Goal: Task Accomplishment & Management: Complete application form

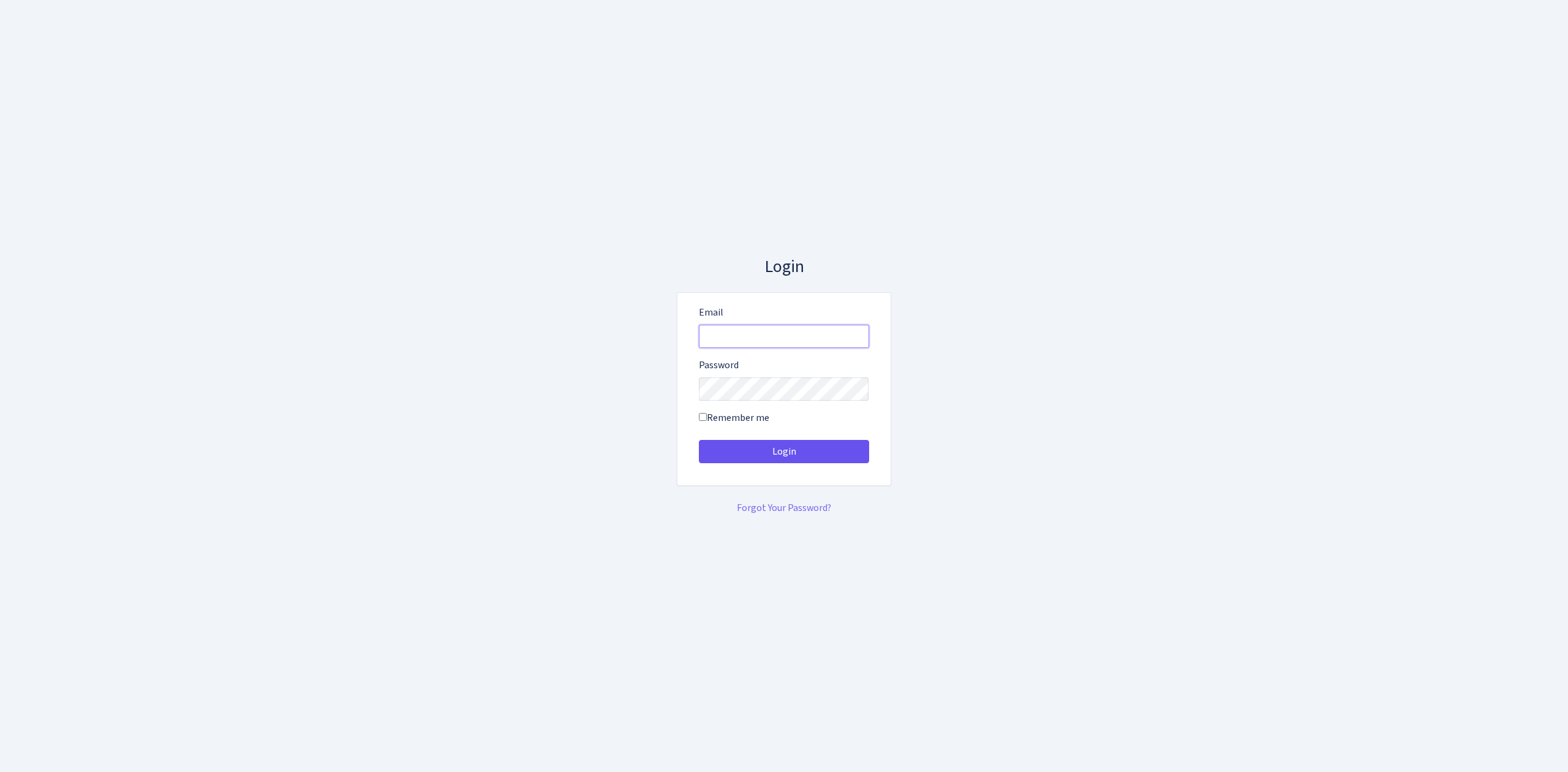
type input "[EMAIL_ADDRESS][DOMAIN_NAME]"
click at [818, 442] on button "Login" at bounding box center [784, 451] width 170 height 23
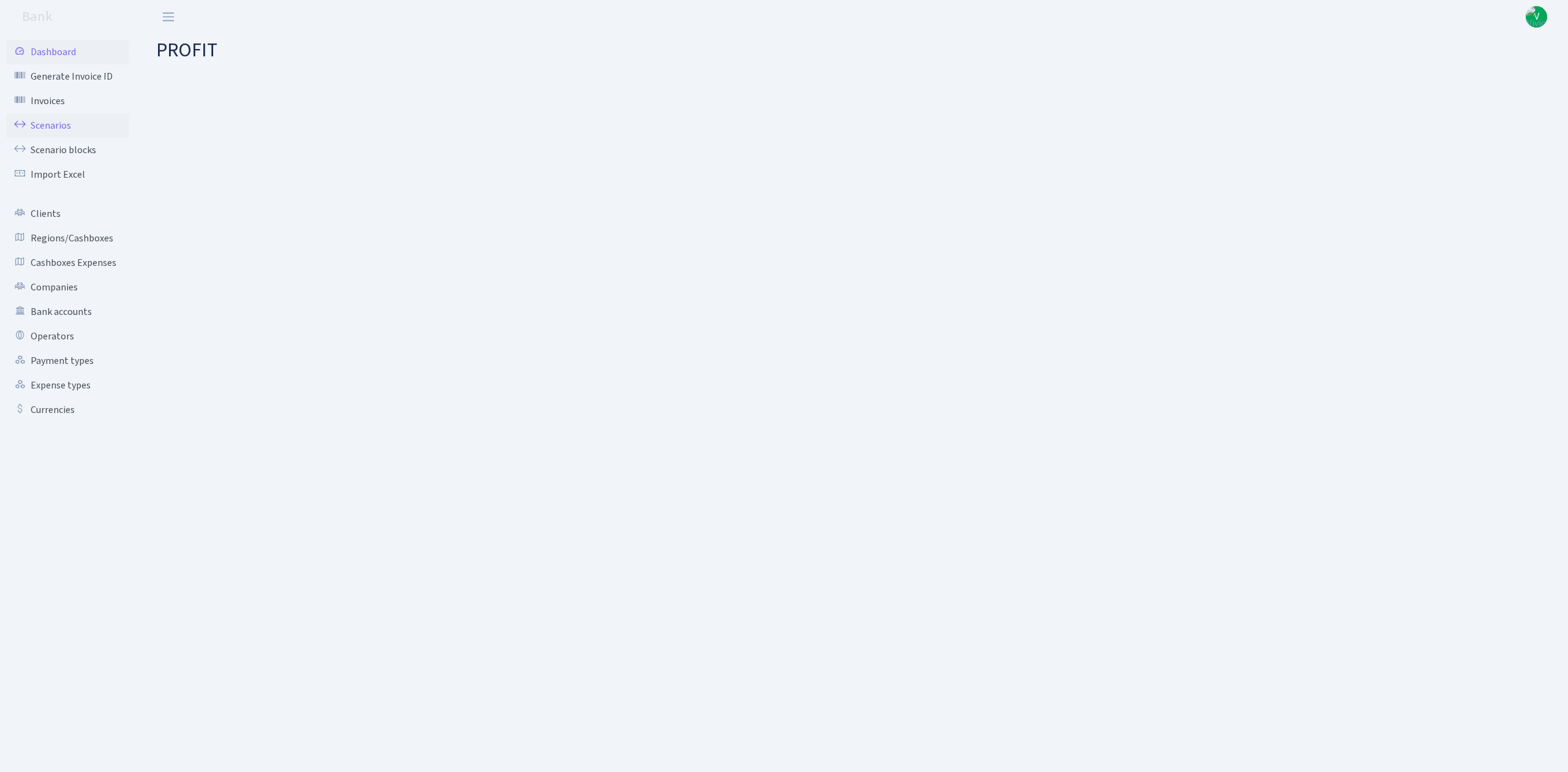
click at [50, 129] on link "Scenarios" at bounding box center [67, 125] width 123 height 25
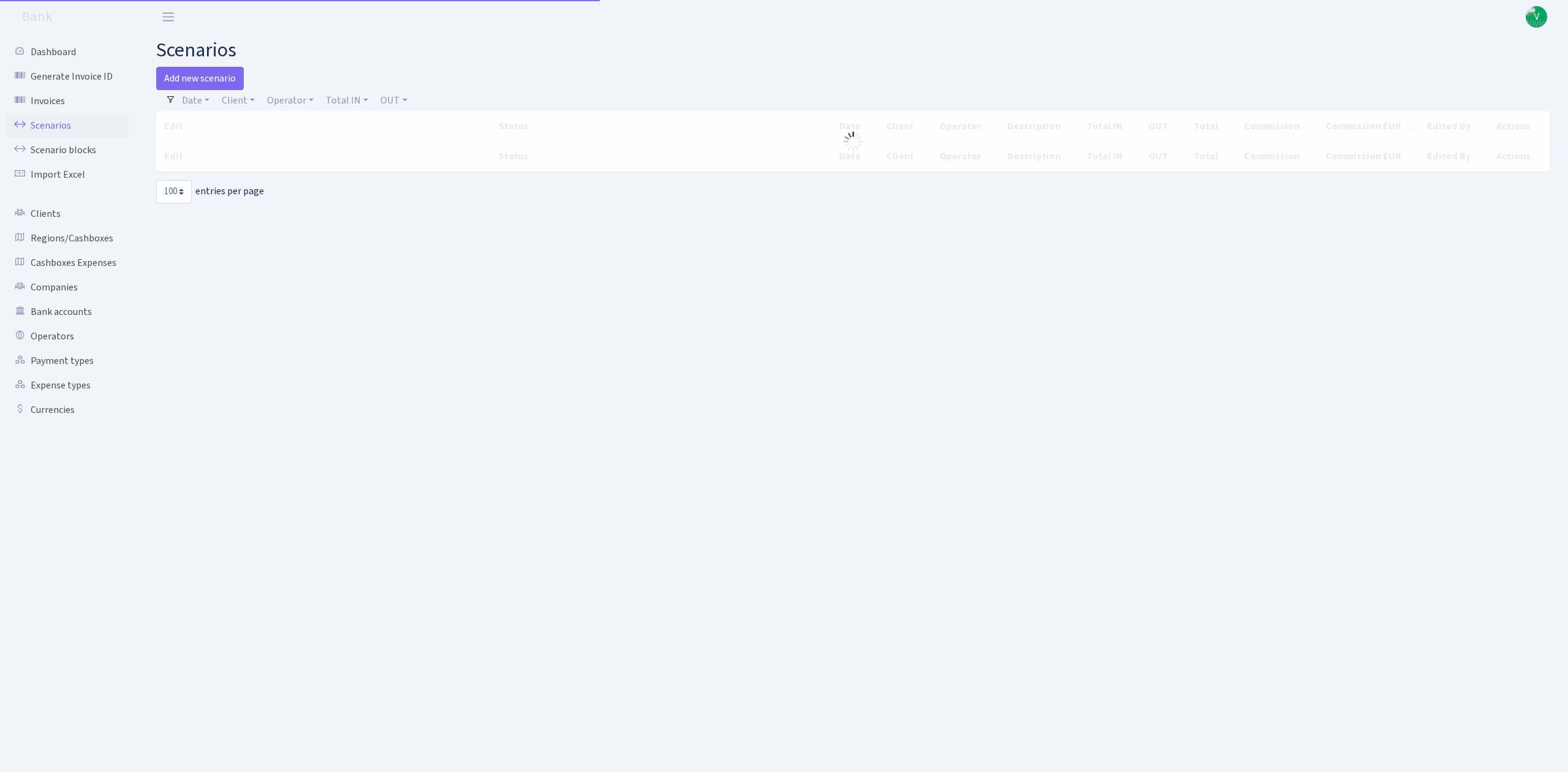
select select "100"
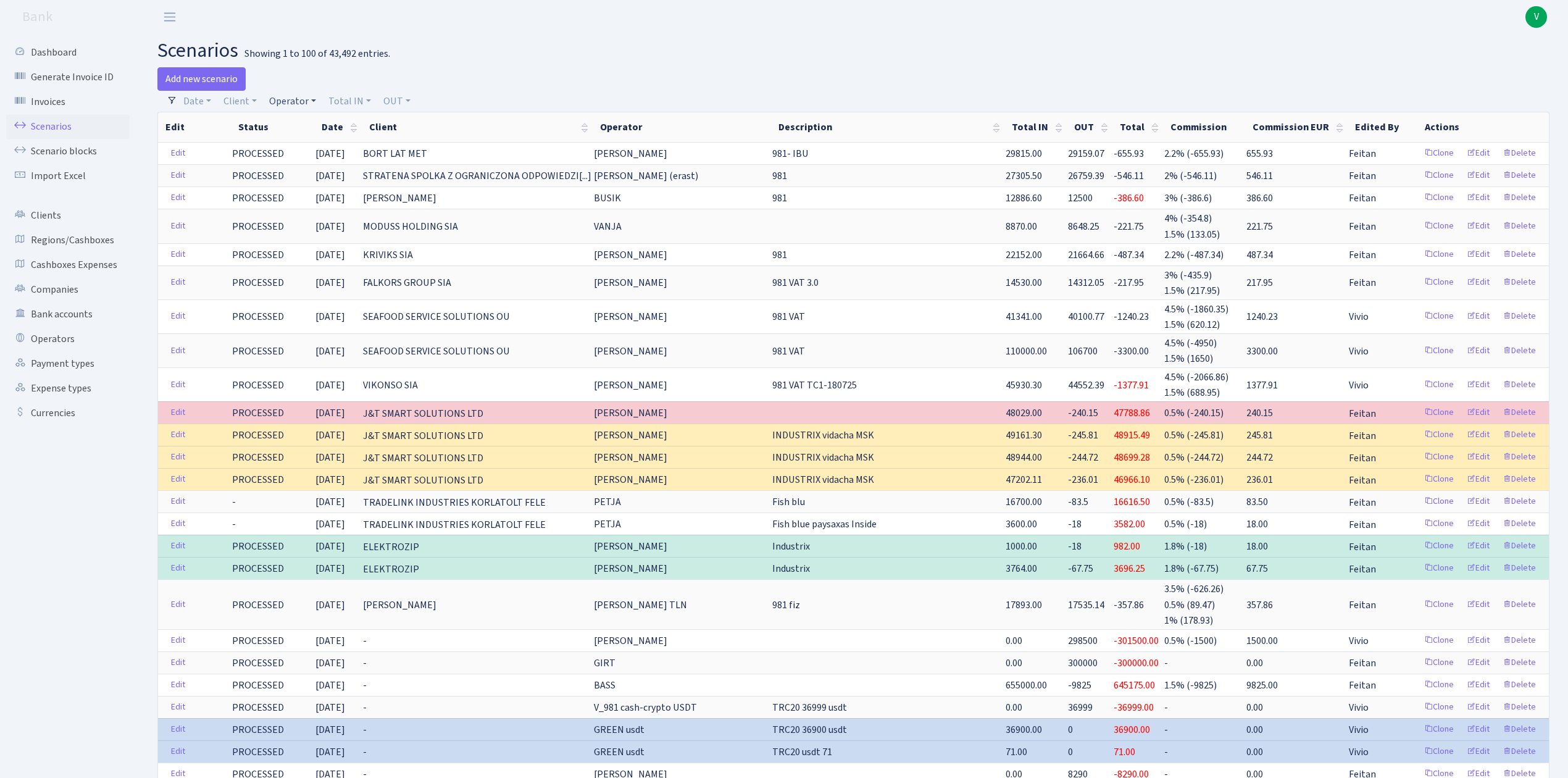
click at [300, 97] on link "Operator" at bounding box center [292, 101] width 57 height 21
click at [317, 144] on input "search" at bounding box center [313, 145] width 91 height 19
type input "981"
click at [324, 180] on li "V_981 cash-crypto USDT" at bounding box center [313, 197] width 93 height 35
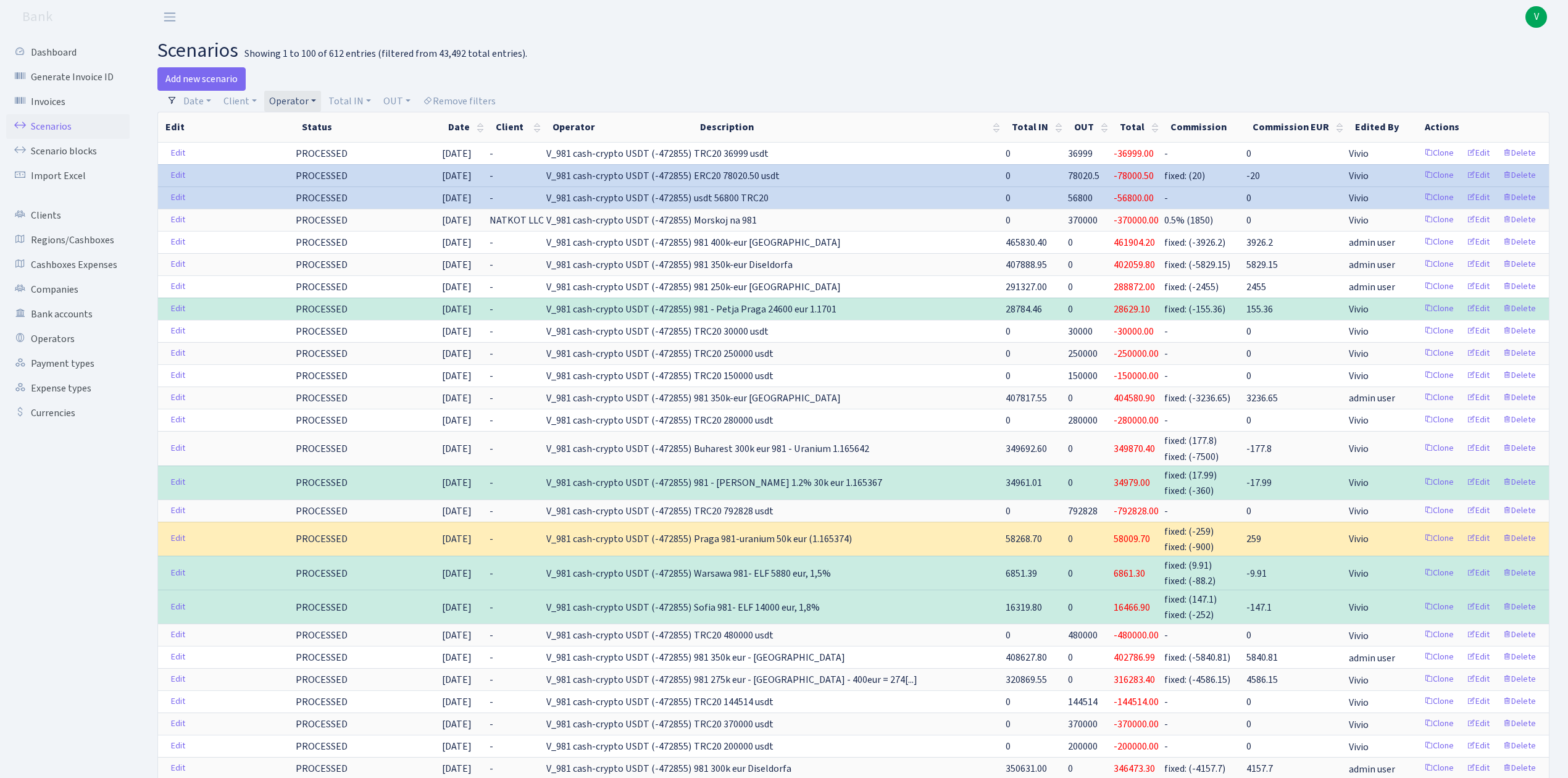
click at [297, 95] on link "Operator" at bounding box center [292, 101] width 57 height 21
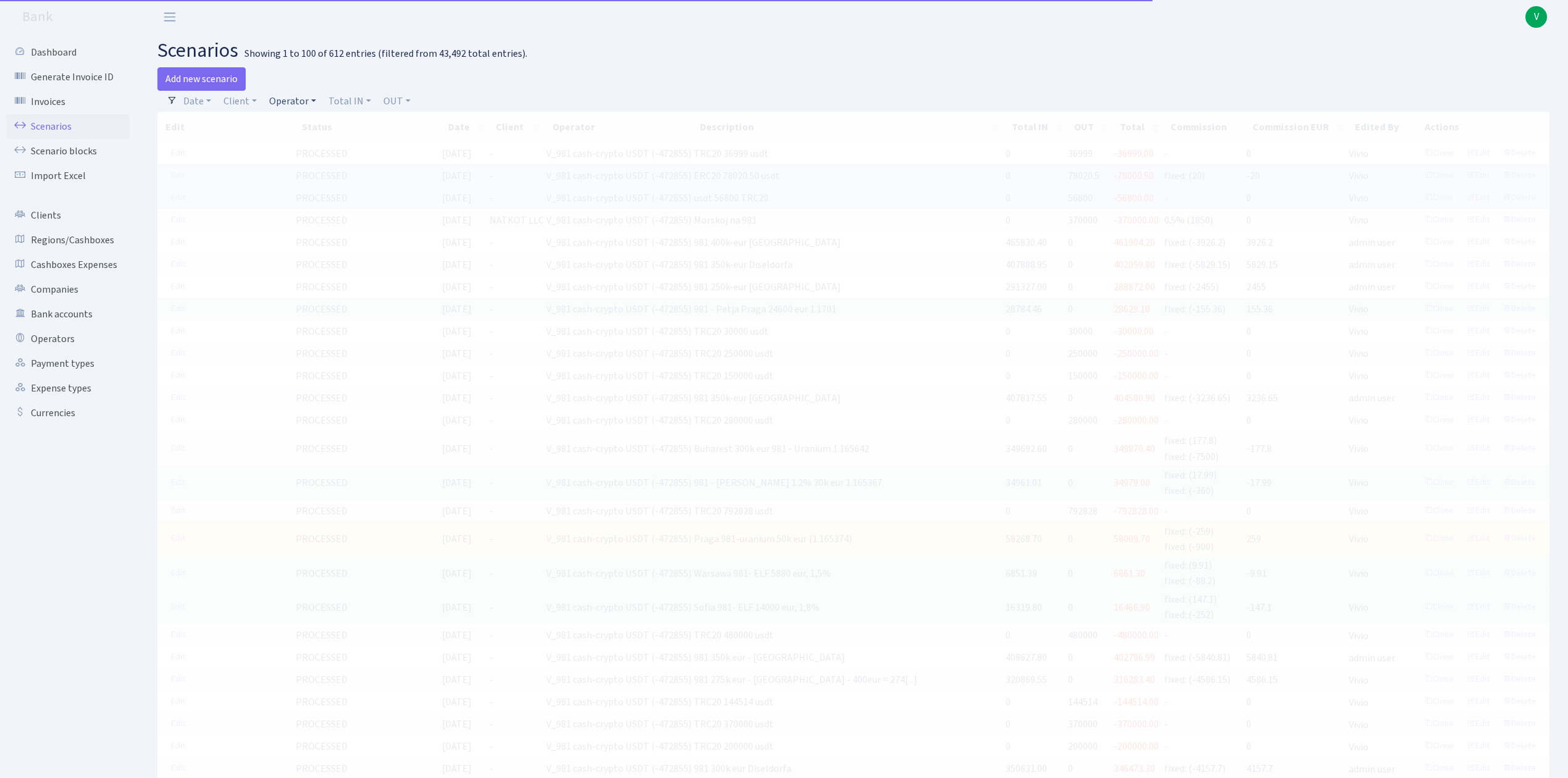
click at [290, 93] on link "Operator" at bounding box center [292, 101] width 57 height 21
click at [289, 148] on input "search" at bounding box center [313, 145] width 91 height 19
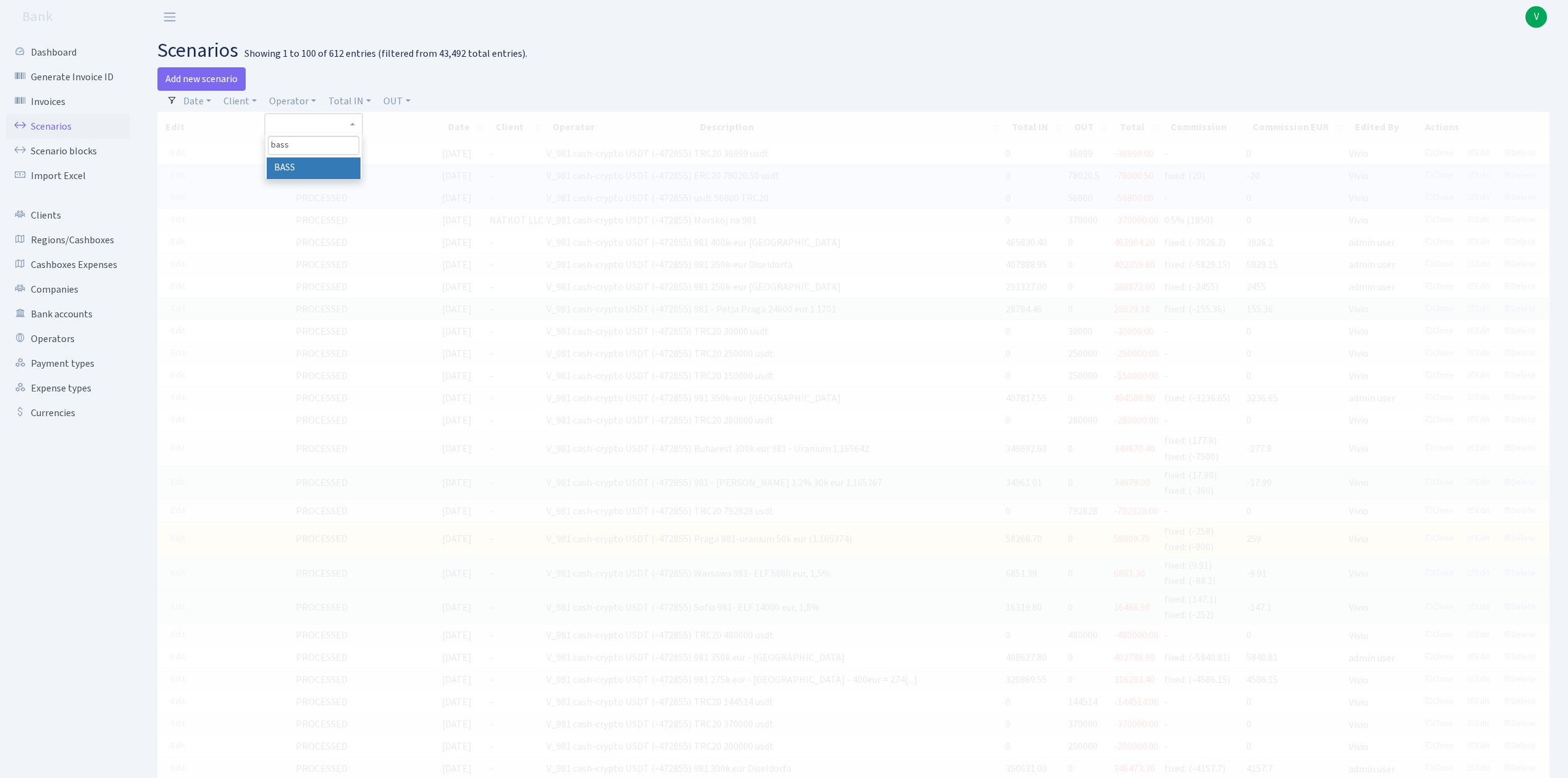
type input "bass"
click at [323, 159] on li "BASS" at bounding box center [313, 168] width 93 height 21
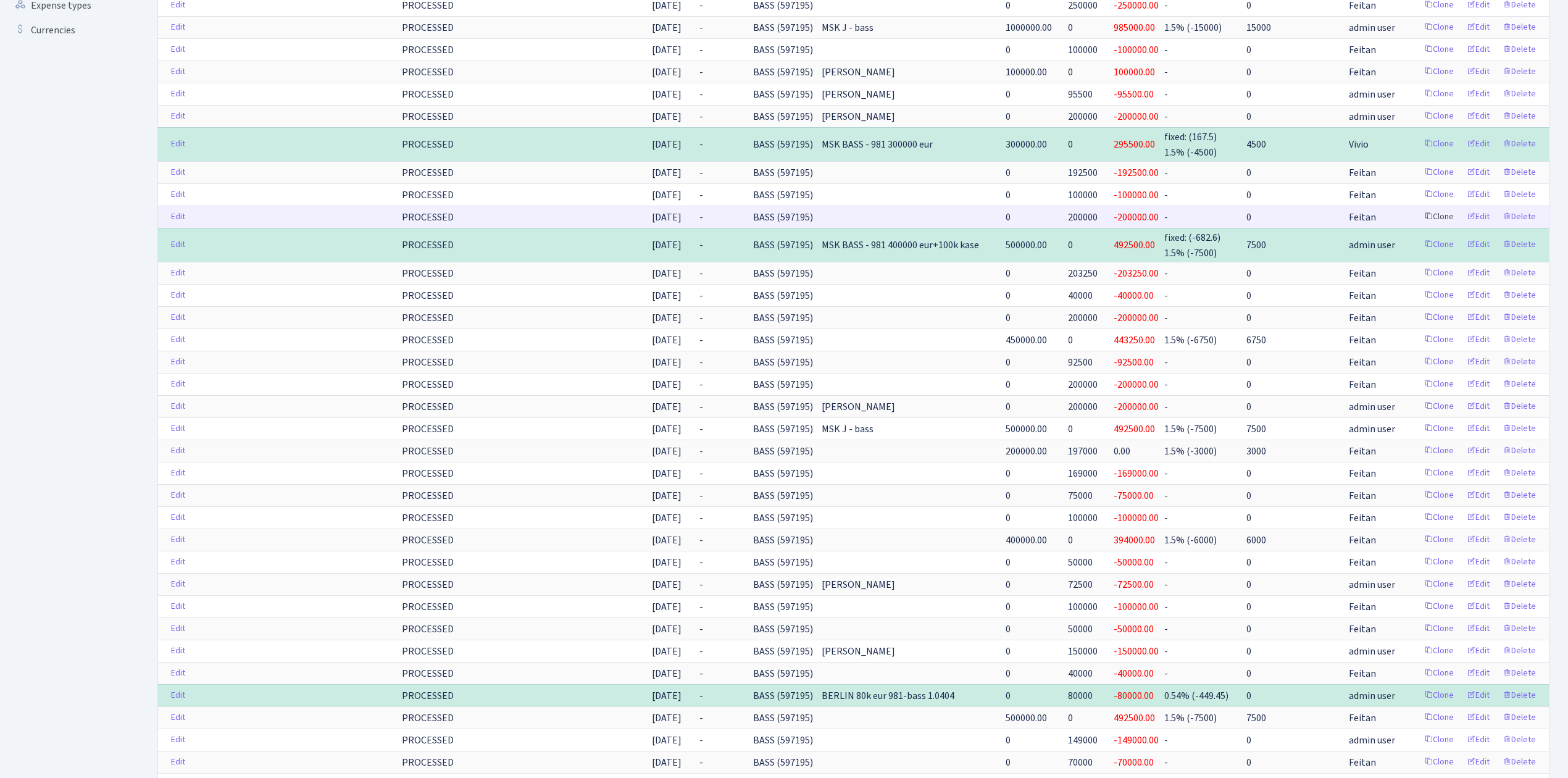
scroll to position [411, 0]
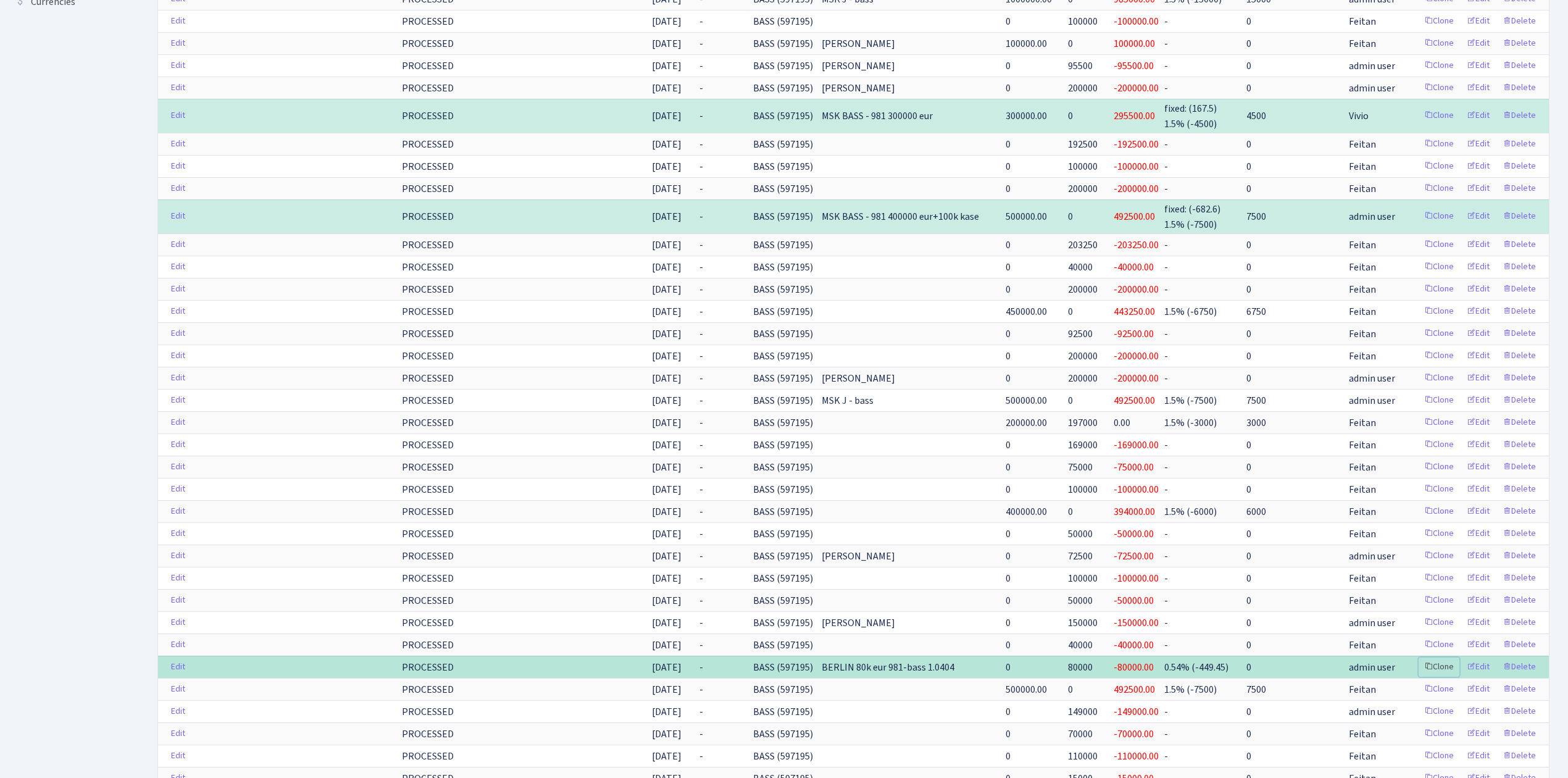
click at [1446, 676] on link "Clone" at bounding box center [1438, 666] width 41 height 19
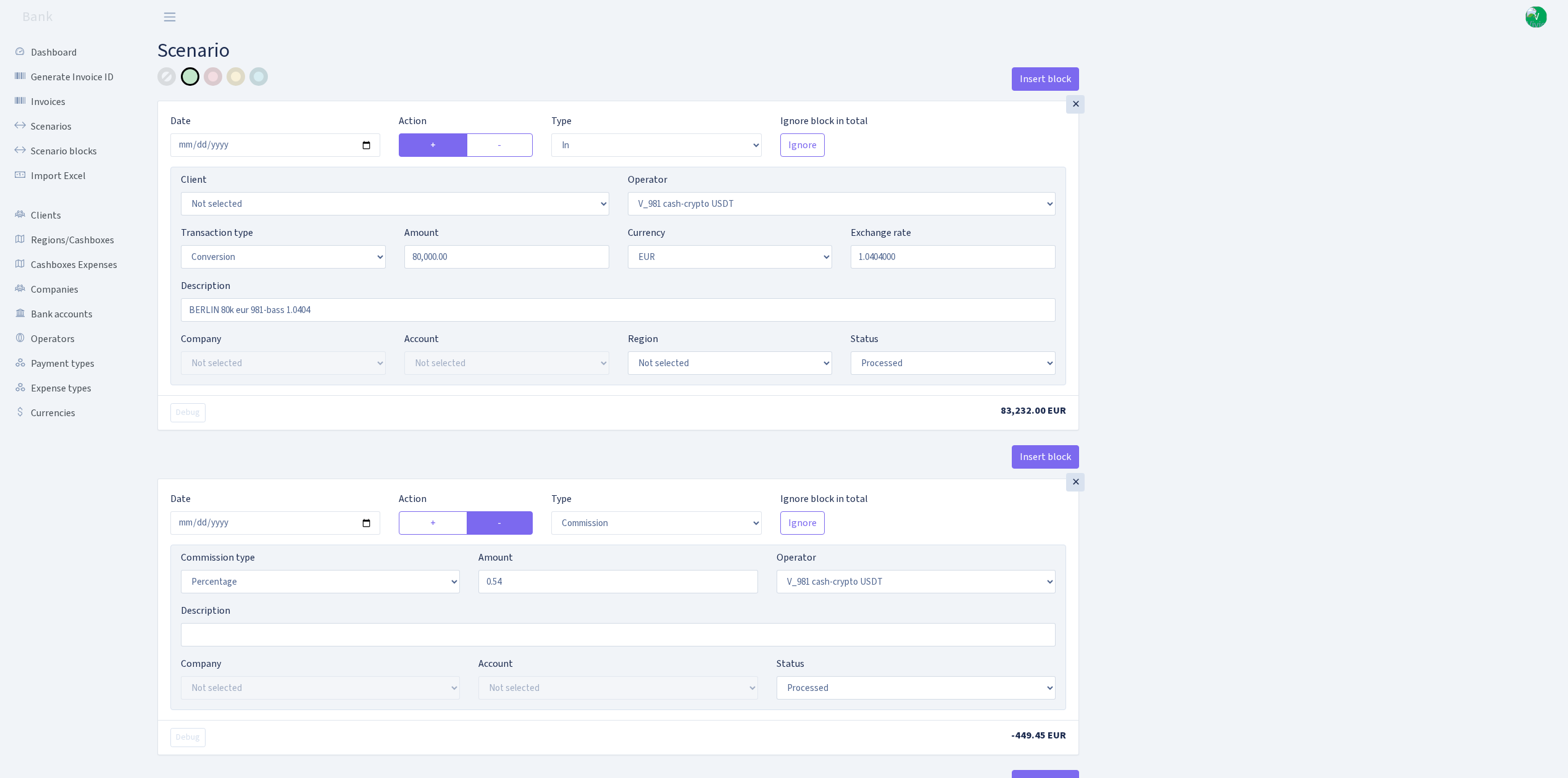
select select "in"
select select "435"
select select "15"
select select "1"
select select "processed"
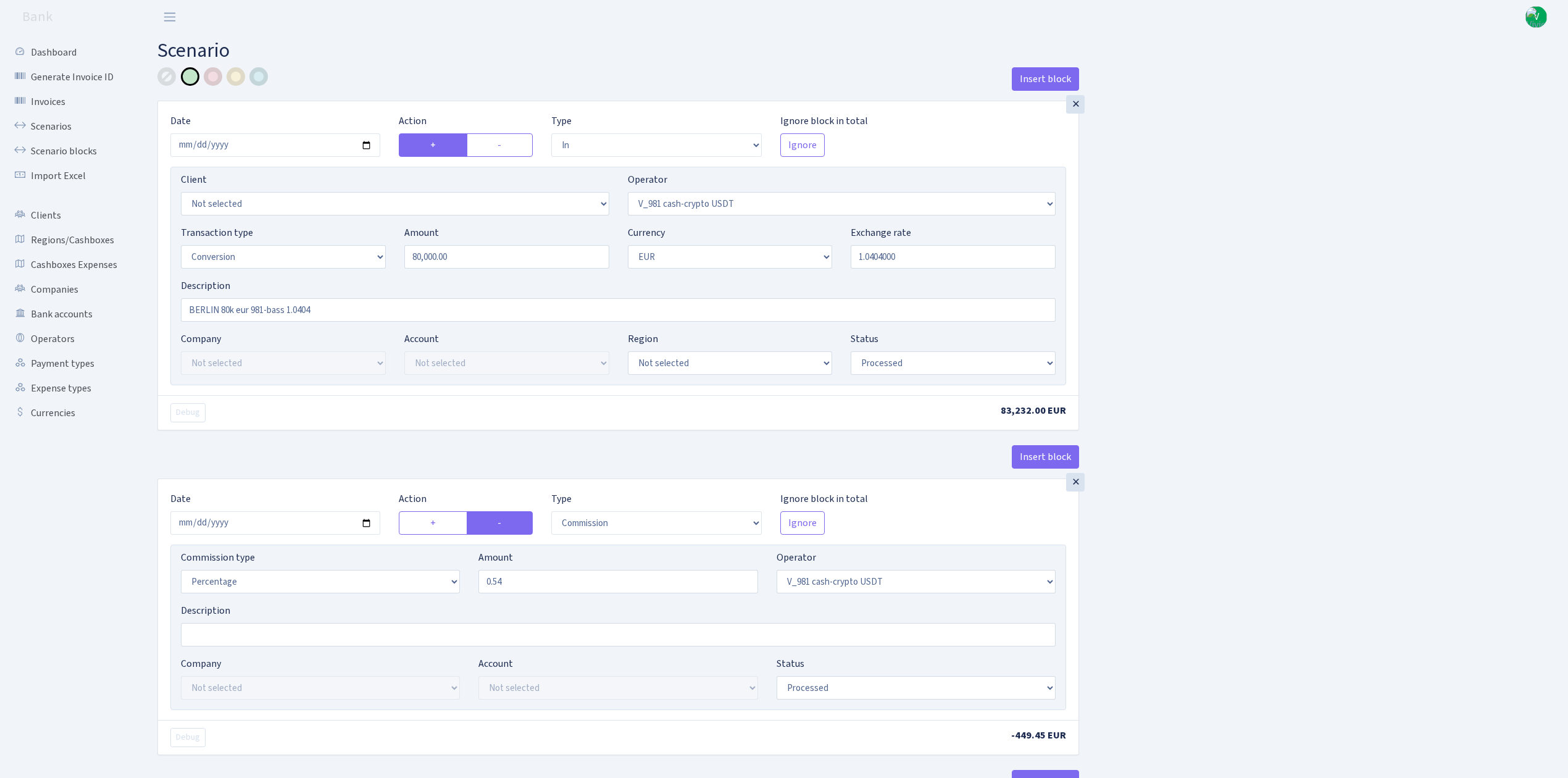
select select "commission"
select select "435"
select select "processed"
select select "out"
select select "434"
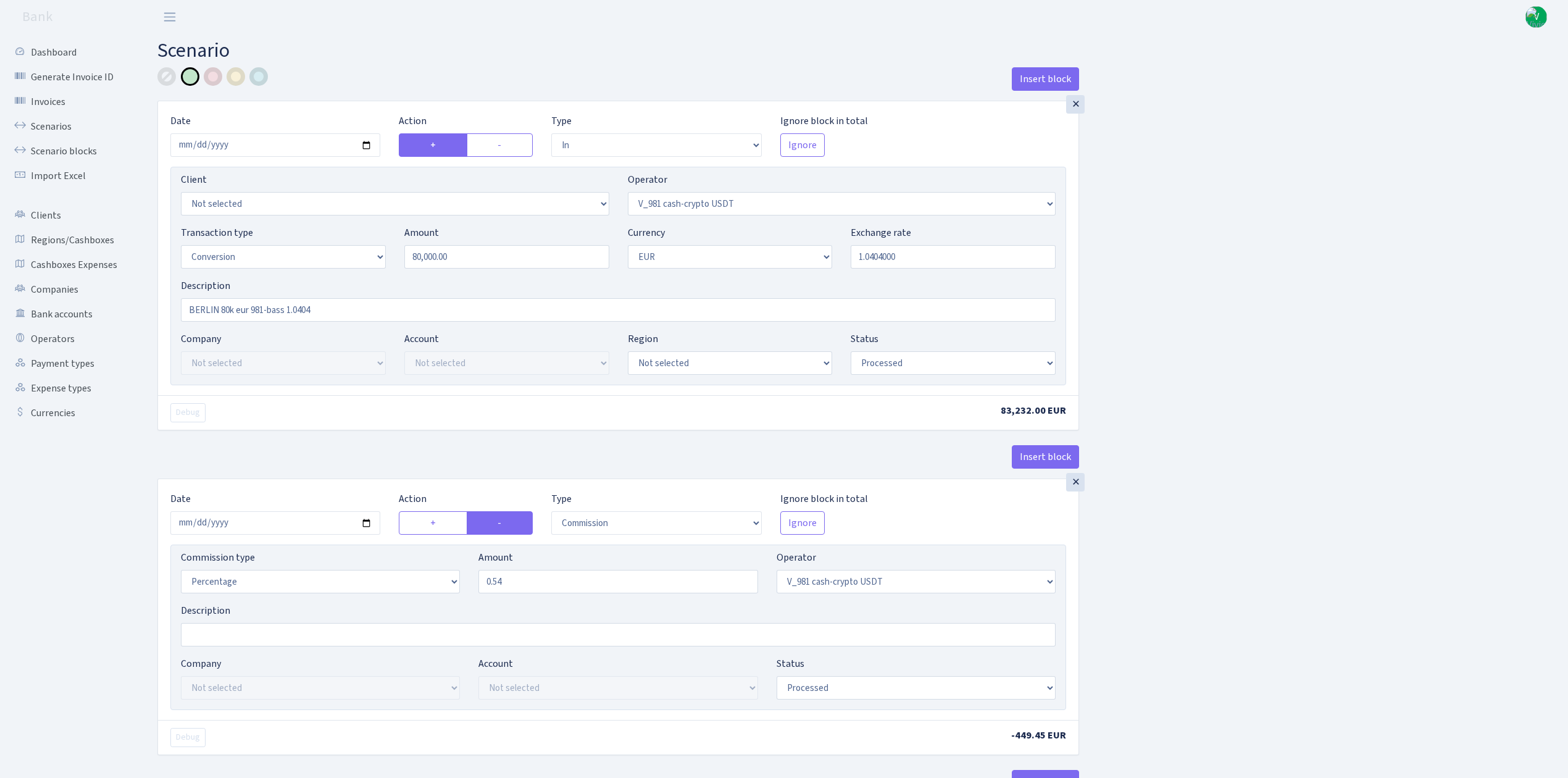
select select "15"
select select "1"
select select "processed"
select select "in"
select select "434"
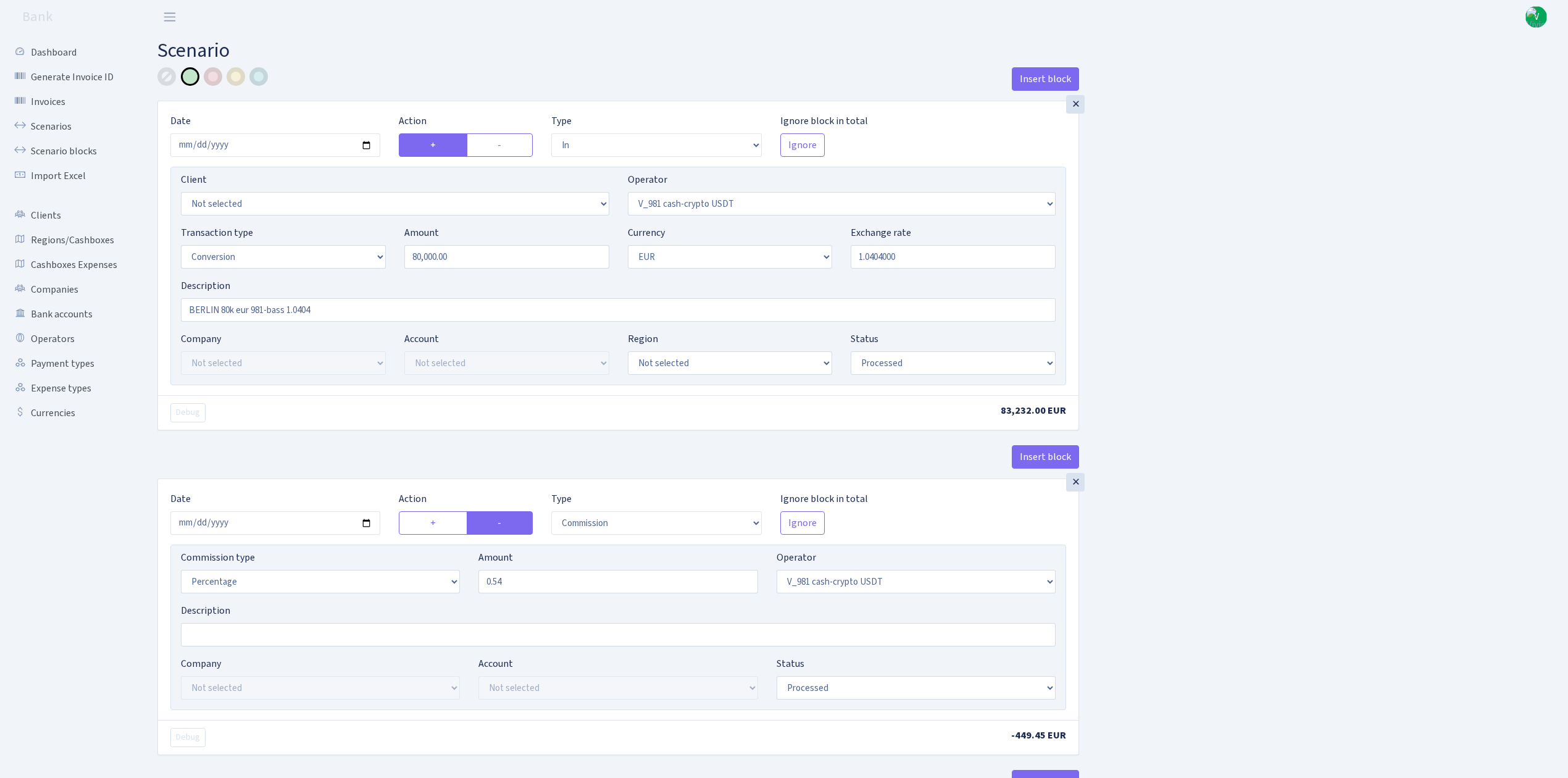
select select "1"
select select "22"
select select "processed"
select select "out"
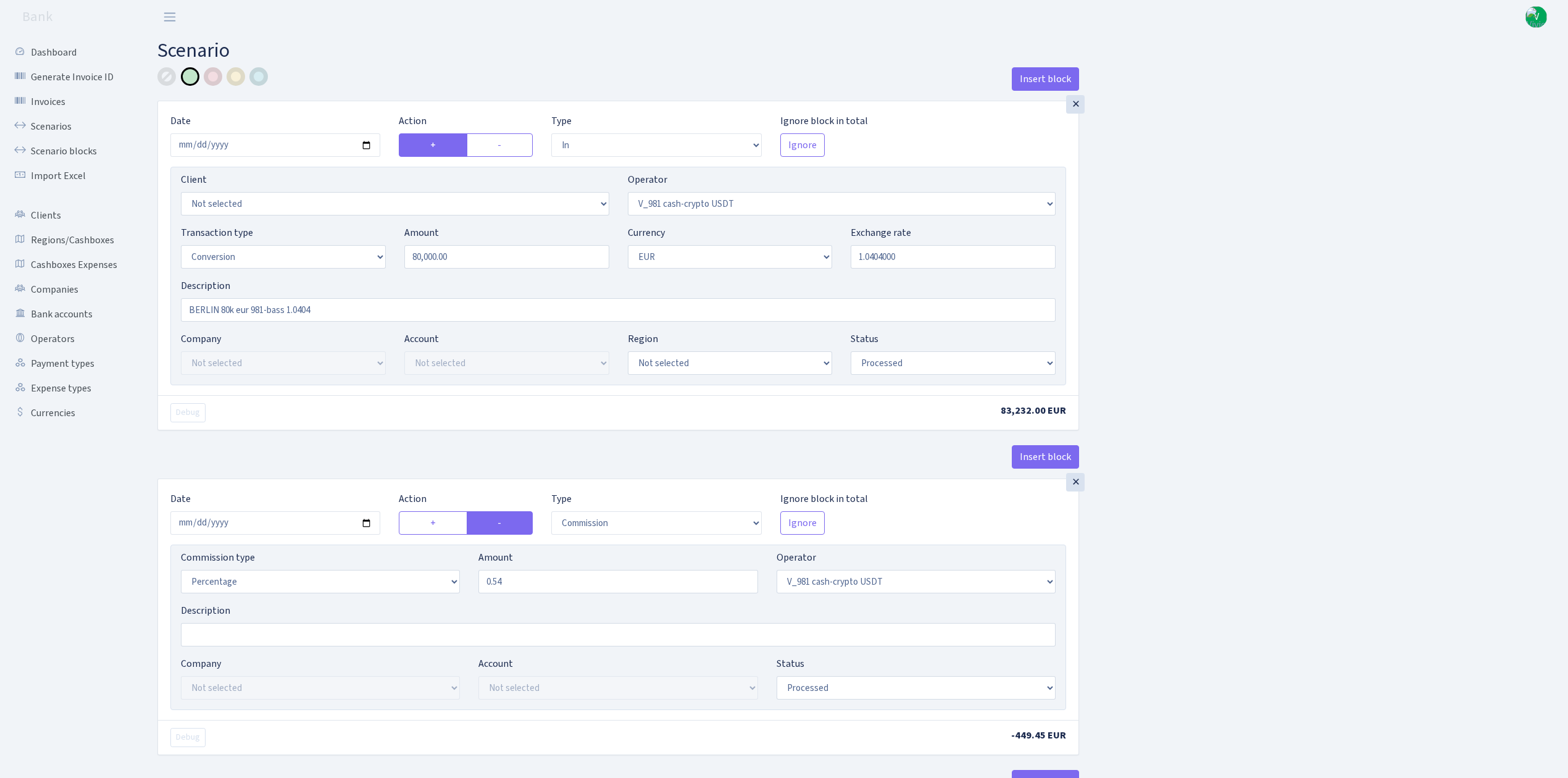
select select "356"
select select "1"
select select "22"
select select "processed"
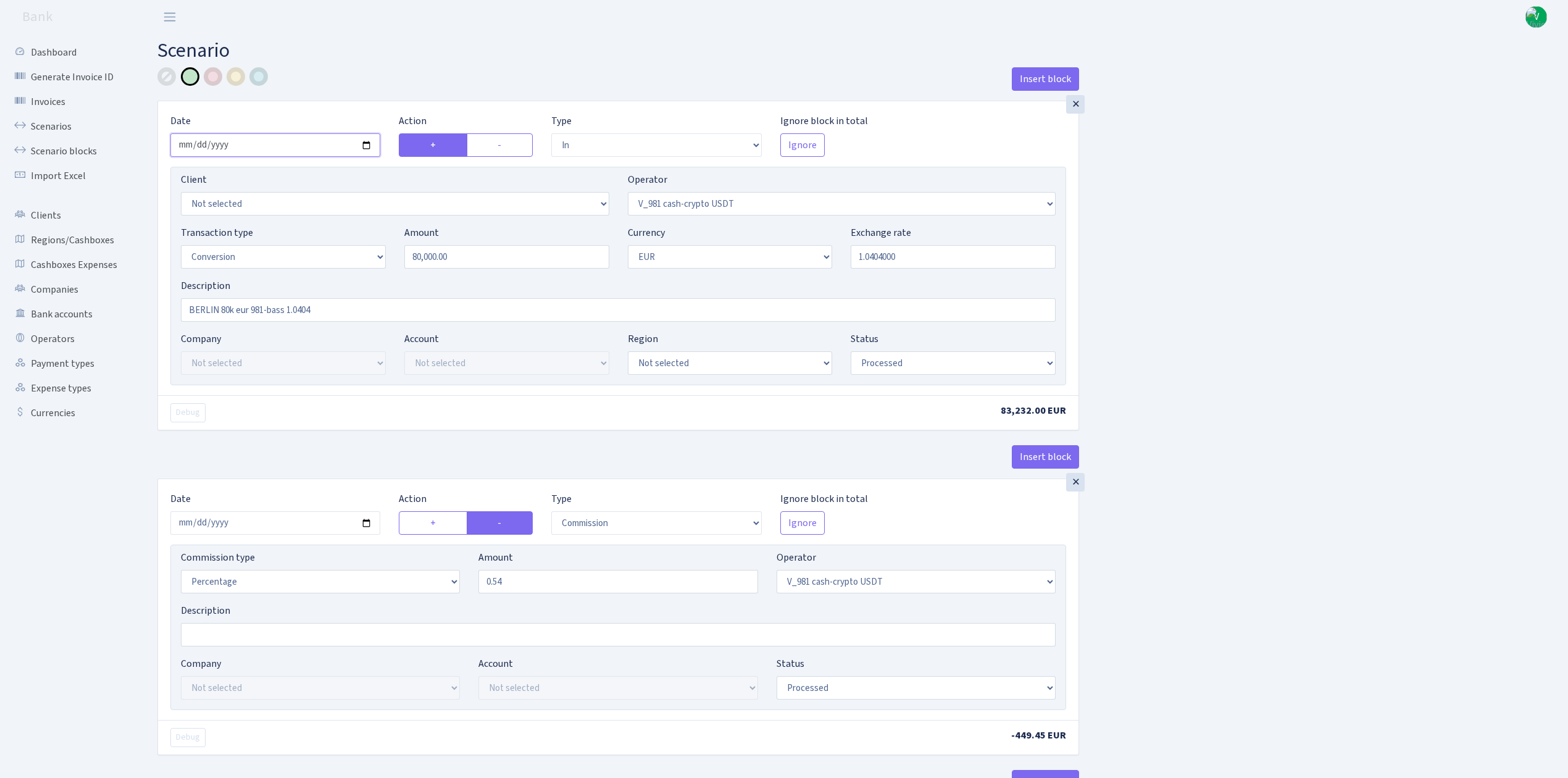
click at [367, 148] on input "2025-01-29" at bounding box center [275, 145] width 210 height 23
type input "[DATE]"
drag, startPoint x: 495, startPoint y: 256, endPoint x: 393, endPoint y: 235, distance: 104.1
click at [393, 235] on div "Transaction type Not selected 981 ELF FISH crypto GIRT IVO dekl MM-BALTIC eur U…" at bounding box center [618, 251] width 893 height 53
click at [869, 244] on div "Exchange rate 1.0404000" at bounding box center [953, 246] width 205 height 43
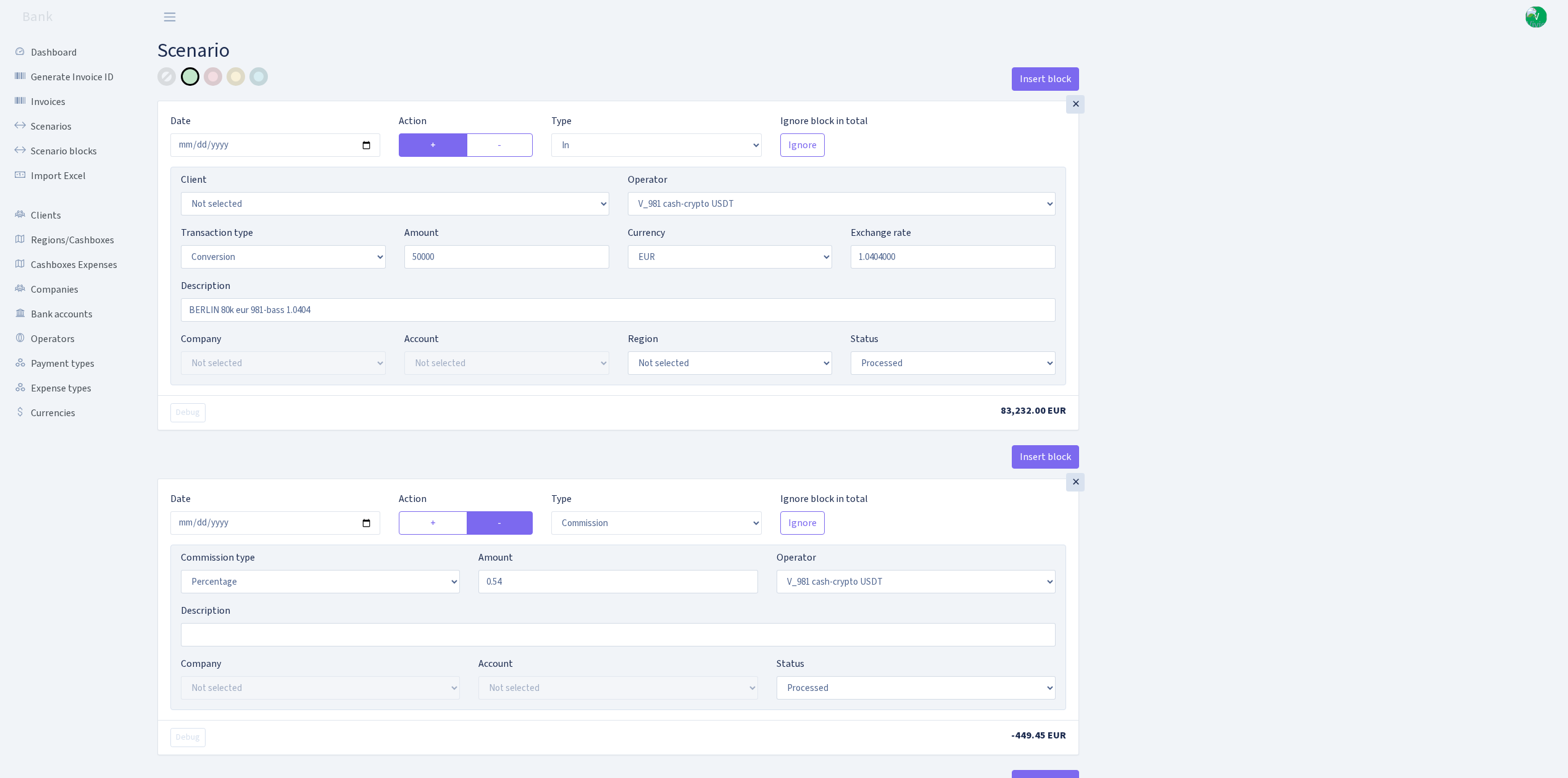
type input "50,000.00"
drag, startPoint x: 865, startPoint y: 255, endPoint x: 968, endPoint y: 254, distance: 103.0
click at [968, 254] on input "1.0404000" at bounding box center [953, 256] width 205 height 23
type input "1.1636200"
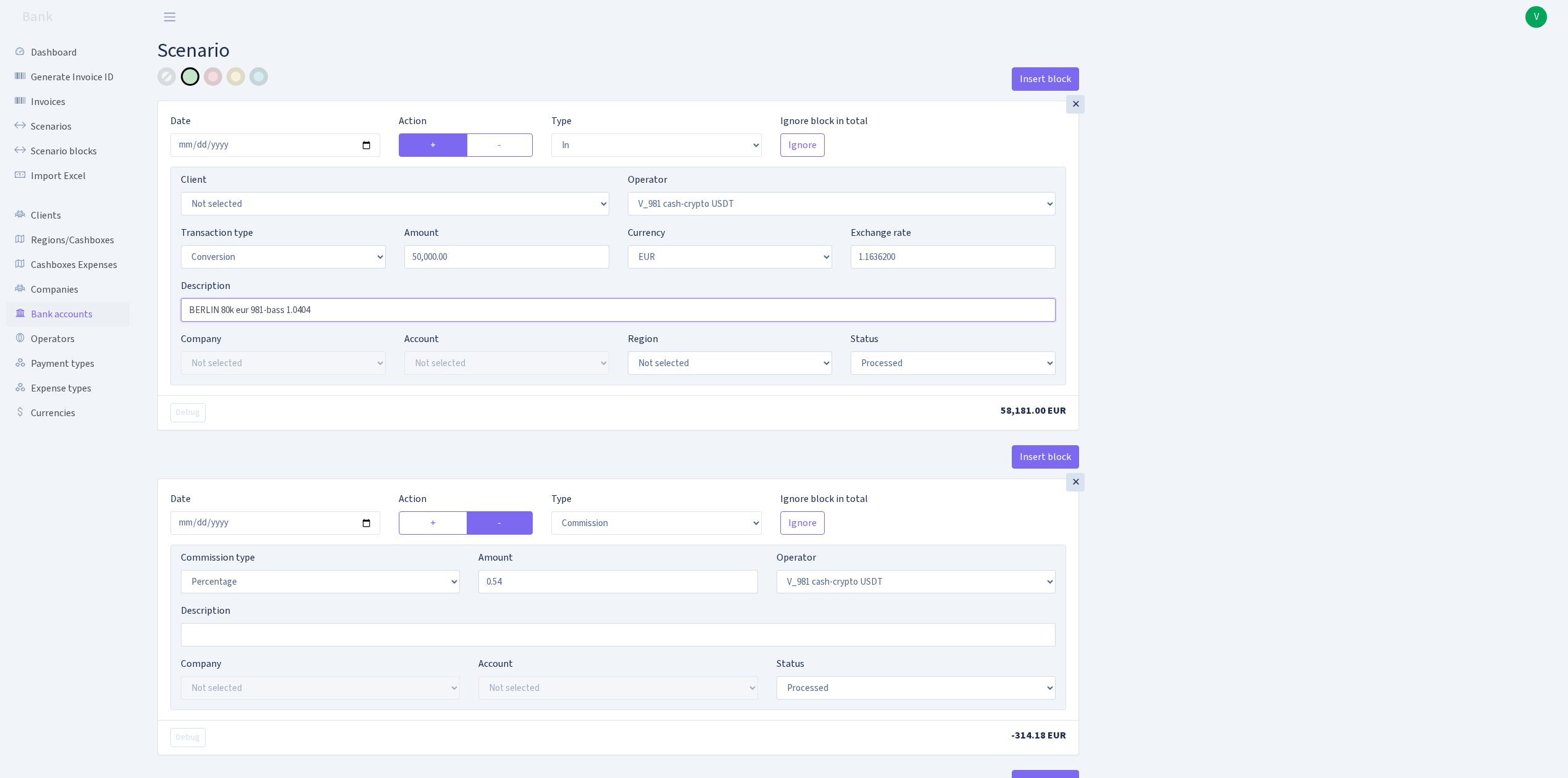
drag, startPoint x: 218, startPoint y: 312, endPoint x: 126, endPoint y: 309, distance: 92.0
click at [214, 305] on input "Paris 80k eur 981-bass 1.0404" at bounding box center [618, 309] width 875 height 23
drag, startPoint x: 284, startPoint y: 309, endPoint x: 403, endPoint y: 309, distance: 119.0
click at [403, 309] on input "Paris 50k eur 981-bass 1.0404" at bounding box center [618, 309] width 875 height 23
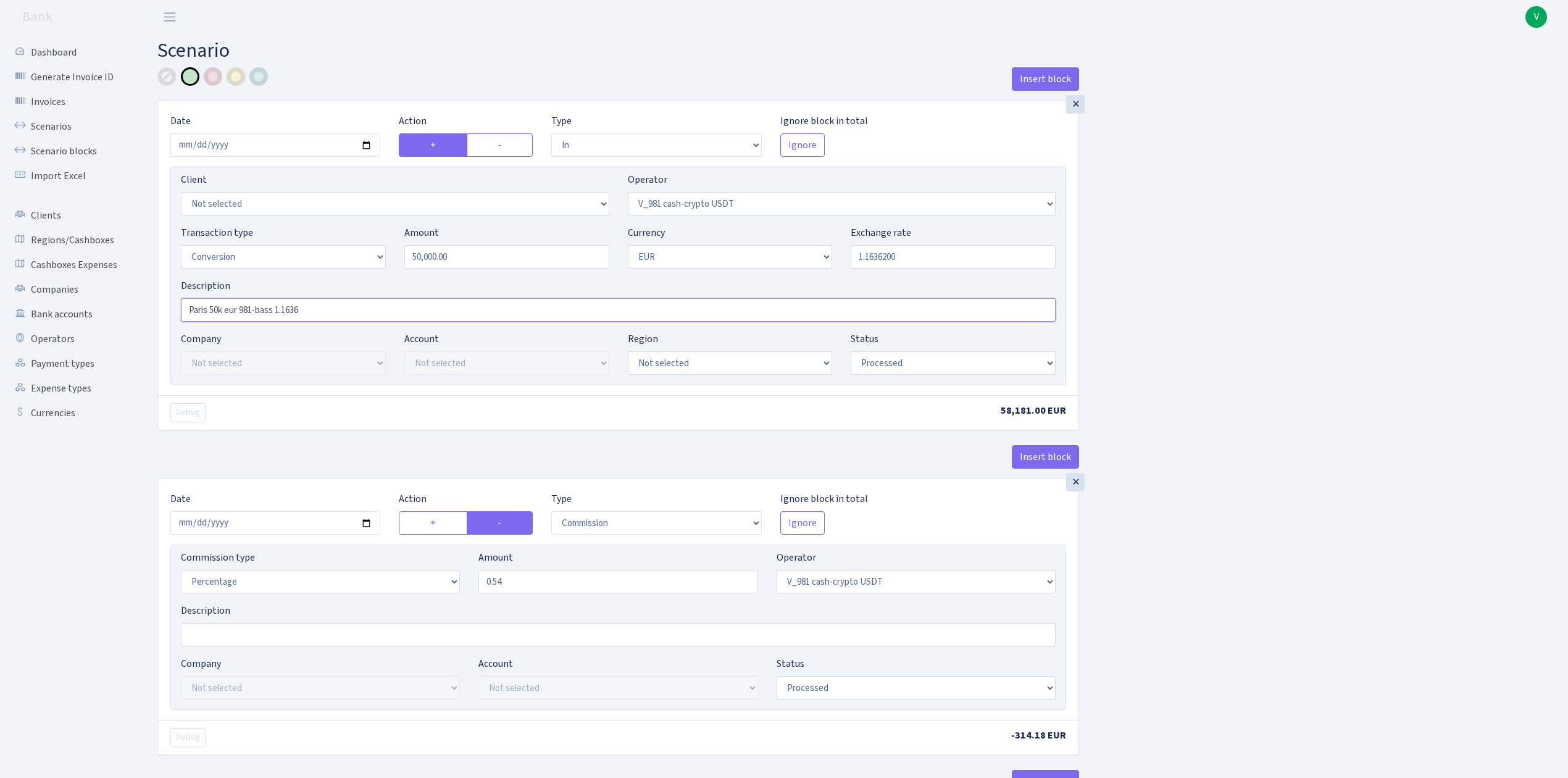
click at [191, 310] on input "Paris 50k eur 981-bass 1.1636" at bounding box center [618, 309] width 875 height 23
click at [274, 309] on input "Paris 50k eur 981-bass 1.1636" at bounding box center [618, 309] width 875 height 23
click at [254, 309] on input "Paris 50k eur 981-bass 1.1636" at bounding box center [618, 309] width 875 height 23
click at [257, 307] on input "Paris 50k eur 981 -bass 1.1636" at bounding box center [618, 309] width 875 height 23
click at [263, 309] on input "Paris 50k eur 981 -bass 1.1636" at bounding box center [618, 309] width 875 height 23
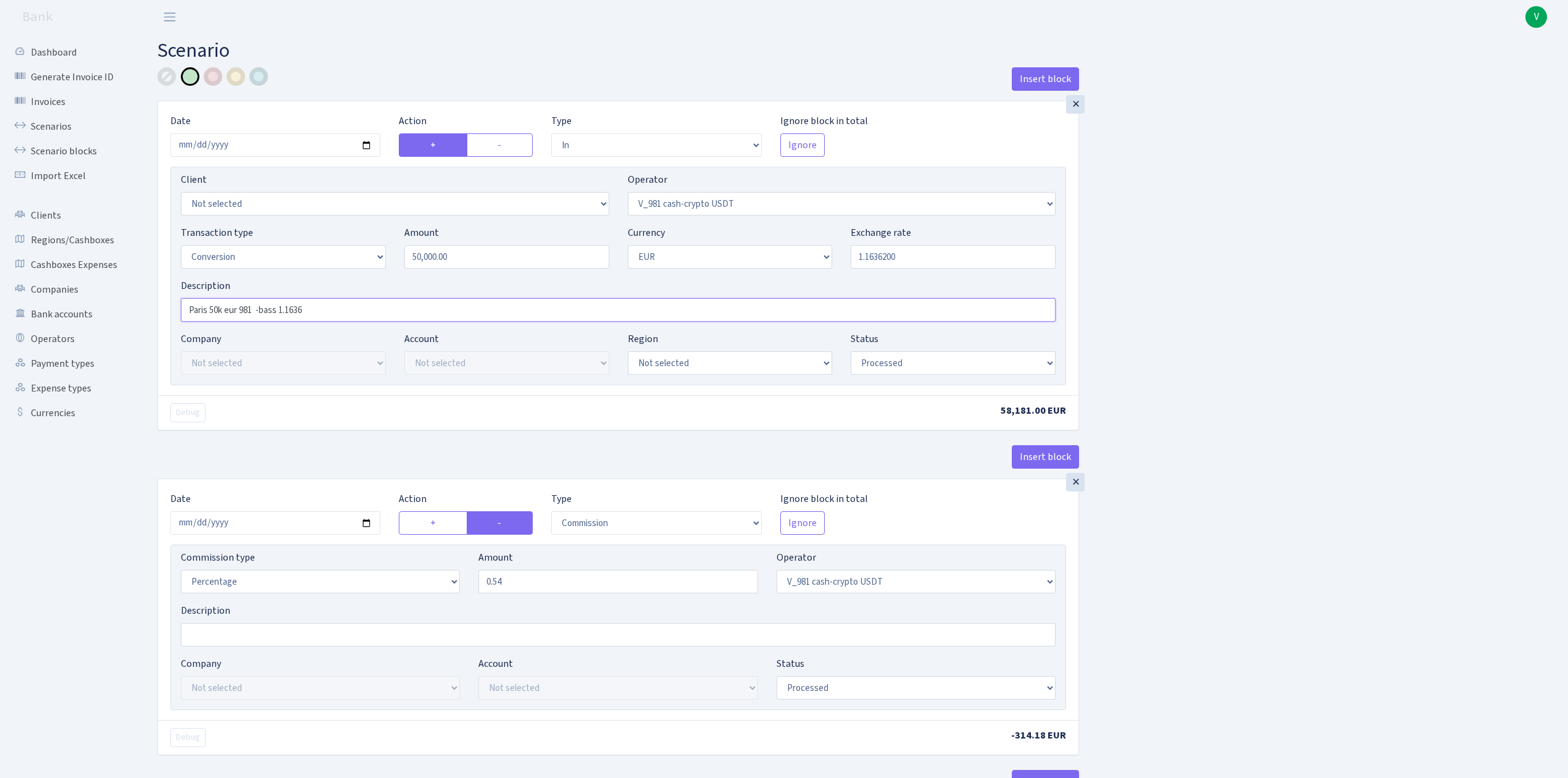
click at [264, 309] on input "Paris 50k eur 981 -bass 1.1636" at bounding box center [618, 309] width 875 height 23
click at [278, 311] on input "Paris 50k eur 981 -Bass 1.1636" at bounding box center [618, 309] width 875 height 23
type input "Paris 50k eur 981 -Bass (2%) 1.1636"
click at [366, 519] on input "2025-01-29" at bounding box center [275, 522] width 210 height 23
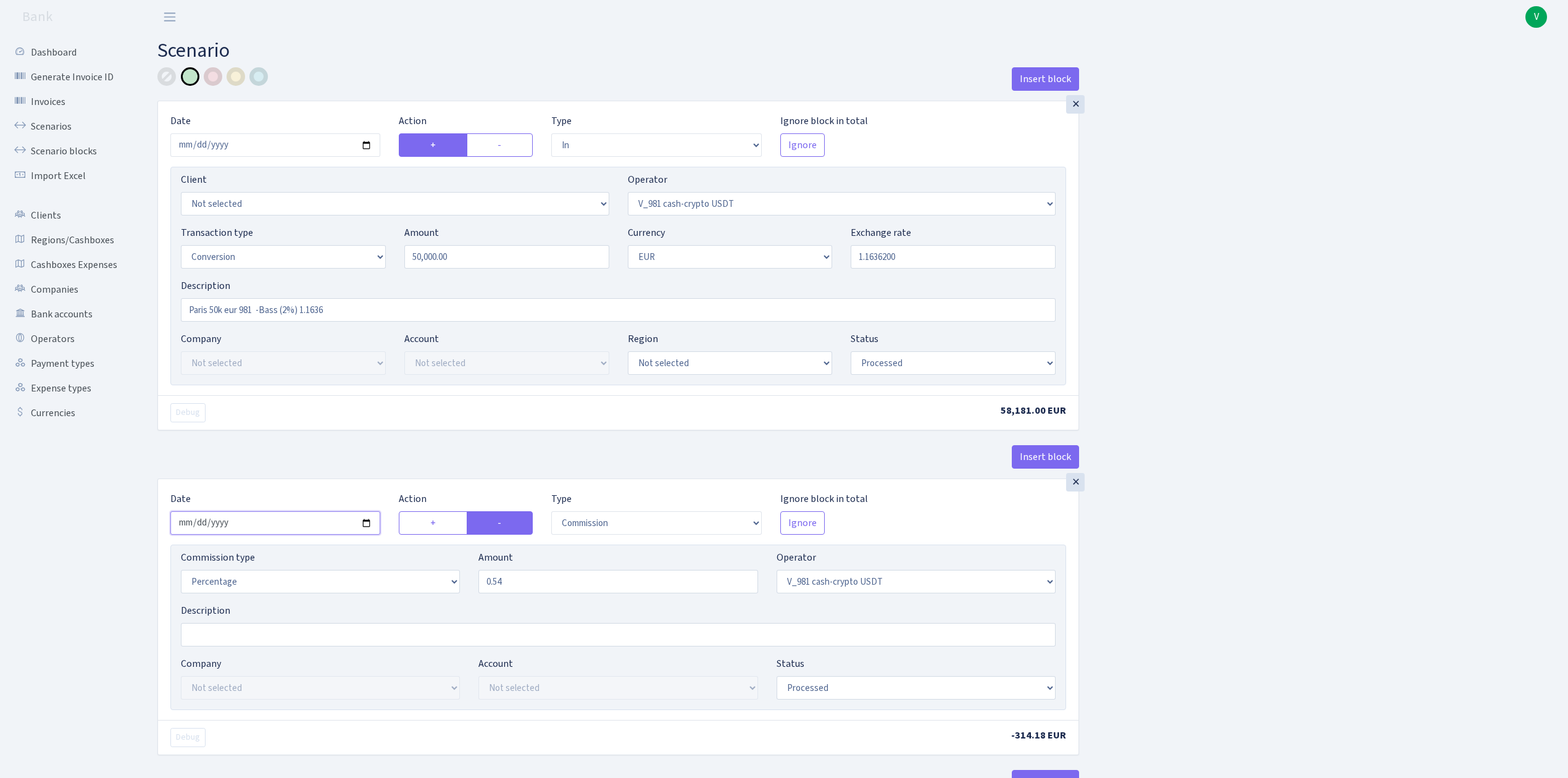
type input "[DATE]"
drag, startPoint x: 507, startPoint y: 583, endPoint x: 435, endPoint y: 568, distance: 73.5
click at [435, 568] on div "Commission type Percentage Fixed Bank Amount 0.54 Operator Not selected 981 981…" at bounding box center [618, 576] width 893 height 53
type input "0.88"
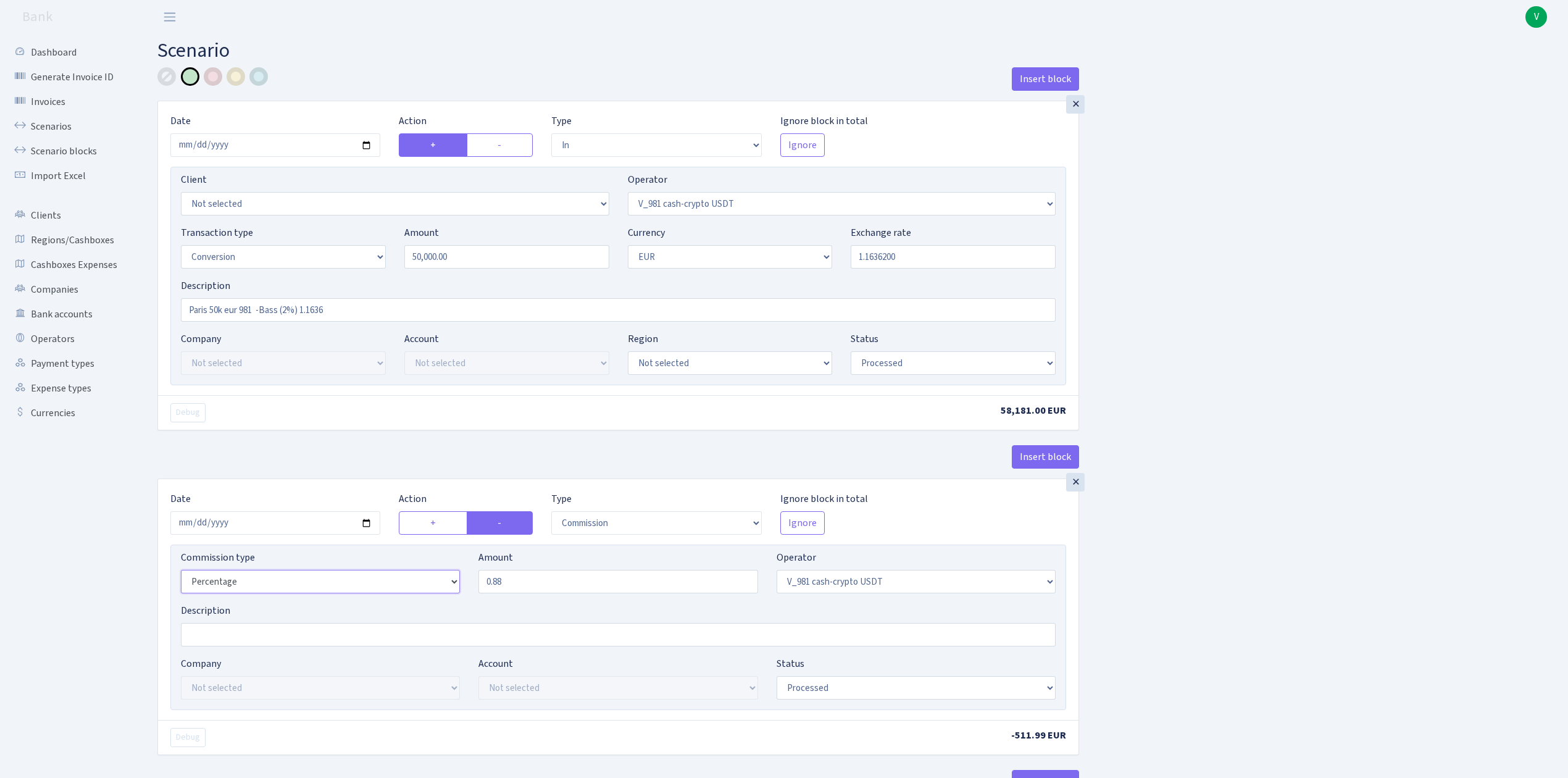
click at [431, 586] on select "Percentage Fixed Bank" at bounding box center [321, 581] width 279 height 23
click at [181, 574] on select "Percentage Fixed Bank" at bounding box center [321, 581] width 279 height 23
click at [413, 616] on div "Description" at bounding box center [618, 624] width 875 height 43
click at [412, 593] on select "Percentage Fixed Bank" at bounding box center [321, 581] width 279 height 23
select select "fixed"
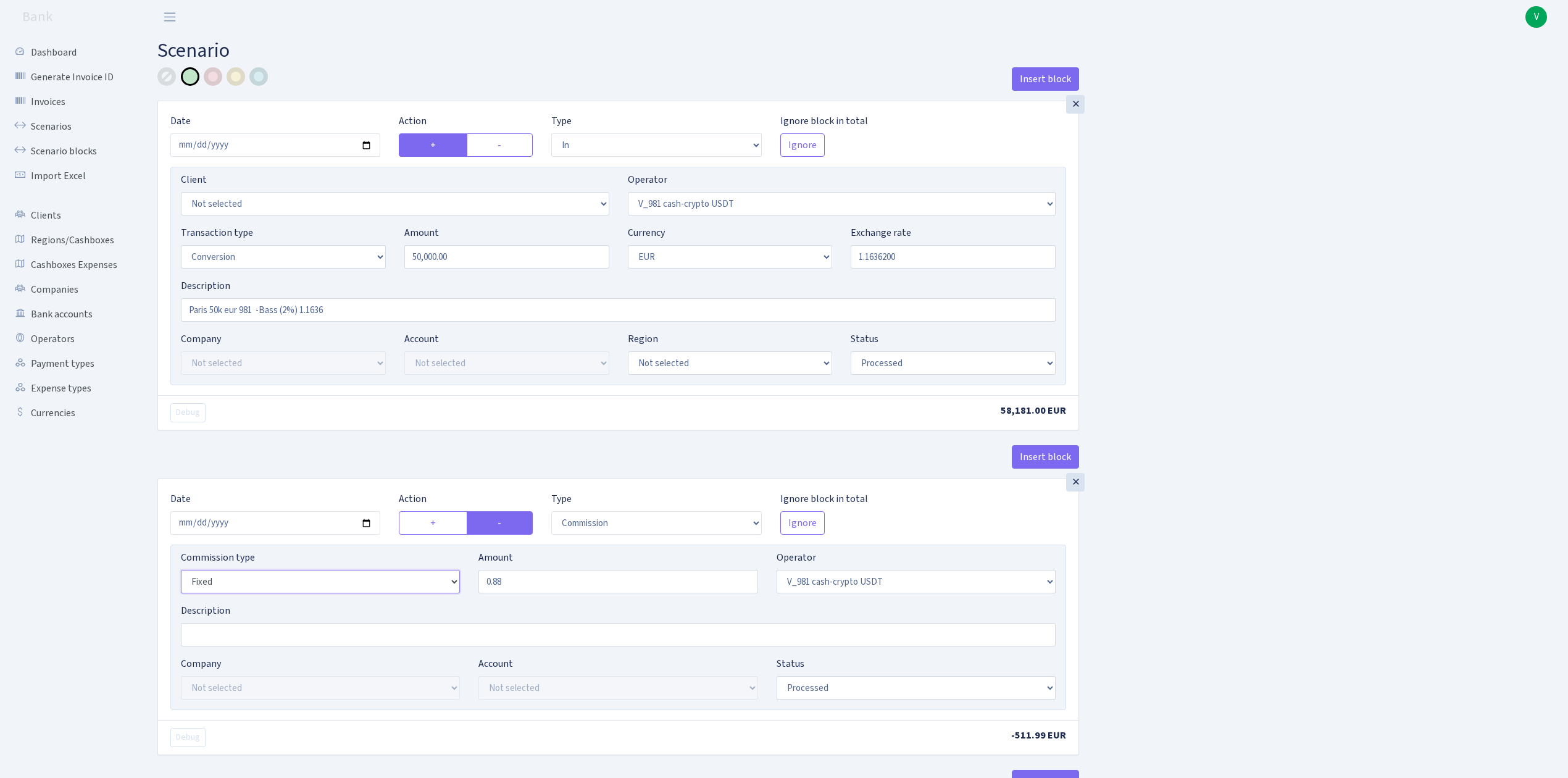
click at [181, 574] on select "Percentage Fixed Bank" at bounding box center [321, 581] width 279 height 23
drag, startPoint x: 546, startPoint y: 581, endPoint x: 461, endPoint y: 580, distance: 85.0
click at [461, 580] on div "Commission type Percentage Fixed Bank Amount 0.88 Operator Not selected 981 981…" at bounding box center [618, 576] width 893 height 53
type input "514.70"
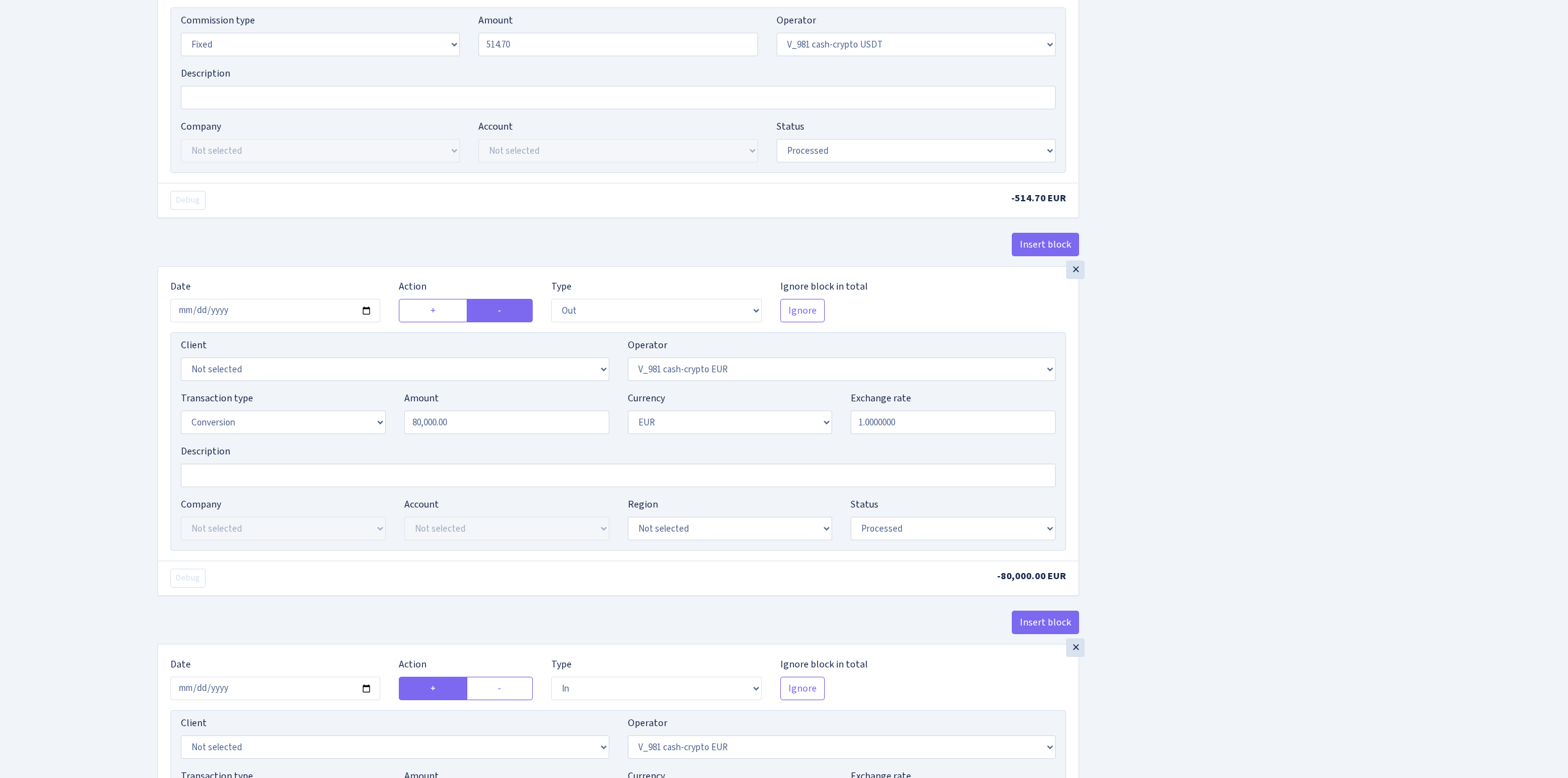
scroll to position [576, 0]
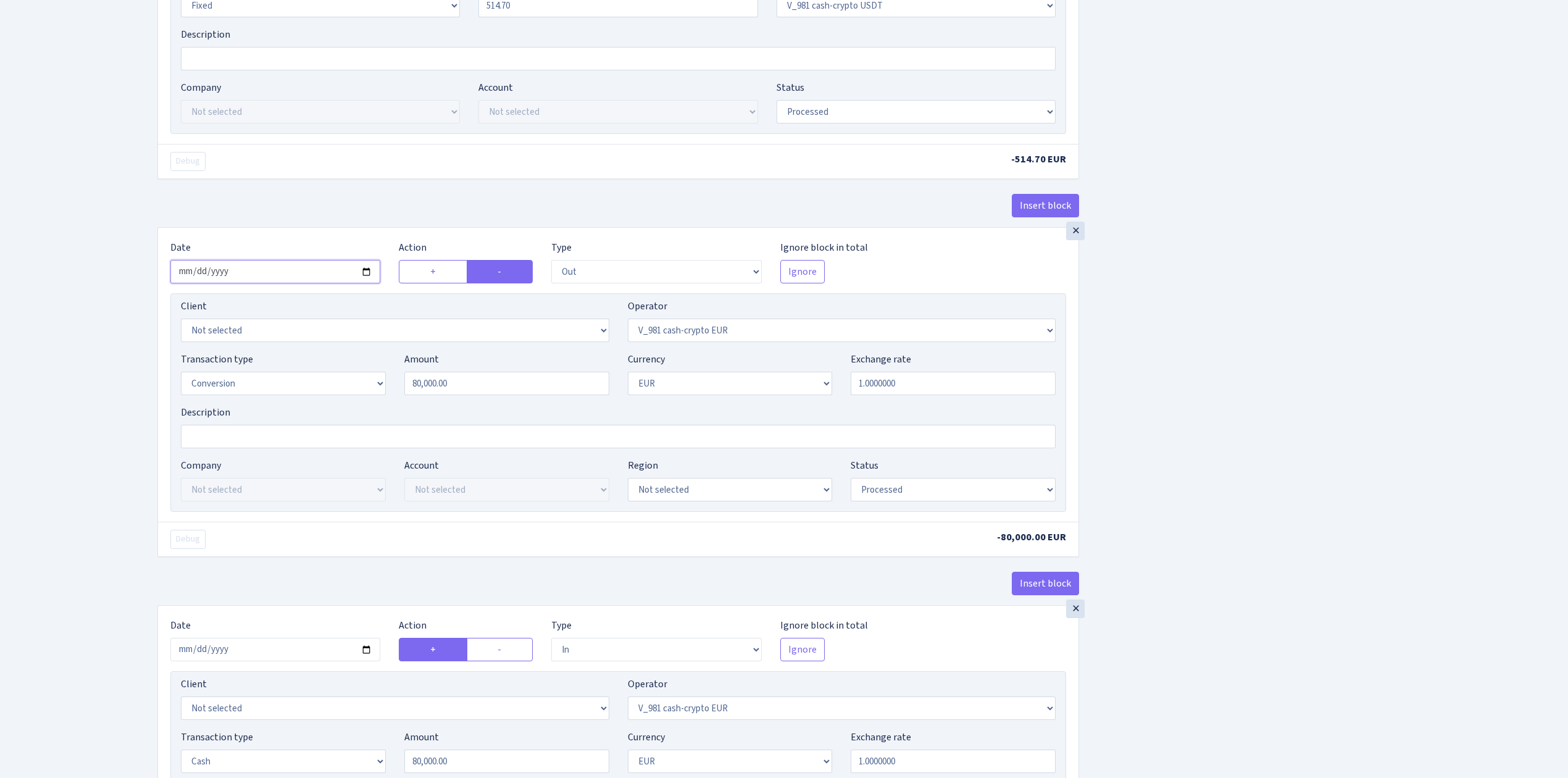
click at [368, 278] on input "2025-01-29" at bounding box center [275, 271] width 210 height 23
type input "2025-08-27"
drag, startPoint x: 413, startPoint y: 389, endPoint x: 297, endPoint y: 380, distance: 116.3
click at [299, 380] on div "Transaction type Not selected 981 ELF FISH crypto GIRT IVO dekl MM-BALTIC eur U…" at bounding box center [618, 378] width 893 height 53
click at [1292, 471] on div "Insert block × Date 2025-08-27 Action + - Type --- In Out Commission Field requ…" at bounding box center [853, 453] width 1410 height 1925
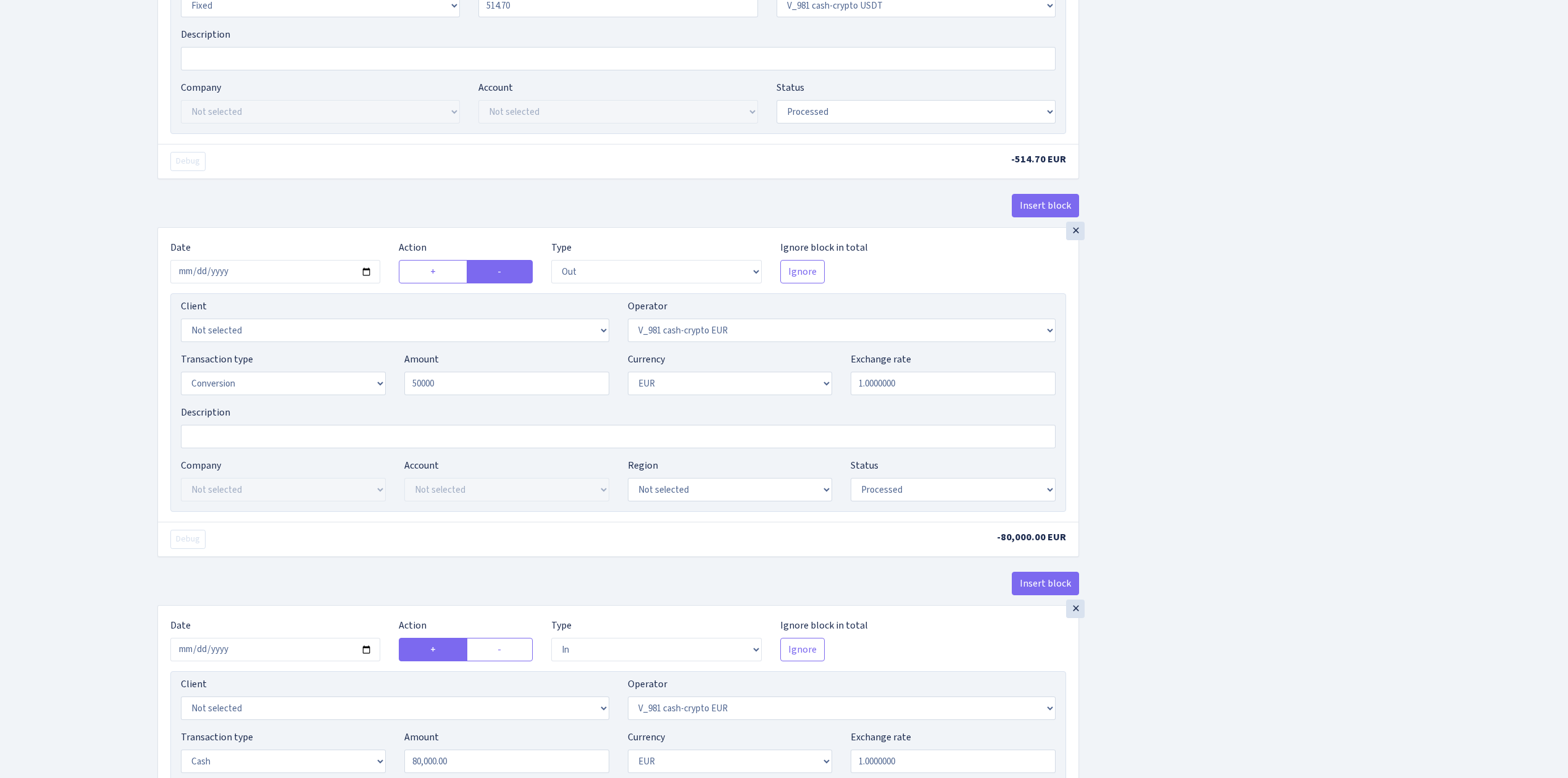
type input "50,000.00"
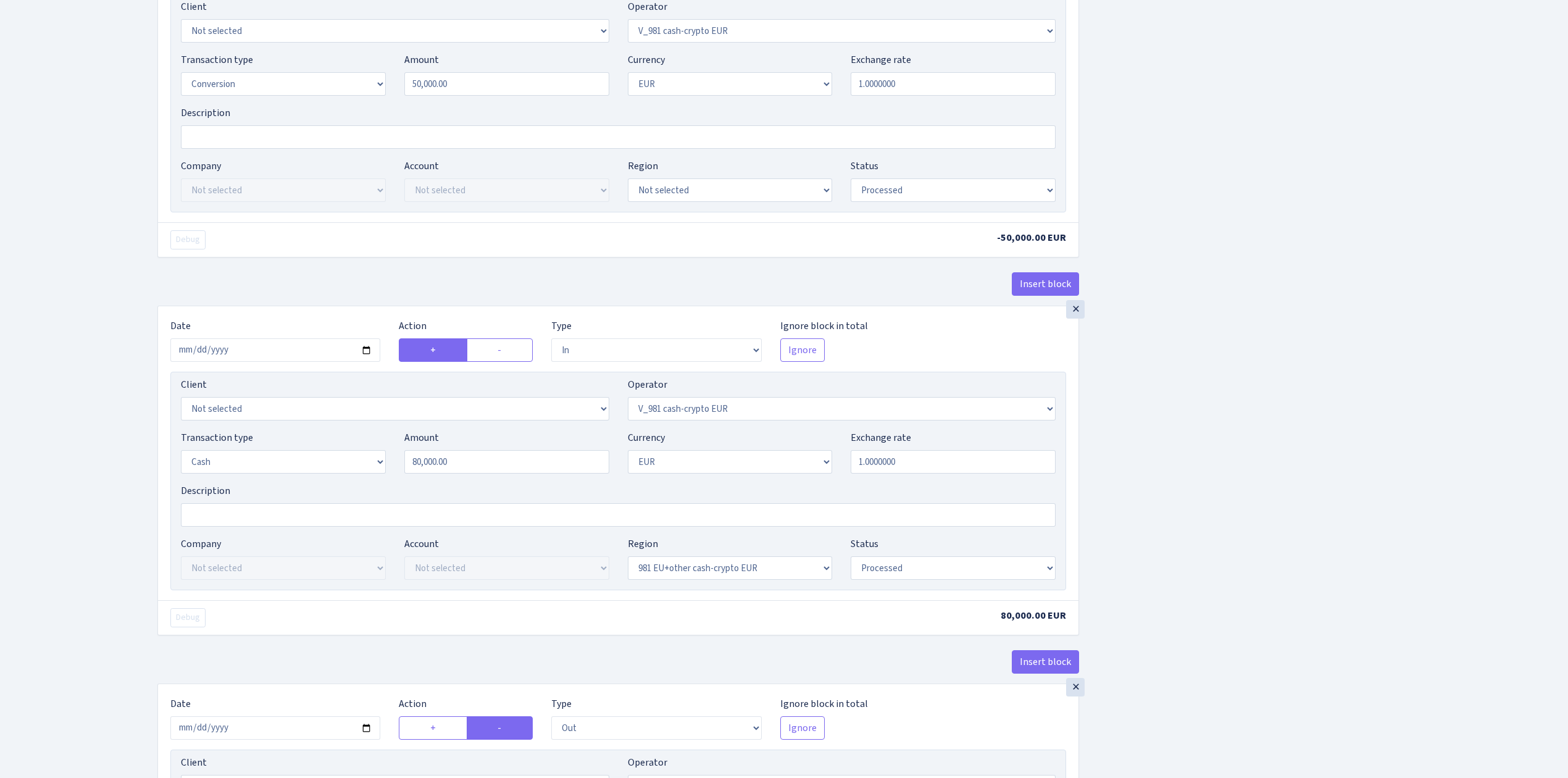
scroll to position [988, 0]
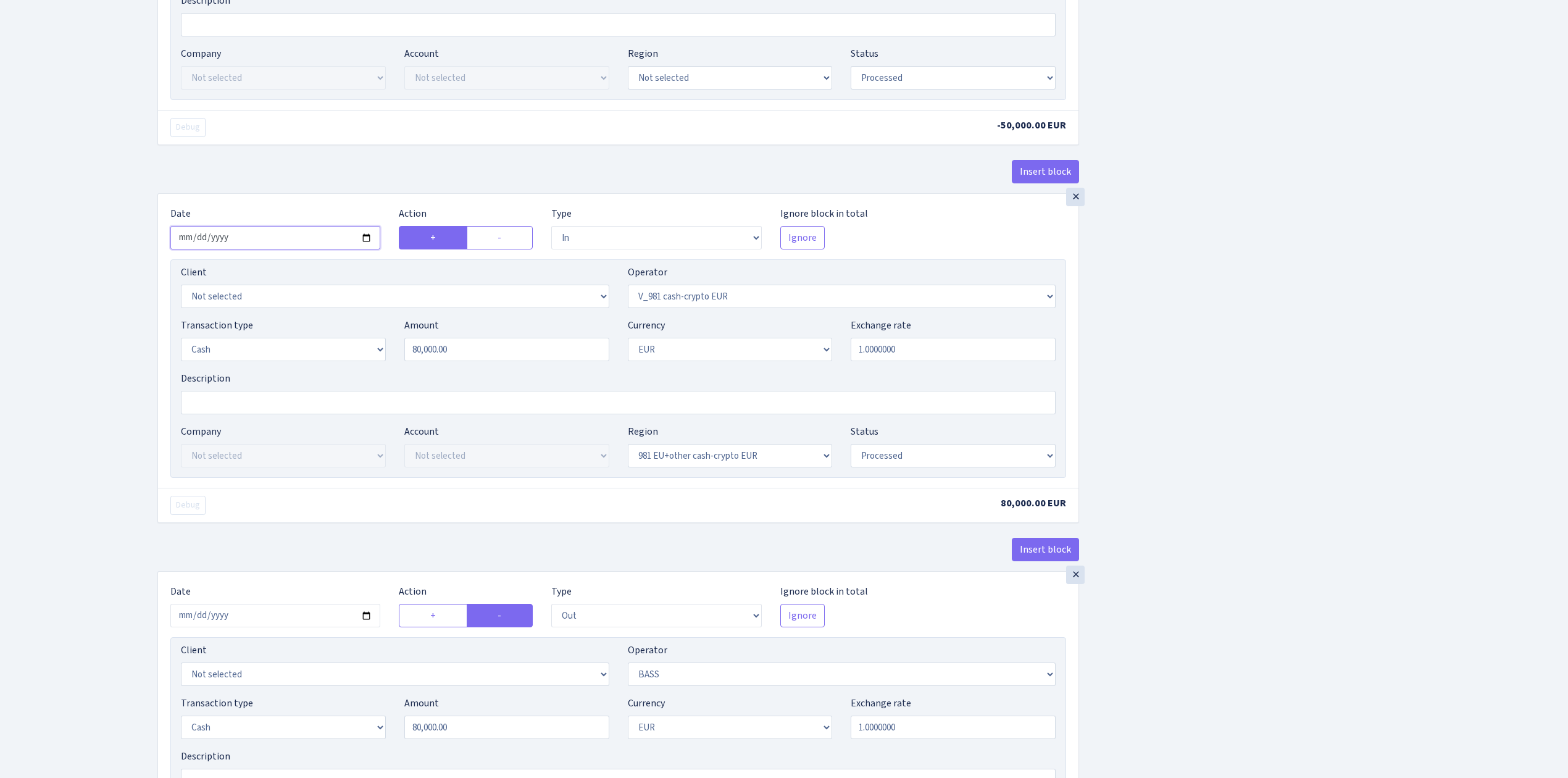
click at [369, 248] on input "2025-01-29" at bounding box center [275, 237] width 210 height 23
type input "[DATE]"
drag, startPoint x: 426, startPoint y: 361, endPoint x: 310, endPoint y: 345, distance: 117.1
click at [330, 356] on div "Transaction type Not selected 981 ELF FISH crypto GIRT IVO dekl MM-BALTIC eur U…" at bounding box center [618, 344] width 893 height 53
click at [1229, 353] on div "Insert block × Date 2025-08-27 Action + - Type --- In Out Commission Field requ…" at bounding box center [853, 42] width 1410 height 1925
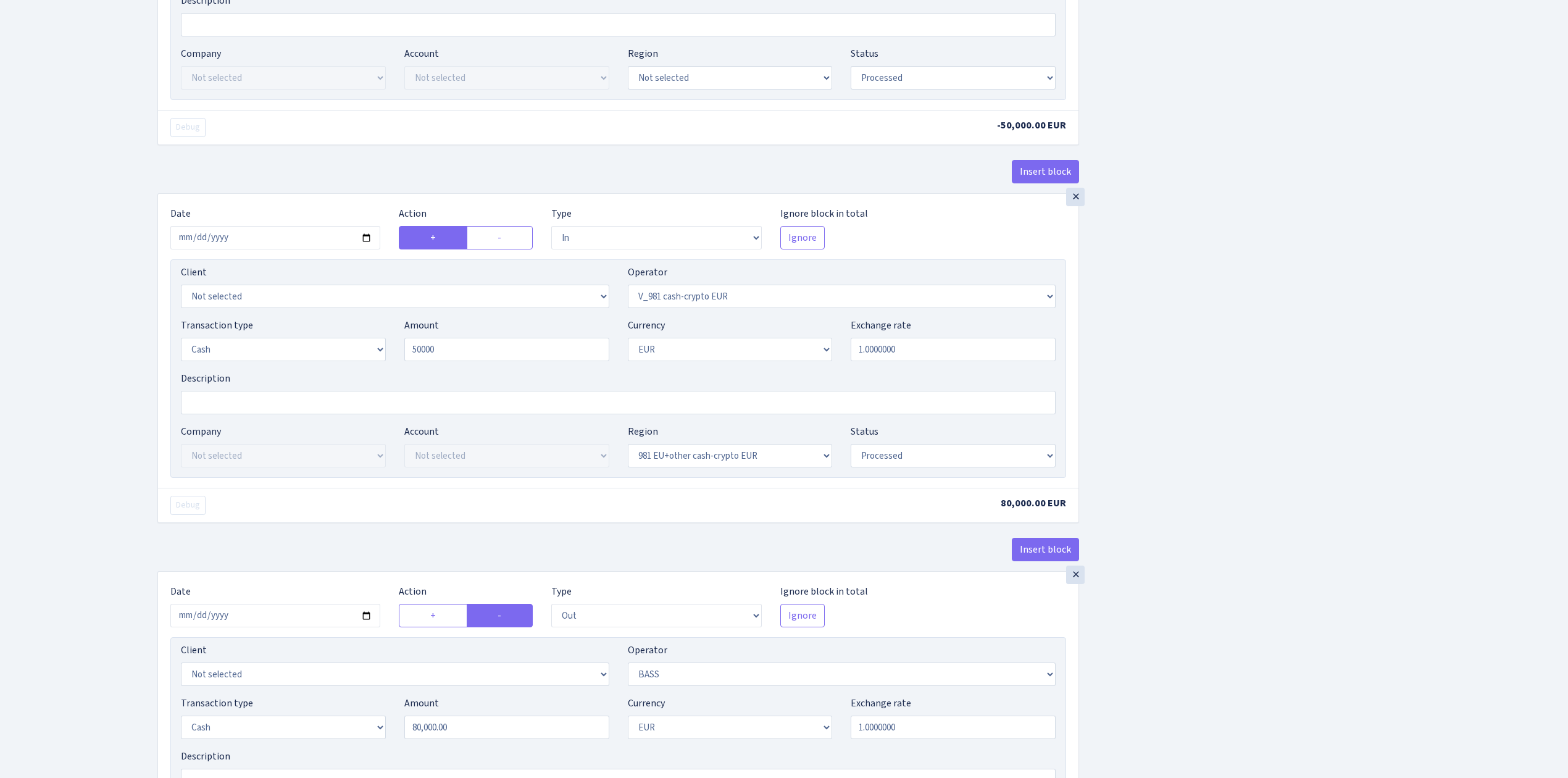
type input "50,000.00"
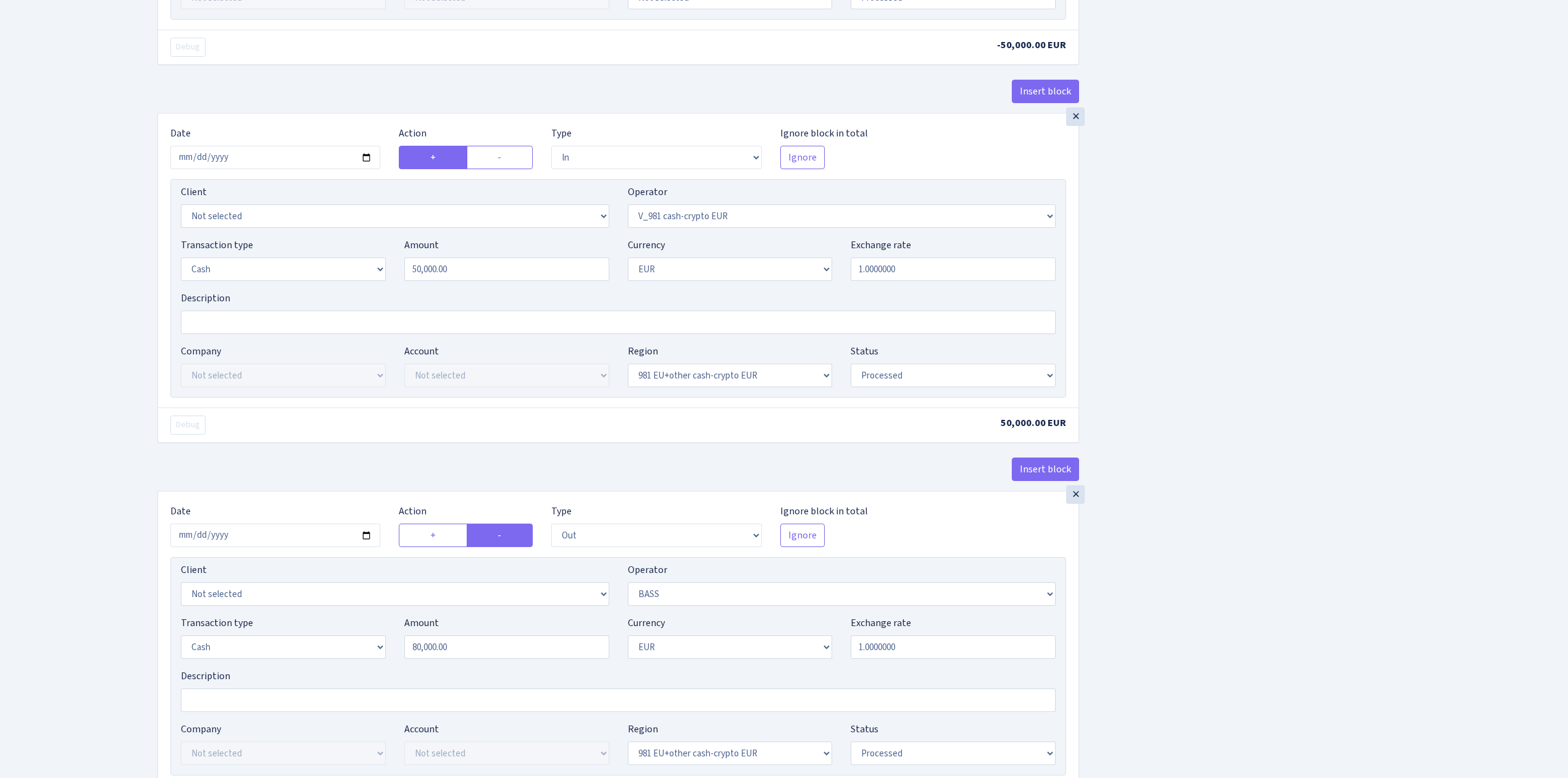
scroll to position [1282, 0]
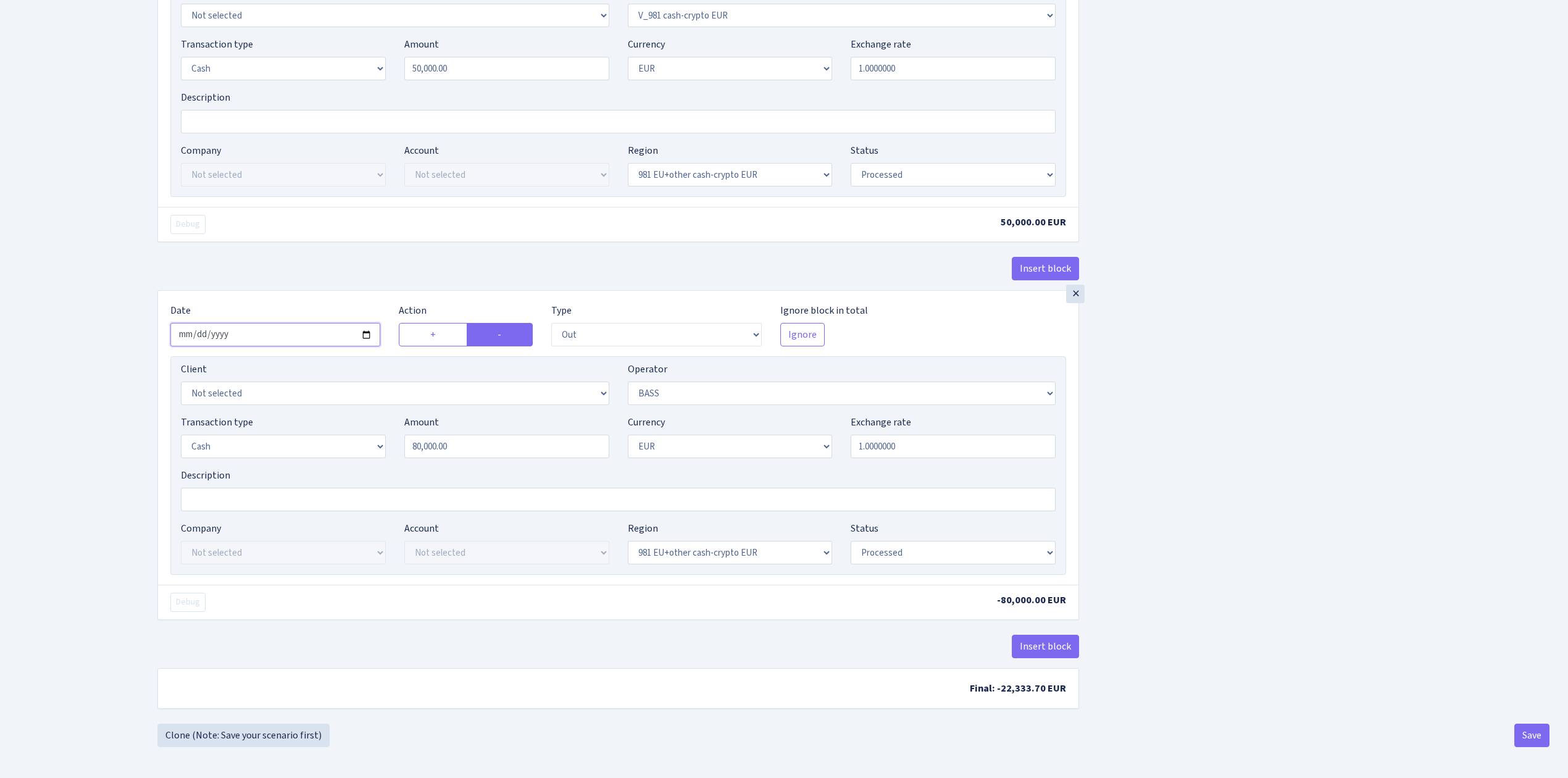
click at [361, 331] on input "2025-01-29" at bounding box center [275, 334] width 210 height 23
type input "2025-08-27"
drag, startPoint x: 487, startPoint y: 450, endPoint x: 330, endPoint y: 431, distance: 158.1
click at [331, 431] on div "Transaction type Not selected 981 ELF FISH crypto GIRT IVO dekl MM-BALTIC eur U…" at bounding box center [618, 441] width 893 height 53
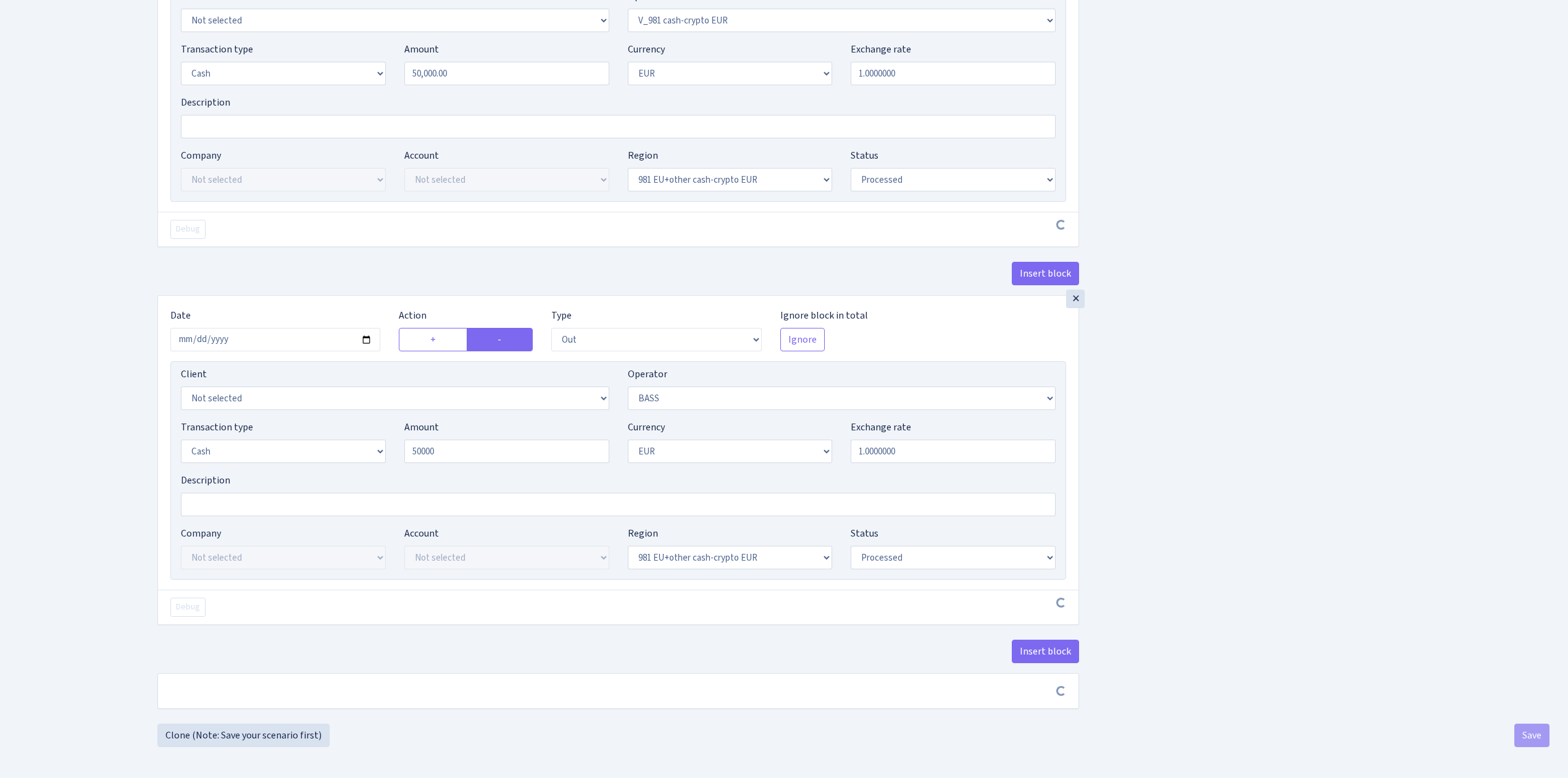
type input "50,000.00"
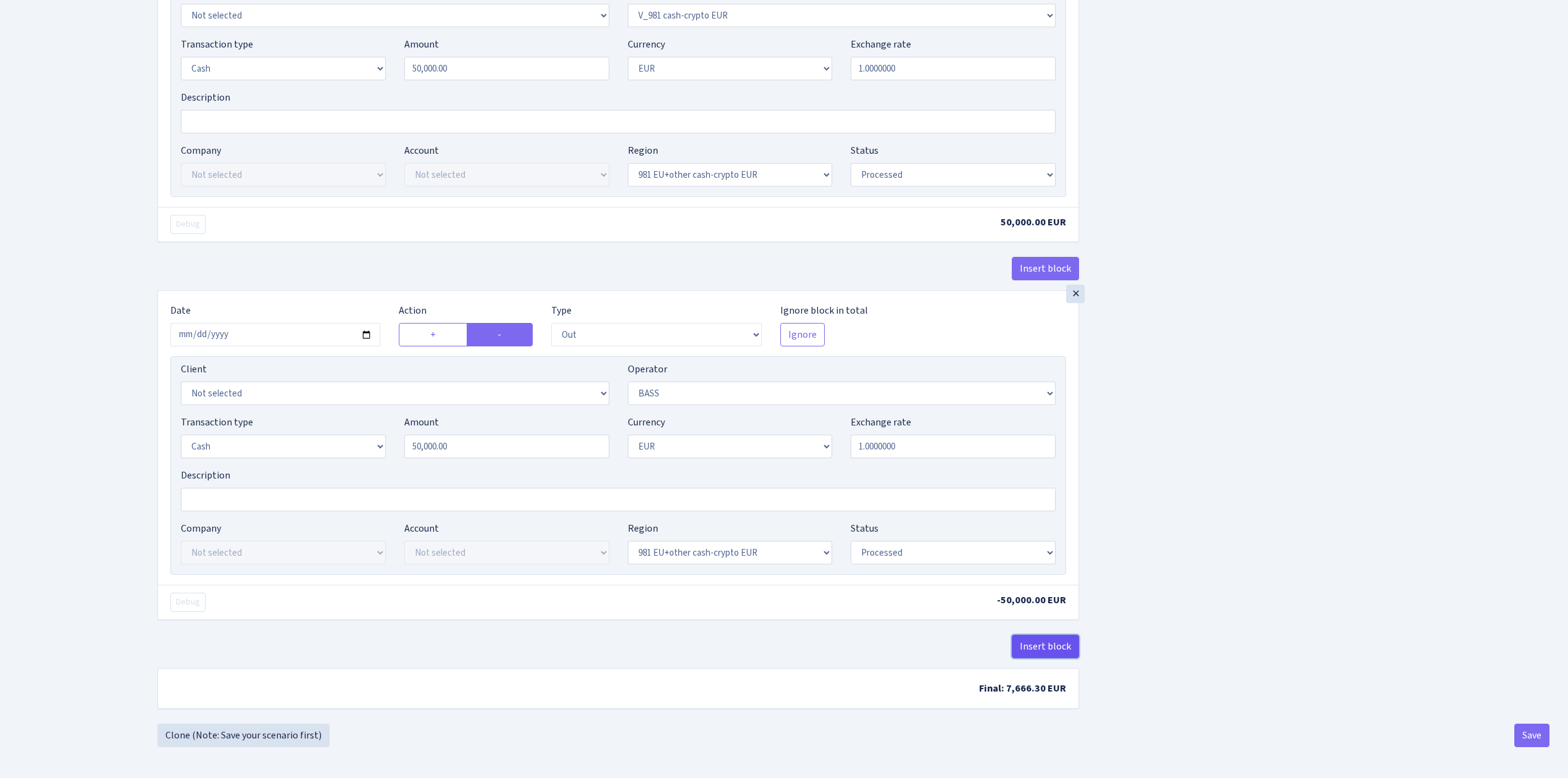
click at [1054, 647] on button "Insert block" at bounding box center [1045, 646] width 67 height 23
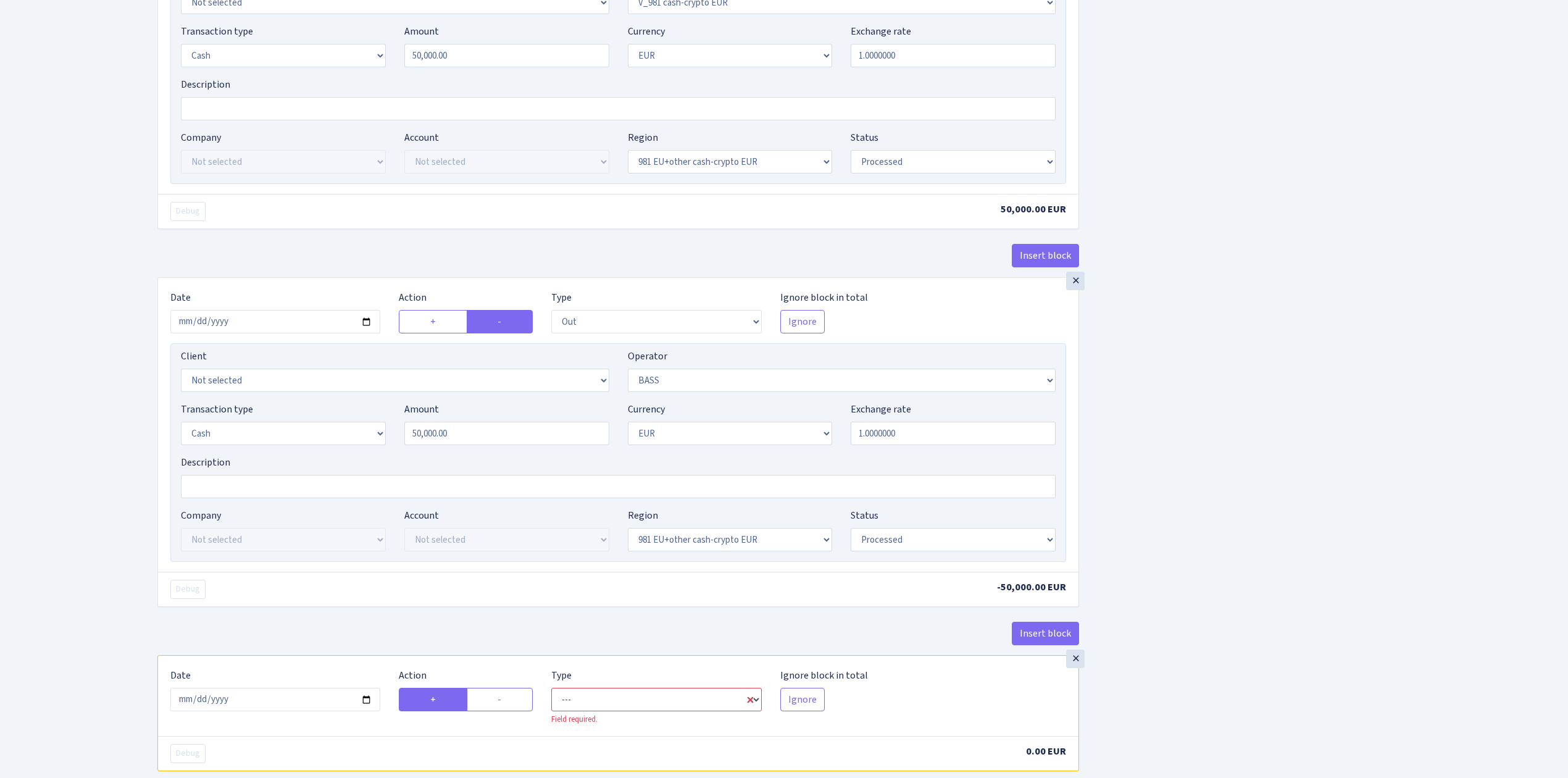
click at [576, 711] on select "--- In Out Commission" at bounding box center [656, 699] width 210 height 23
select select "commission"
click at [551, 699] on select "--- In Out Commission" at bounding box center [656, 699] width 210 height 23
select select "356"
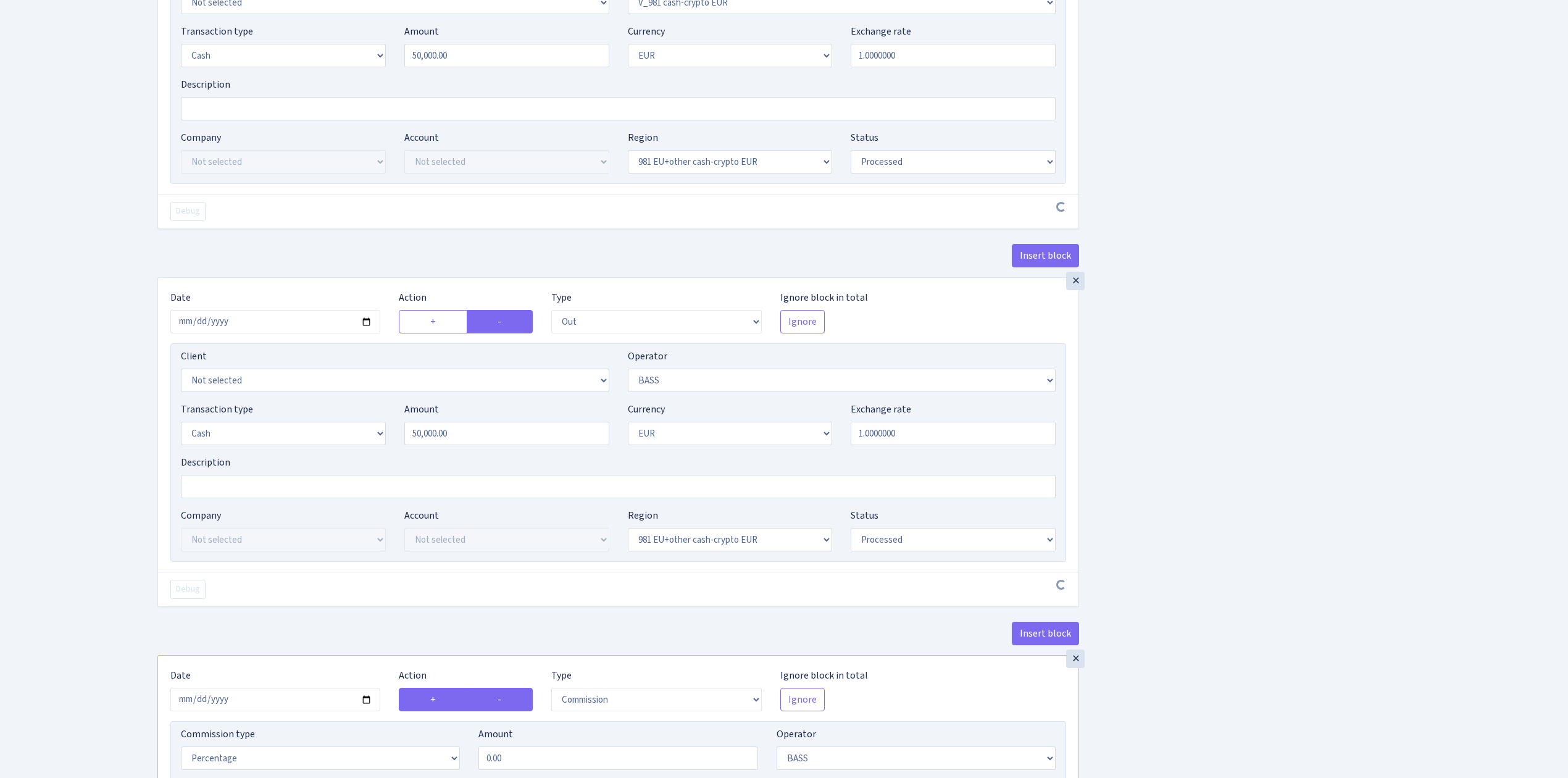
click at [512, 709] on label "-" at bounding box center [500, 699] width 66 height 23
click at [506, 700] on input "-" at bounding box center [502, 696] width 8 height 8
radio input "true"
radio input "false"
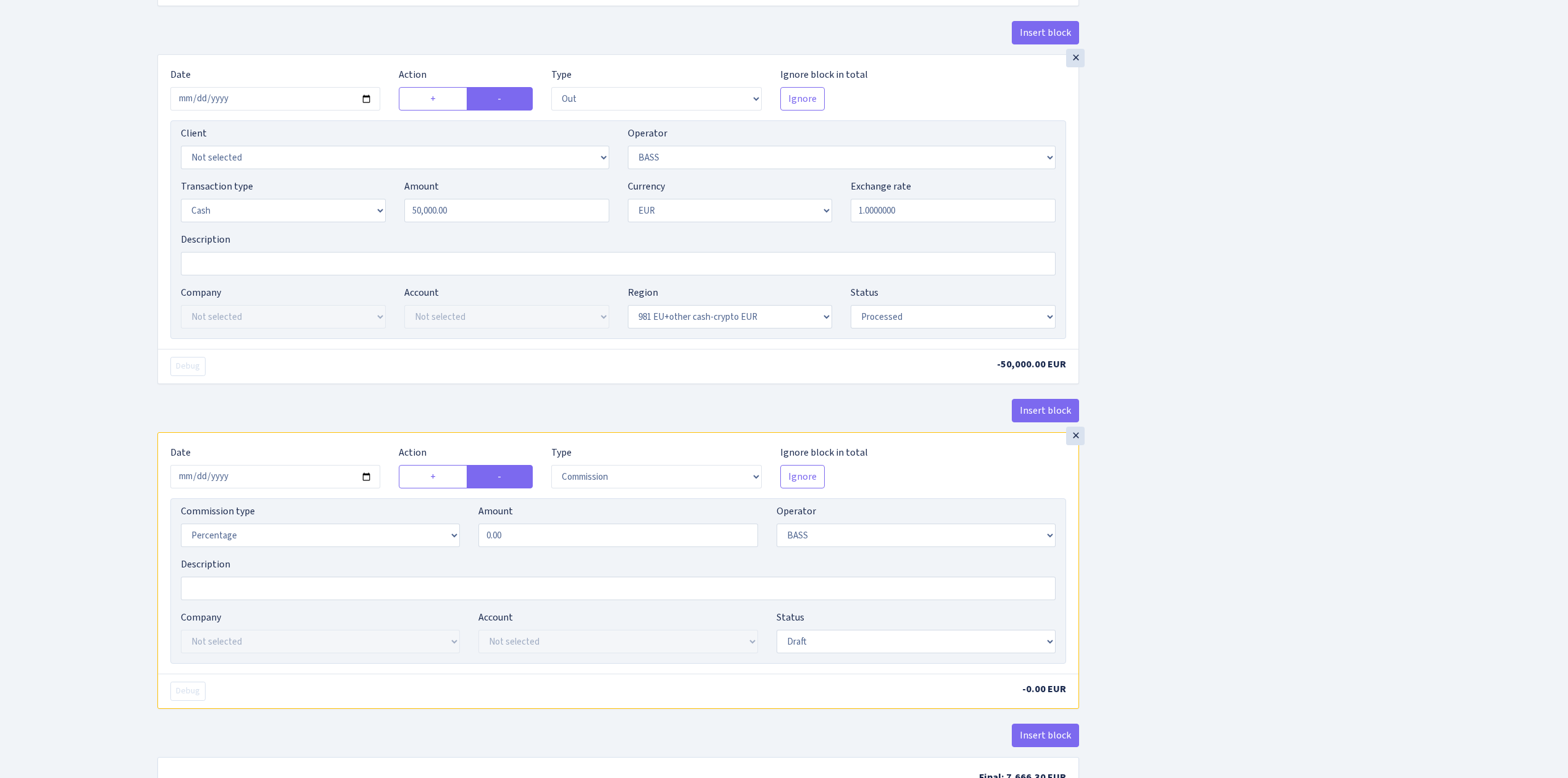
scroll to position [1608, 0]
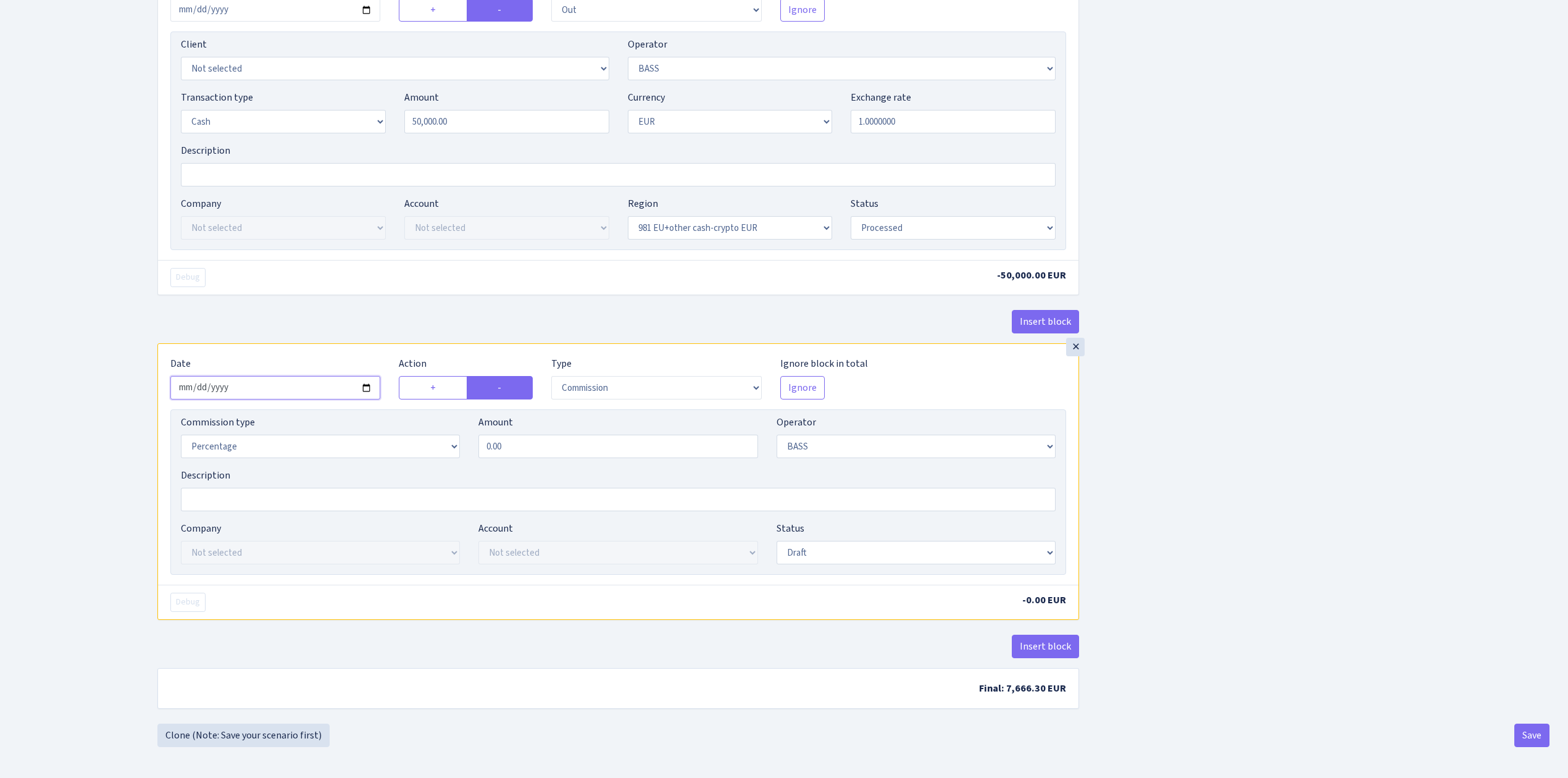
click at [368, 385] on input "2025-08-28" at bounding box center [275, 387] width 210 height 23
type input "2025-08-27"
drag, startPoint x: 537, startPoint y: 443, endPoint x: 432, endPoint y: 437, distance: 105.2
click at [432, 437] on div "Commission type Percentage Fixed Bank Amount 0.00 Operator Not selected 981 981…" at bounding box center [618, 441] width 893 height 53
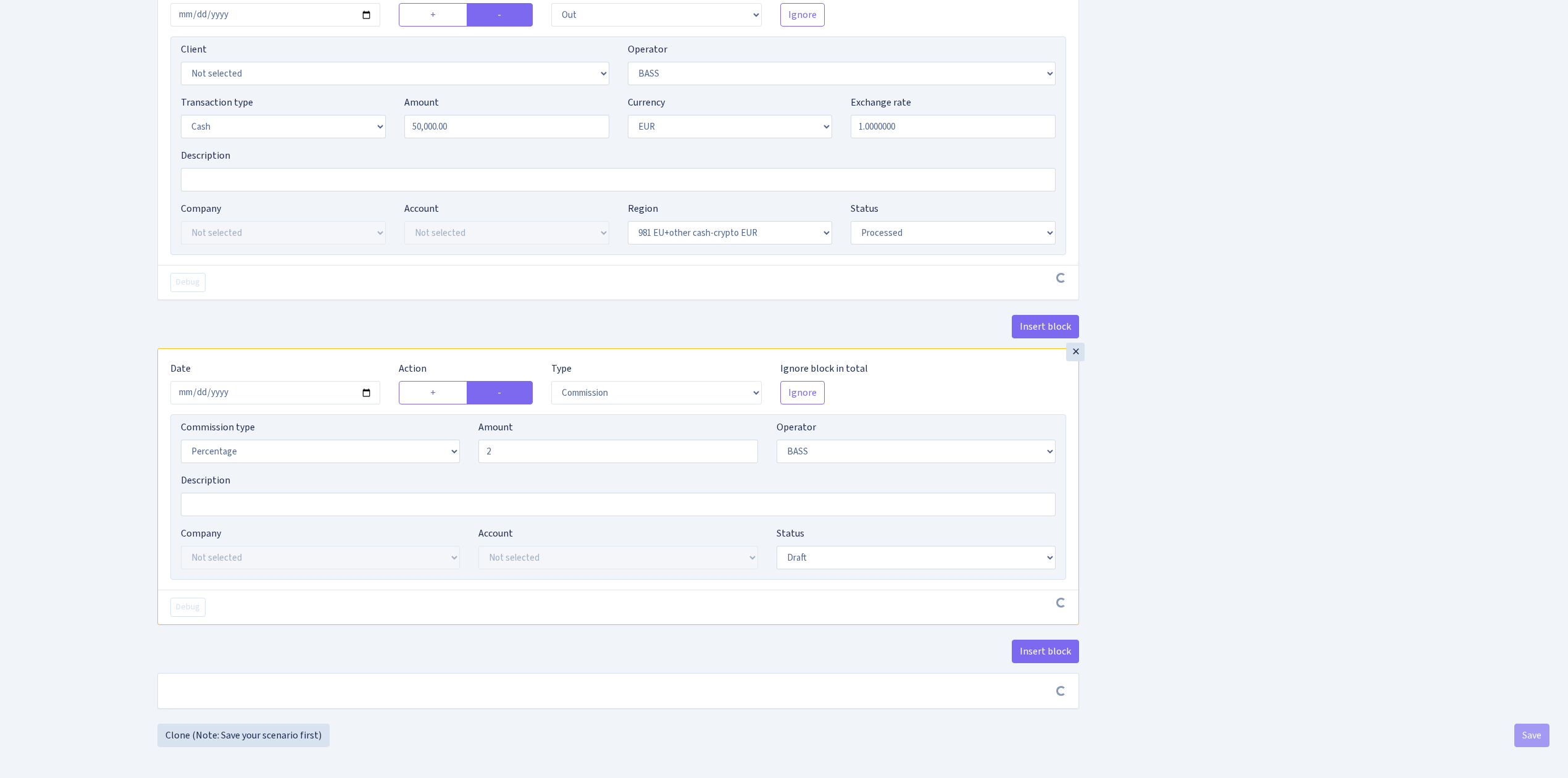
type input "2.00"
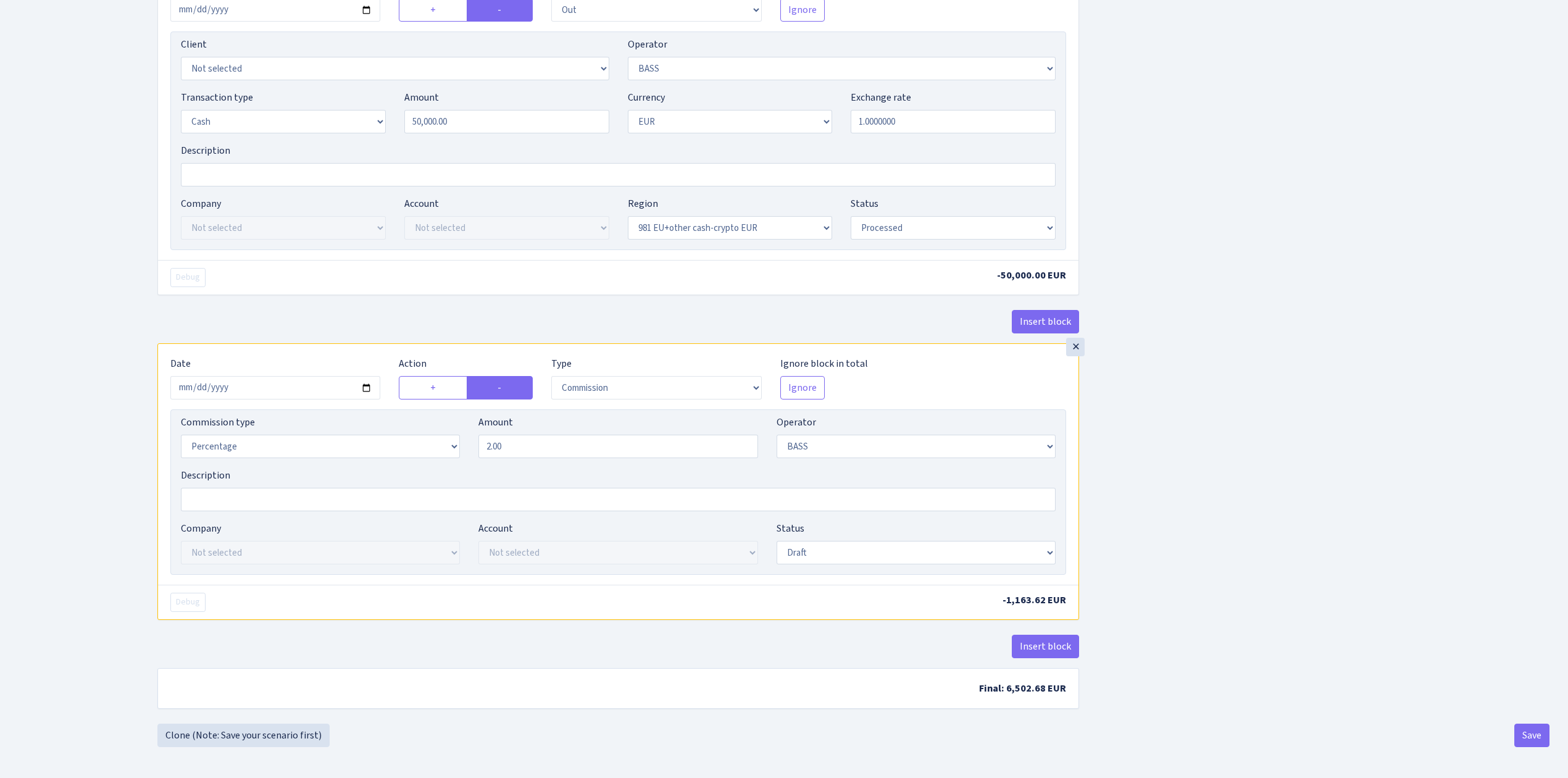
scroll to position [1603, 0]
click at [354, 448] on select "Percentage Fixed Bank" at bounding box center [321, 446] width 279 height 23
select select "fixed"
click at [181, 437] on select "Percentage Fixed Bank" at bounding box center [321, 446] width 279 height 23
drag, startPoint x: 546, startPoint y: 449, endPoint x: 435, endPoint y: 432, distance: 112.3
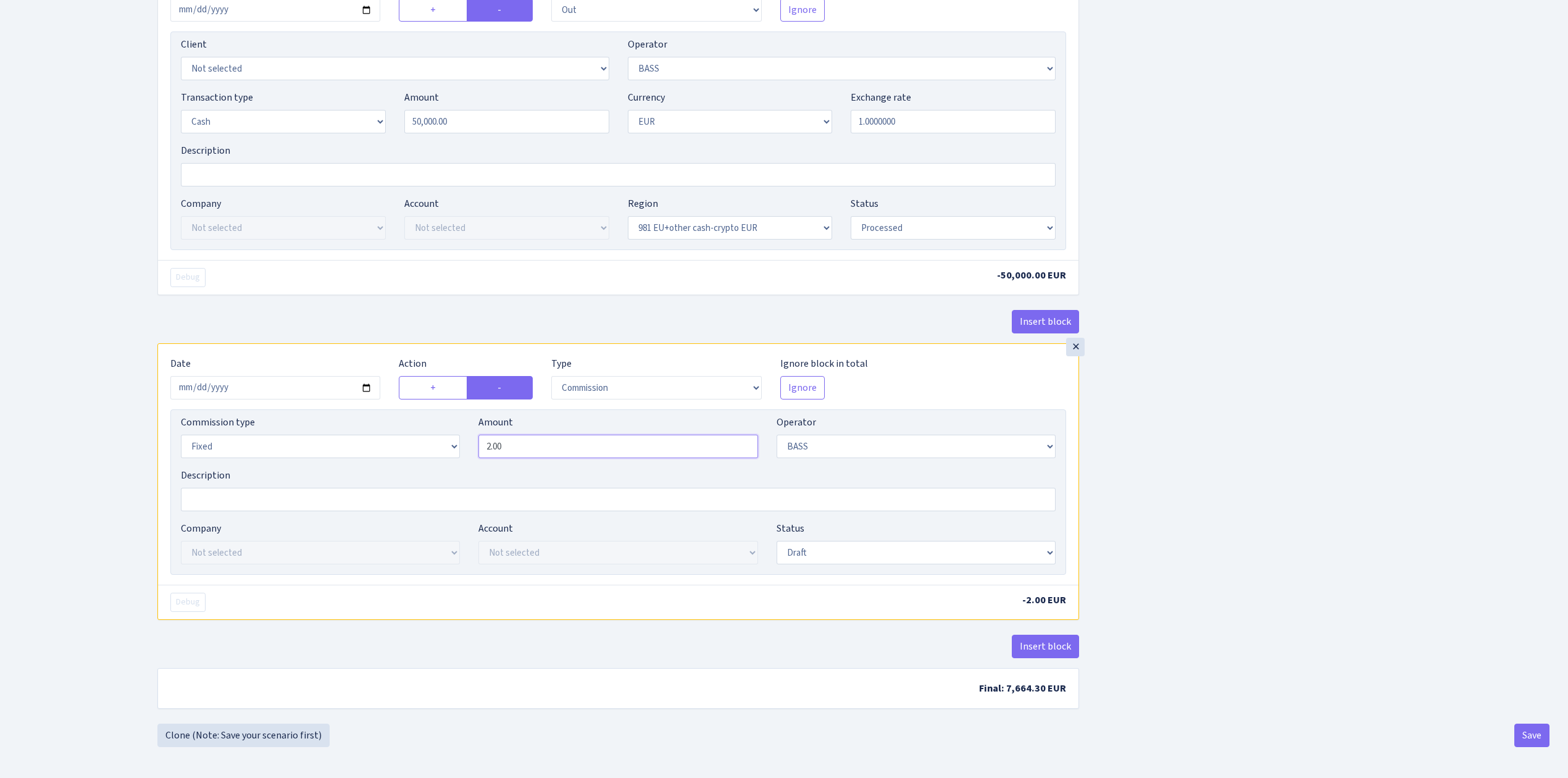
click at [435, 432] on div "Commission type Percentage Fixed Bank Amount 2.00 Operator Not selected 981 981…" at bounding box center [618, 441] width 893 height 53
click at [383, 509] on input "Description" at bounding box center [618, 499] width 875 height 23
type input "1,000.00"
type input "2%"
click at [877, 559] on select "Draft Pending Later Never Processed" at bounding box center [916, 552] width 279 height 23
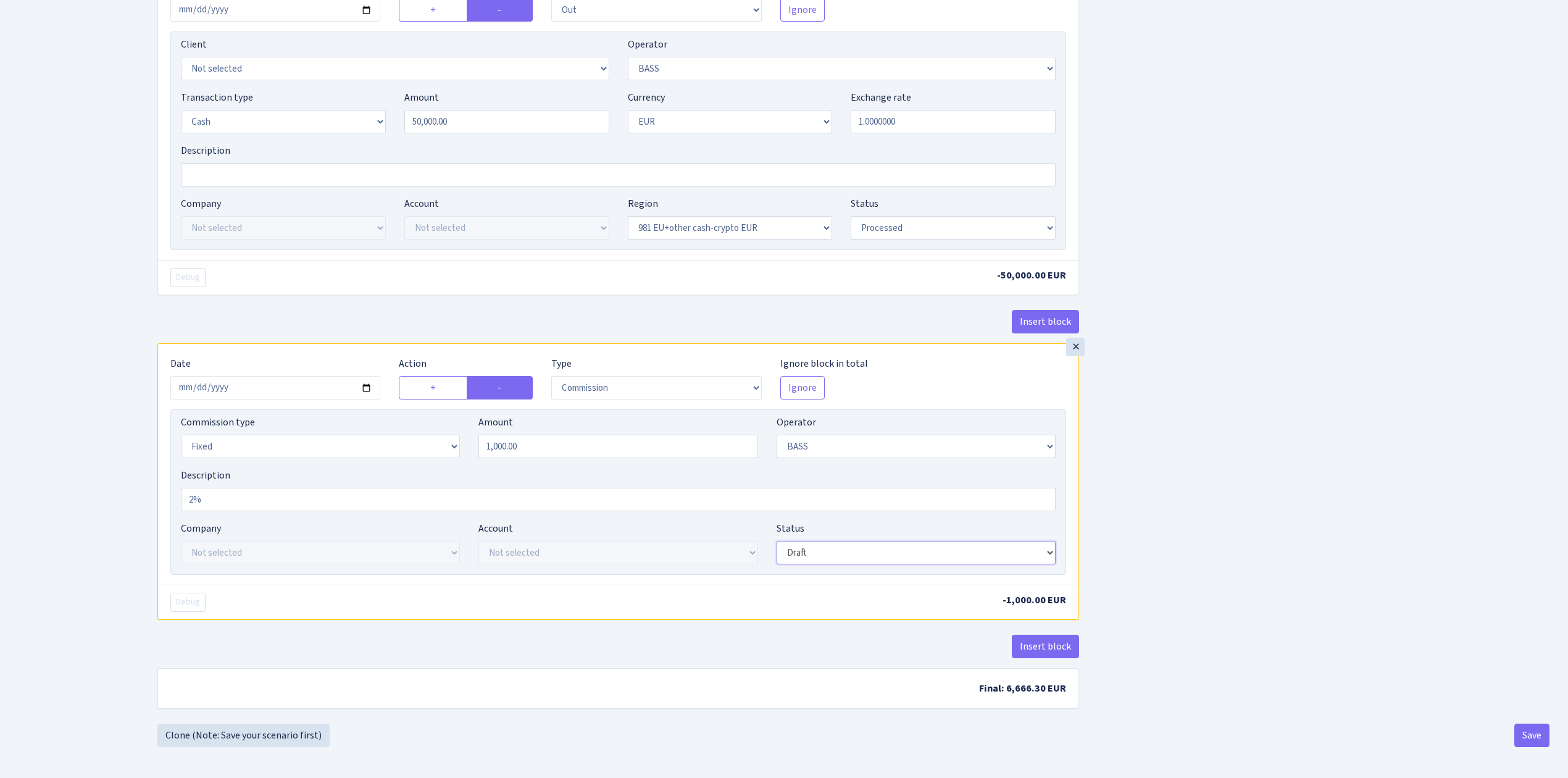
select select "processed"
click at [777, 543] on select "Draft Pending Later Never Processed" at bounding box center [916, 552] width 279 height 23
click at [1535, 733] on button "Save" at bounding box center [1531, 735] width 35 height 23
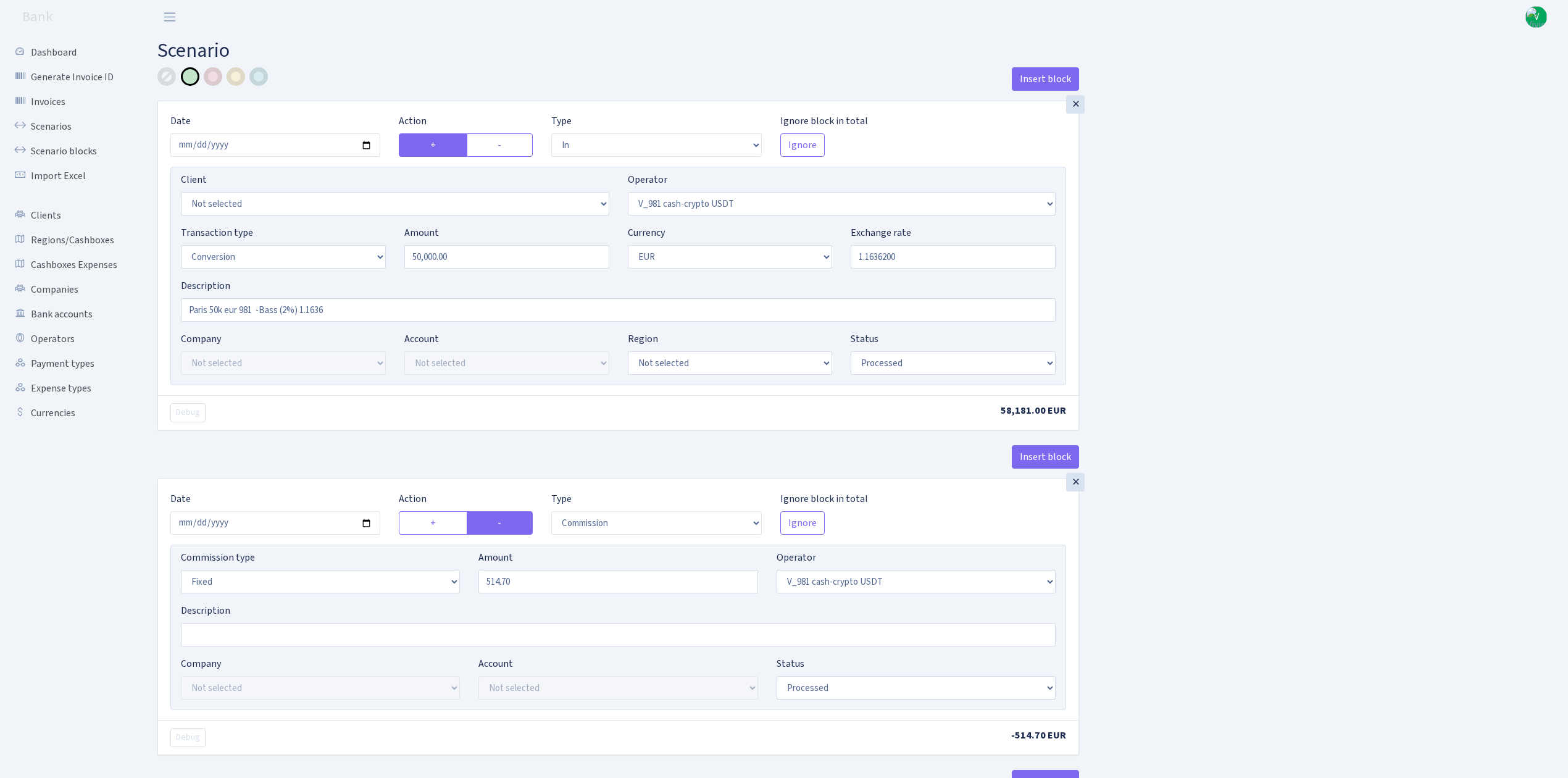
select select "in"
select select "435"
select select "15"
select select "1"
select select "processed"
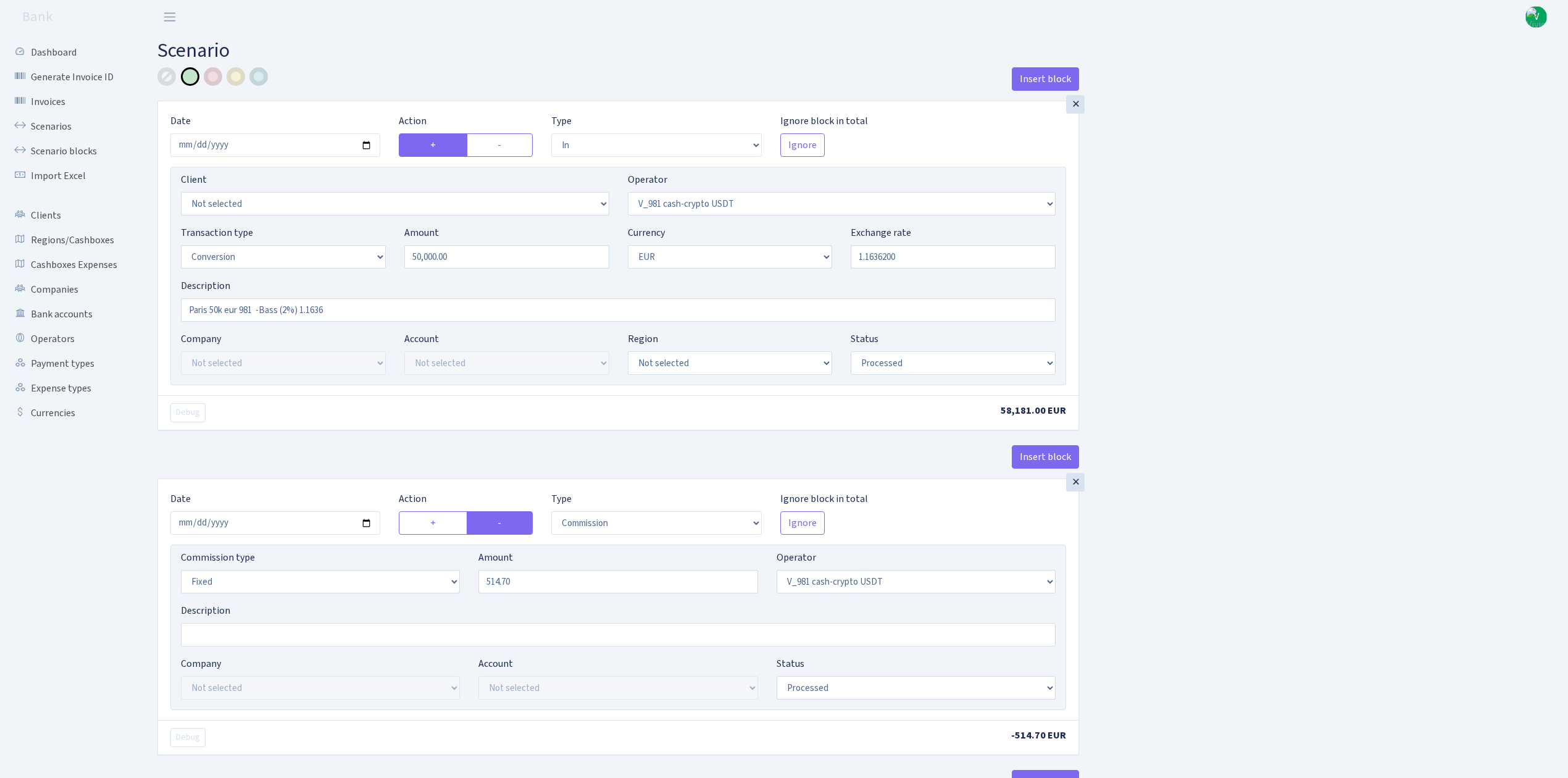
select select "commission"
select select "fixed"
select select "435"
select select "processed"
select select "out"
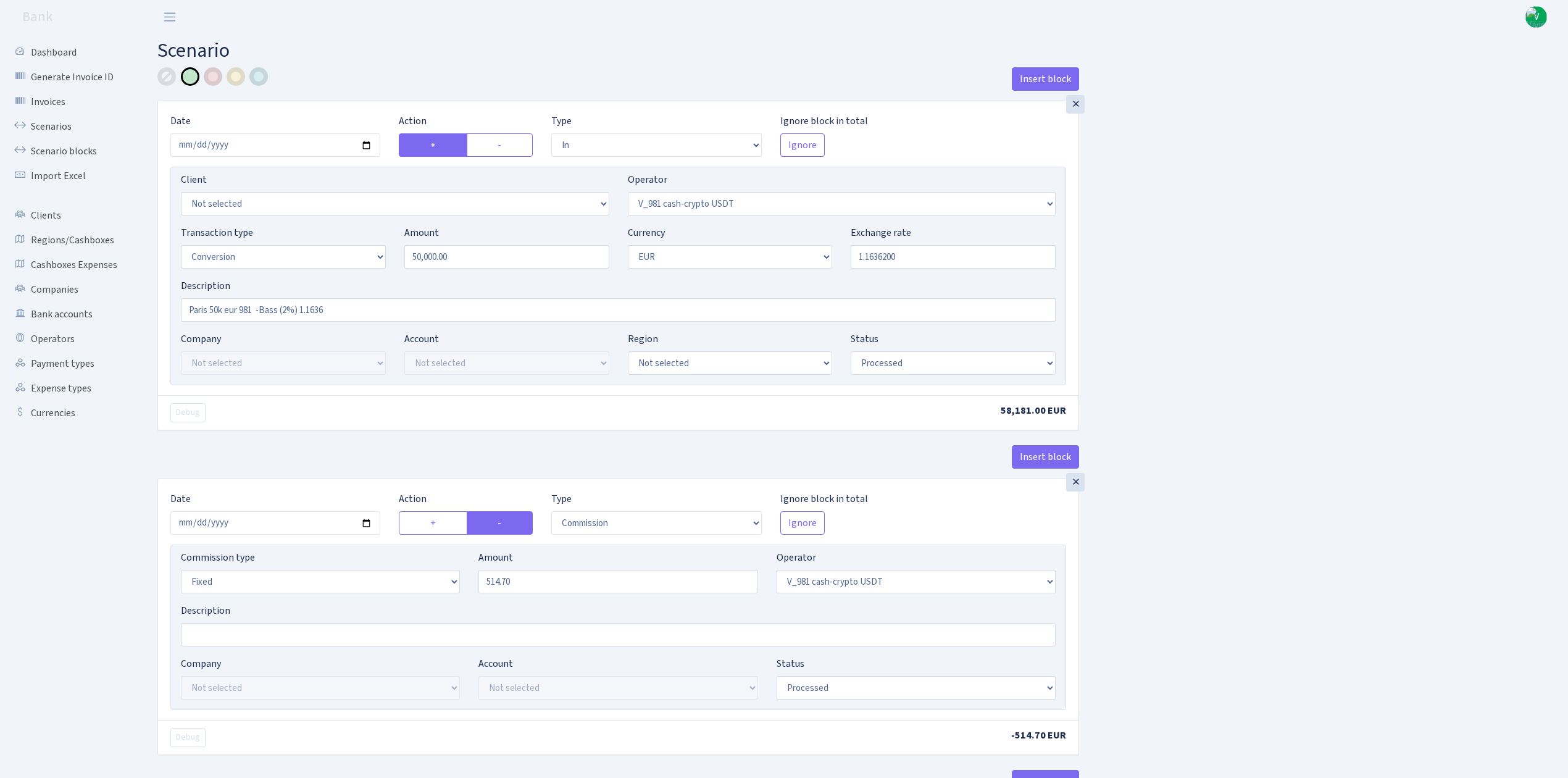
select select "434"
select select "15"
select select "1"
select select "processed"
select select "in"
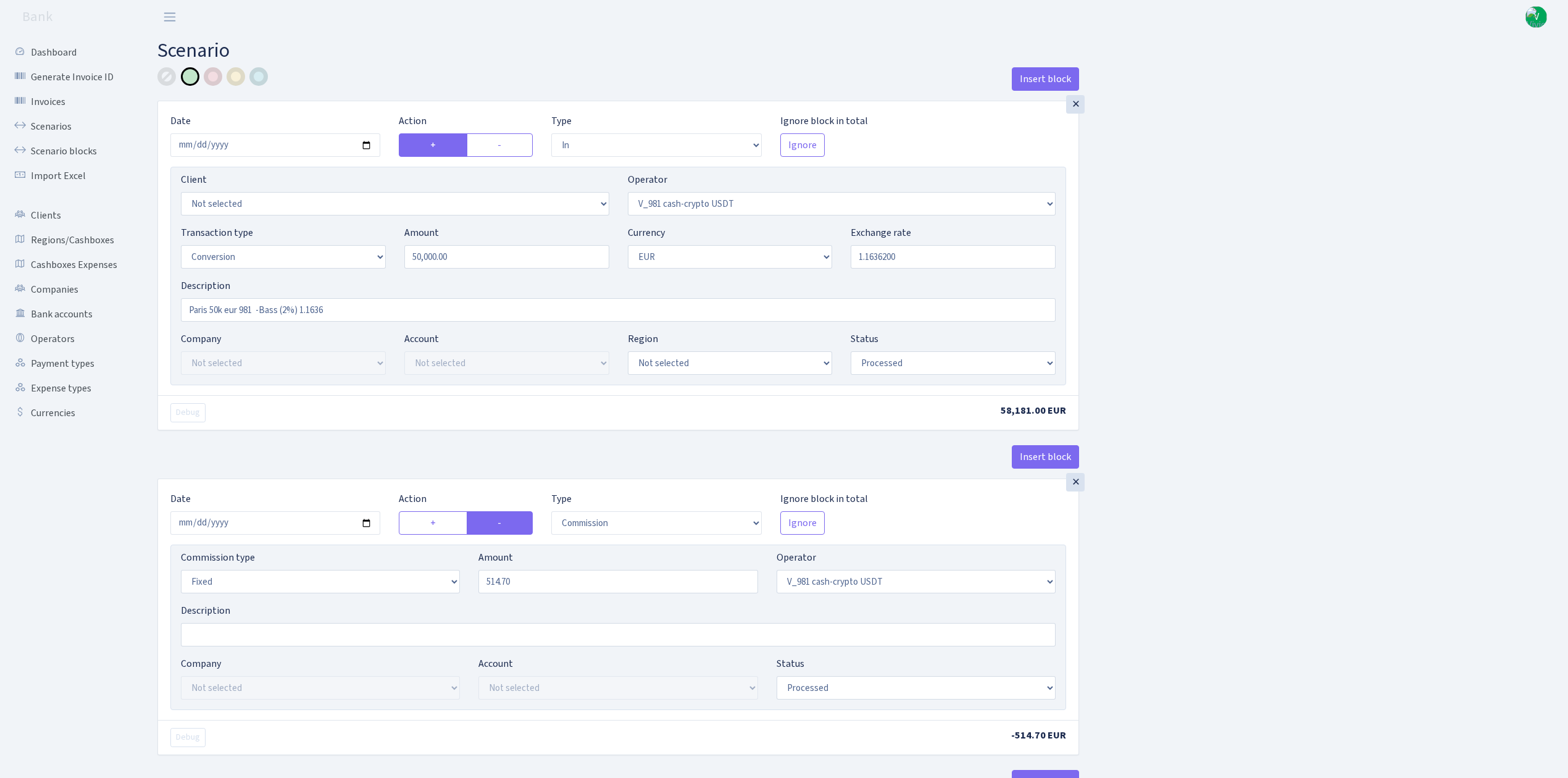
select select "434"
select select "1"
select select "22"
select select "processed"
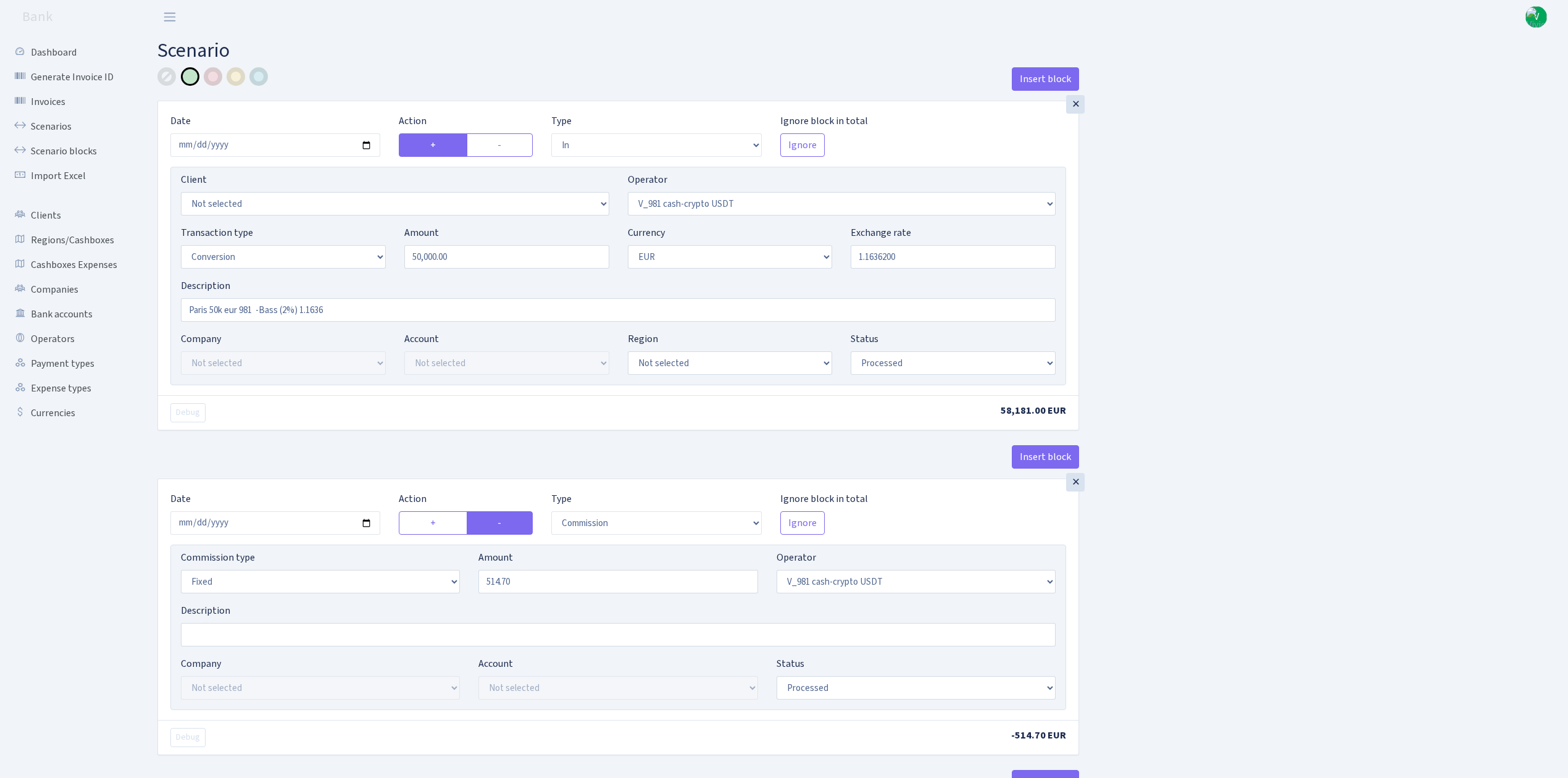
select select "out"
select select "356"
select select "1"
select select "22"
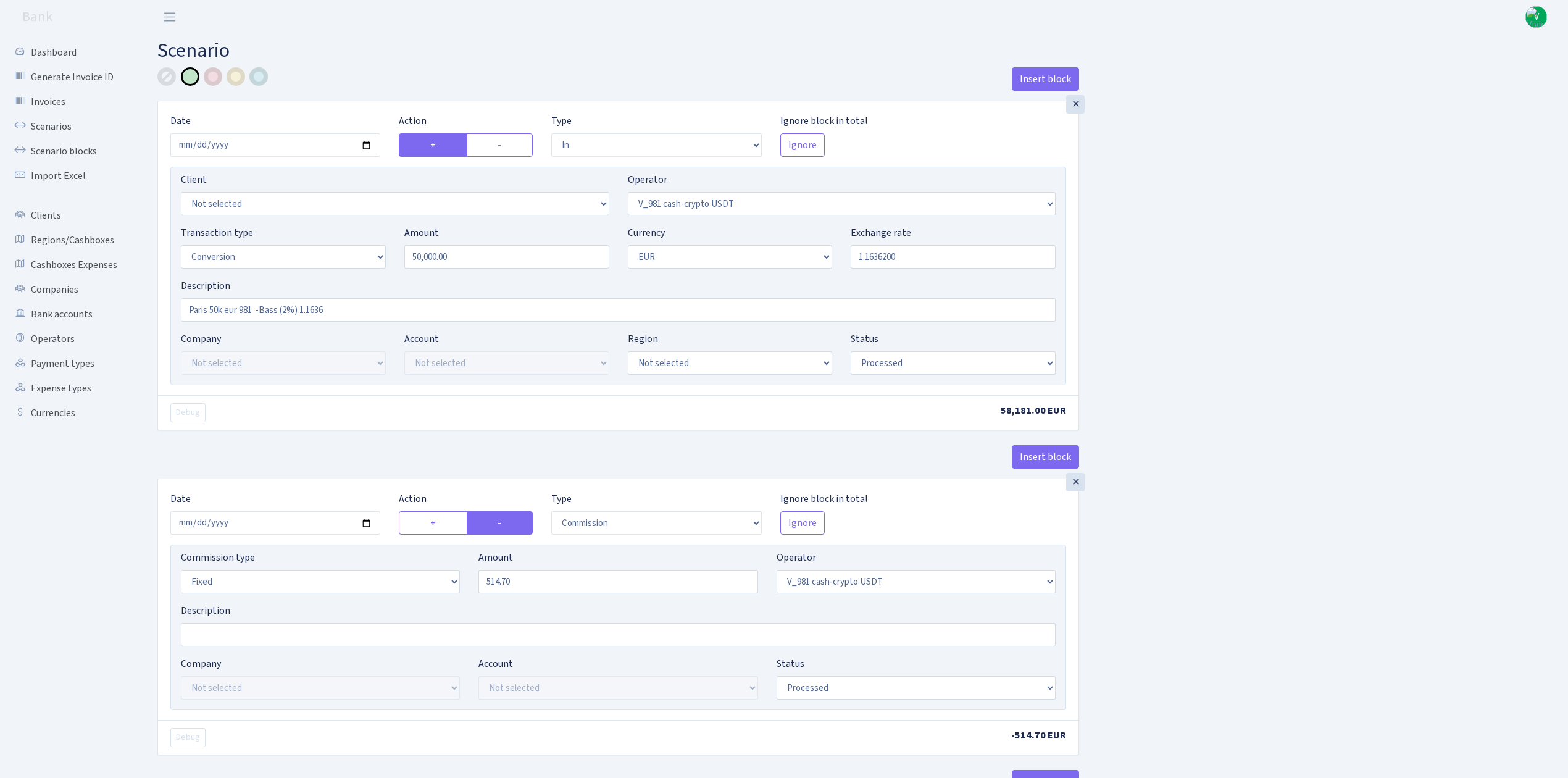
select select "processed"
select select "commission"
select select "fixed"
select select "356"
select select "processed"
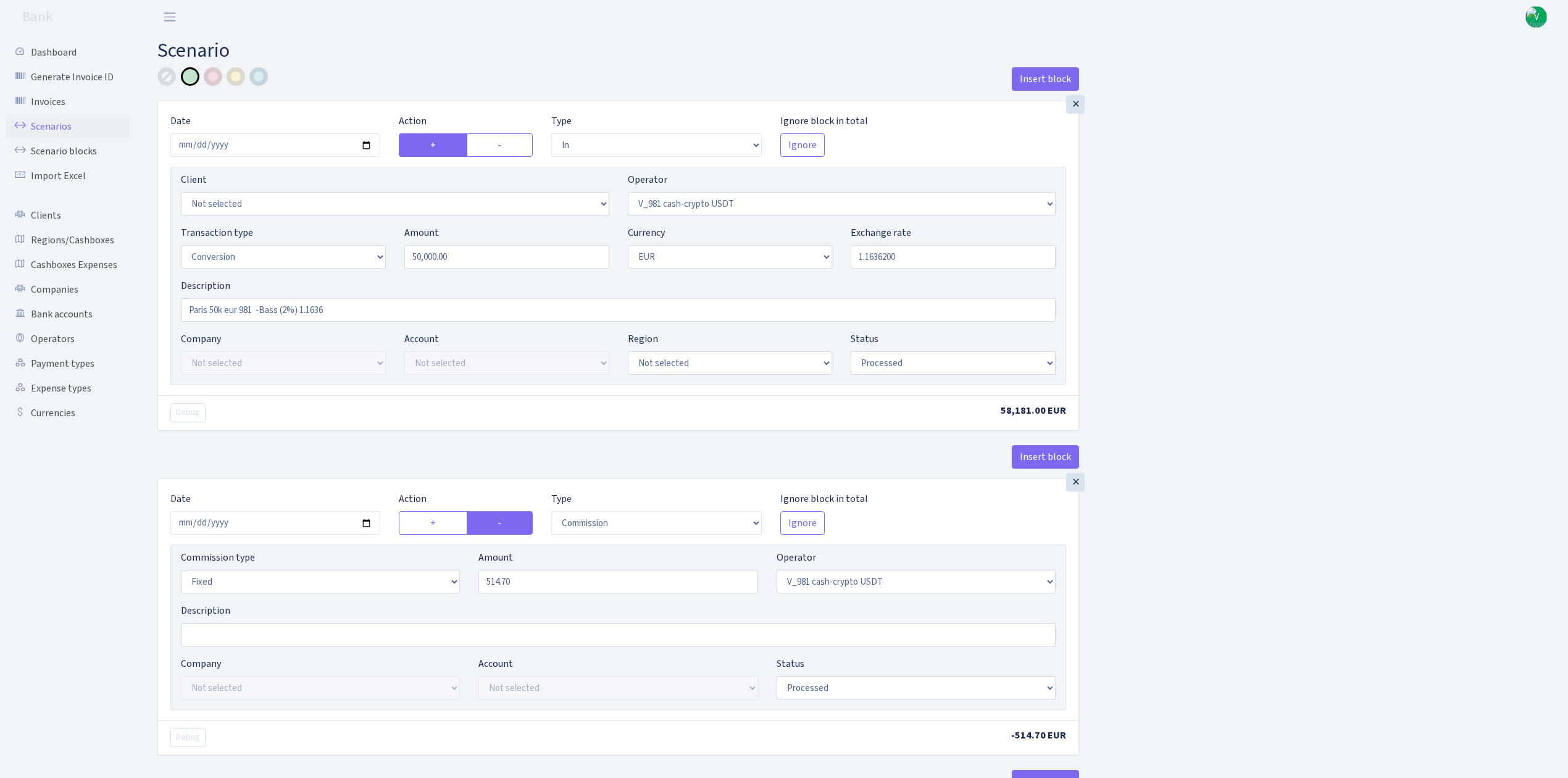
click at [60, 121] on link "Scenarios" at bounding box center [67, 126] width 124 height 25
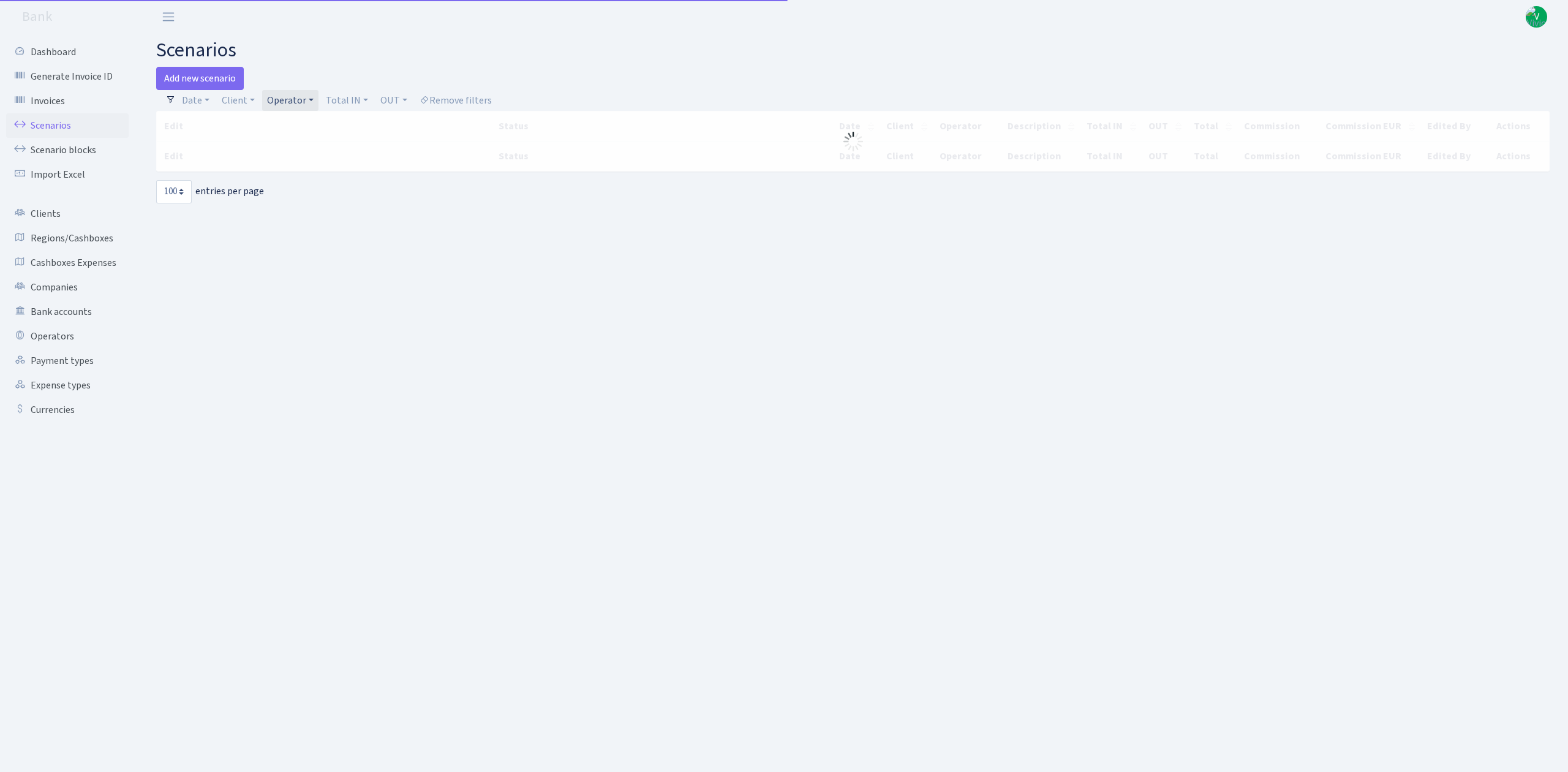
select select "100"
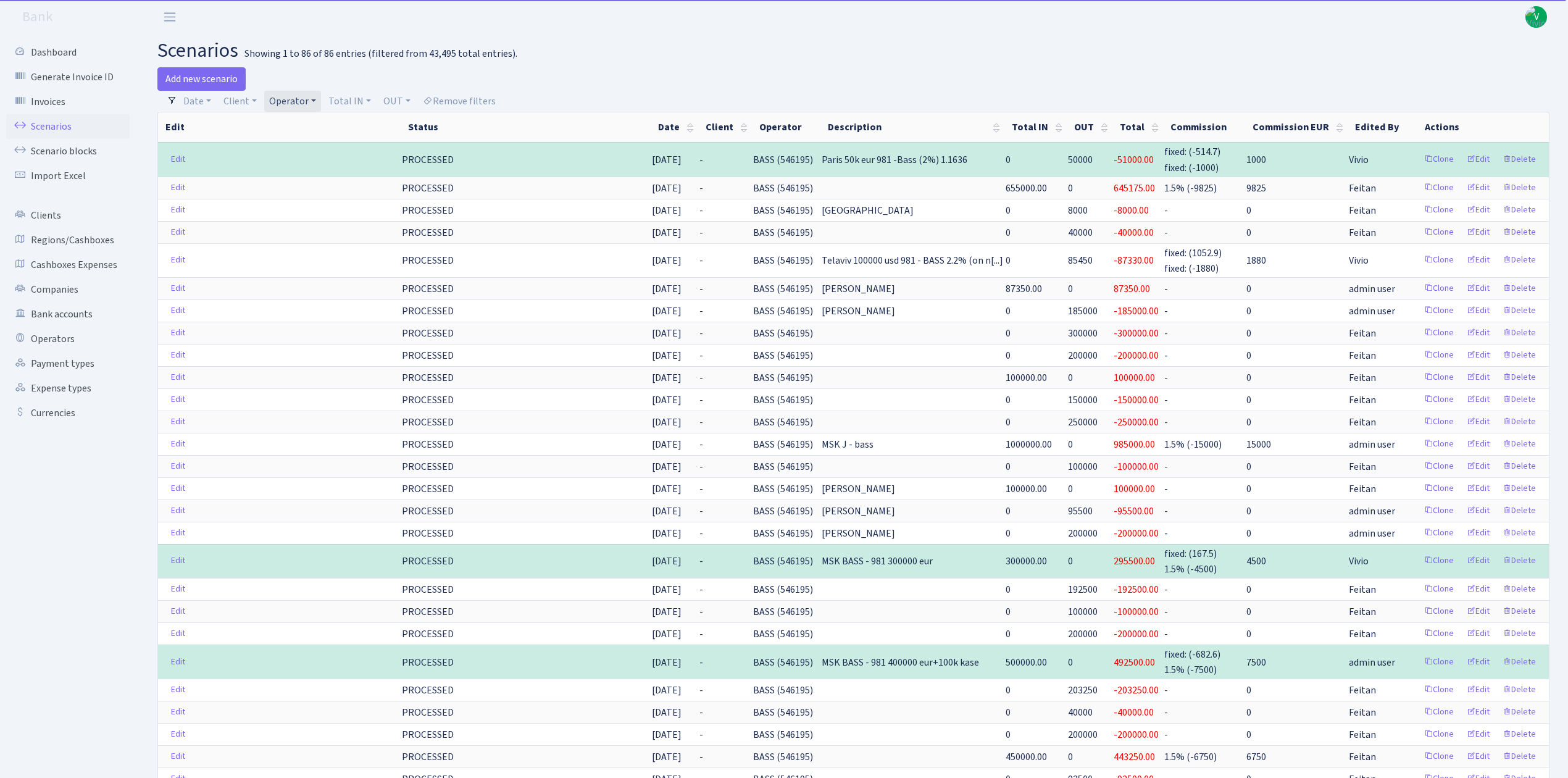
click at [312, 107] on link "Operator" at bounding box center [292, 101] width 57 height 21
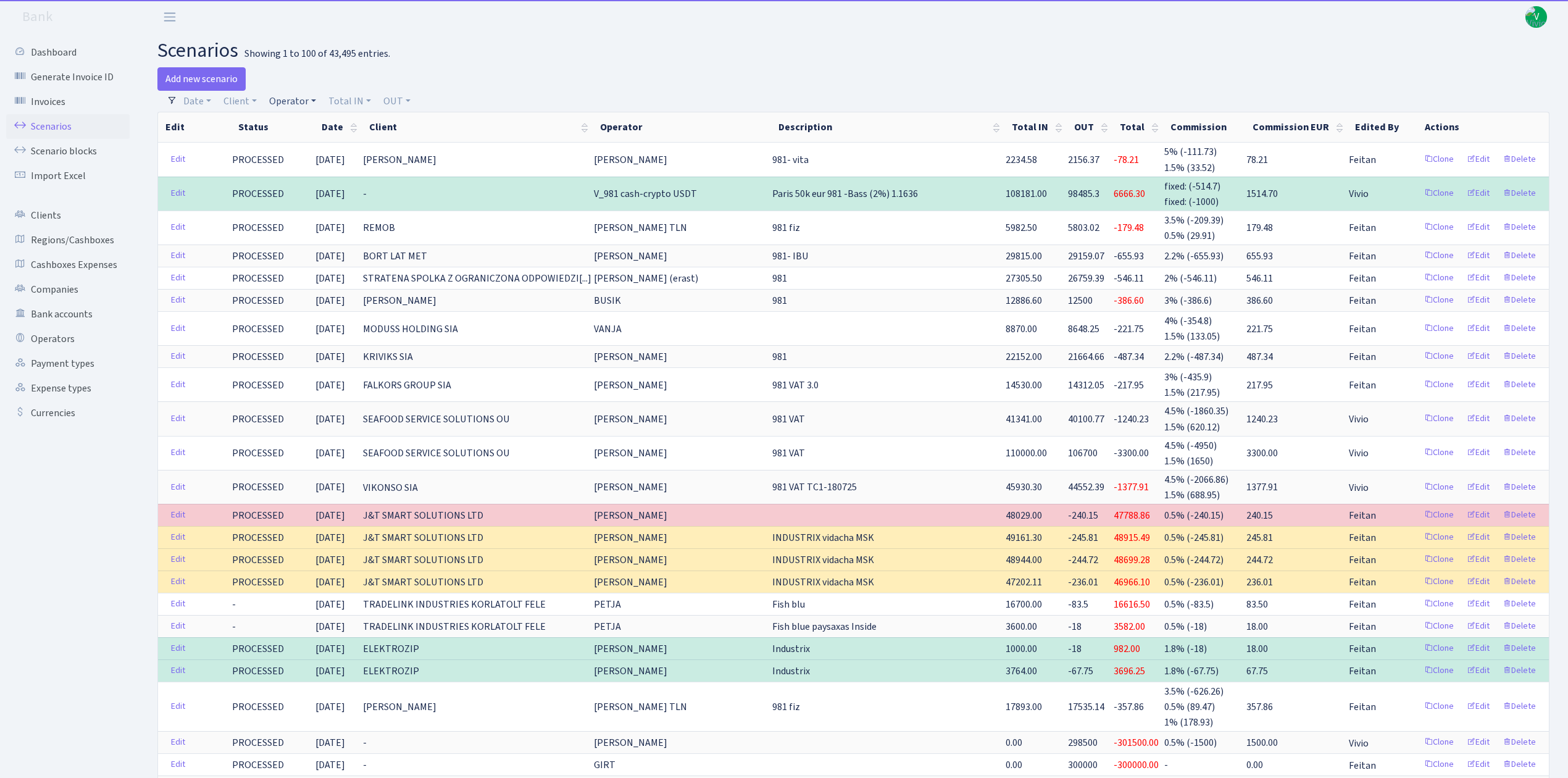
click at [295, 96] on link "Operator" at bounding box center [292, 101] width 57 height 21
click at [326, 142] on input "search" at bounding box center [313, 145] width 91 height 19
type input "981"
click at [326, 223] on li "V_981 cash-crypto USDT" at bounding box center [313, 230] width 93 height 35
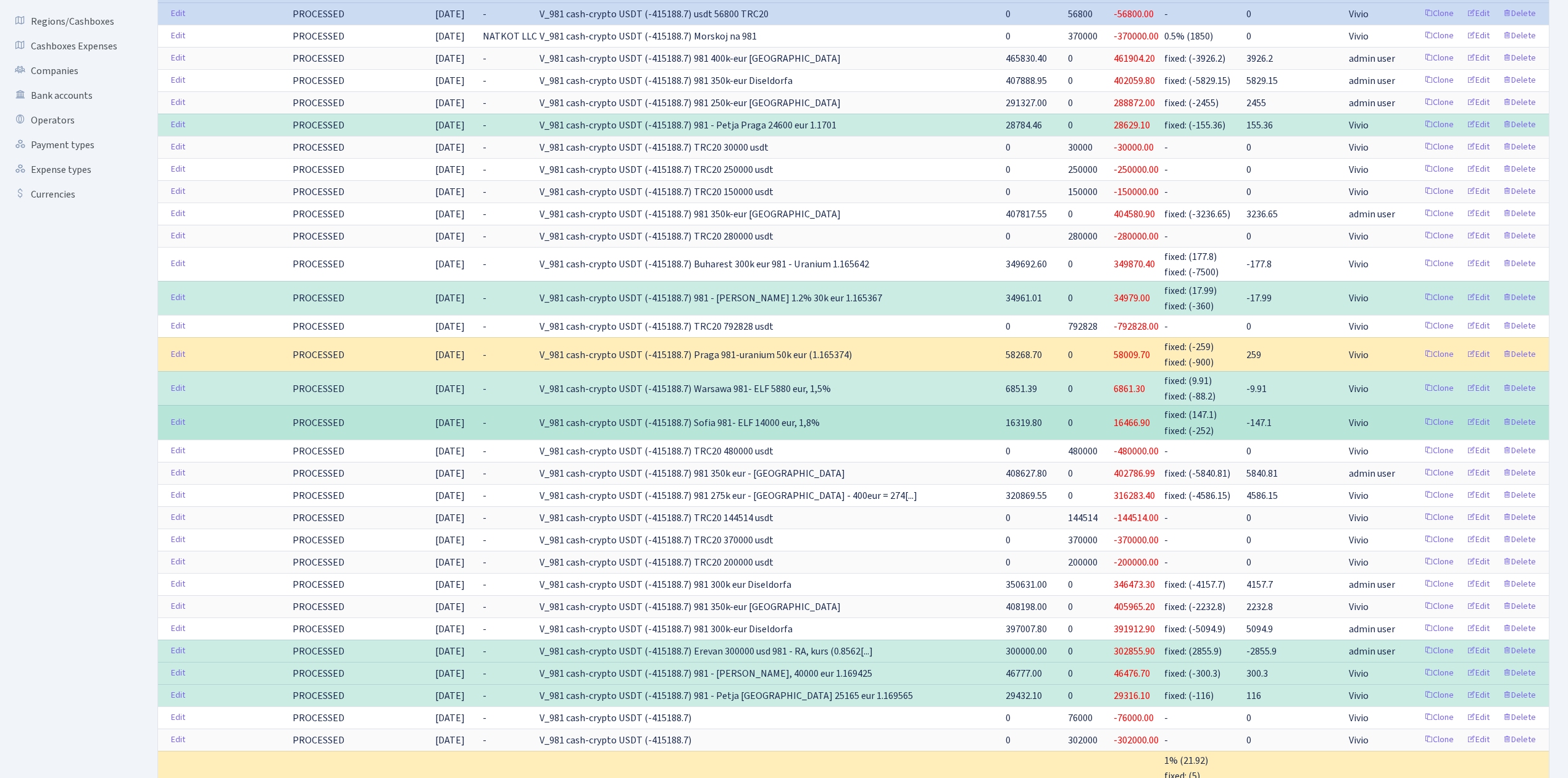
scroll to position [247, 0]
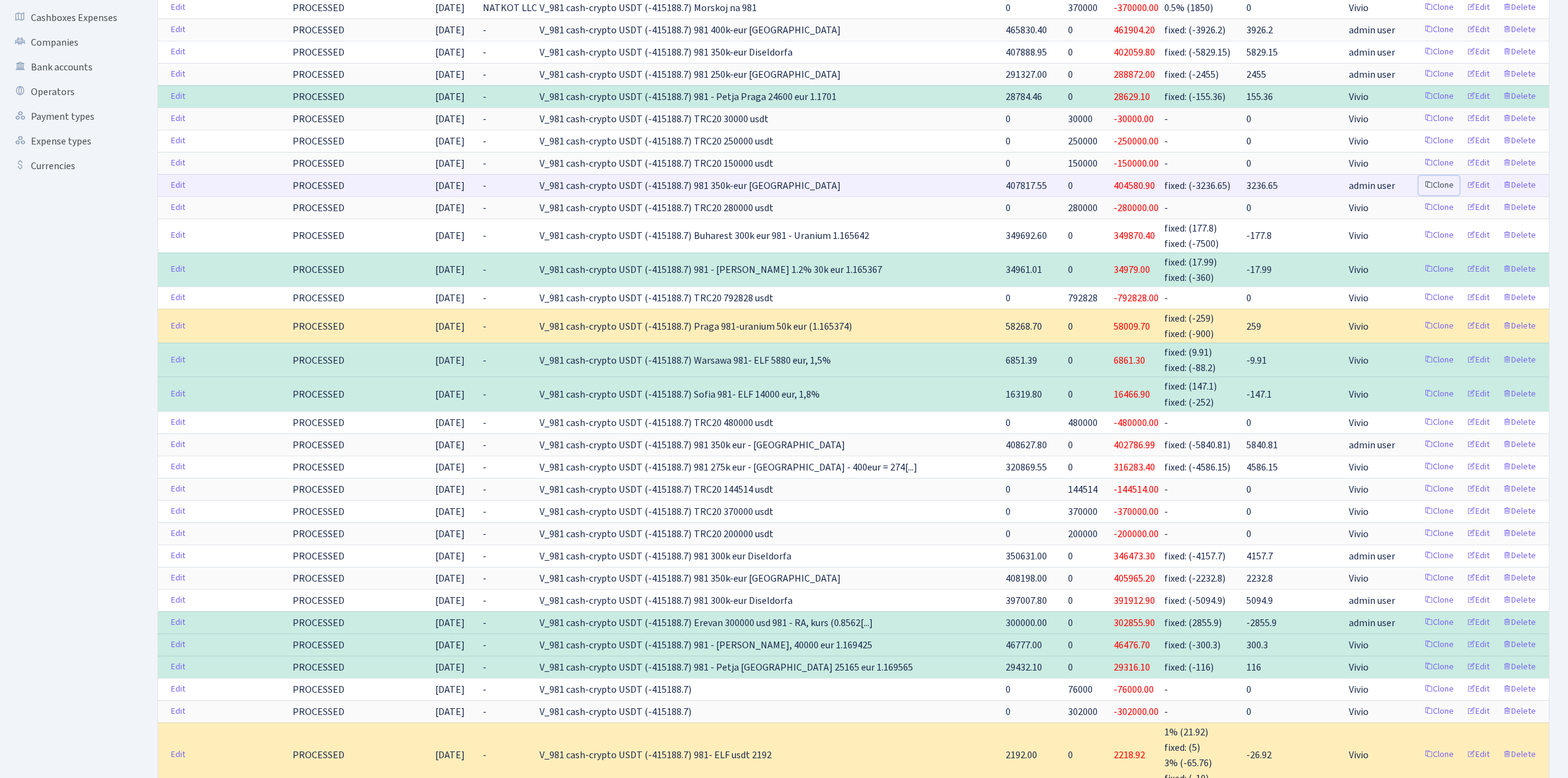
click at [1442, 188] on link "Clone" at bounding box center [1438, 185] width 41 height 19
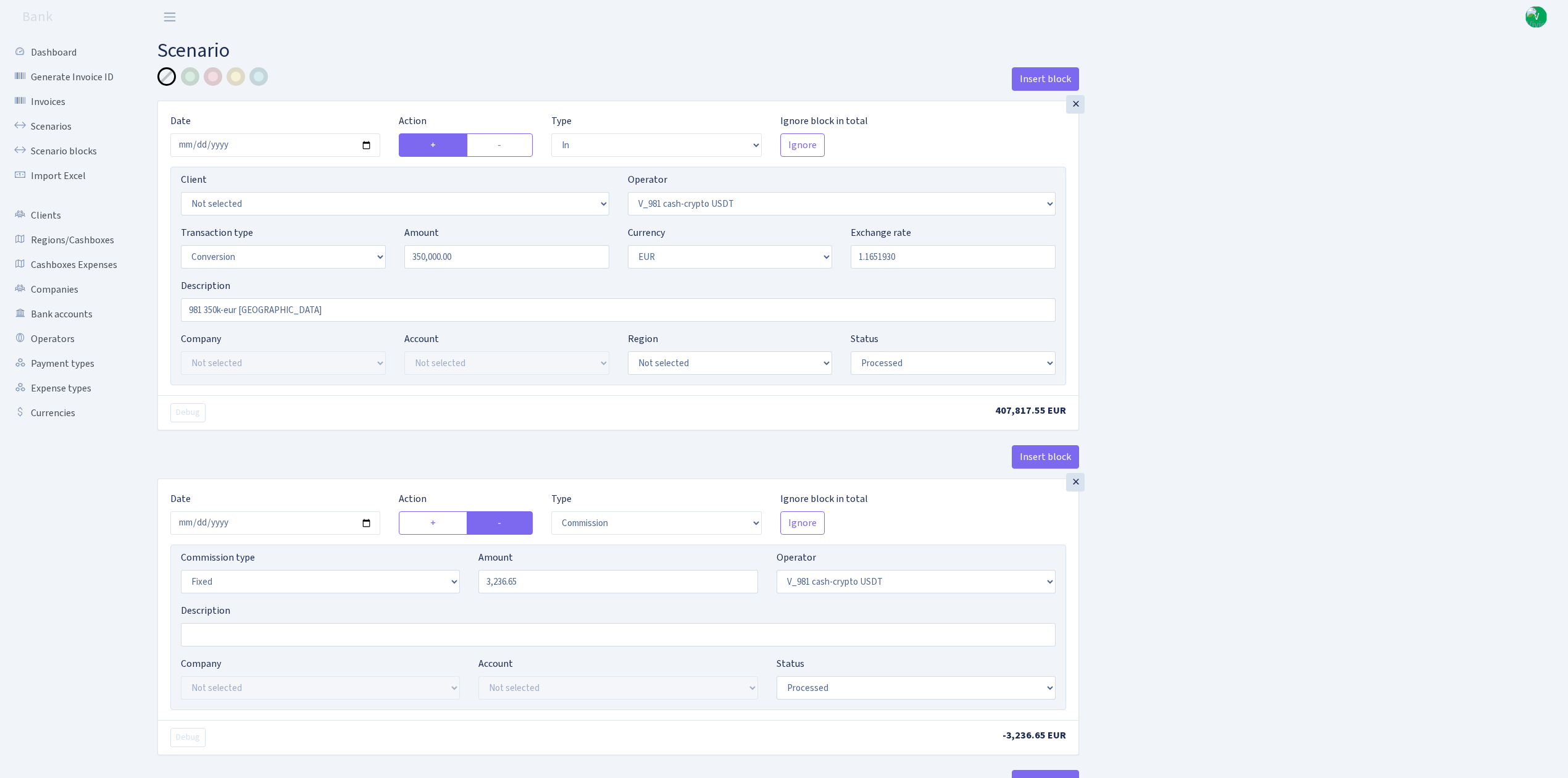
select select "in"
select select "435"
select select "15"
select select "1"
select select "processed"
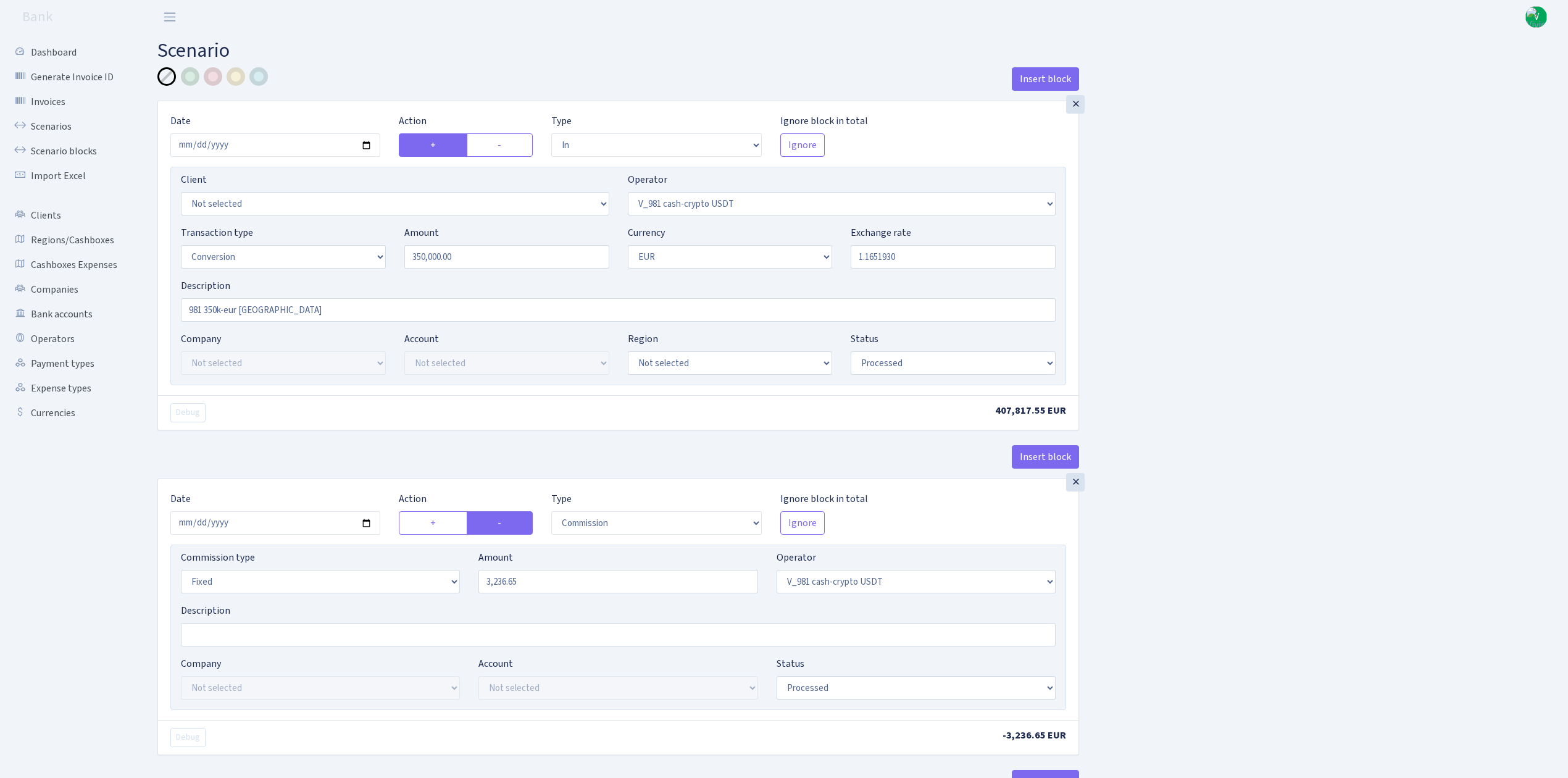
select select "commission"
select select "fixed"
select select "435"
select select "processed"
select select "out"
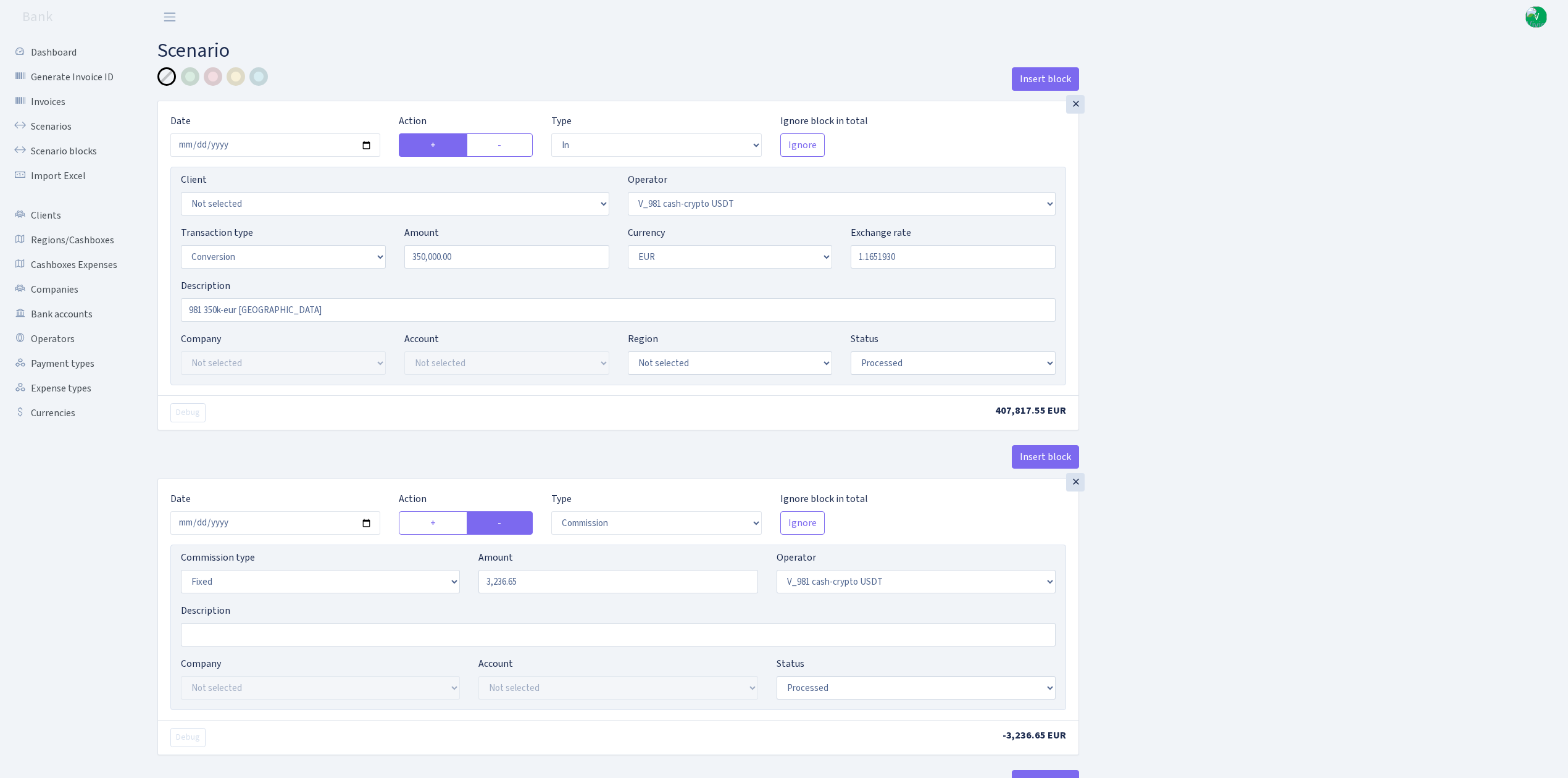
select select "434"
select select "15"
select select "1"
select select "processed"
select select "in"
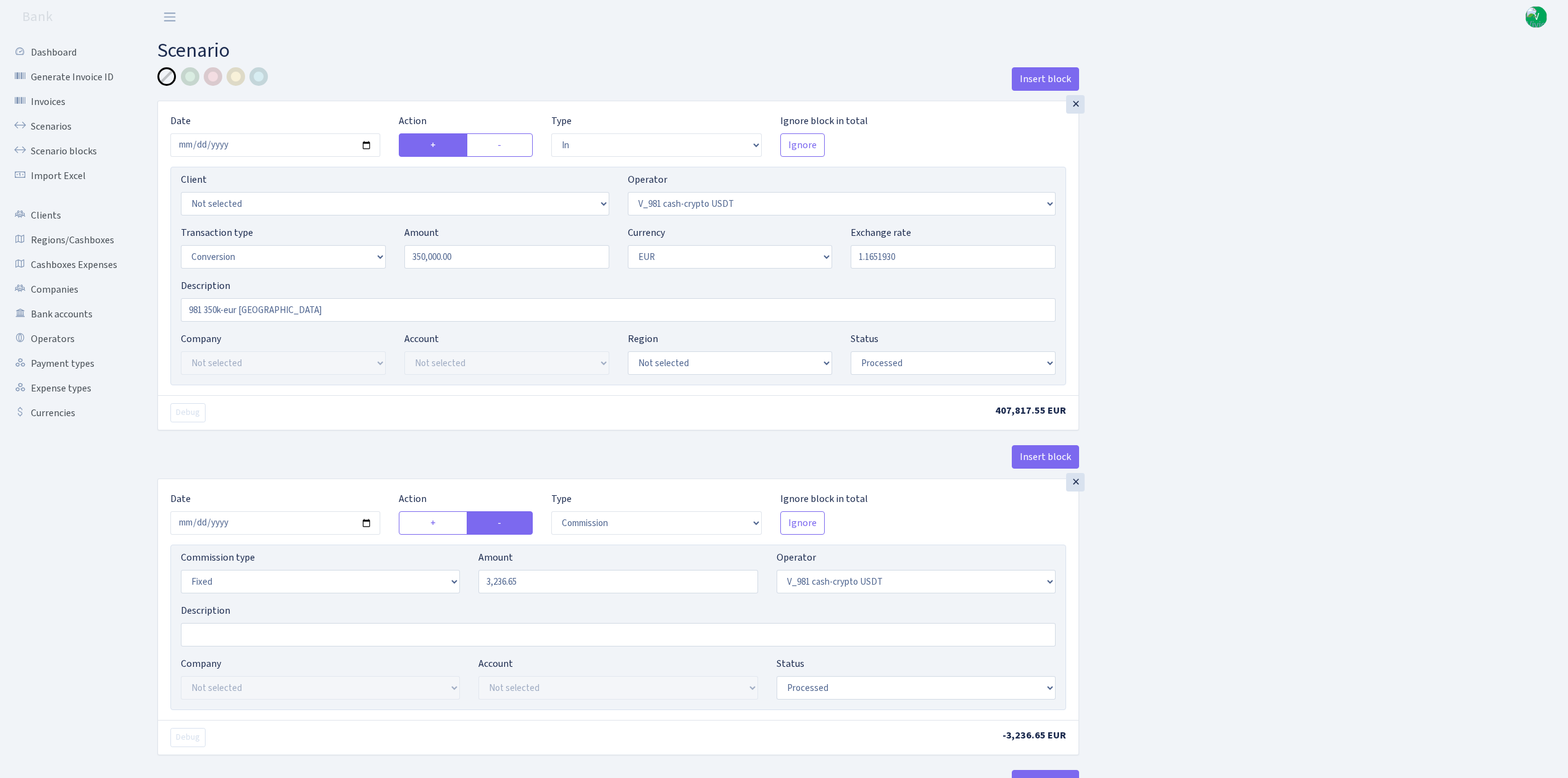
select select "434"
select select "1"
select select "processed"
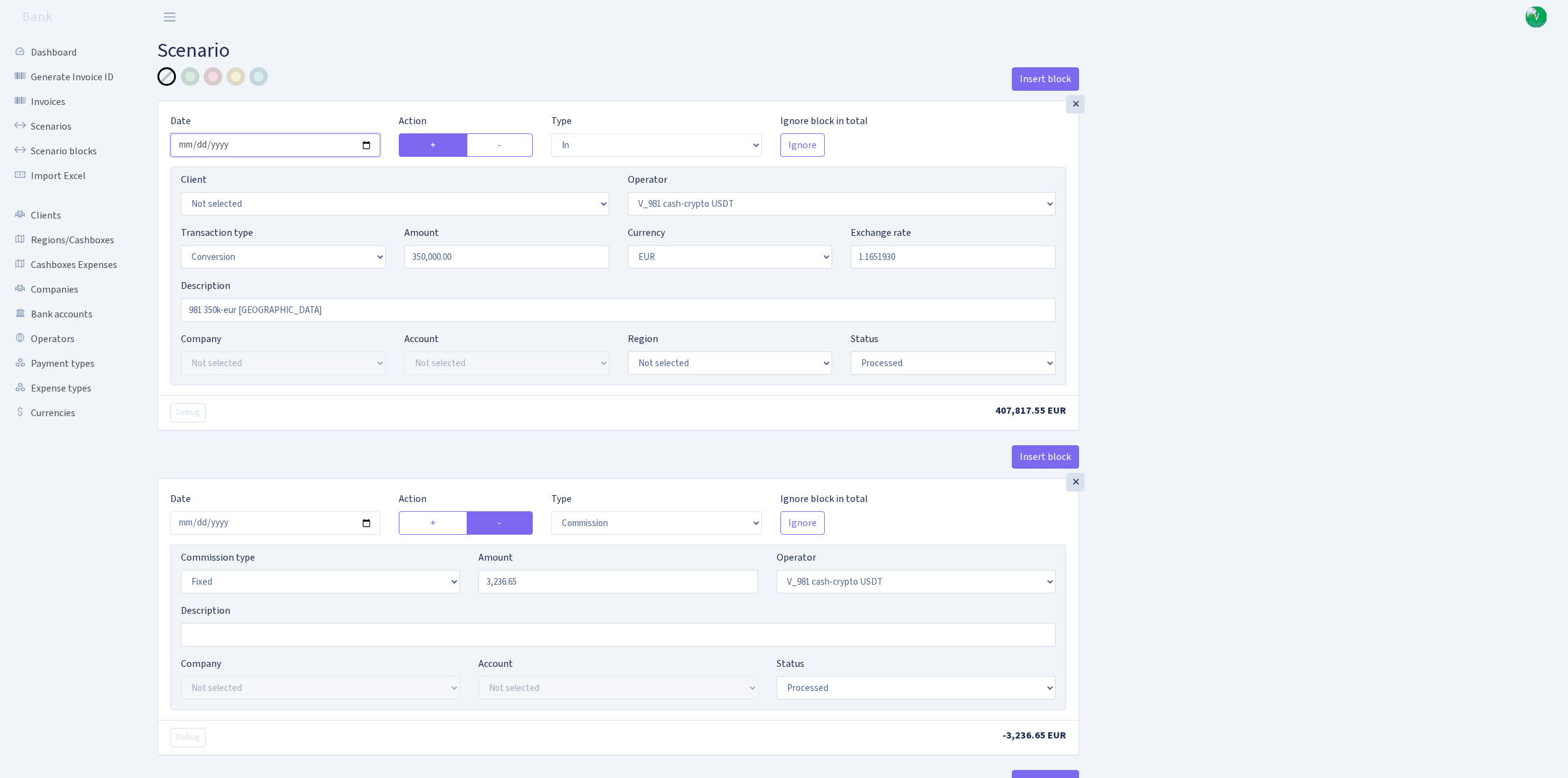
click at [359, 140] on input "2025-08-21" at bounding box center [275, 145] width 210 height 23
click at [361, 141] on input "2025-08-21" at bounding box center [275, 145] width 210 height 23
type input "[DATE]"
drag, startPoint x: 486, startPoint y: 257, endPoint x: 375, endPoint y: 255, distance: 111.0
click at [375, 255] on div "Transaction type Not selected 981 ELF FISH crypto GIRT IVO dekl MM-BALTIC eur U…" at bounding box center [618, 251] width 893 height 53
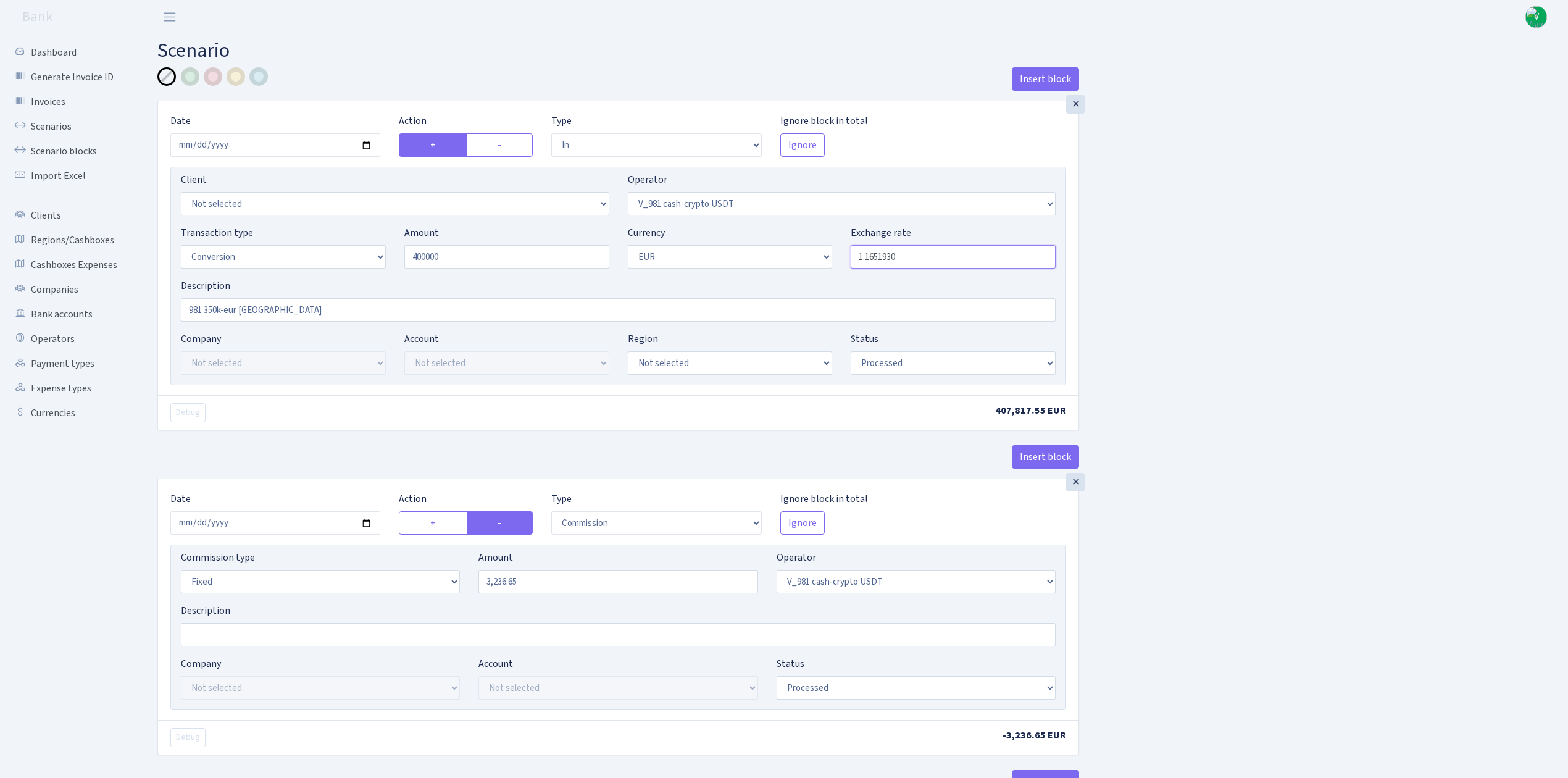
click at [928, 252] on input "1.1651930" at bounding box center [953, 256] width 205 height 23
type input "400,000.00"
drag, startPoint x: 875, startPoint y: 256, endPoint x: 937, endPoint y: 252, distance: 62.1
click at [937, 252] on input "1.1651930" at bounding box center [953, 256] width 205 height 23
type input "1.1647975"
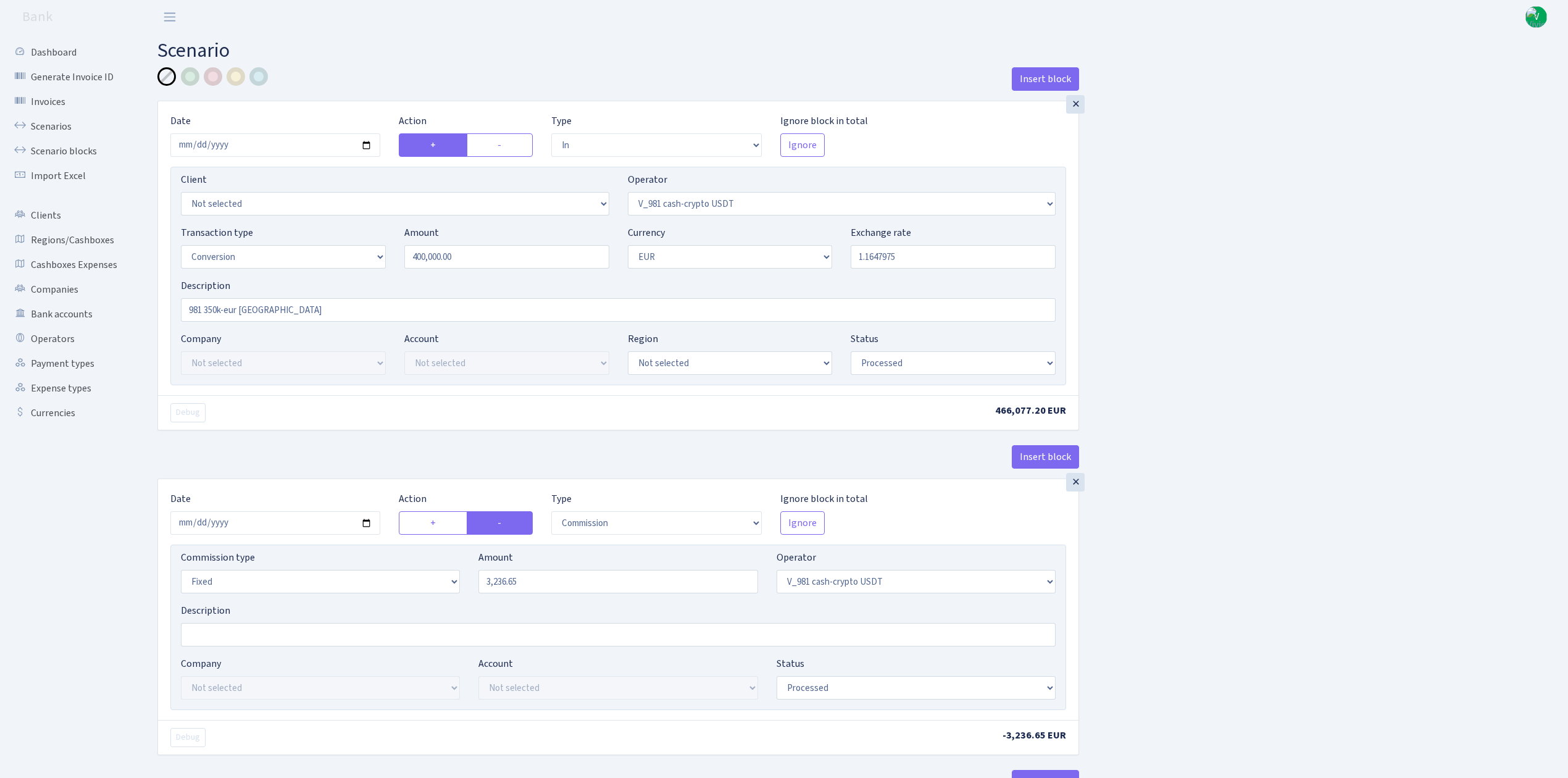
click at [216, 311] on input "981 350k-eur Warsawa" at bounding box center [618, 309] width 875 height 23
drag, startPoint x: 240, startPoint y: 306, endPoint x: 361, endPoint y: 314, distance: 121.3
click at [361, 314] on input "981 400k-eur Warsawa" at bounding box center [618, 309] width 875 height 23
click at [364, 314] on input "981 400k-eur Diseldorfa" at bounding box center [618, 309] width 875 height 23
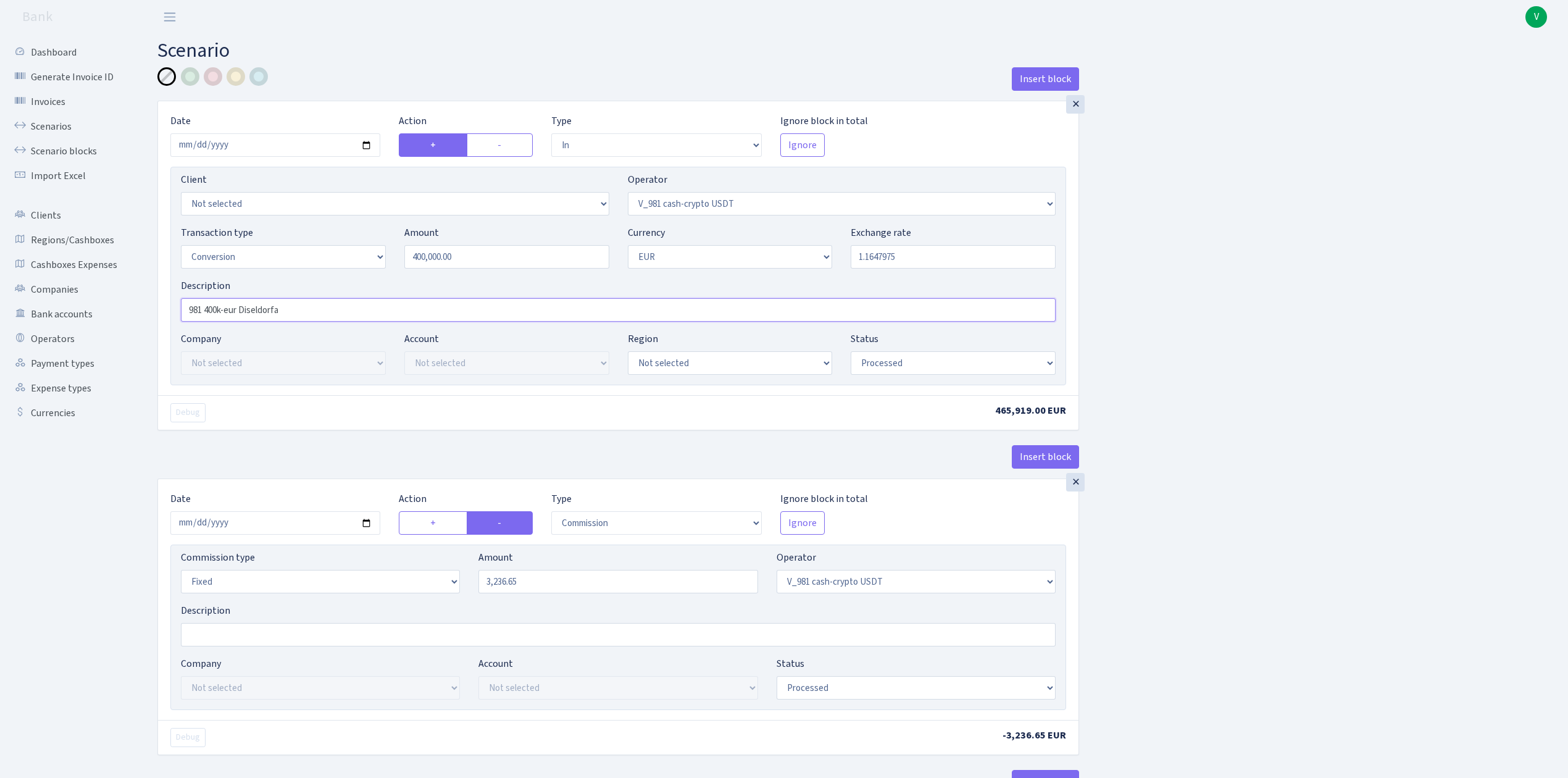
drag, startPoint x: 364, startPoint y: 315, endPoint x: 168, endPoint y: 307, distance: 196.2
click at [168, 307] on div "× Date 2025-08-27 Action + - Type --- In Out Commission Field required. Ignore …" at bounding box center [618, 248] width 920 height 294
type input "981 400k-eur Diseldorfa"
click at [359, 517] on input "2025-08-21" at bounding box center [275, 522] width 210 height 23
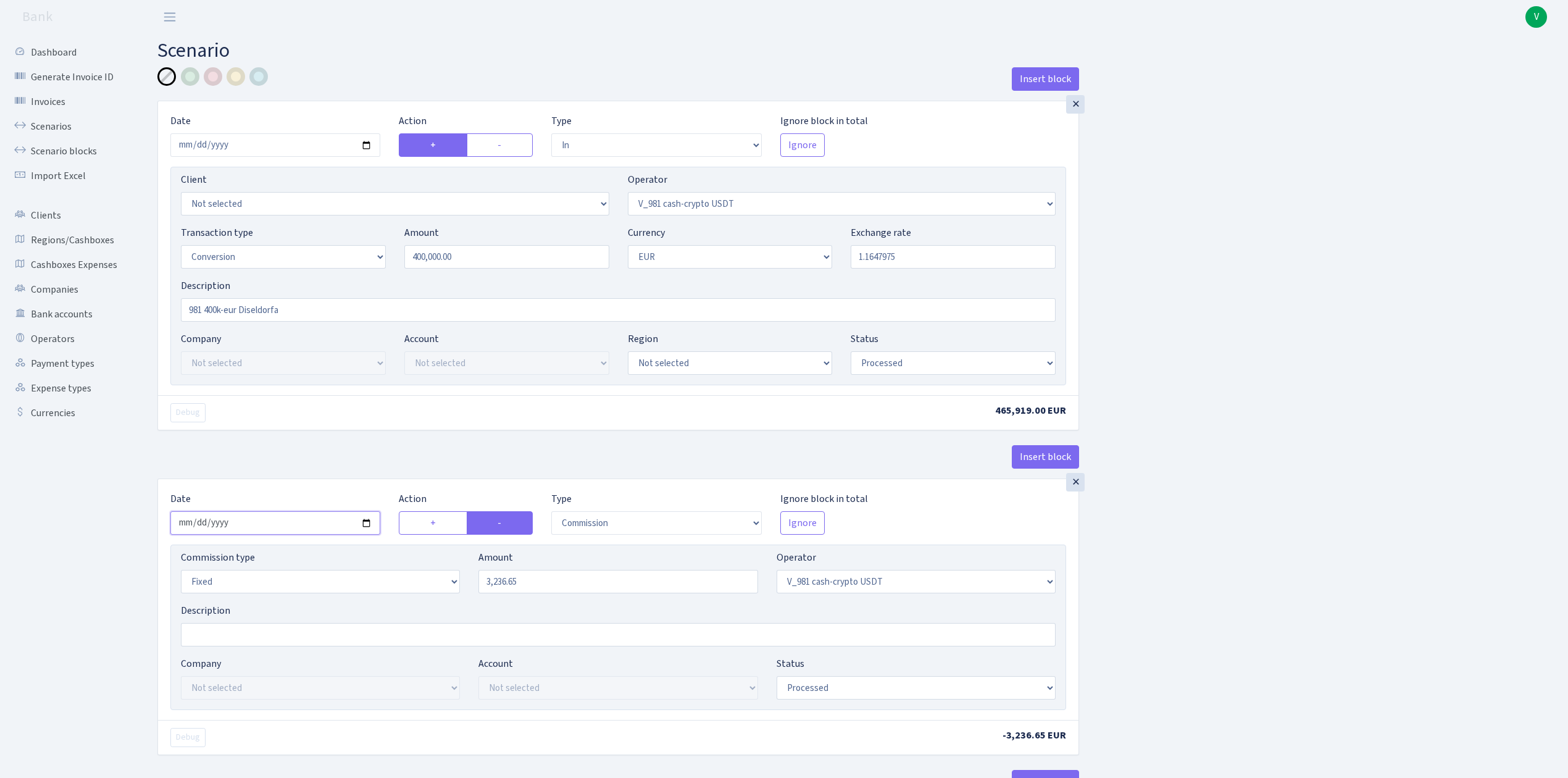
click at [362, 522] on input "2025-08-21" at bounding box center [275, 522] width 210 height 23
type input "2025-08-28"
drag, startPoint x: 536, startPoint y: 589, endPoint x: 454, endPoint y: 576, distance: 83.0
click at [455, 576] on div "Commission type Percentage Fixed Bank Amount 3236.65 Operator Not selected 981 …" at bounding box center [618, 576] width 893 height 53
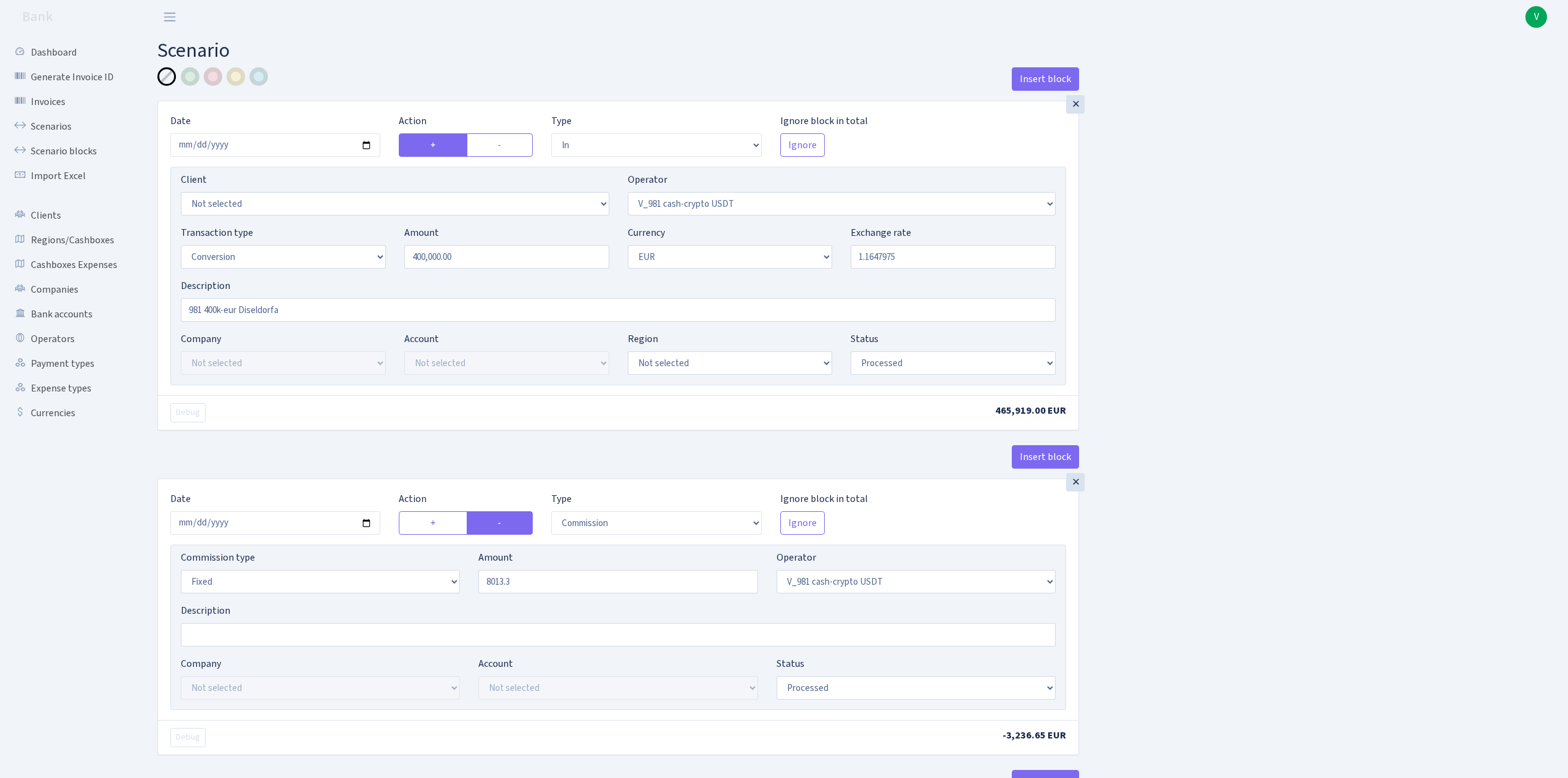
type input "8,013.30"
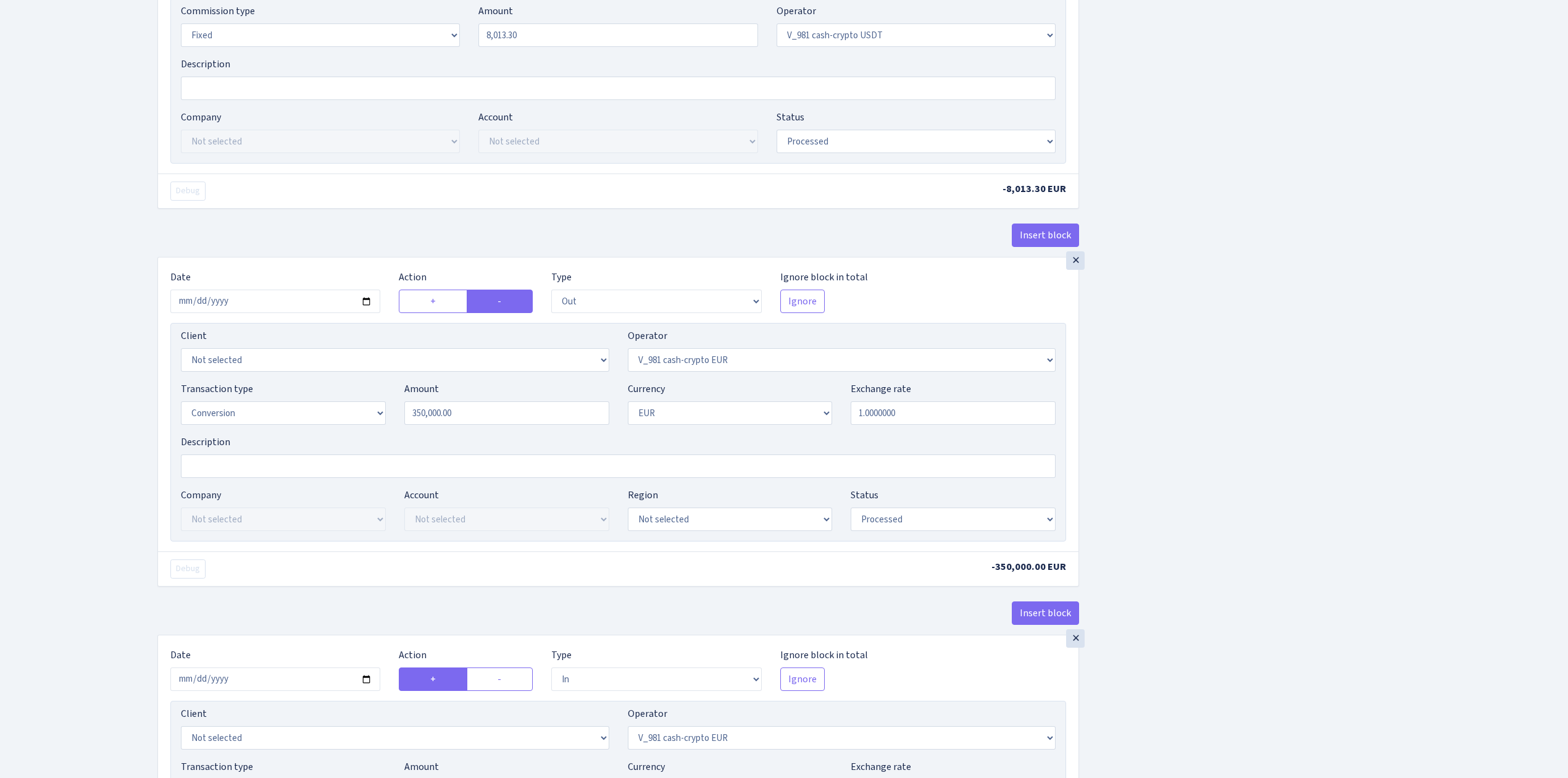
scroll to position [576, 0]
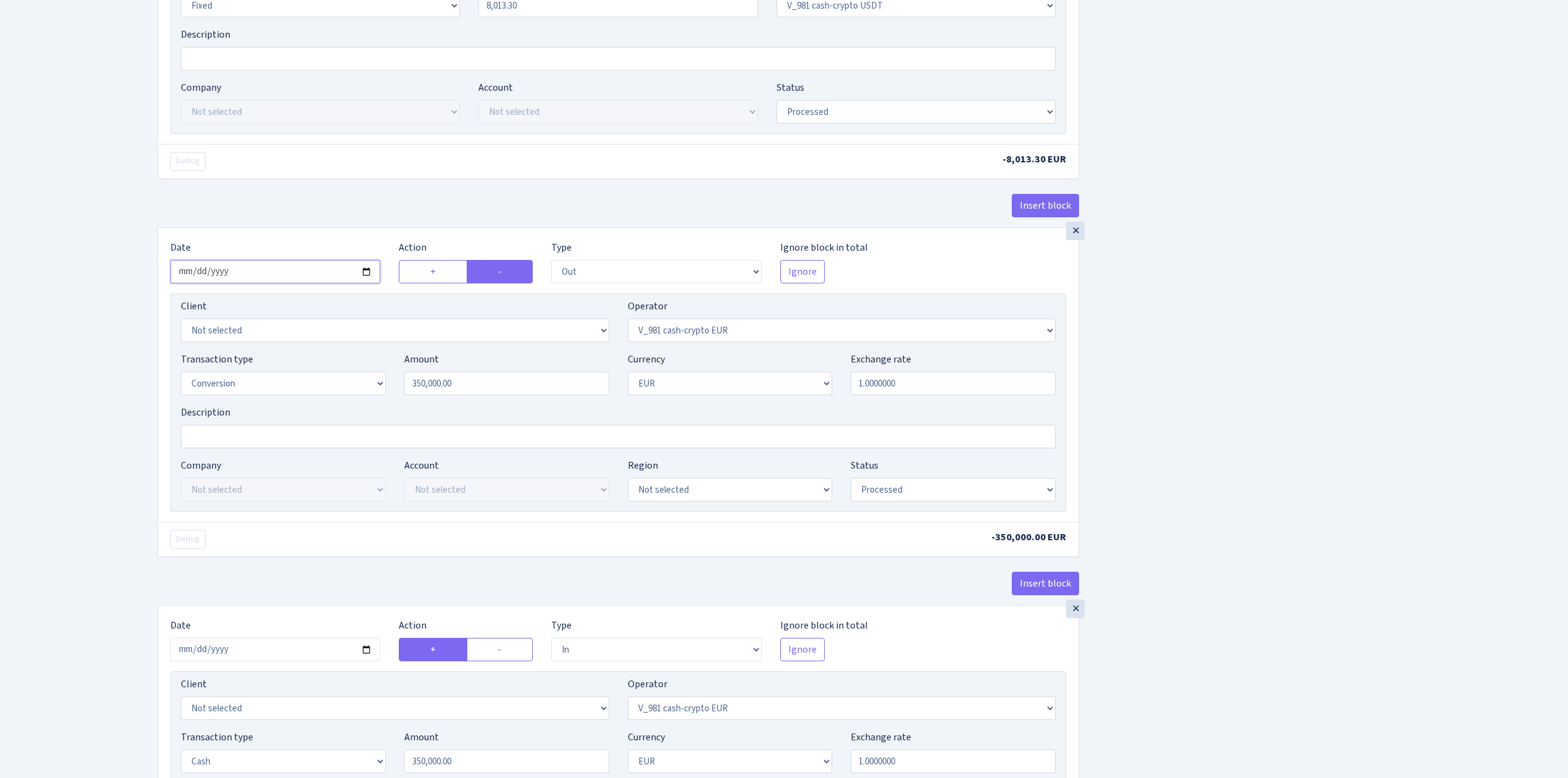
click at [373, 274] on input "2025-08-21" at bounding box center [275, 271] width 210 height 23
click at [363, 274] on input "2025-08-21" at bounding box center [275, 271] width 210 height 23
type input "2025-08-27"
drag, startPoint x: 461, startPoint y: 391, endPoint x: 311, endPoint y: 373, distance: 151.1
click at [311, 373] on div "Transaction type Not selected 981 ELF FISH crypto GIRT IVO dekl MM-BALTIC eur U…" at bounding box center [618, 378] width 893 height 53
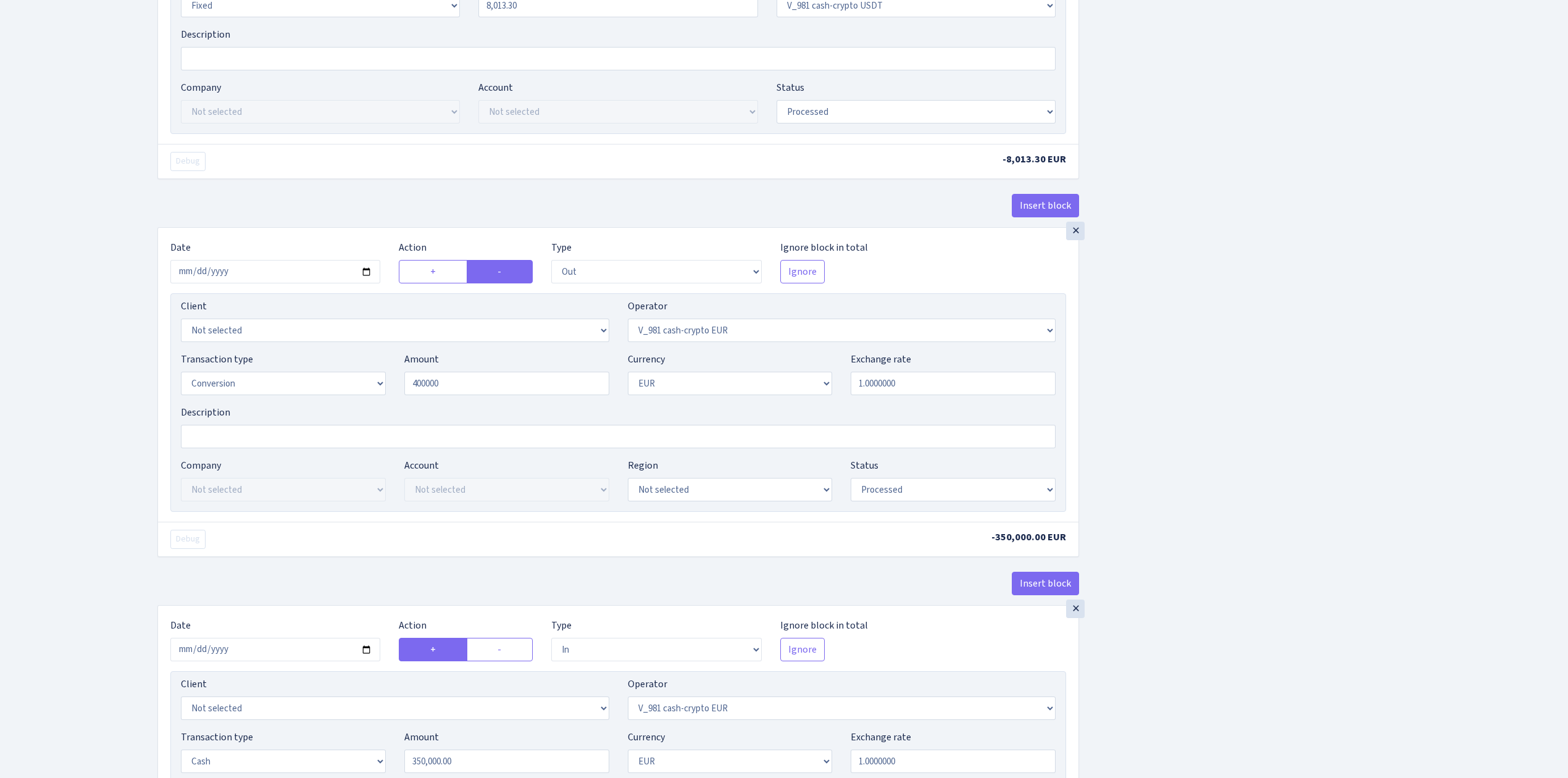
click at [1177, 387] on div "Insert block × Date [DATE] Action + - Type --- In Out Commission Field required…" at bounding box center [853, 264] width 1410 height 1547
type input "400,000.00"
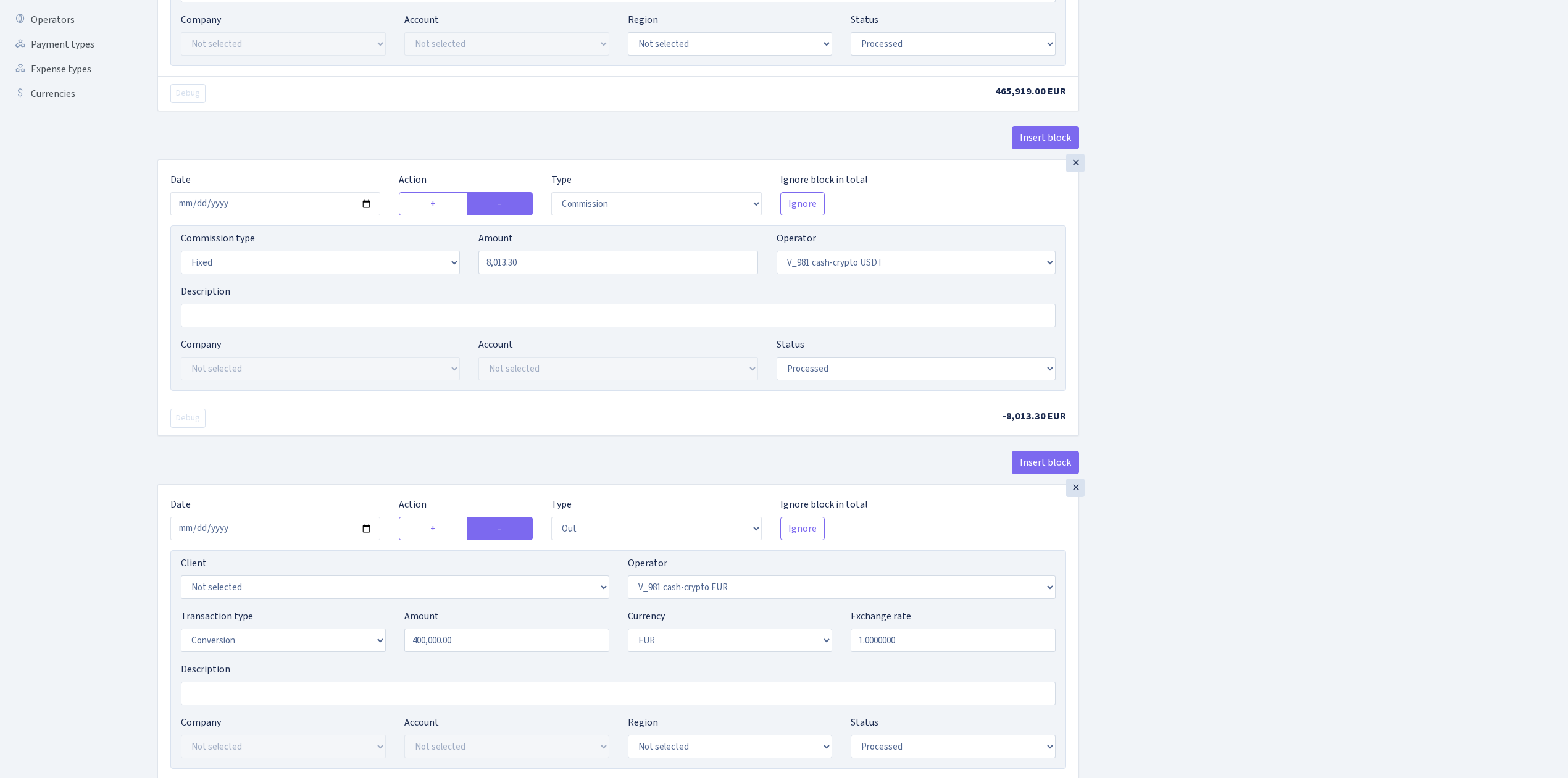
scroll to position [411, 0]
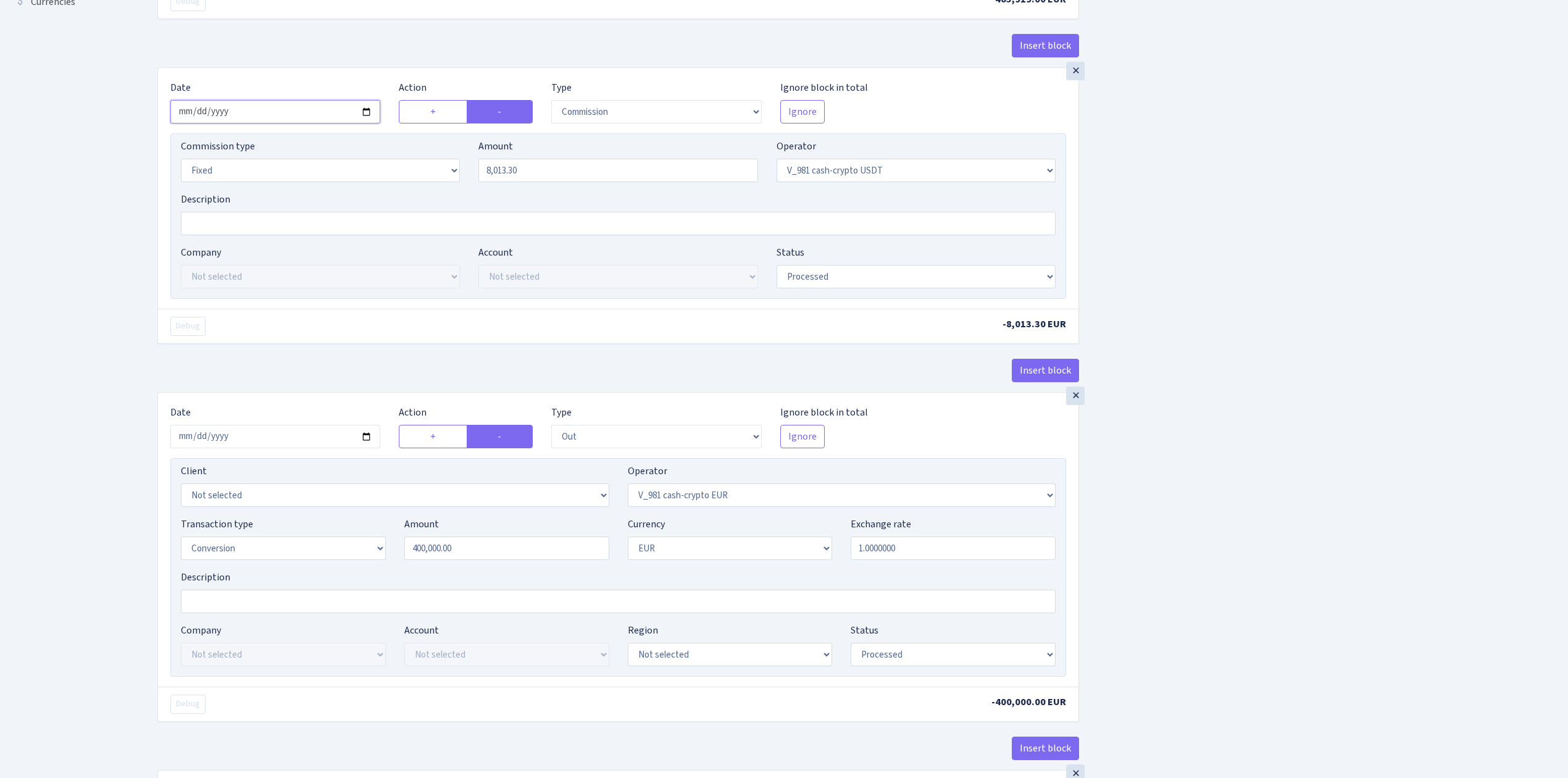
click at [365, 110] on input "2025-08-28" at bounding box center [275, 112] width 210 height 23
type input "[DATE]"
click at [1309, 589] on div "Insert block × Date 2025-08-27 Action + - Type --- In Out Commission Field requ…" at bounding box center [853, 429] width 1410 height 1547
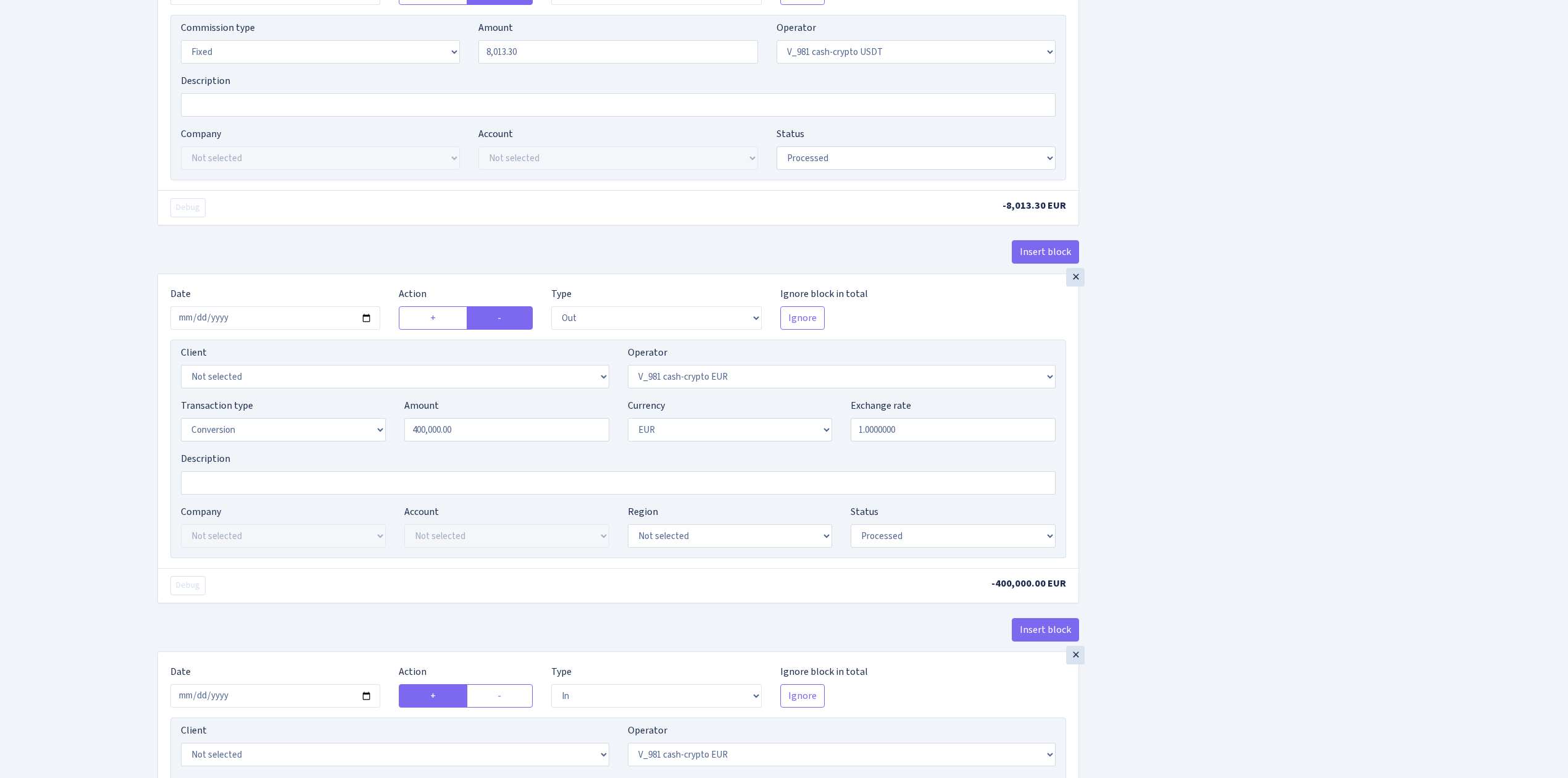
scroll to position [901, 0]
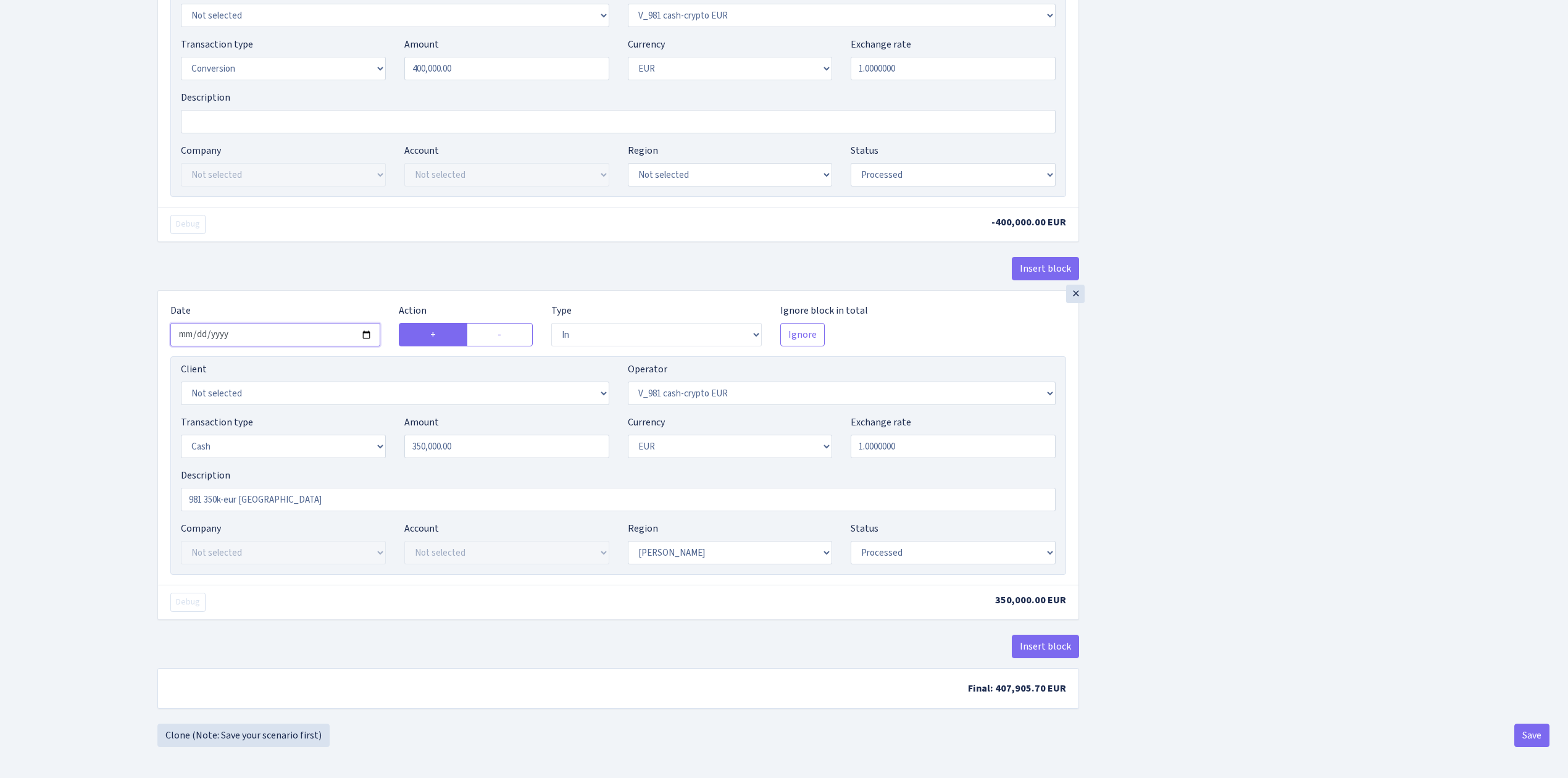
click at [363, 333] on input "2025-08-22" at bounding box center [275, 334] width 210 height 23
type input "[DATE]"
drag, startPoint x: 464, startPoint y: 447, endPoint x: 317, endPoint y: 423, distance: 148.9
click at [324, 427] on div "Transaction type Not selected 981 ELF FISH crypto GIRT IVO dekl MM-BALTIC eur U…" at bounding box center [618, 441] width 893 height 53
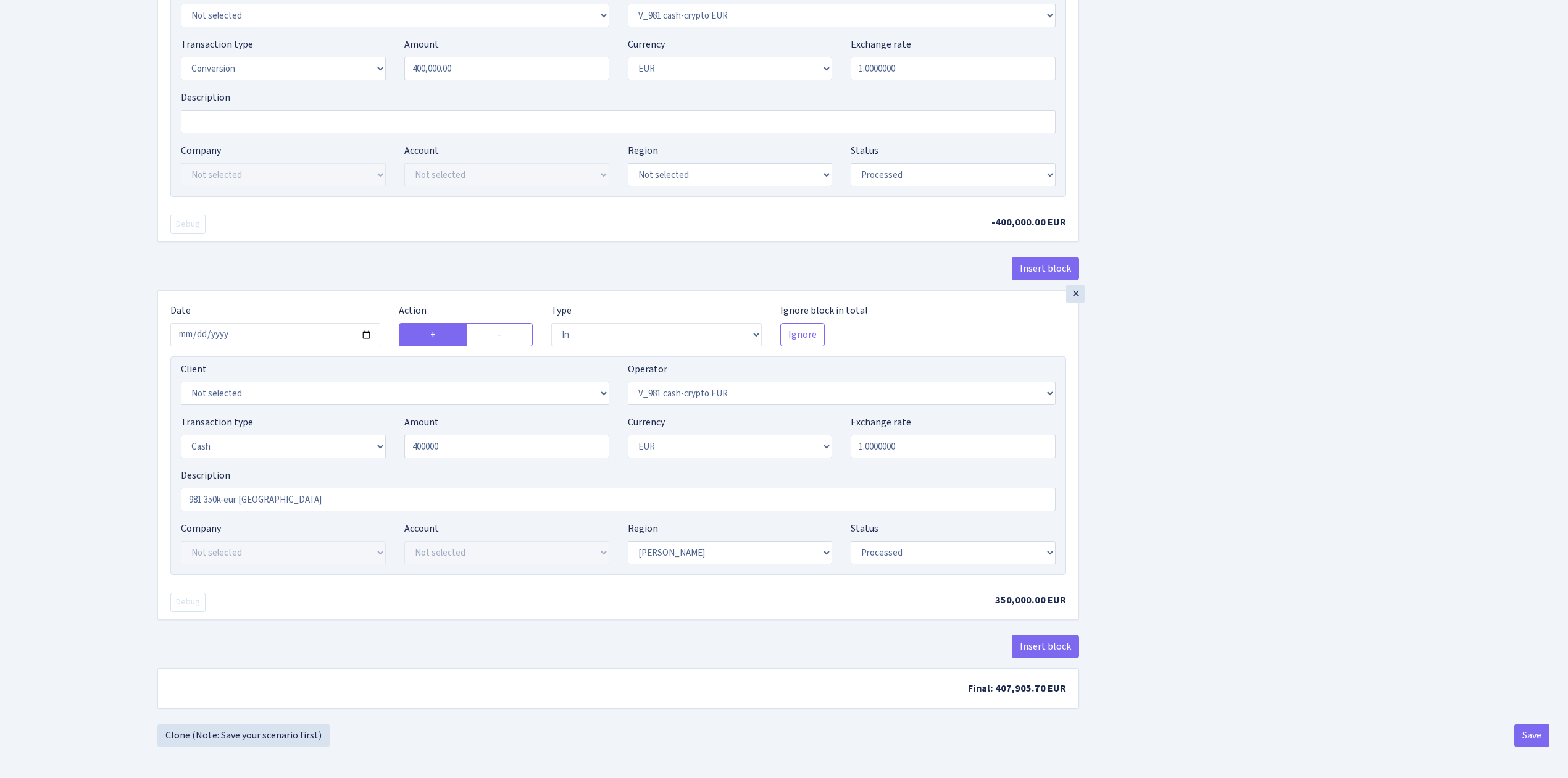
type input "400,000.00"
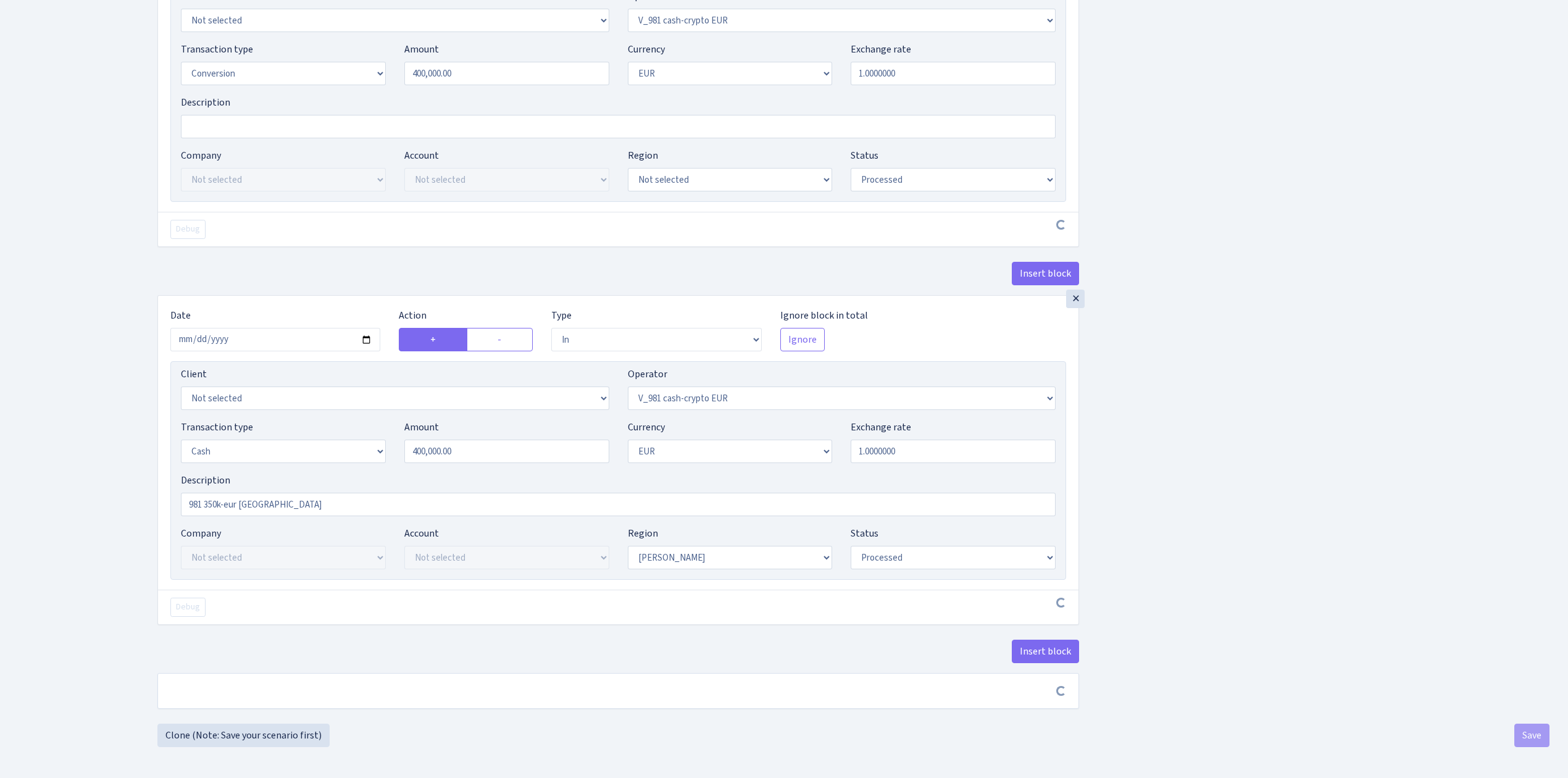
scroll to position [896, 0]
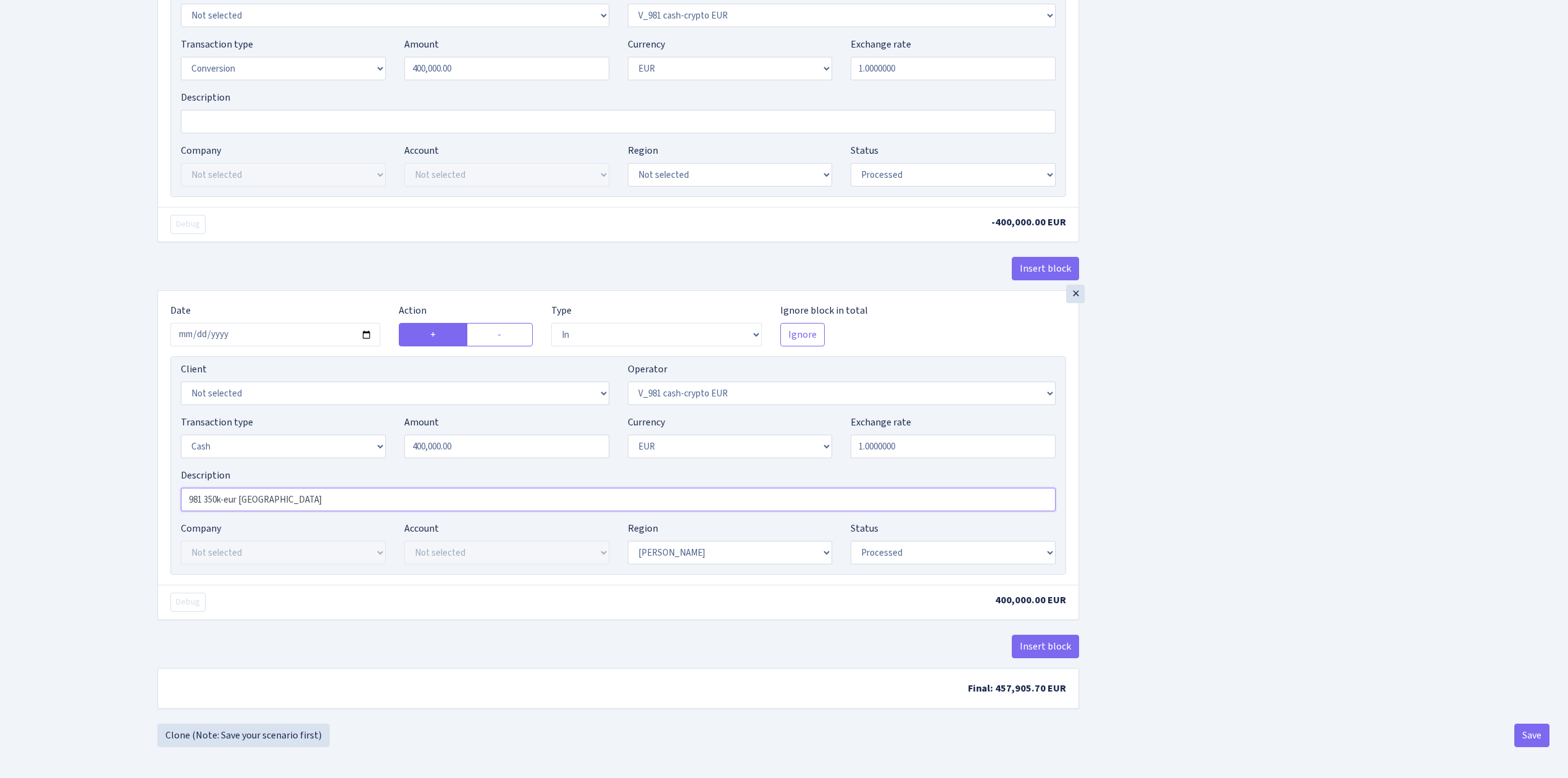
drag, startPoint x: 314, startPoint y: 504, endPoint x: 149, endPoint y: 477, distance: 167.2
paste input "400k-eur Diseldorf"
type input "981 400k-eur Diseldorfa"
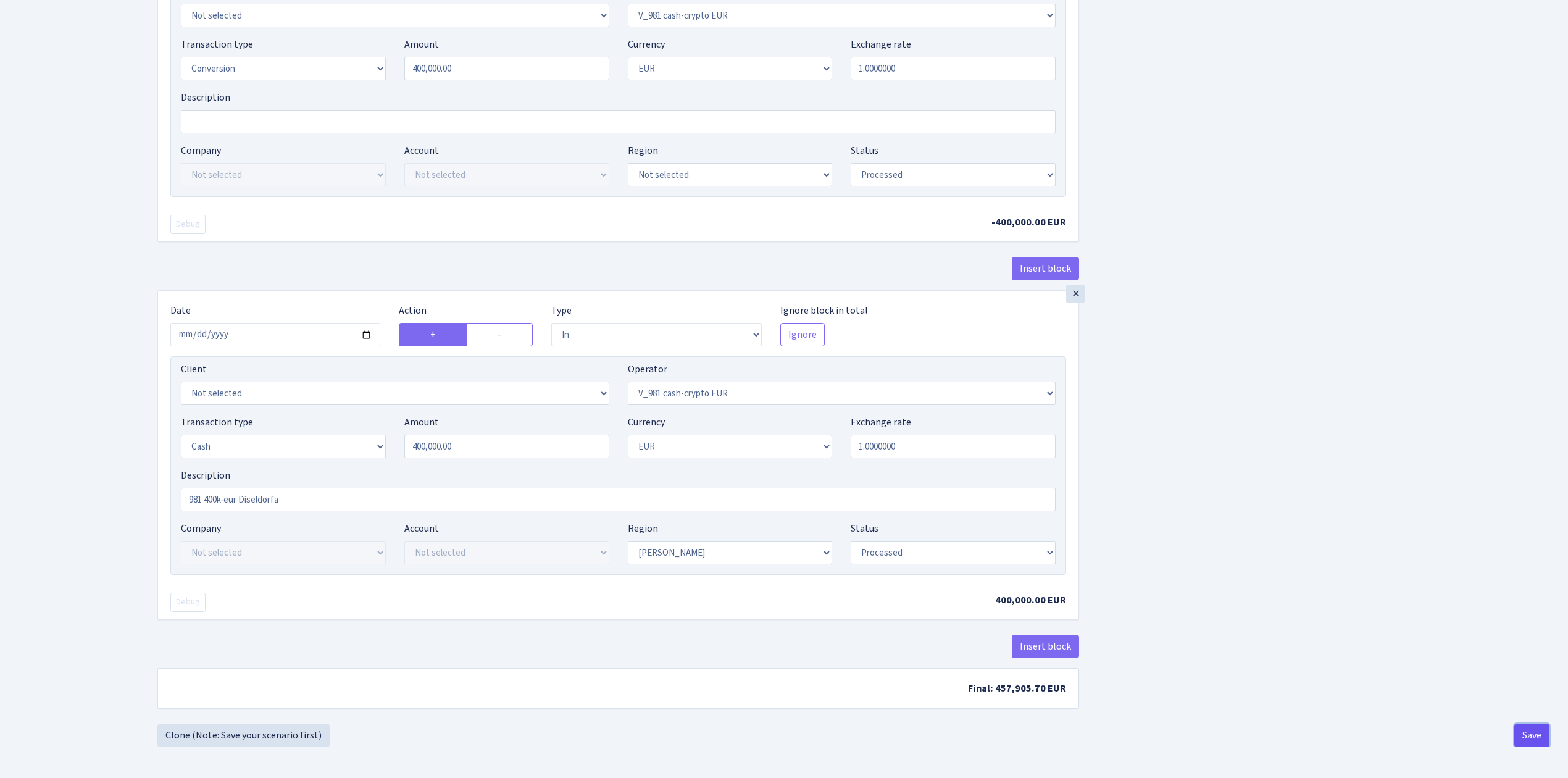
click at [1538, 747] on button "Save" at bounding box center [1531, 735] width 35 height 23
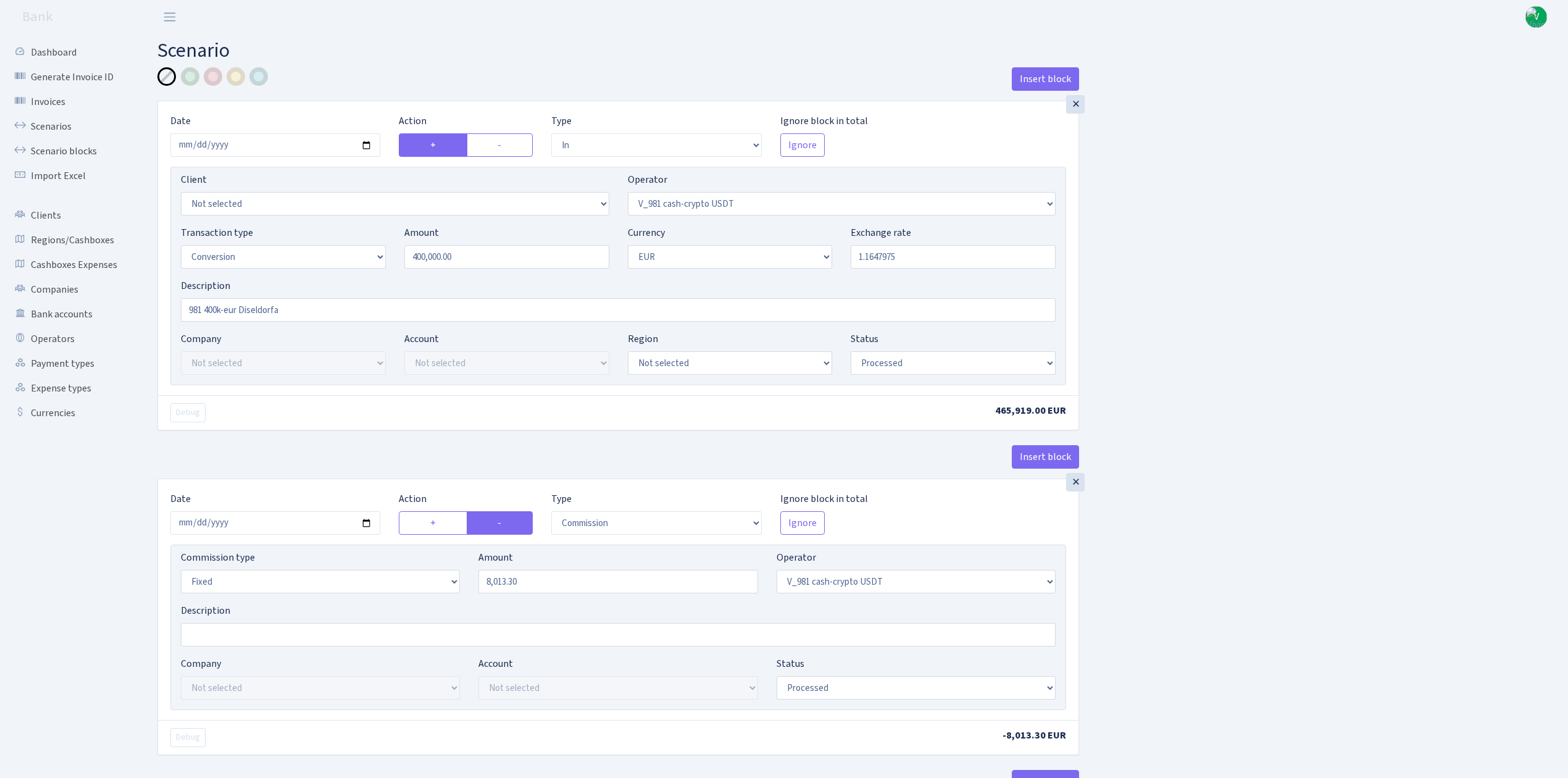
select select "in"
select select "435"
select select "15"
select select "1"
select select "processed"
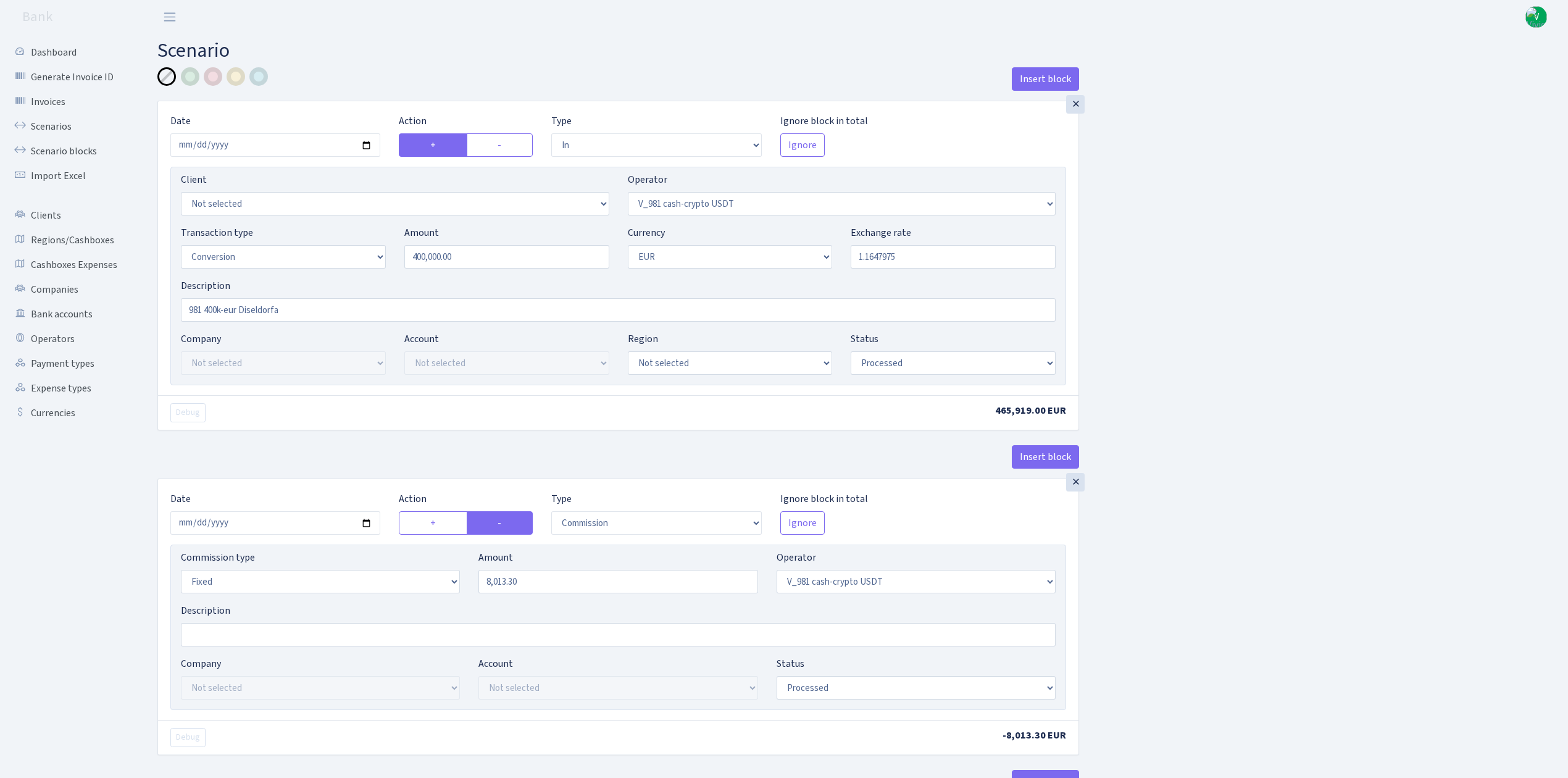
select select "commission"
select select "fixed"
select select "435"
select select "processed"
select select "out"
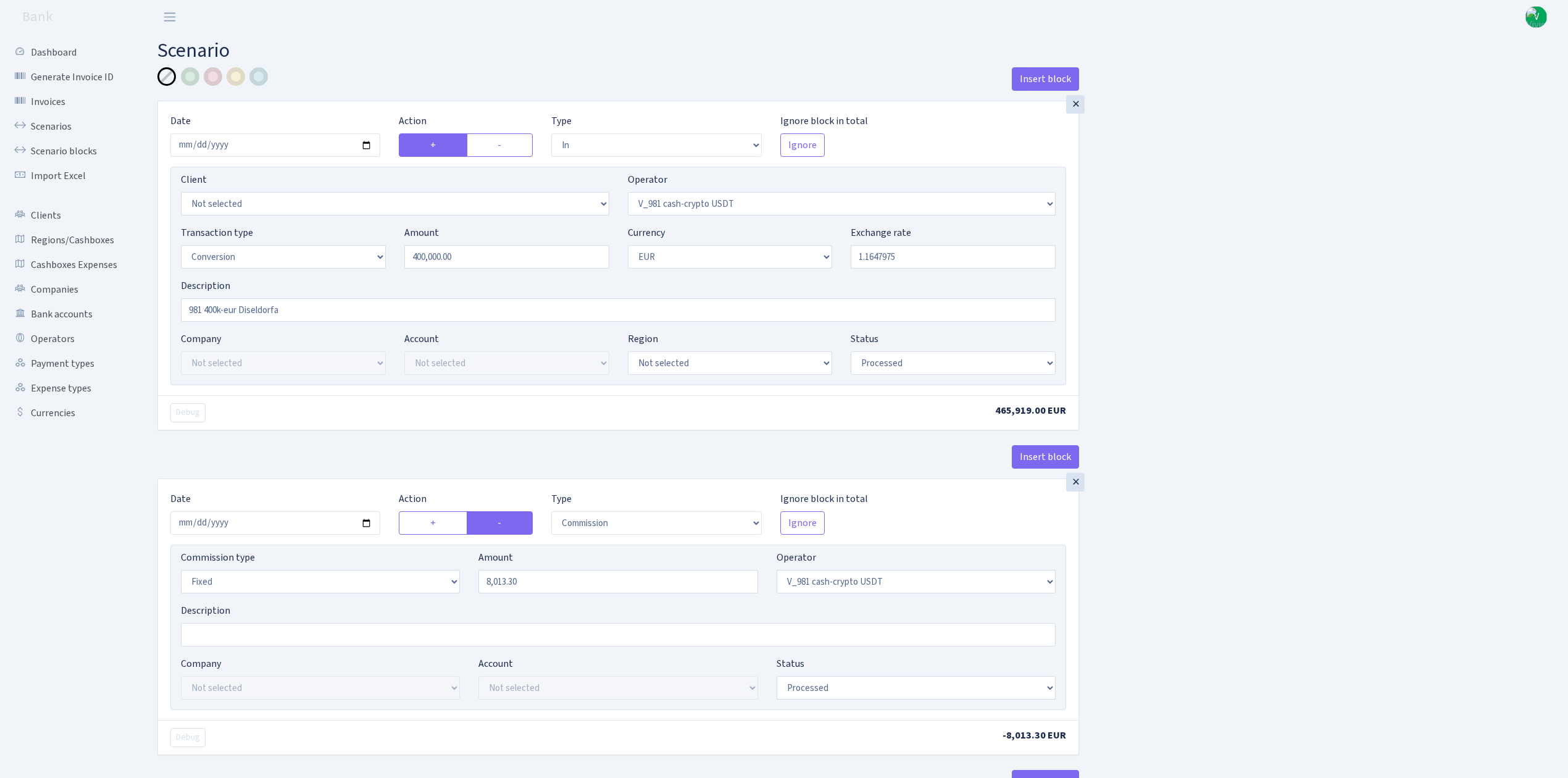
select select "434"
select select "15"
select select "1"
select select "processed"
select select "in"
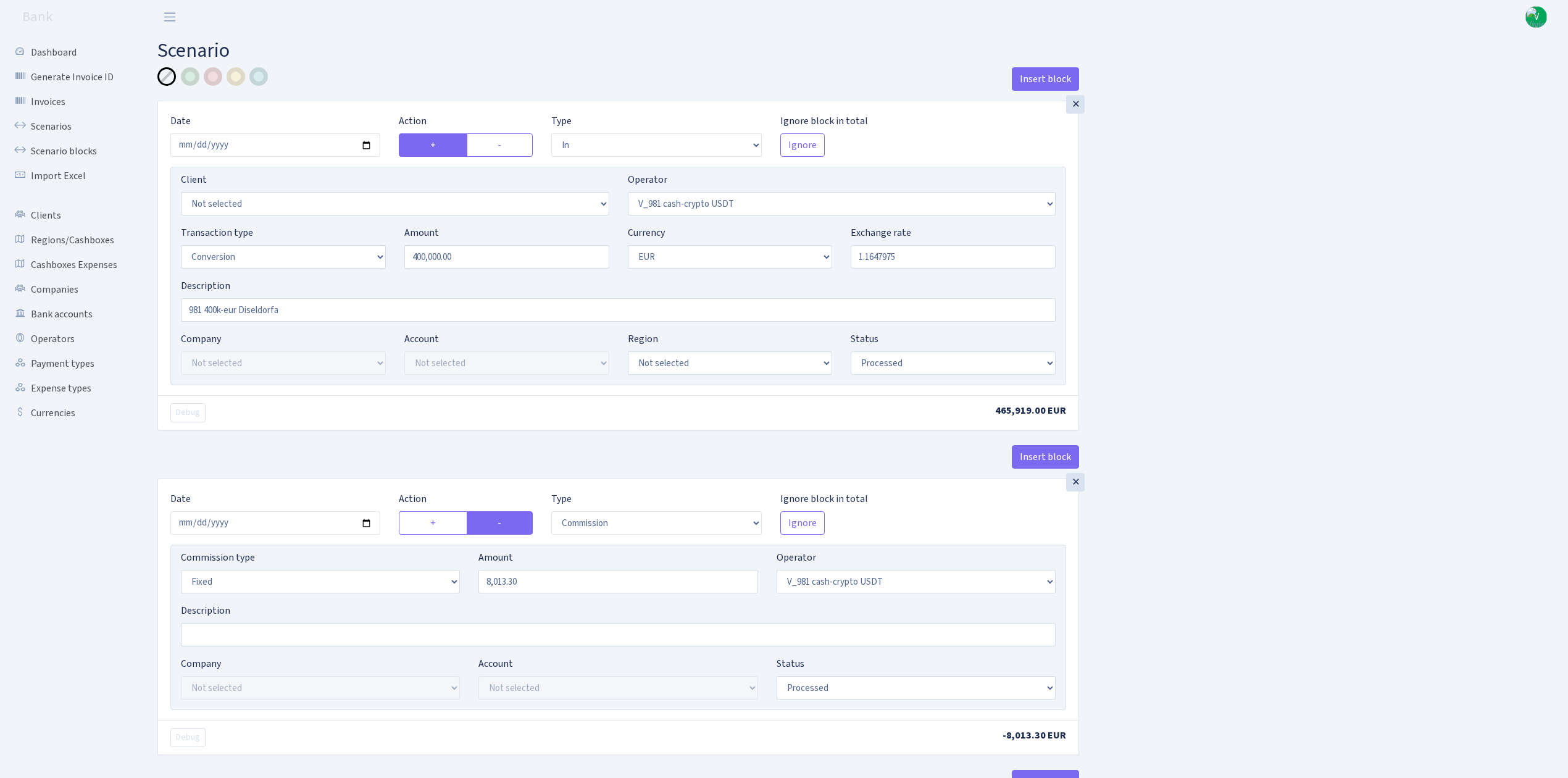
select select "434"
select select "1"
select select "processed"
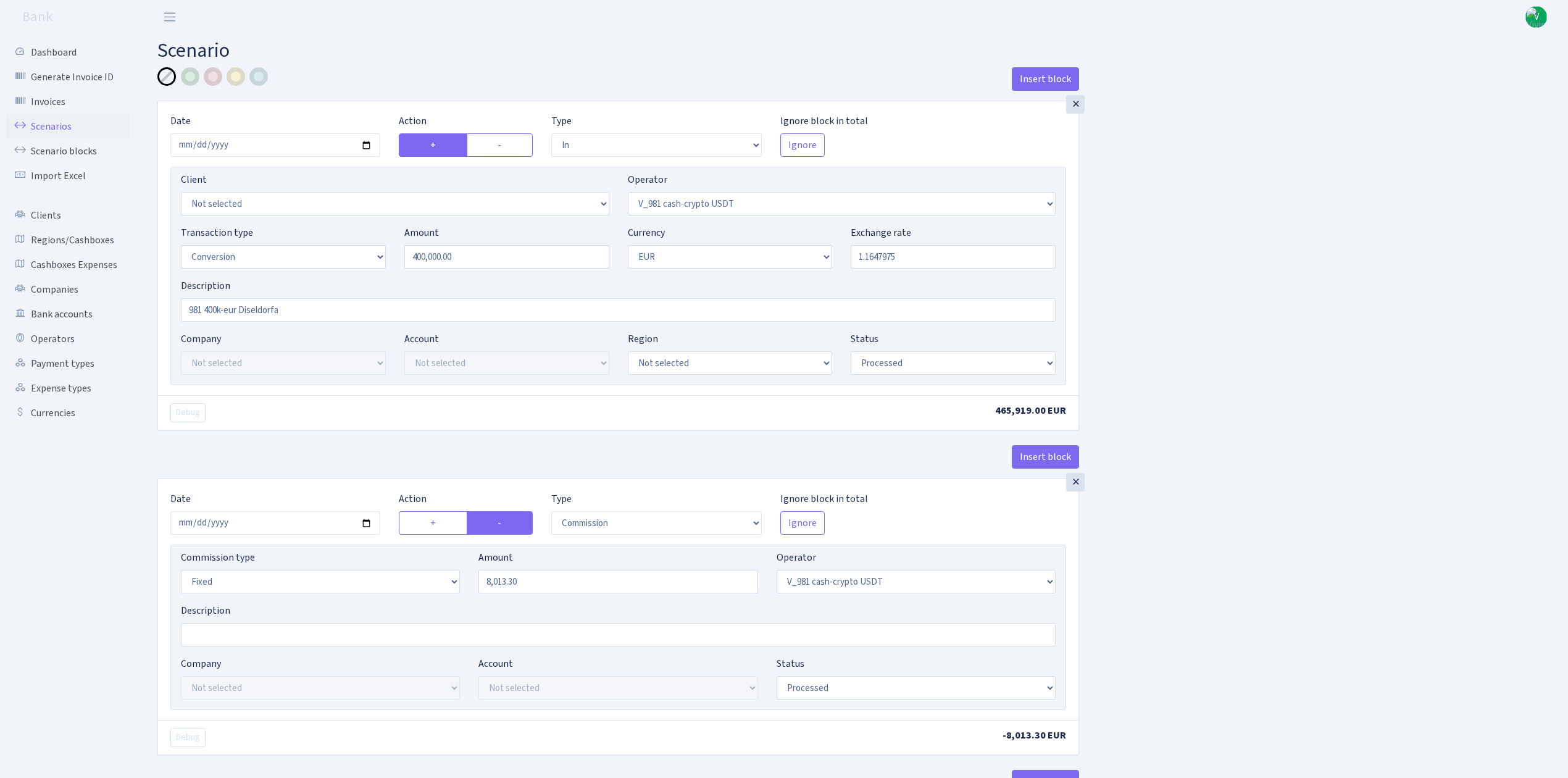
click at [61, 126] on link "Scenarios" at bounding box center [67, 126] width 124 height 25
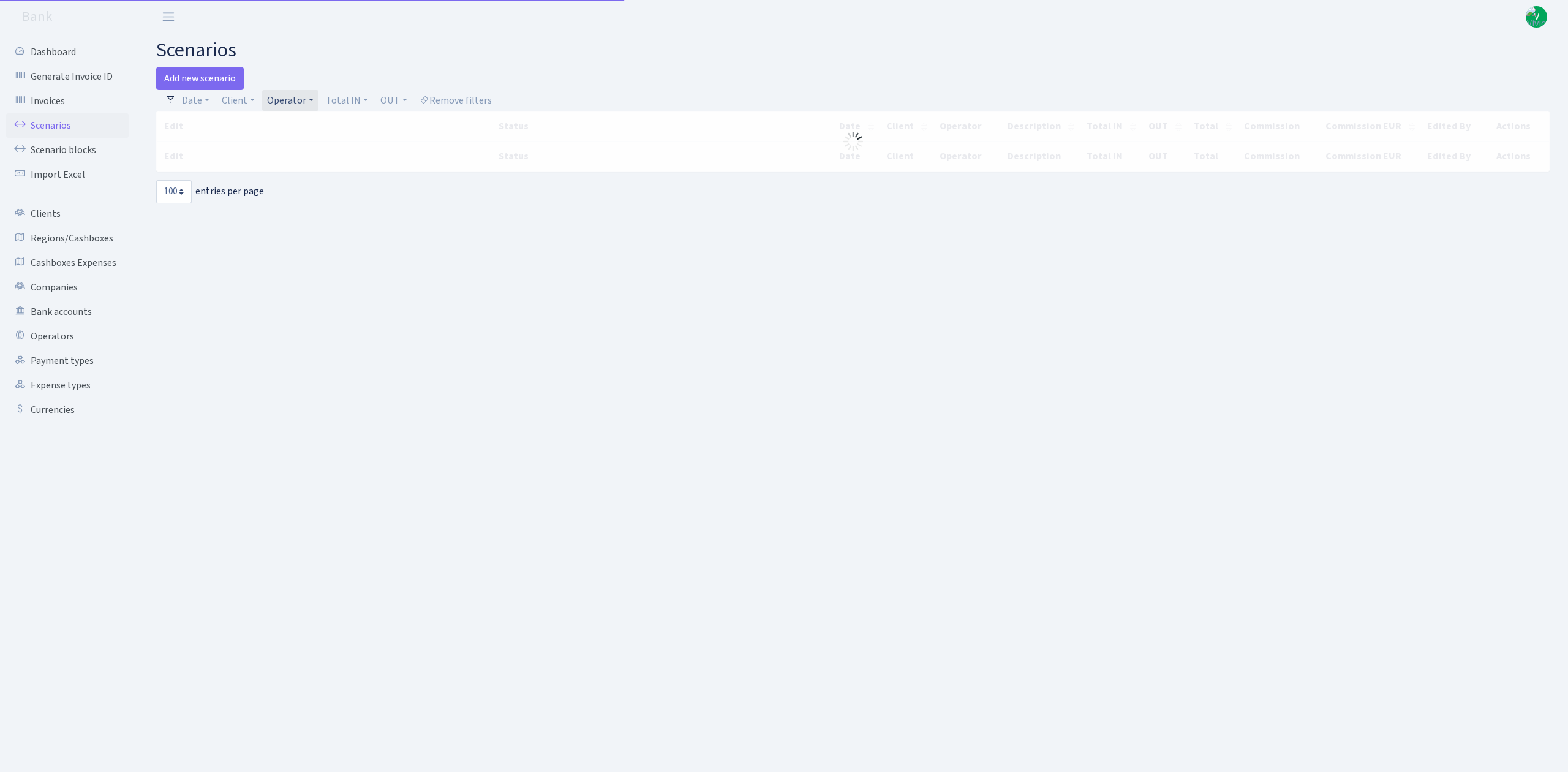
select select "100"
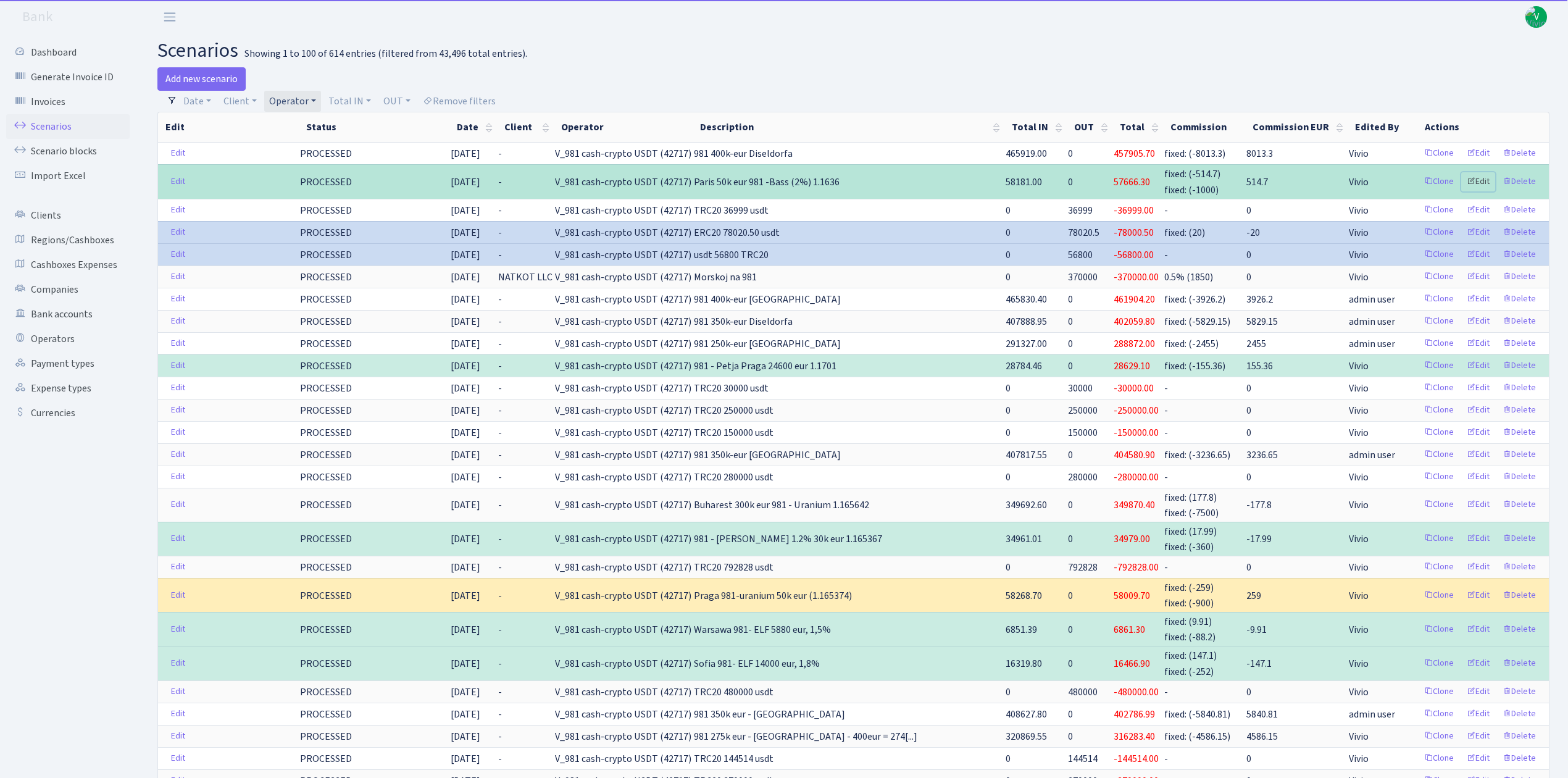
click at [1484, 176] on link "Edit" at bounding box center [1478, 182] width 34 height 19
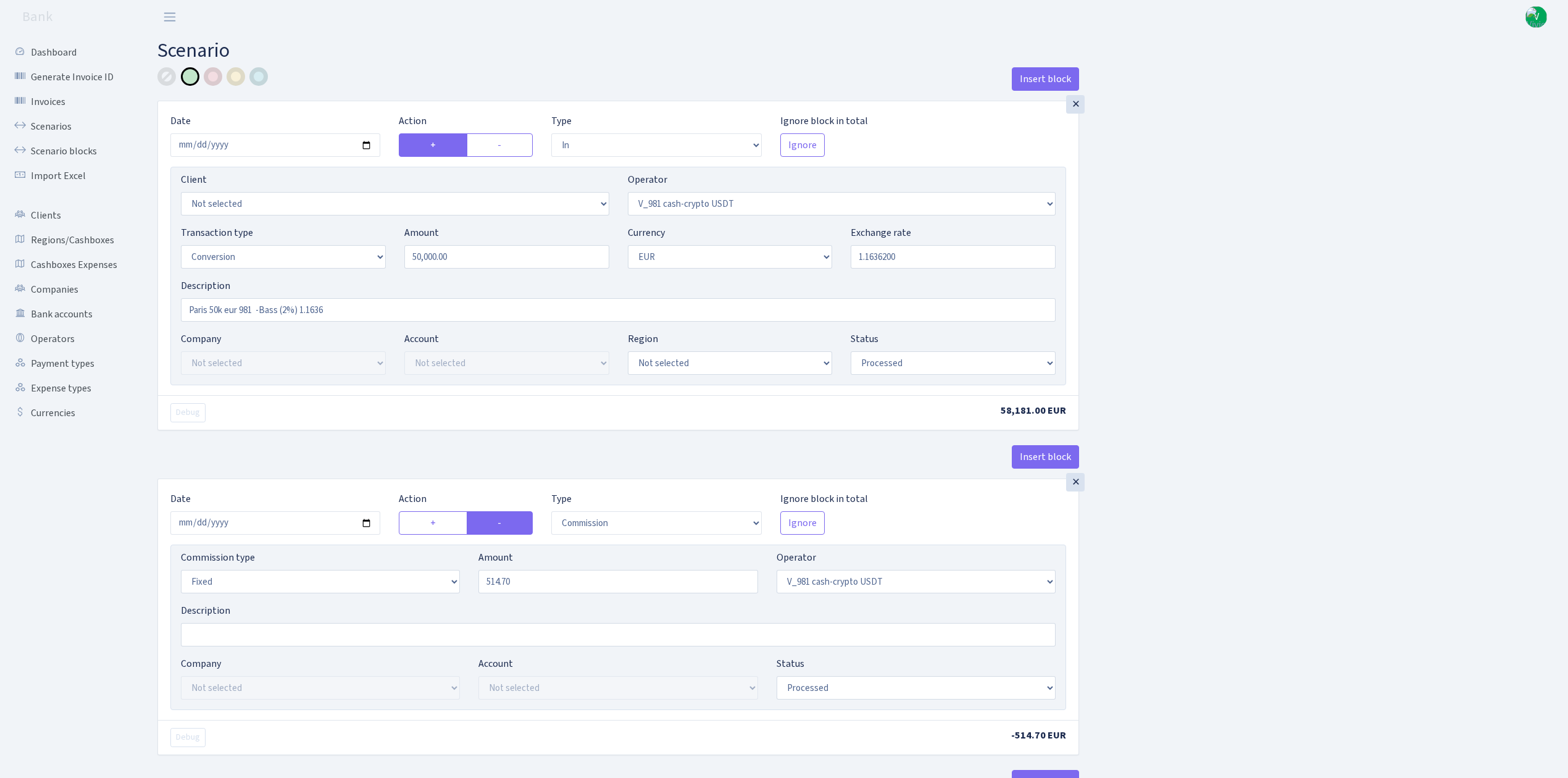
select select "in"
select select "435"
select select "15"
select select "1"
select select "processed"
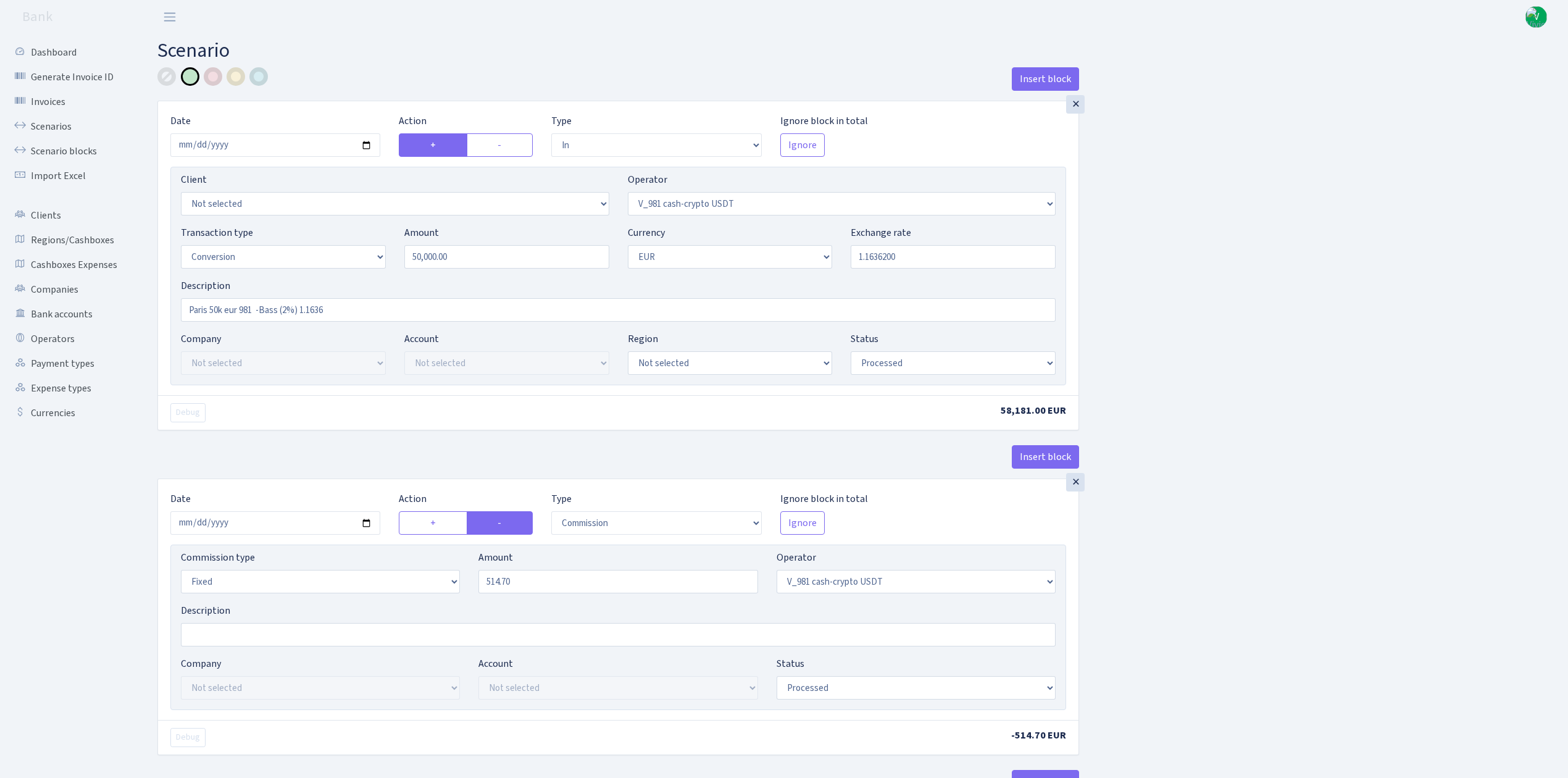
select select "commission"
select select "fixed"
select select "435"
select select "processed"
select select "out"
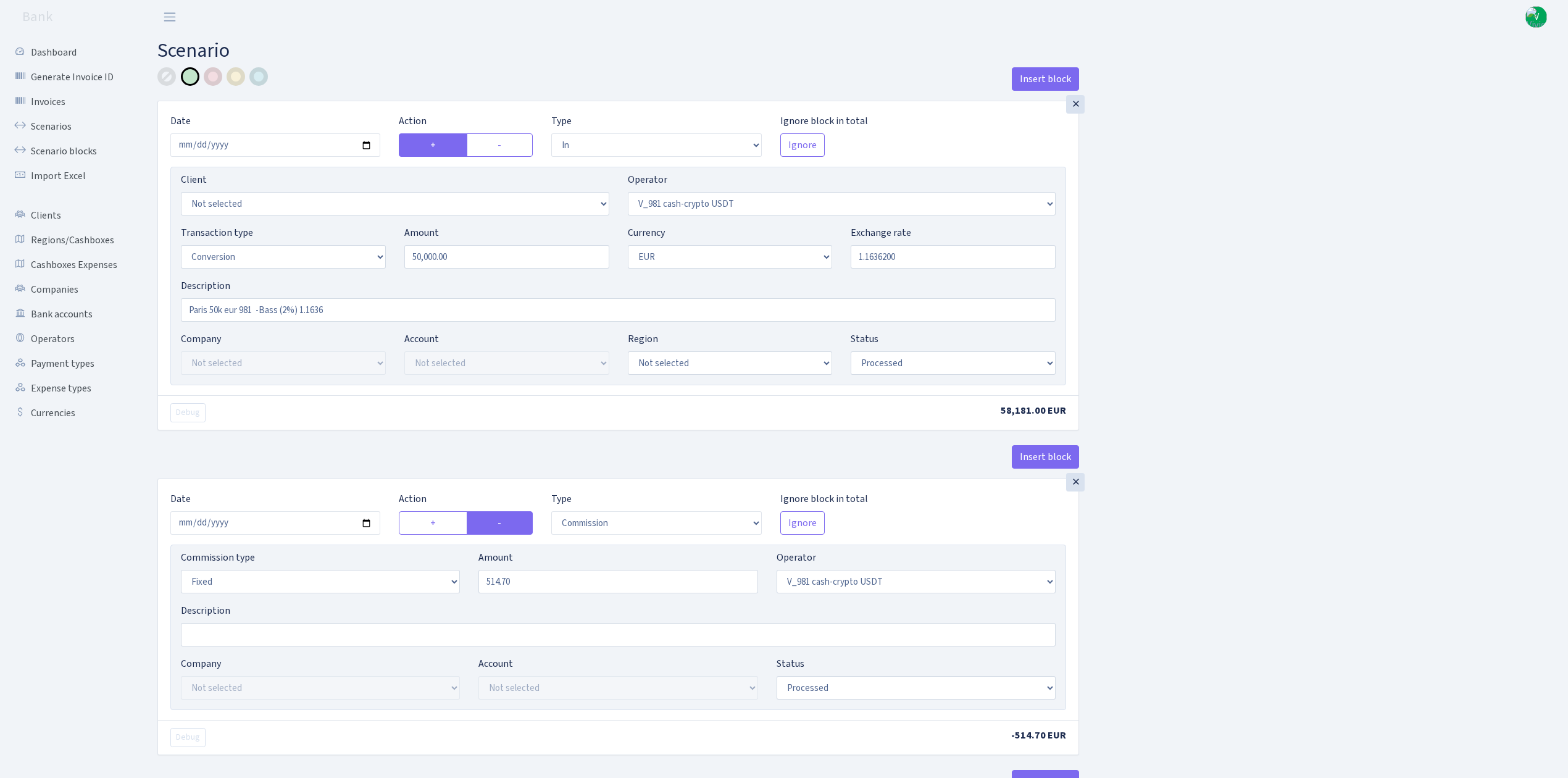
select select "434"
select select "15"
select select "1"
select select "processed"
select select "in"
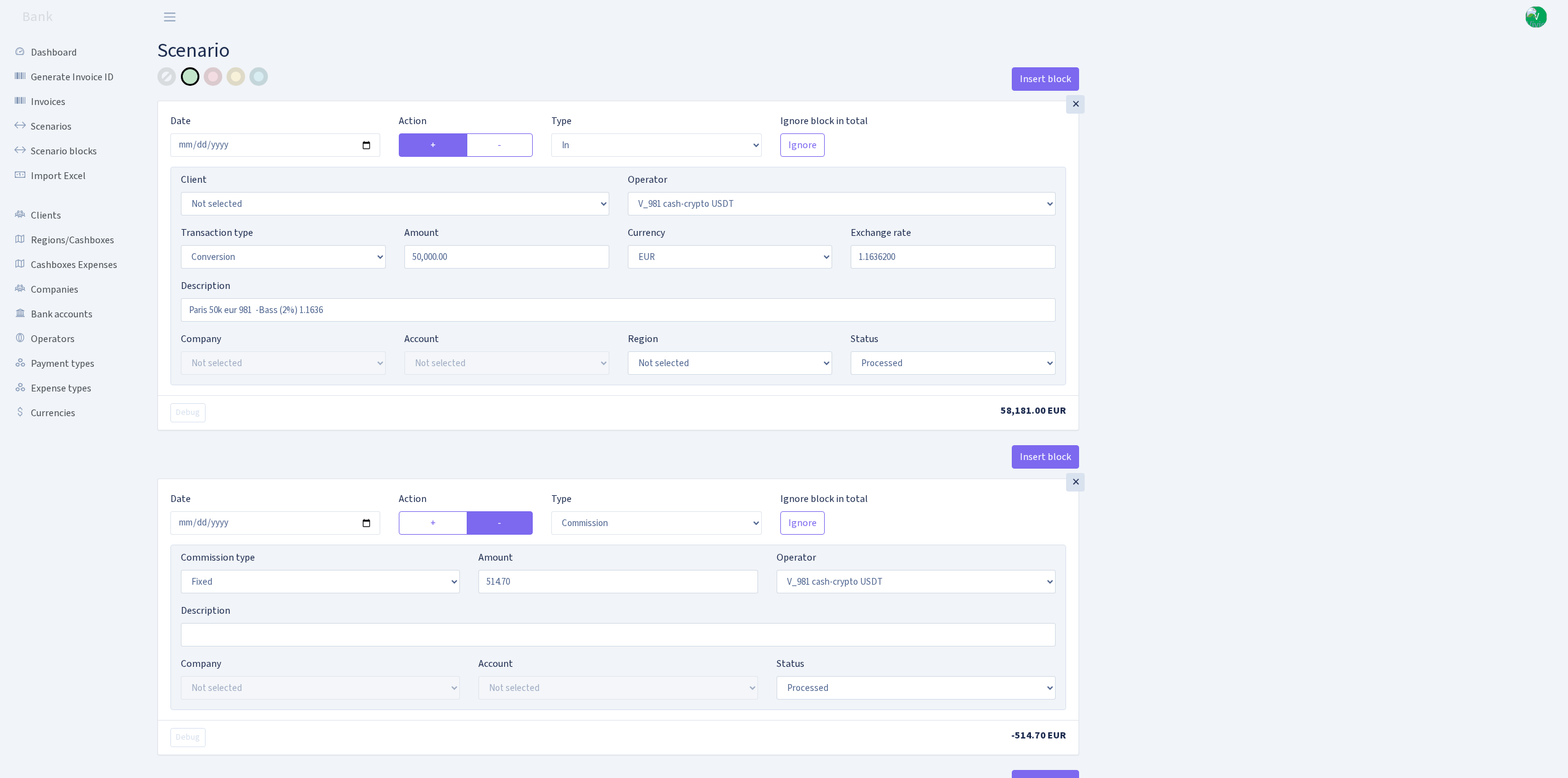
select select "434"
select select "1"
select select "22"
select select "processed"
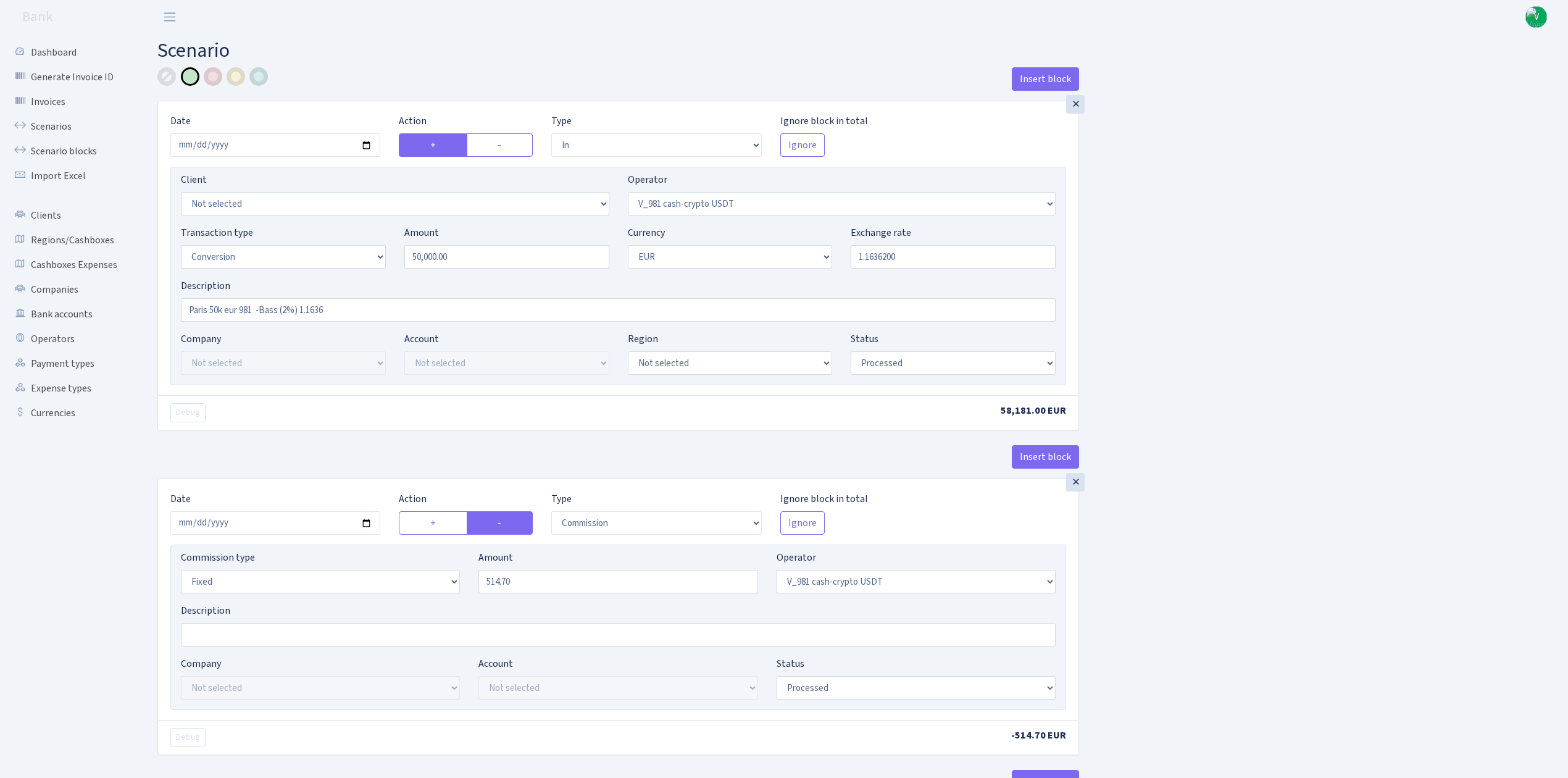
select select "out"
select select "356"
select select "1"
select select "22"
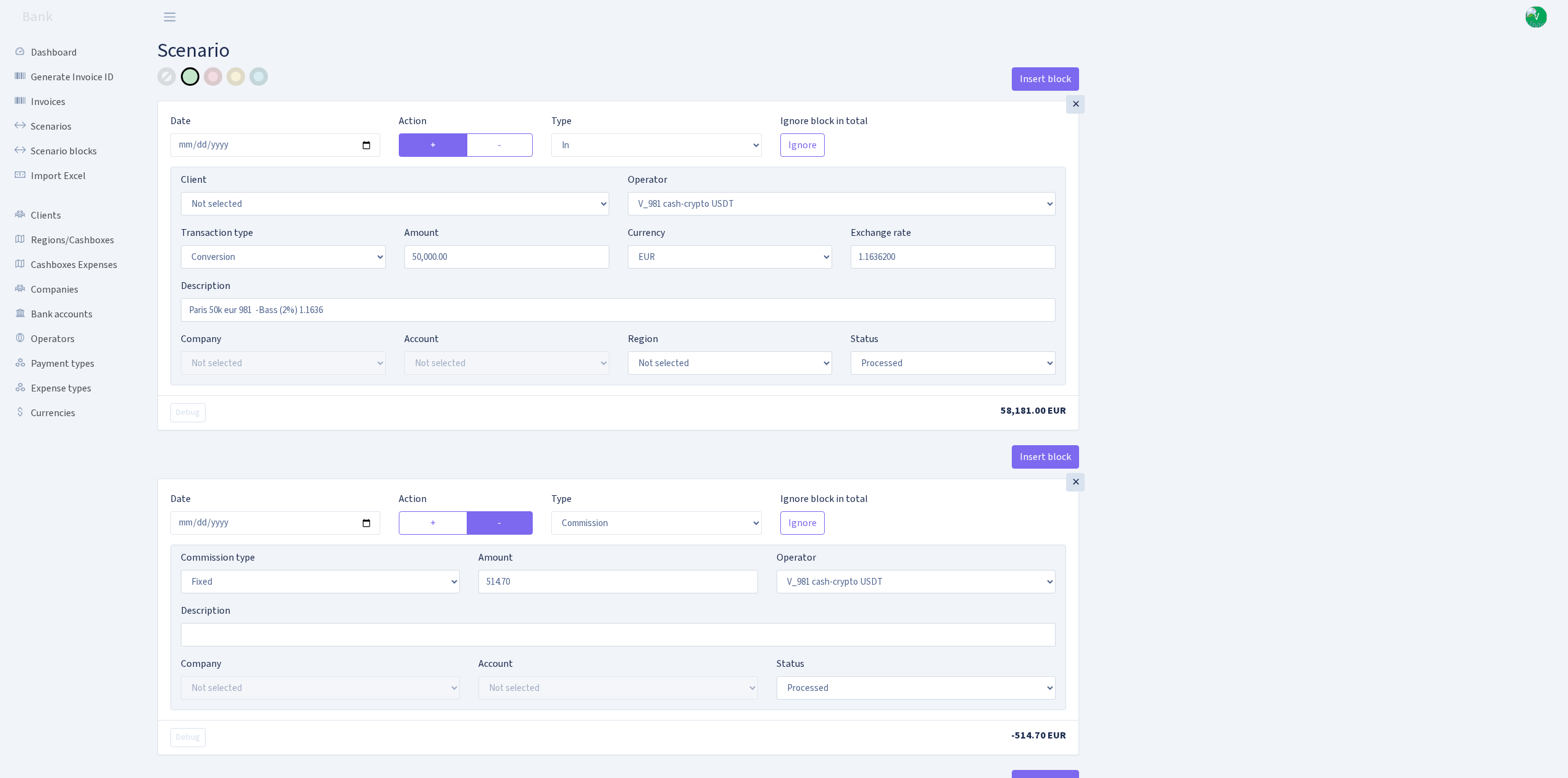
select select "processed"
select select "commission"
select select "fixed"
select select "356"
select select "processed"
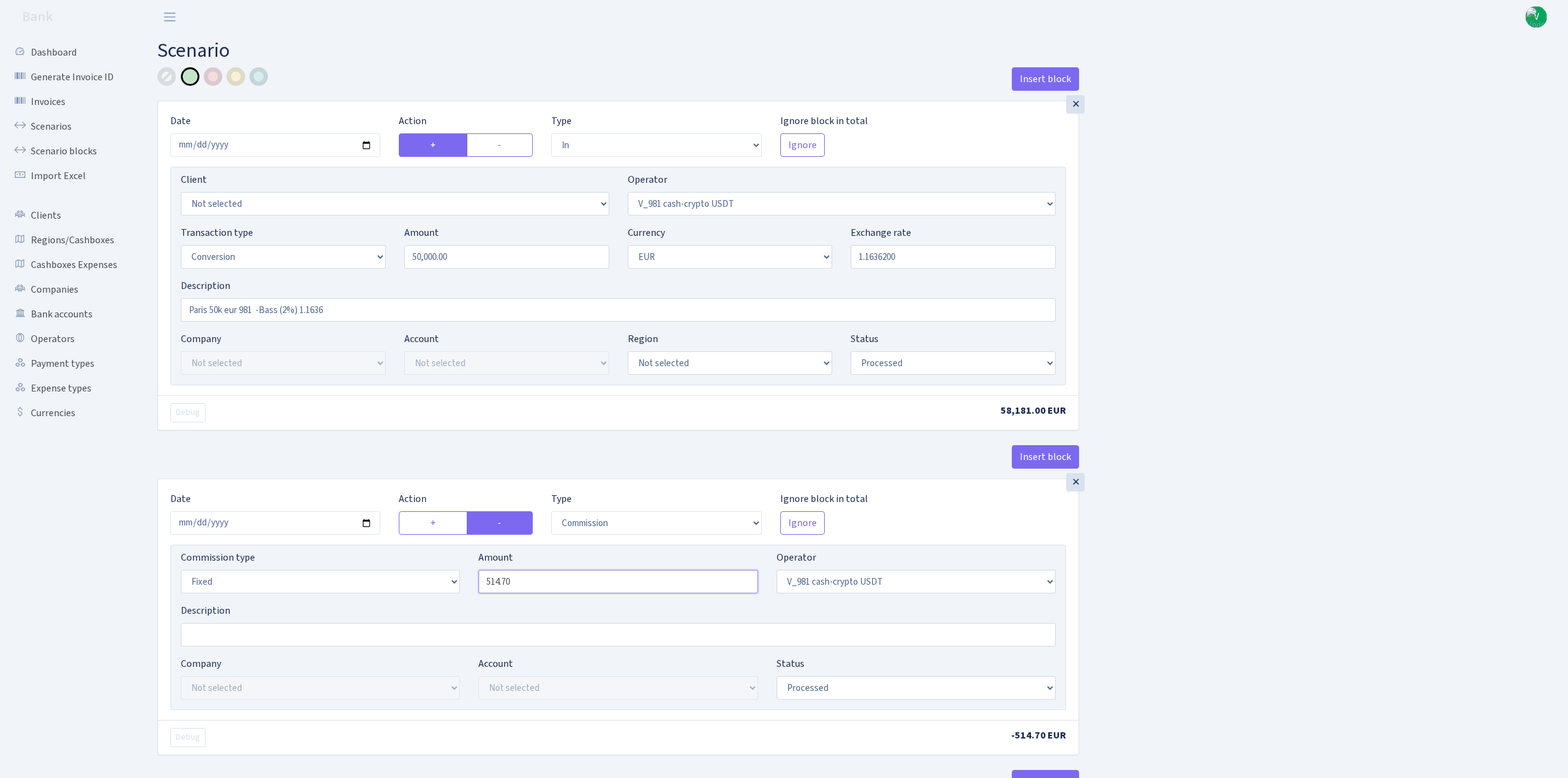
drag, startPoint x: 504, startPoint y: 586, endPoint x: 546, endPoint y: 588, distance: 42.0
click at [546, 588] on input "514.70" at bounding box center [618, 581] width 279 height 23
type input "514.20"
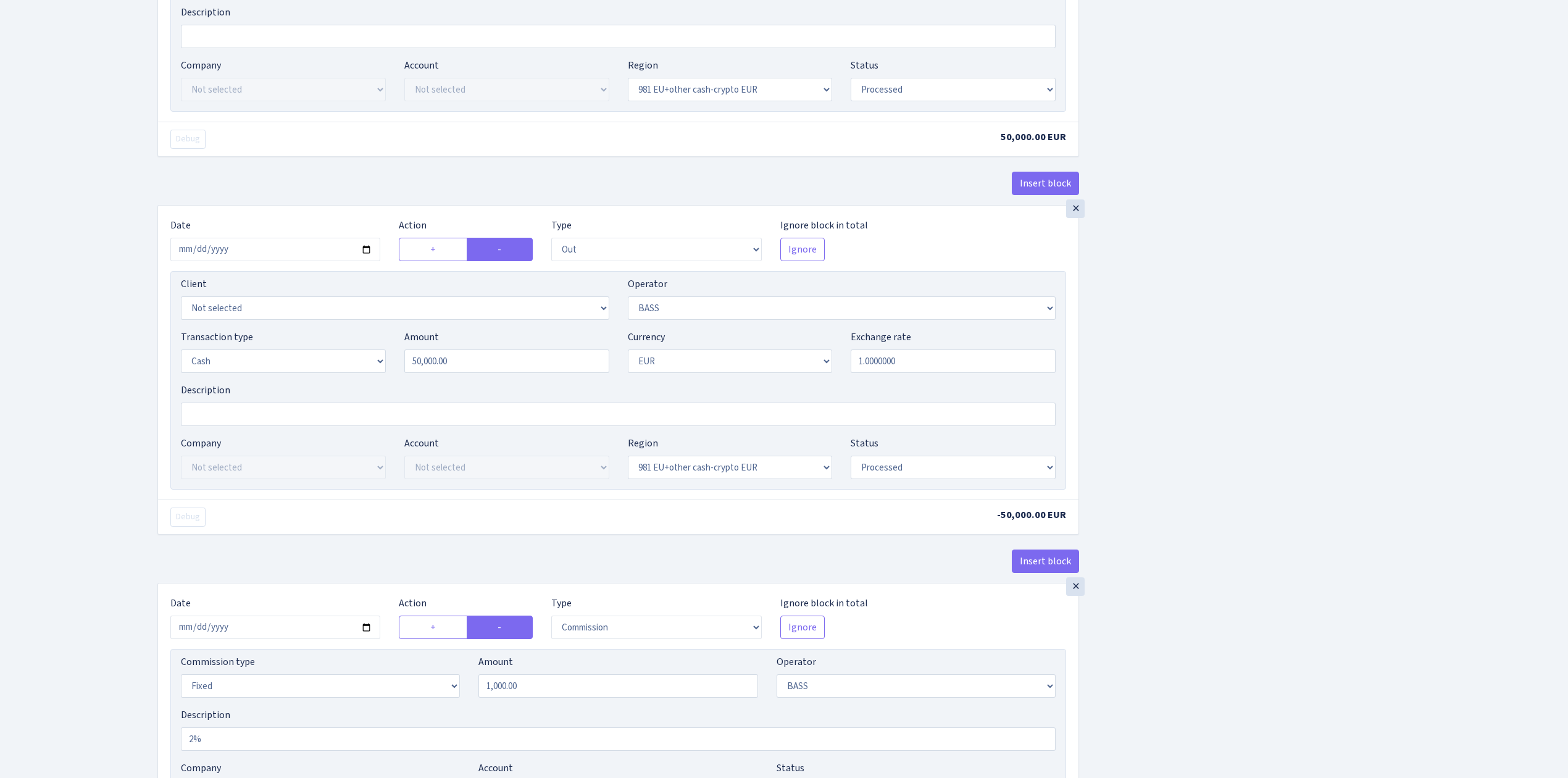
scroll to position [1608, 0]
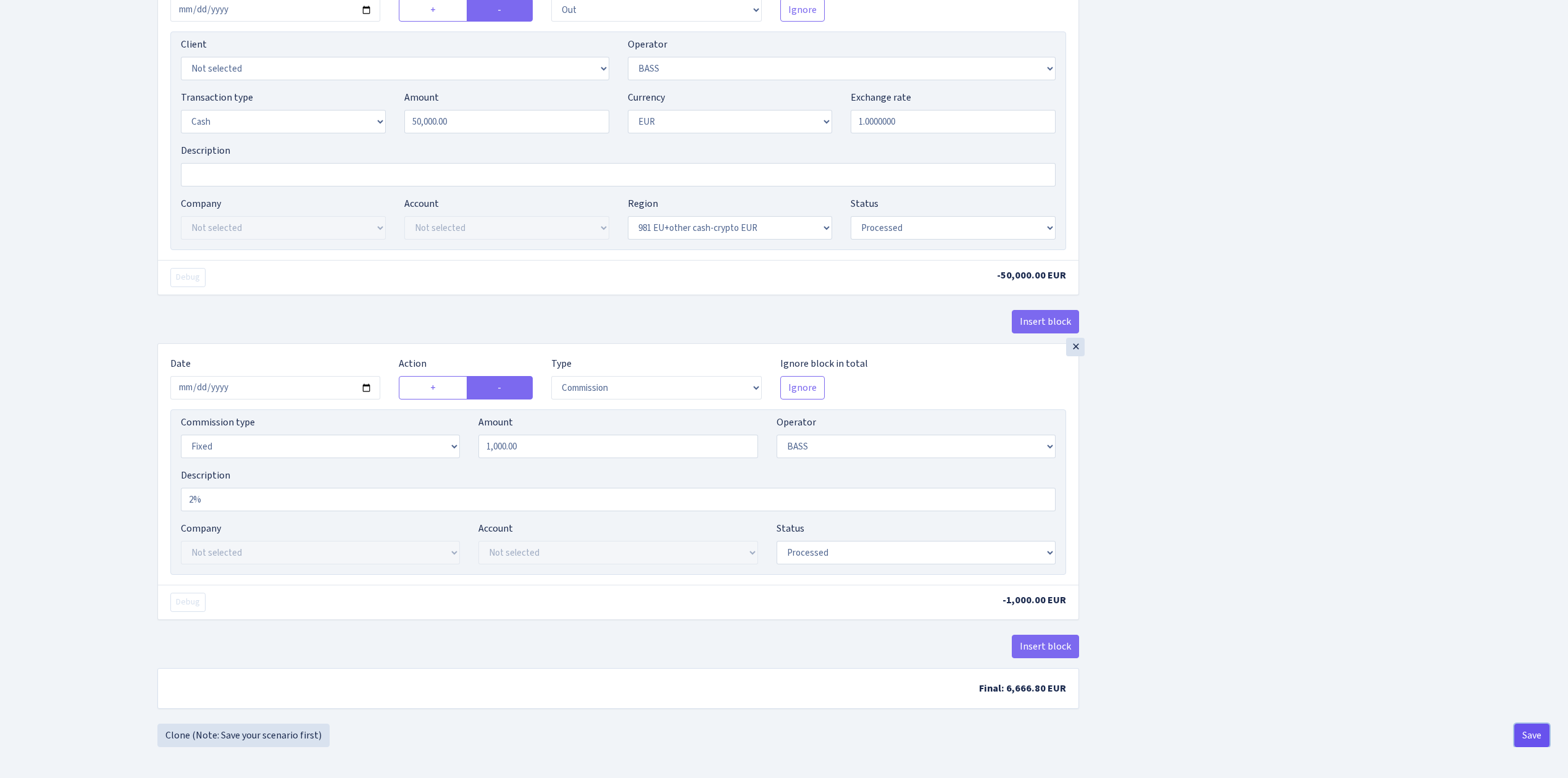
click at [1531, 733] on button "Save" at bounding box center [1531, 735] width 35 height 23
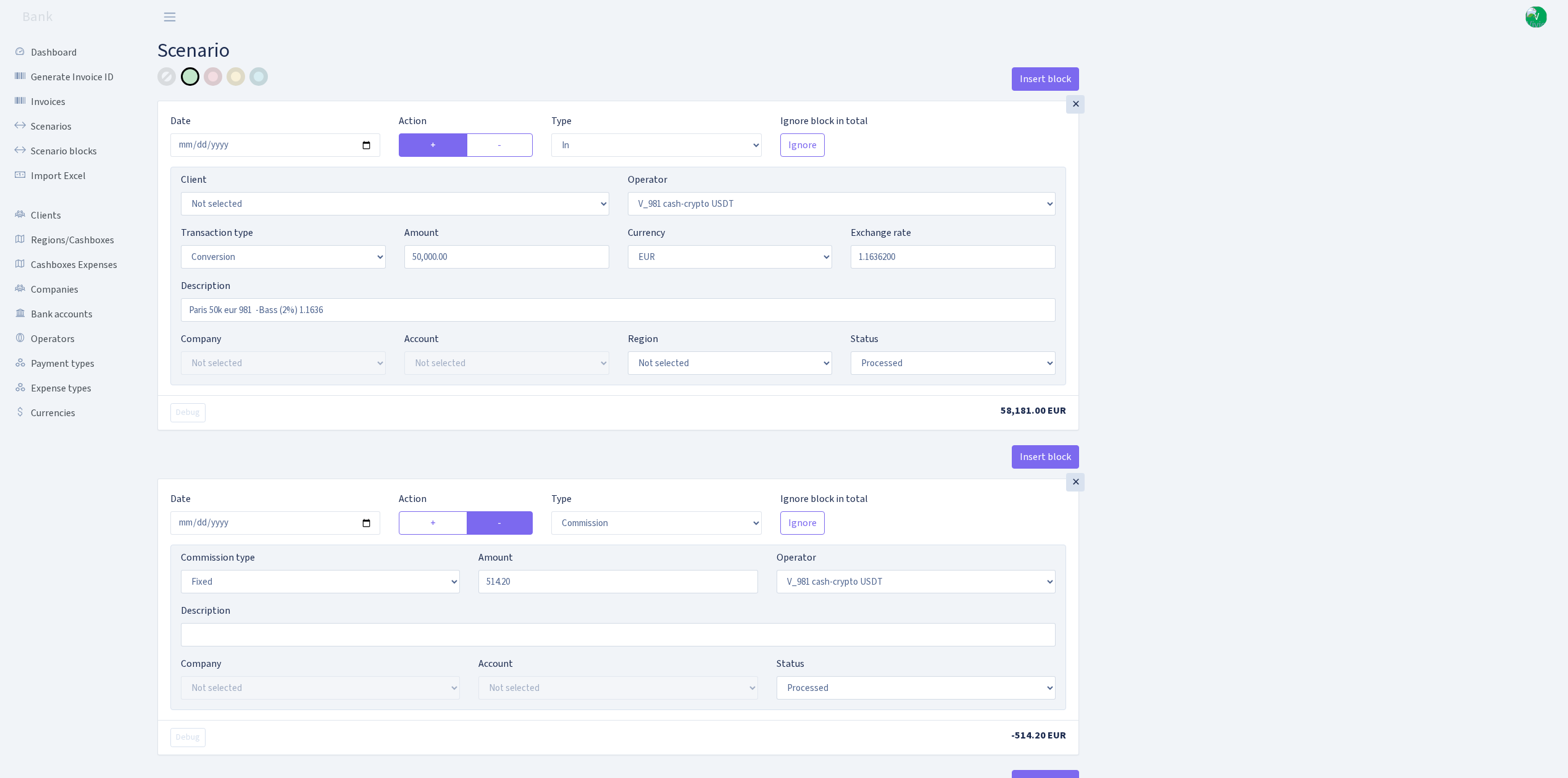
select select "in"
select select "435"
select select "15"
select select "1"
select select "processed"
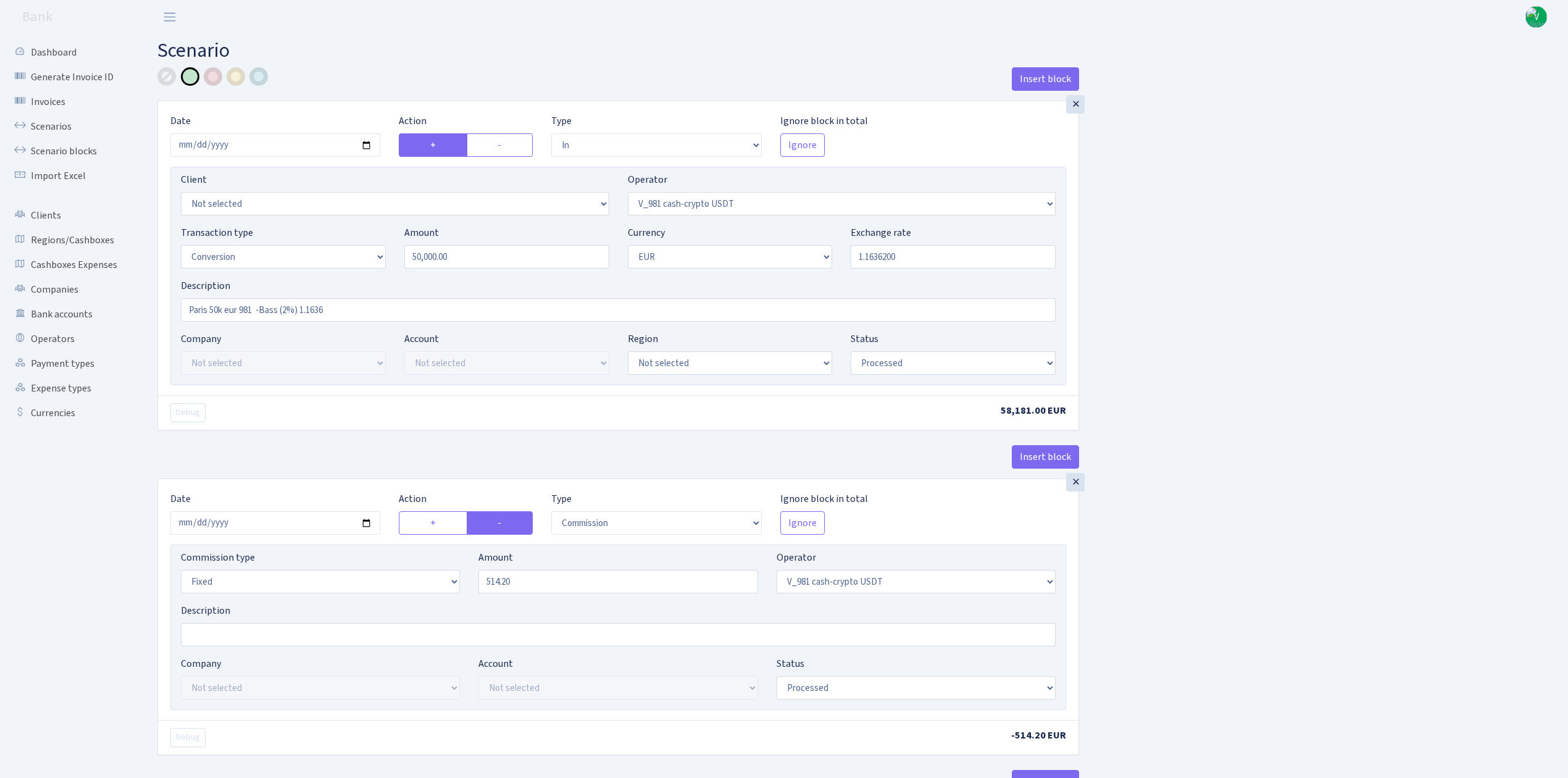
select select "commission"
select select "fixed"
select select "435"
select select "processed"
select select "out"
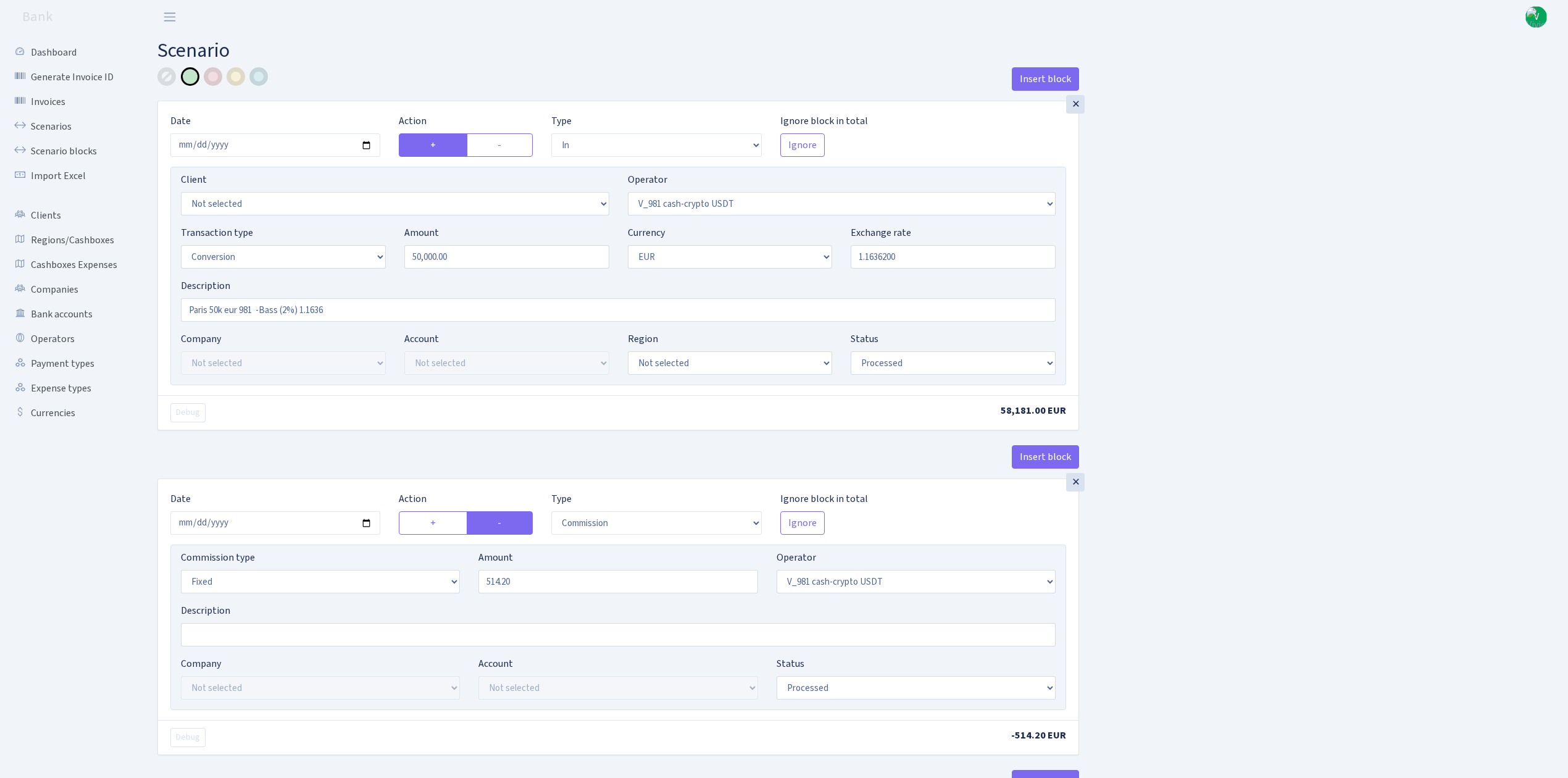
select select "434"
select select "15"
select select "1"
select select "processed"
select select "in"
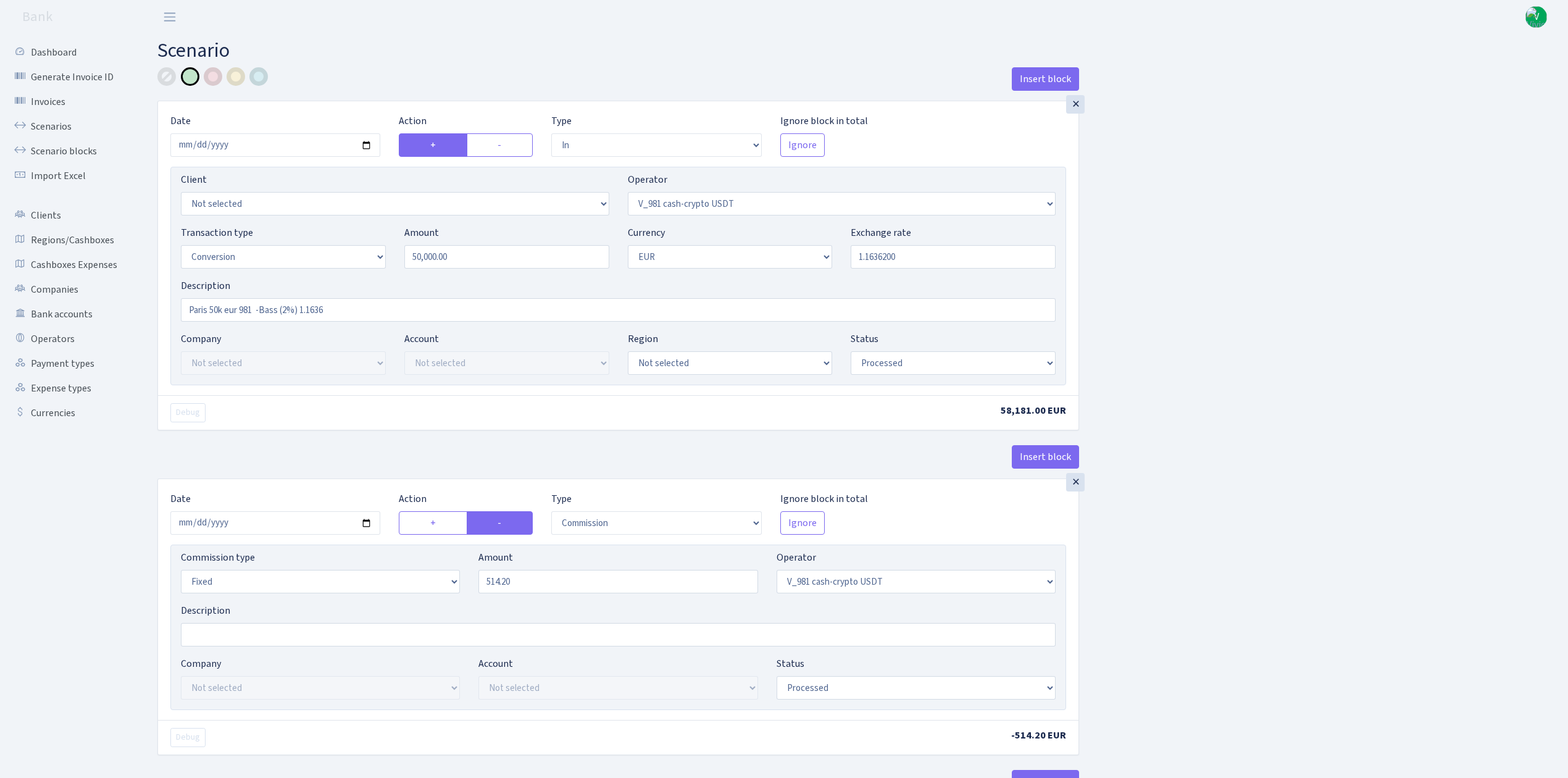
select select "434"
select select "1"
select select "22"
select select "processed"
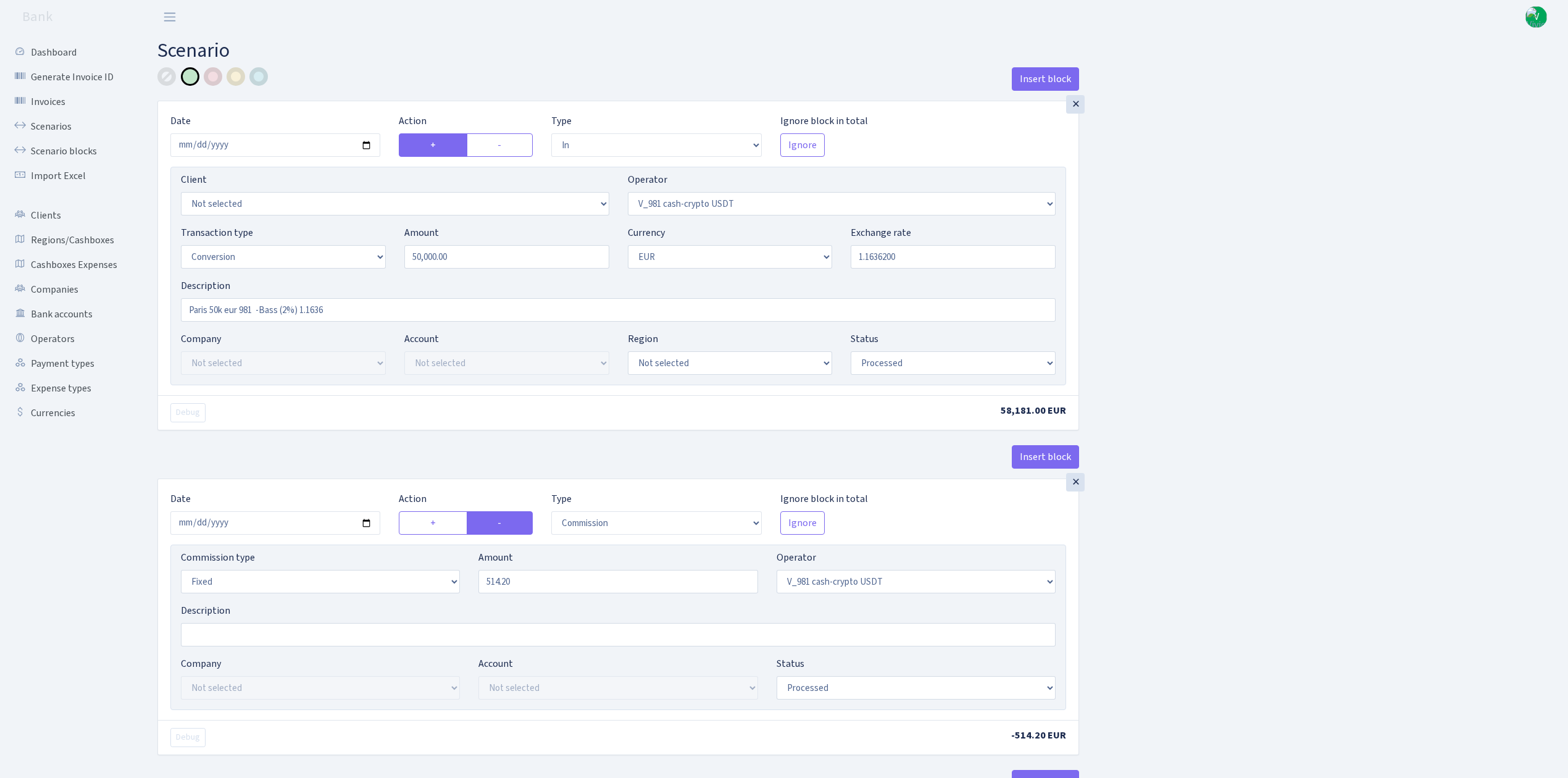
select select "out"
select select "356"
select select "1"
select select "22"
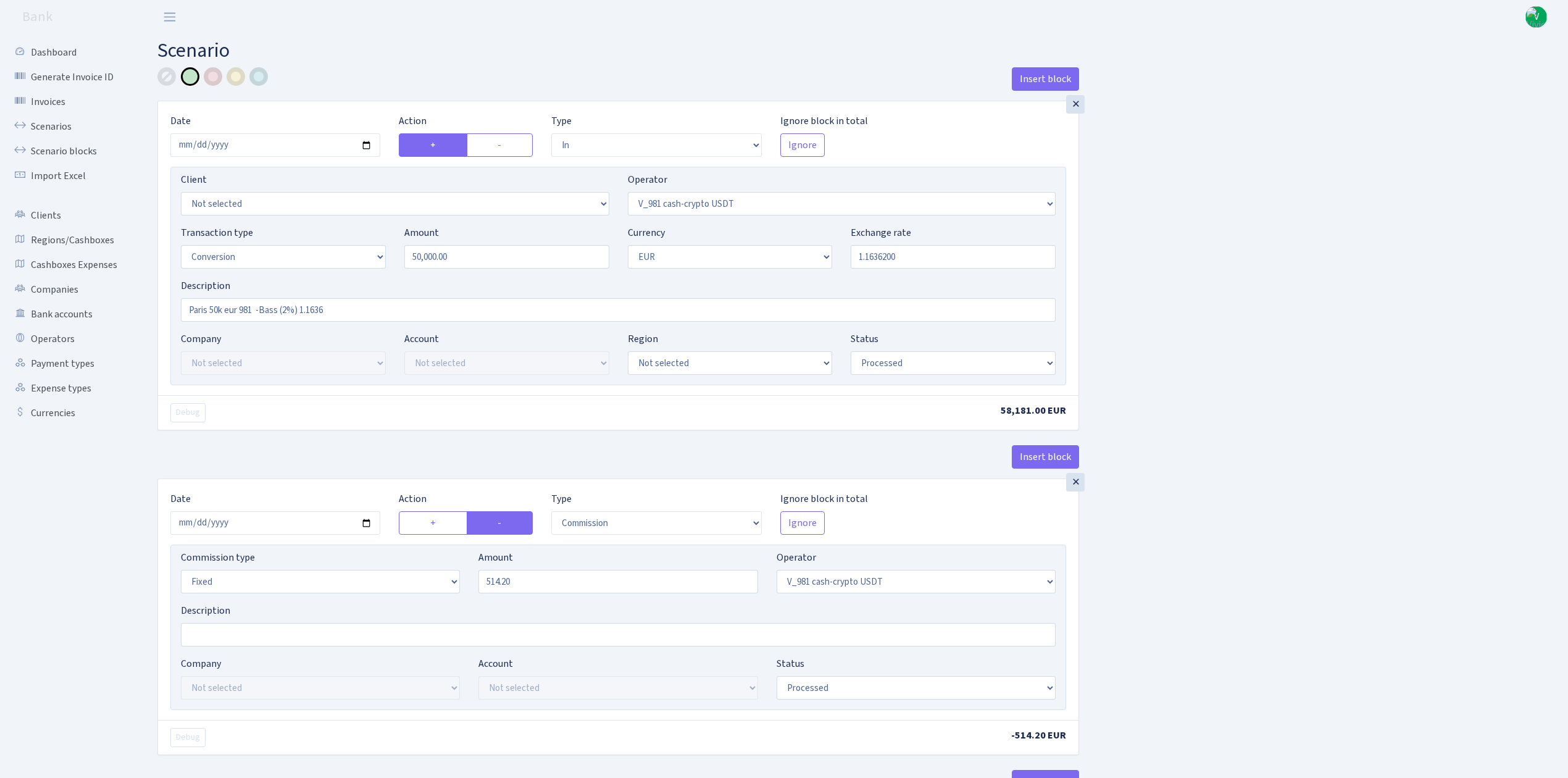
select select "processed"
select select "commission"
select select "fixed"
select select "356"
select select "processed"
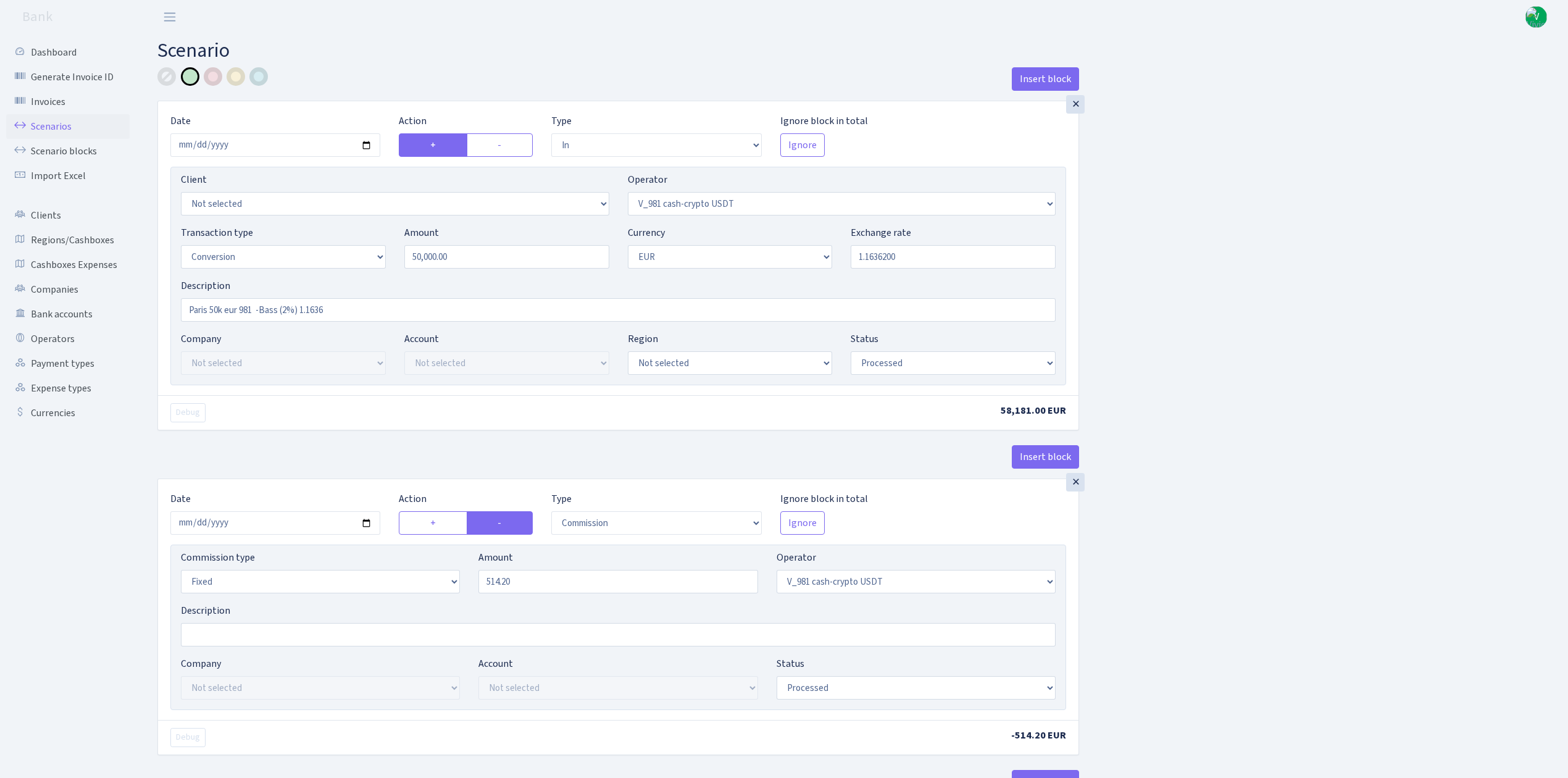
click at [55, 118] on link "Scenarios" at bounding box center [67, 126] width 124 height 25
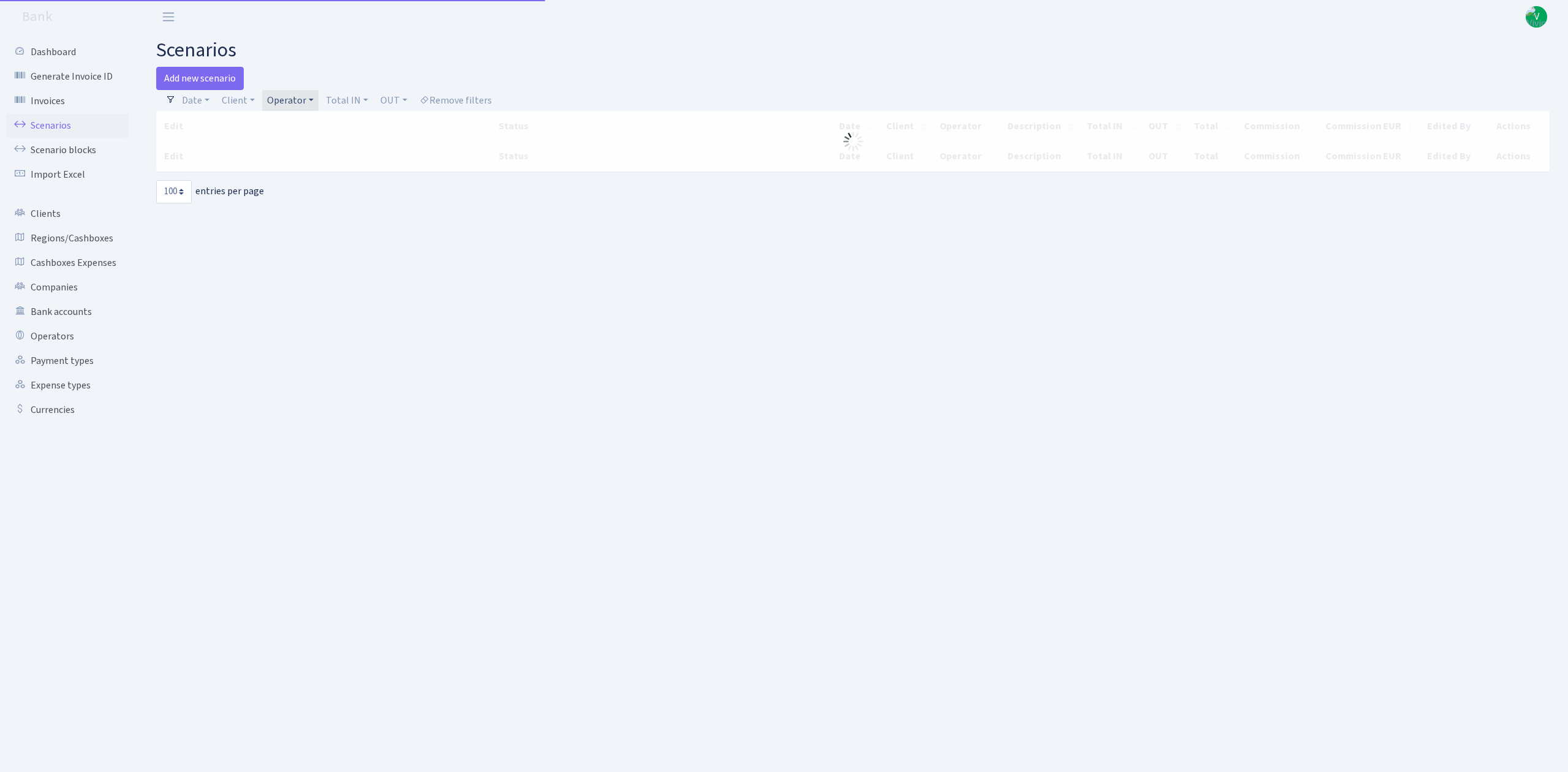
select select "100"
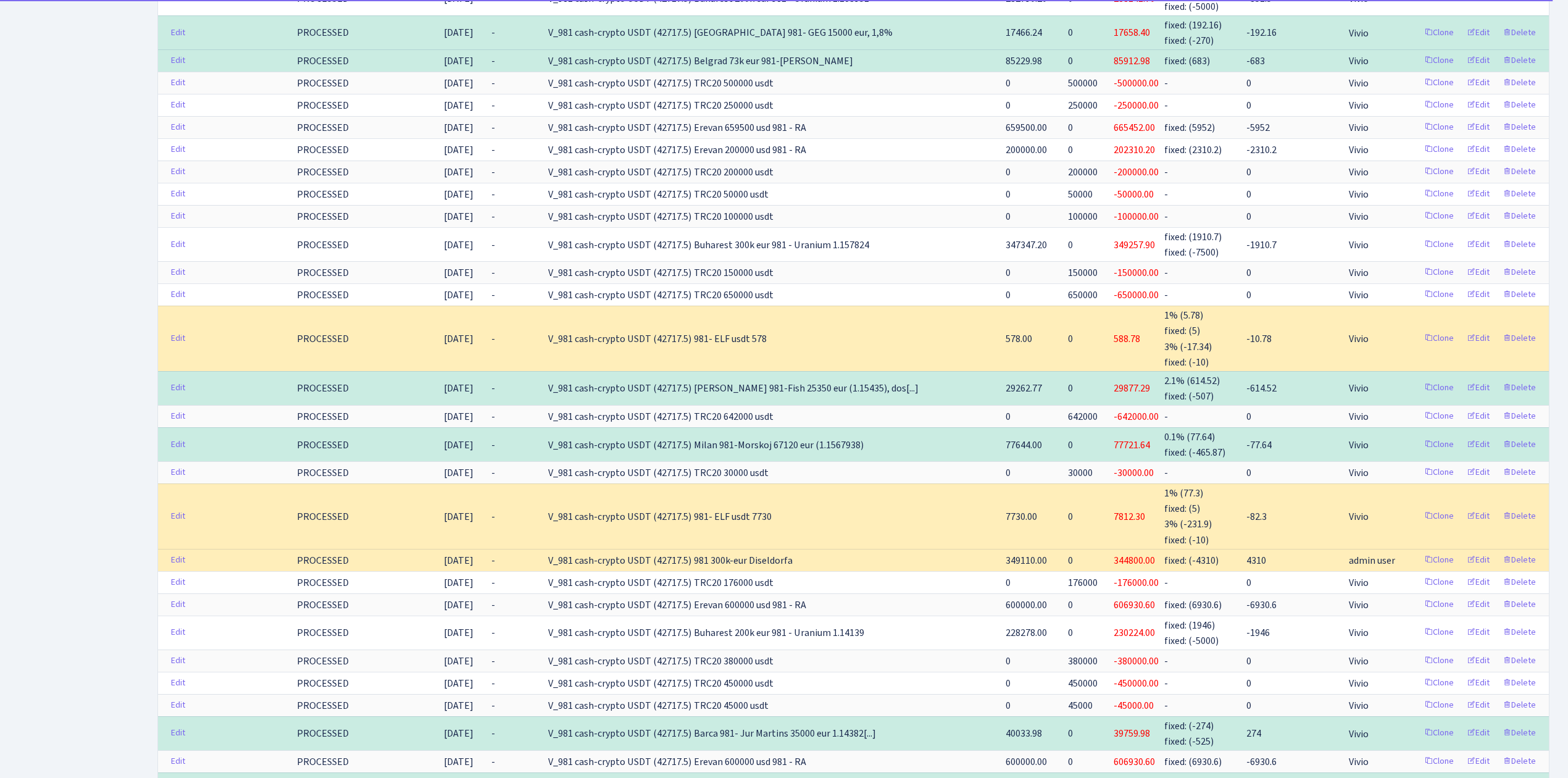
scroll to position [1810, 0]
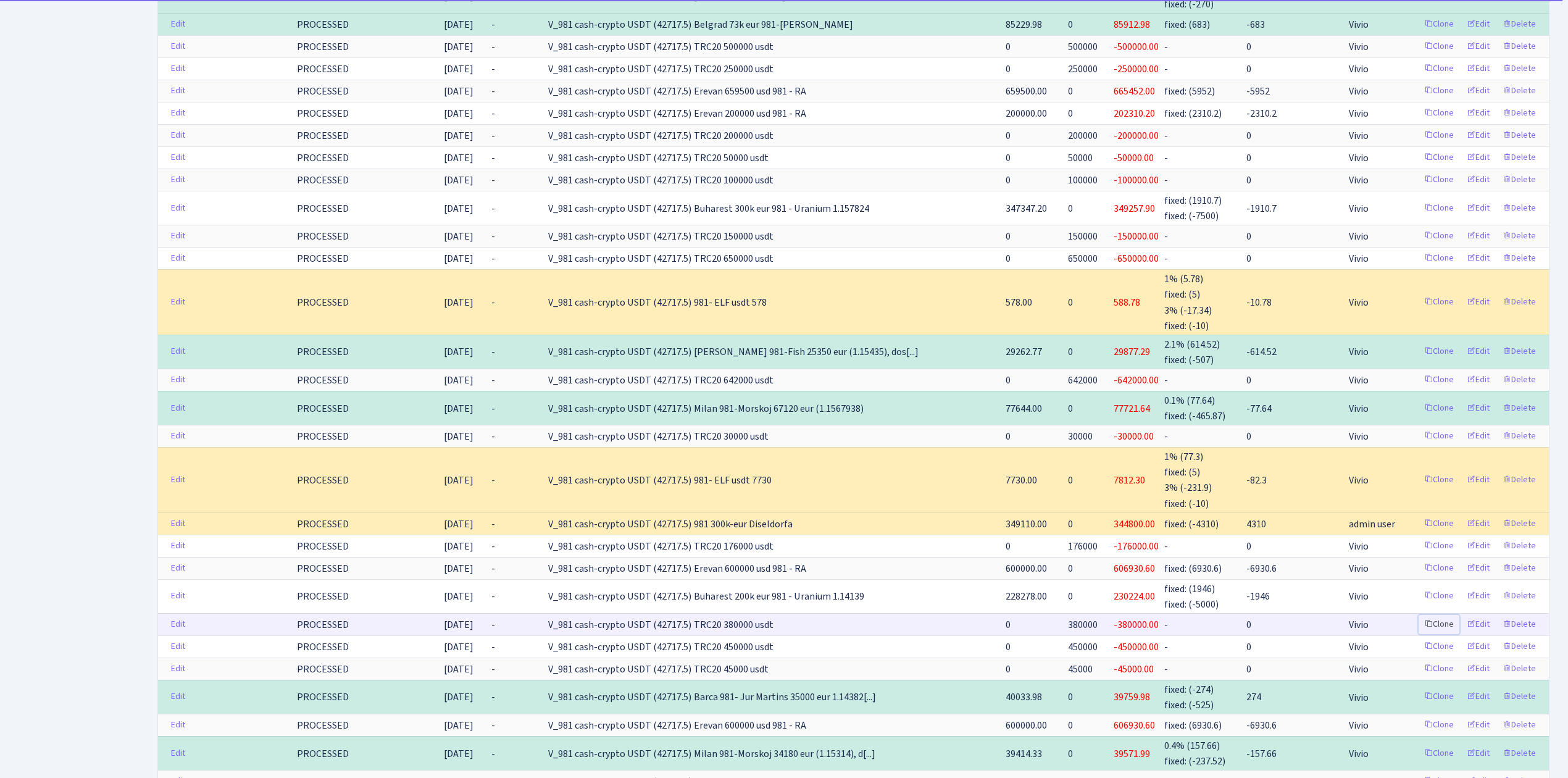
click at [1439, 634] on link "Clone" at bounding box center [1438, 624] width 41 height 19
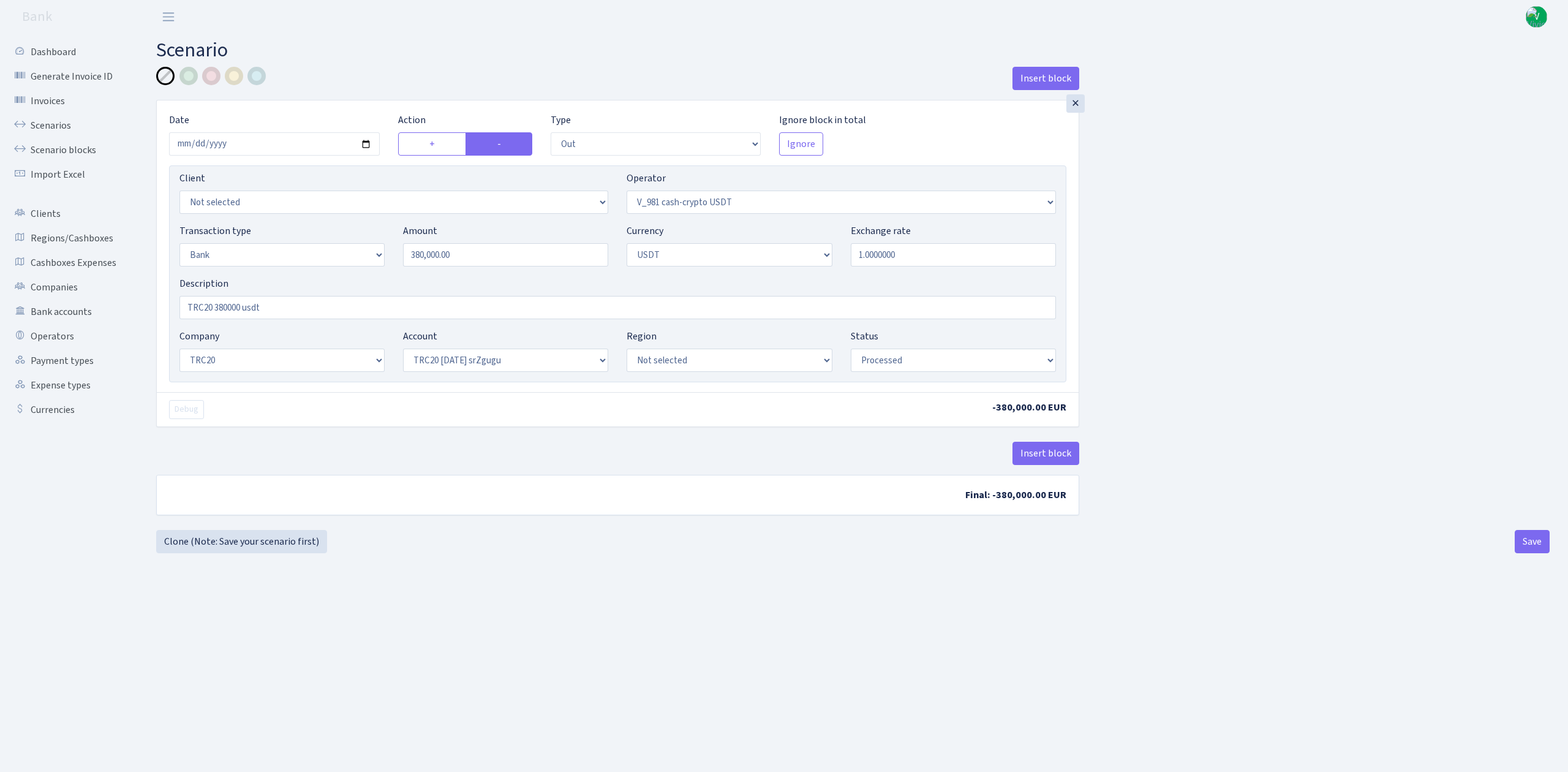
select select "out"
select select "435"
select select "2"
select select "6"
select select "20"
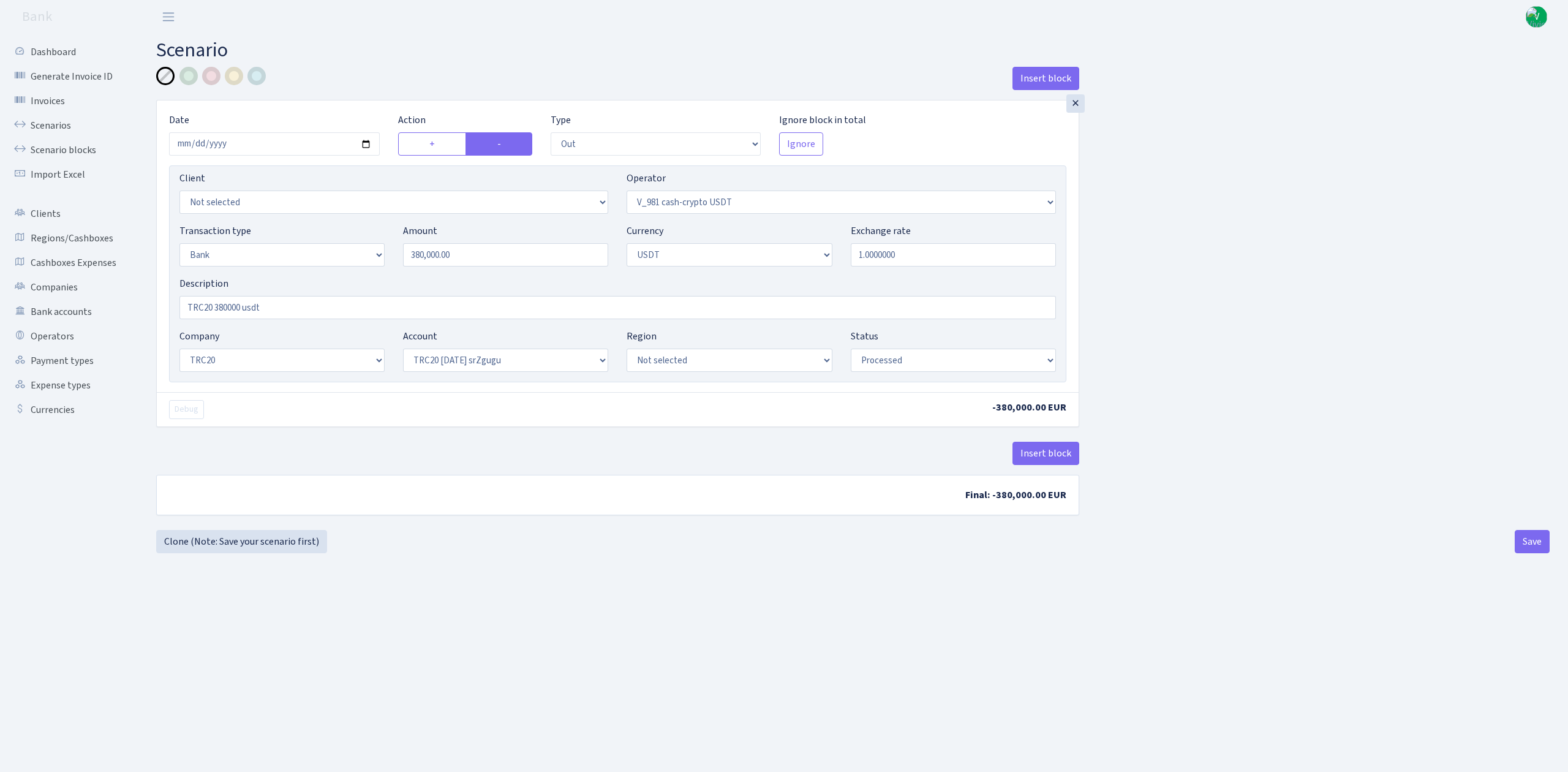
select select "61"
select select "processed"
click at [368, 143] on input "[DATE]" at bounding box center [274, 144] width 211 height 23
type input "[DATE]"
drag, startPoint x: 432, startPoint y: 257, endPoint x: 326, endPoint y: 290, distance: 111.0
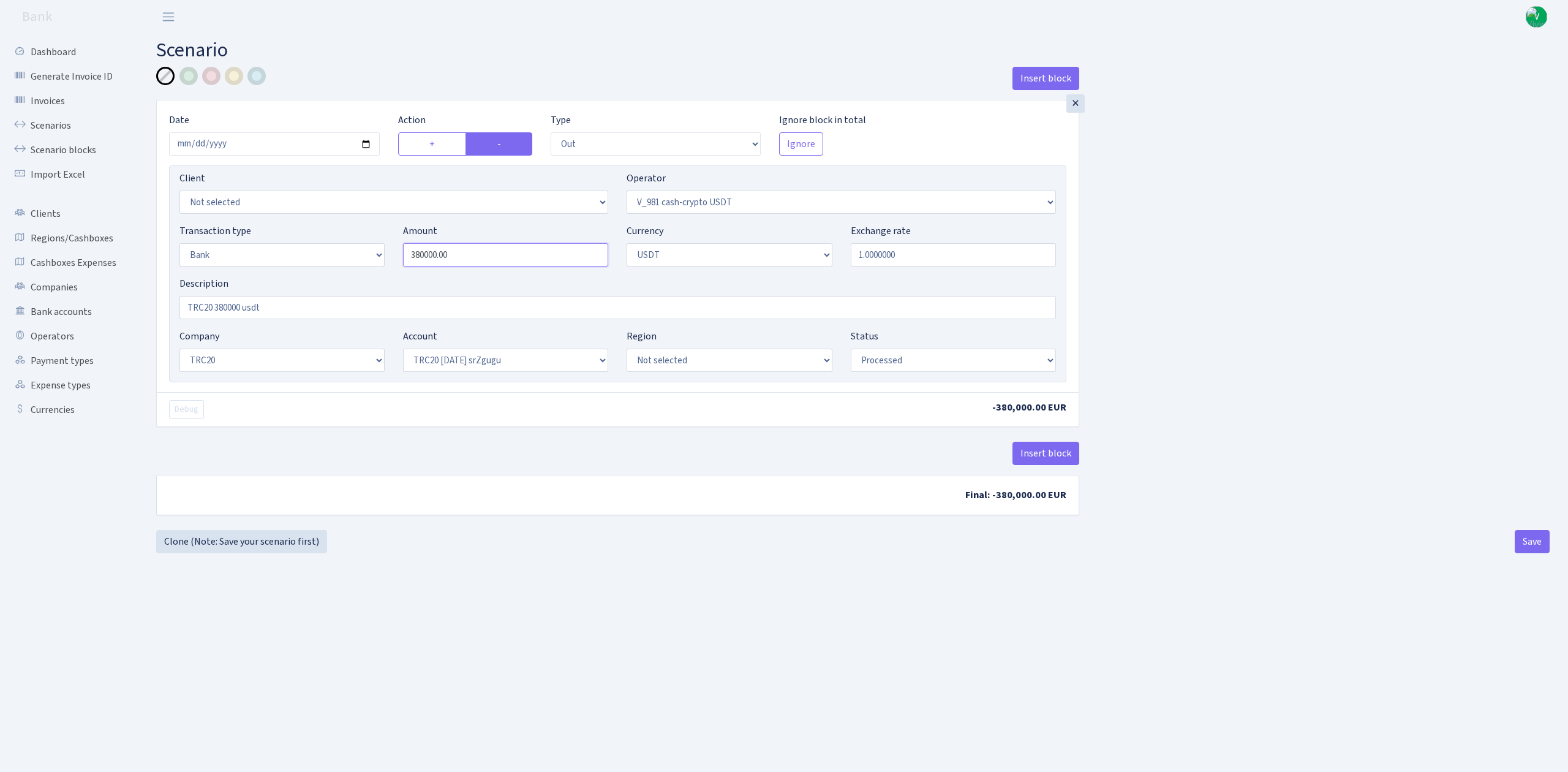
click at [317, 250] on div "Transaction type Not selected 981 ELF FISH crypto GIRT IVO dekl MM-BALTIC eur U…" at bounding box center [618, 249] width 895 height 52
drag, startPoint x: 465, startPoint y: 252, endPoint x: 351, endPoint y: 247, distance: 114.1
click at [351, 247] on div "Transaction type Not selected 981 ELF FISH crypto GIRT IVO dekl MM-BALTIC eur U…" at bounding box center [618, 249] width 895 height 52
type input "42,717.50"
click at [1154, 309] on div "Insert block × Date 2025-08-27 Action + - Type --- In Out Commission Field requ…" at bounding box center [853, 298] width 1412 height 463
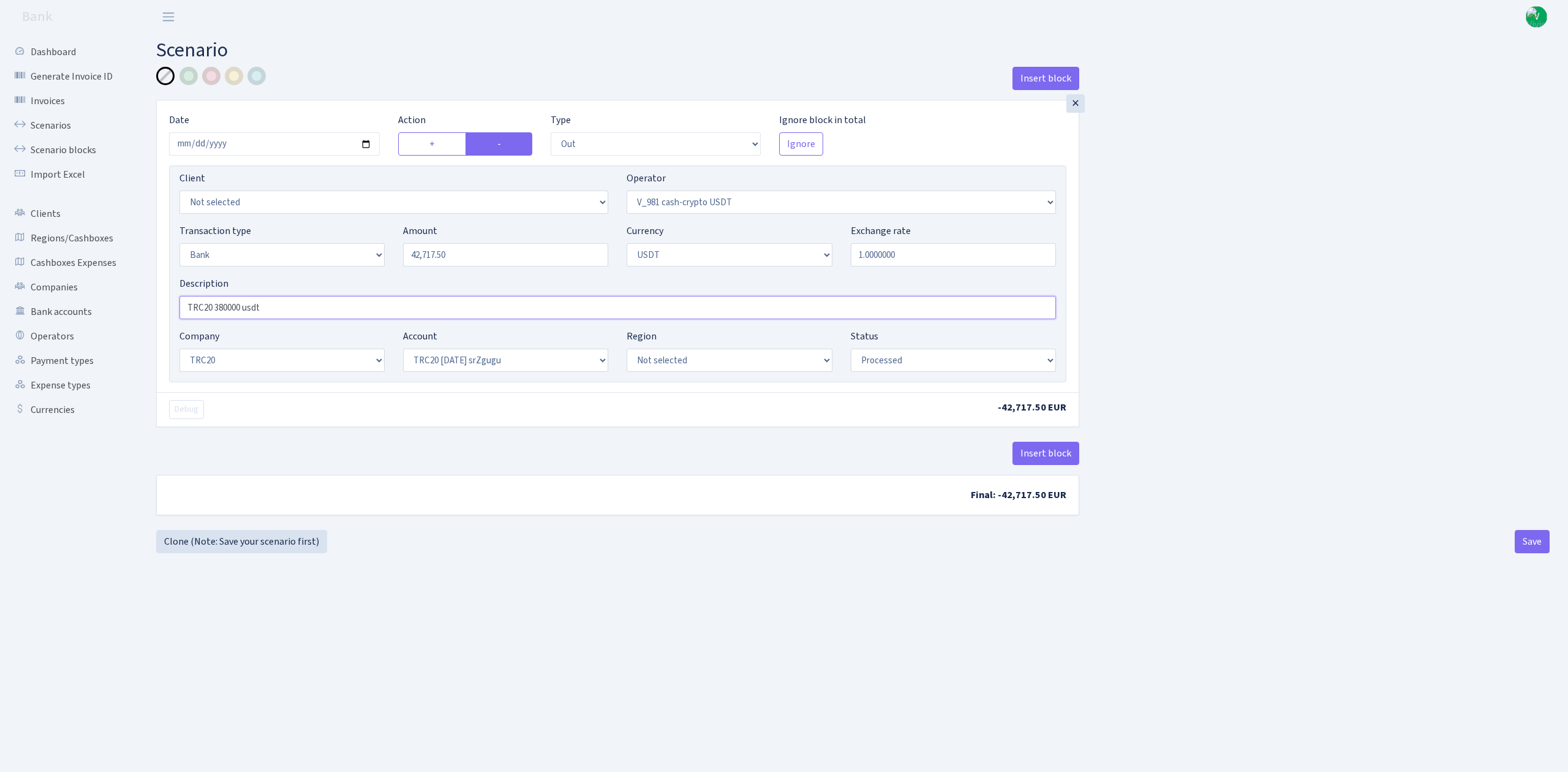
drag, startPoint x: 215, startPoint y: 306, endPoint x: 241, endPoint y: 309, distance: 26.2
click at [241, 309] on input "TRC20 380000 usdt" at bounding box center [618, 307] width 877 height 23
type input "TRC20 42717.5 usdt"
click at [530, 569] on main "Scenario Insert block × Date 2025-08-27 Action + - Type --- In Out Commission F…" at bounding box center [853, 387] width 1430 height 707
click at [1218, 528] on div "Insert block × Date 2025-08-27 Action + - Type --- In Out Commission Field requ…" at bounding box center [853, 298] width 1412 height 463
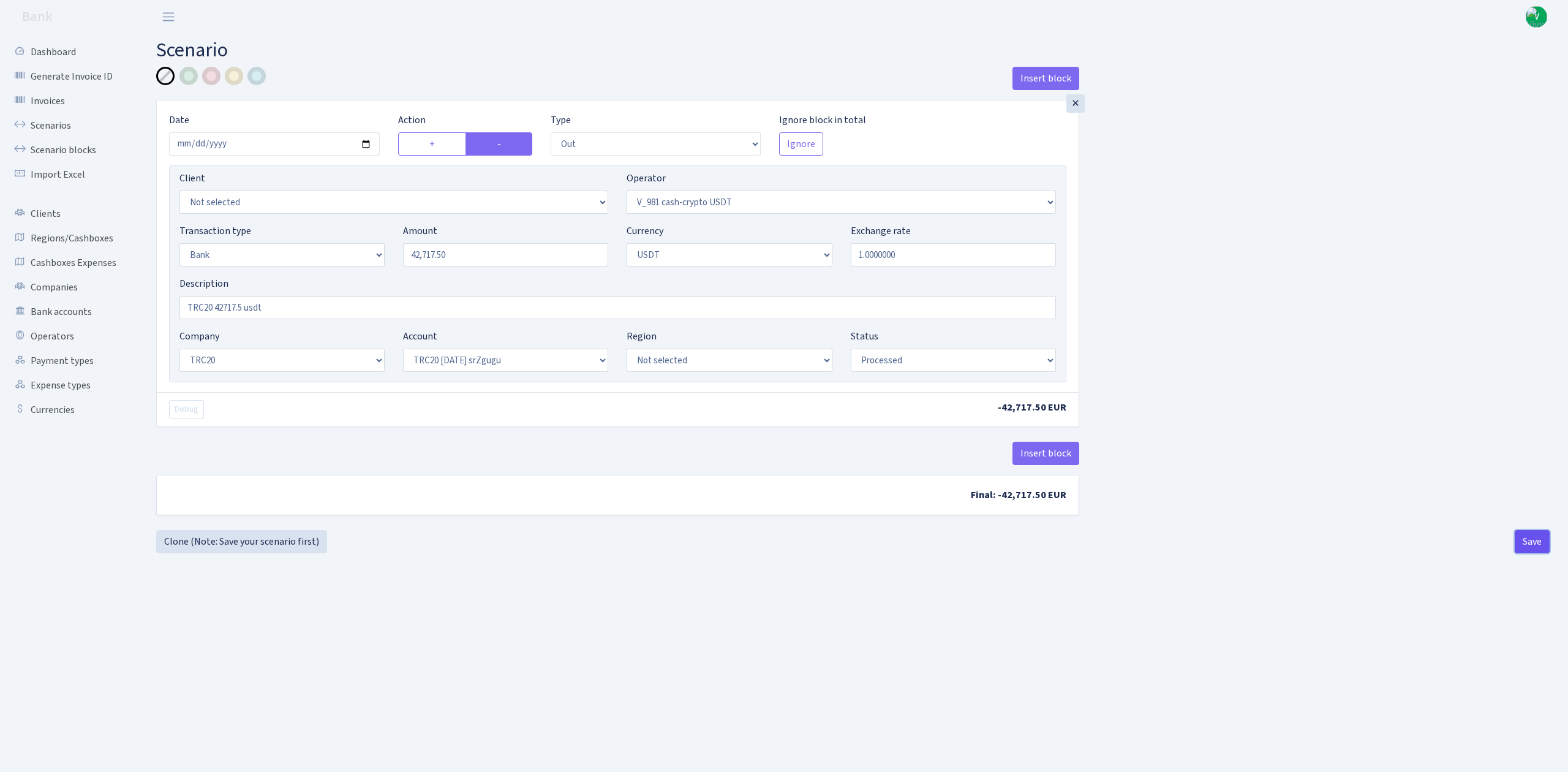
click at [1535, 542] on button "Save" at bounding box center [1532, 541] width 35 height 23
select select "out"
select select "435"
select select "2"
select select "6"
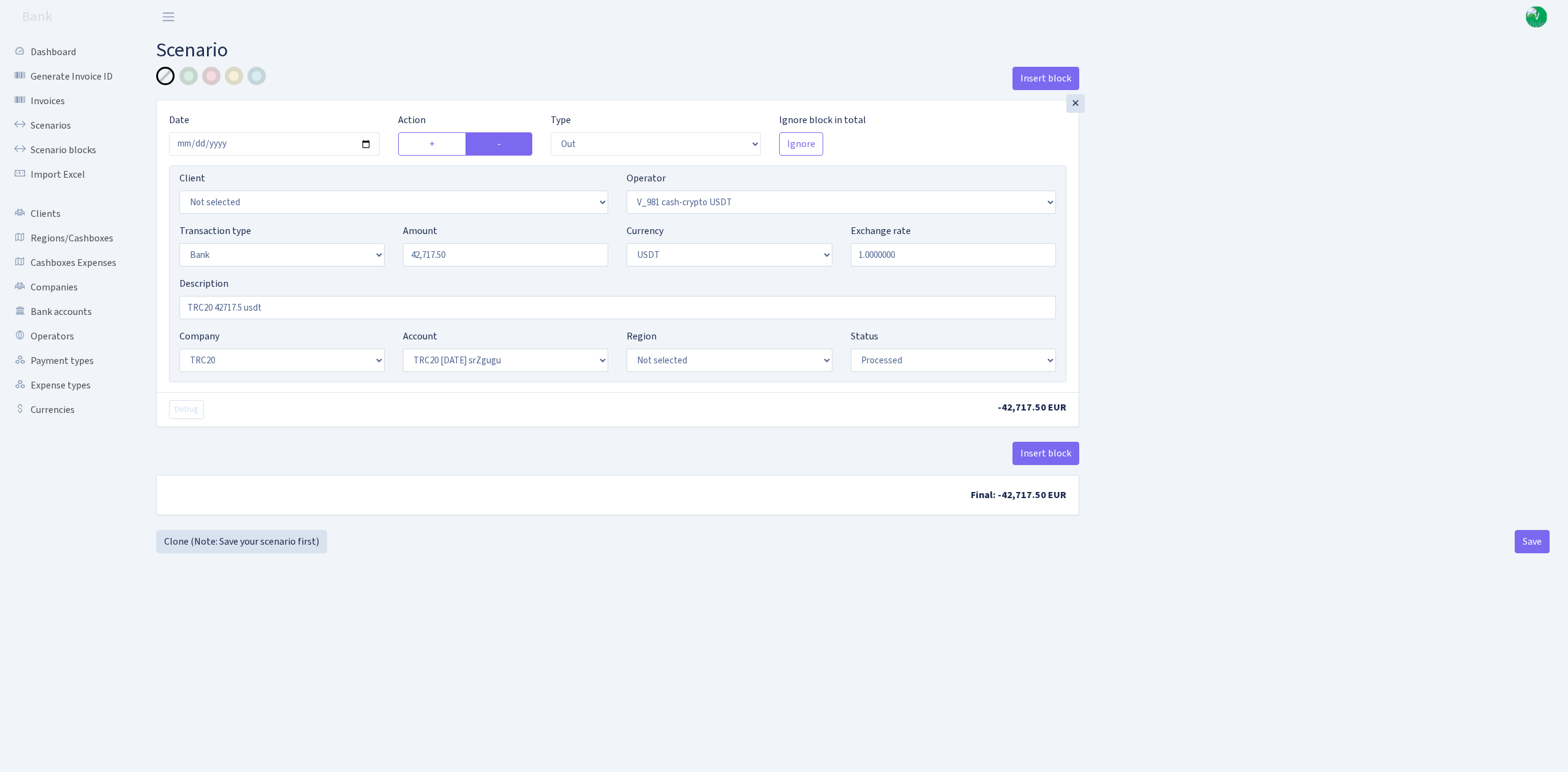
select select "20"
select select "61"
select select "processed"
click at [49, 119] on link "Scenarios" at bounding box center [67, 125] width 123 height 25
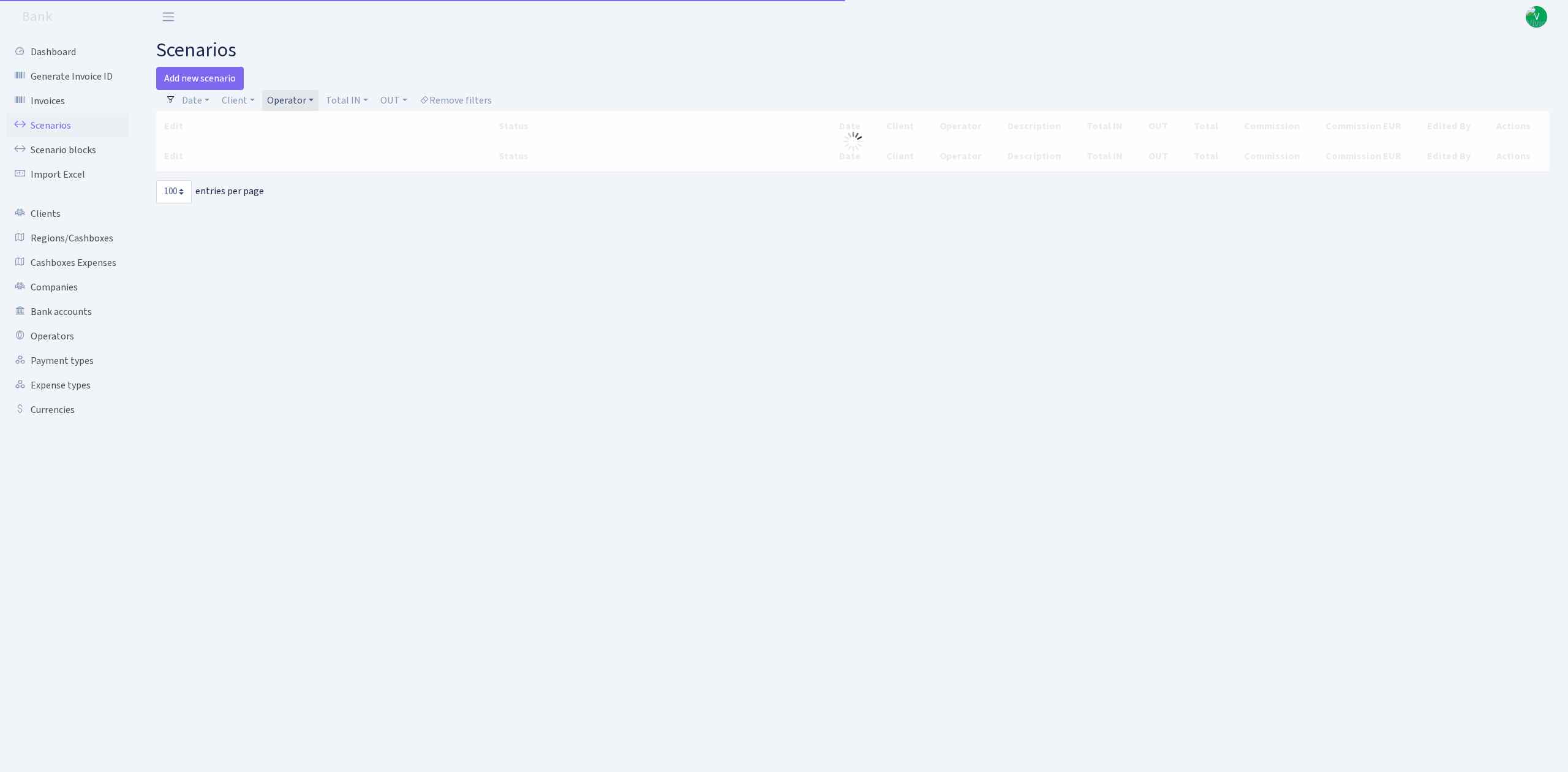
select select "100"
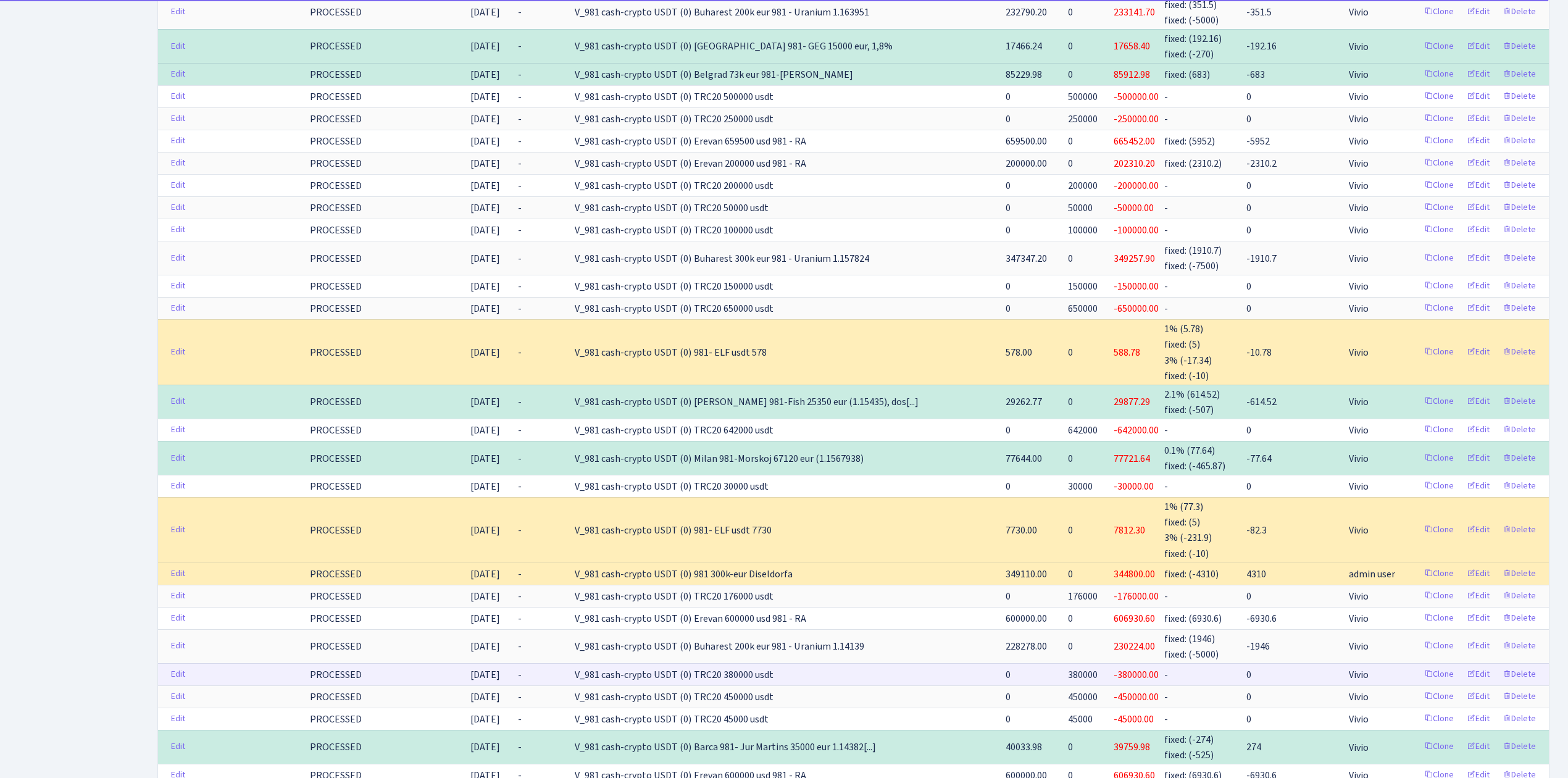
scroll to position [1810, 0]
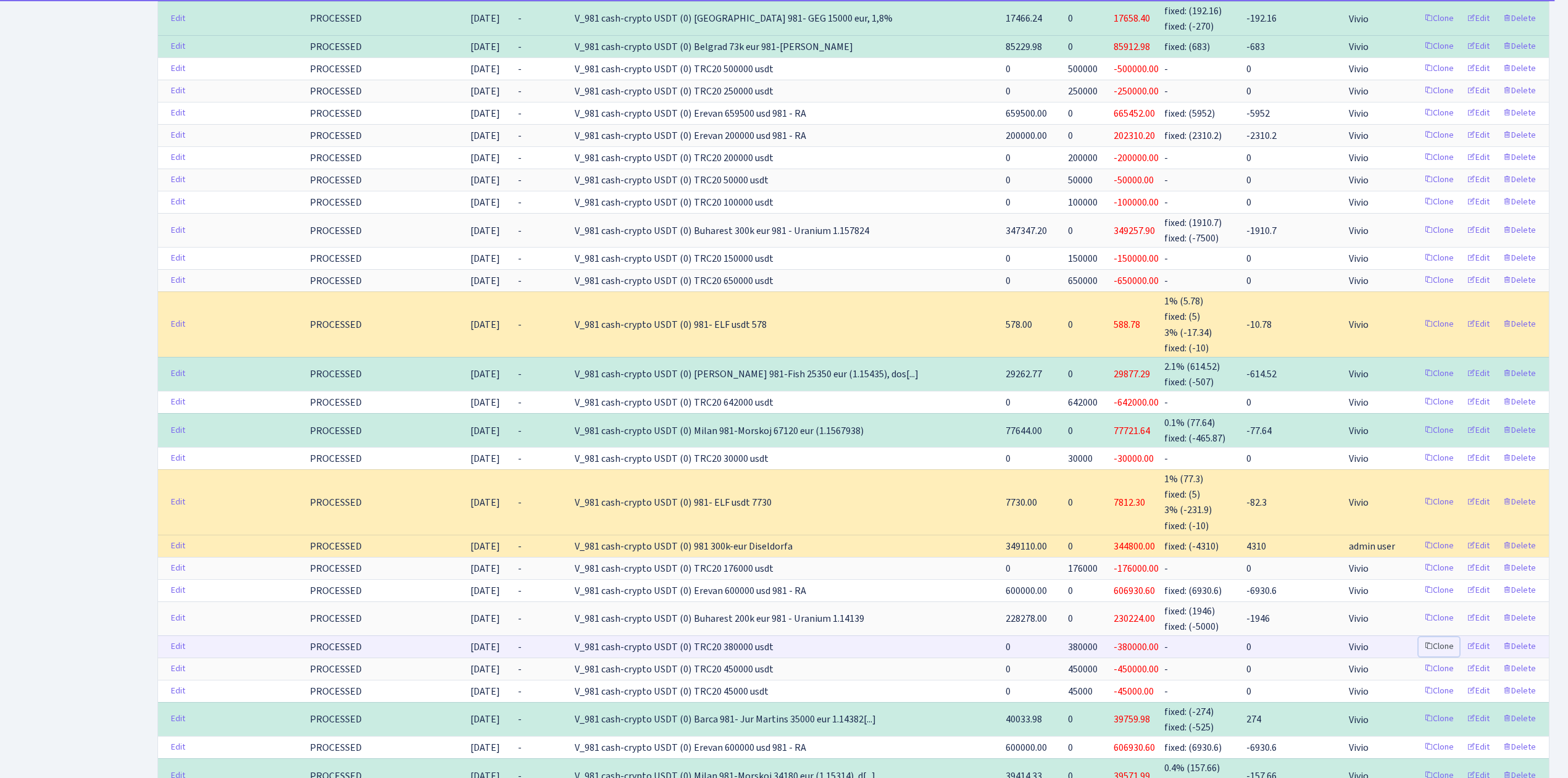
click at [1438, 656] on link "Clone" at bounding box center [1438, 646] width 41 height 19
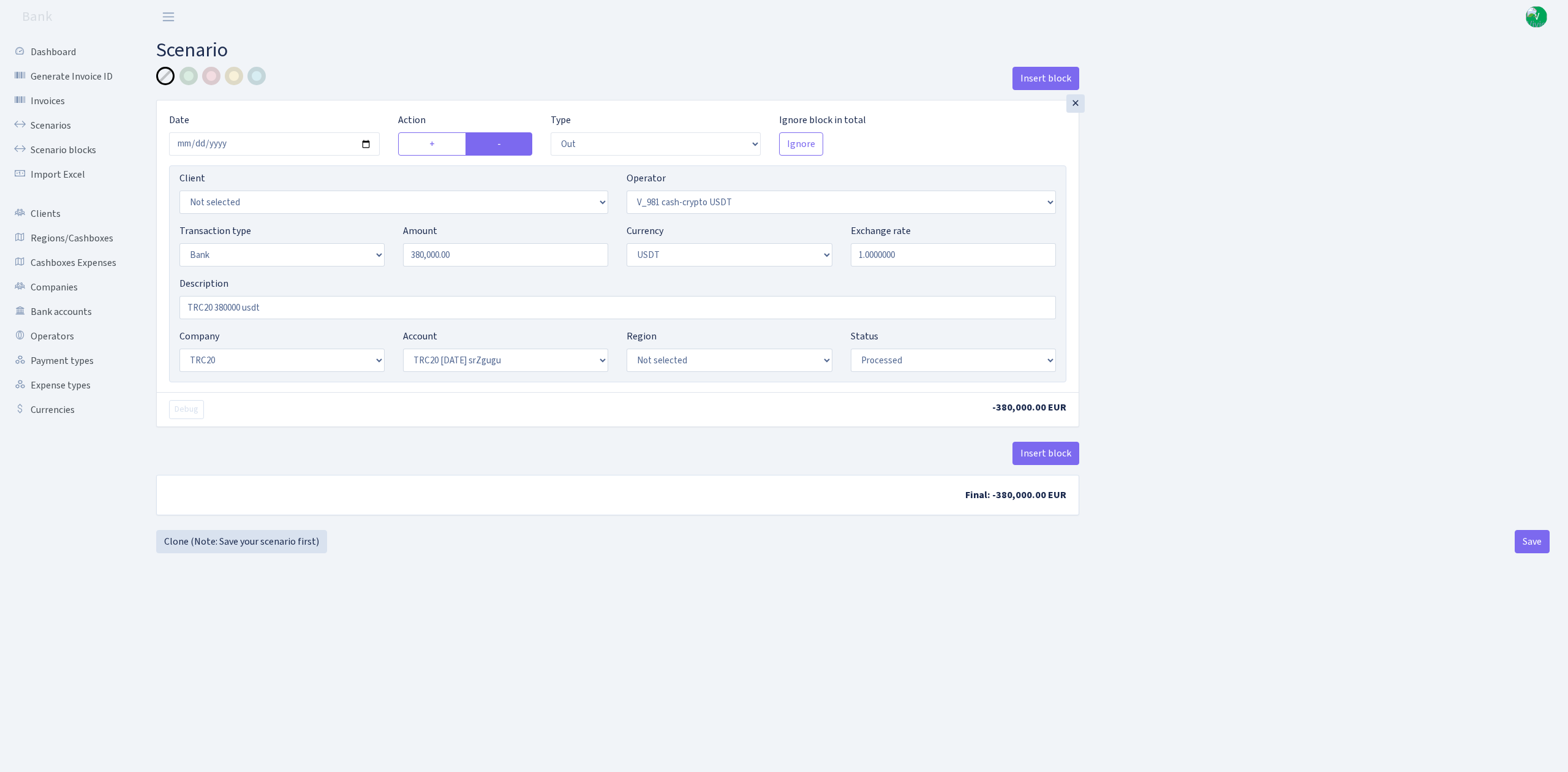
select select "out"
select select "435"
select select "2"
select select "6"
select select "20"
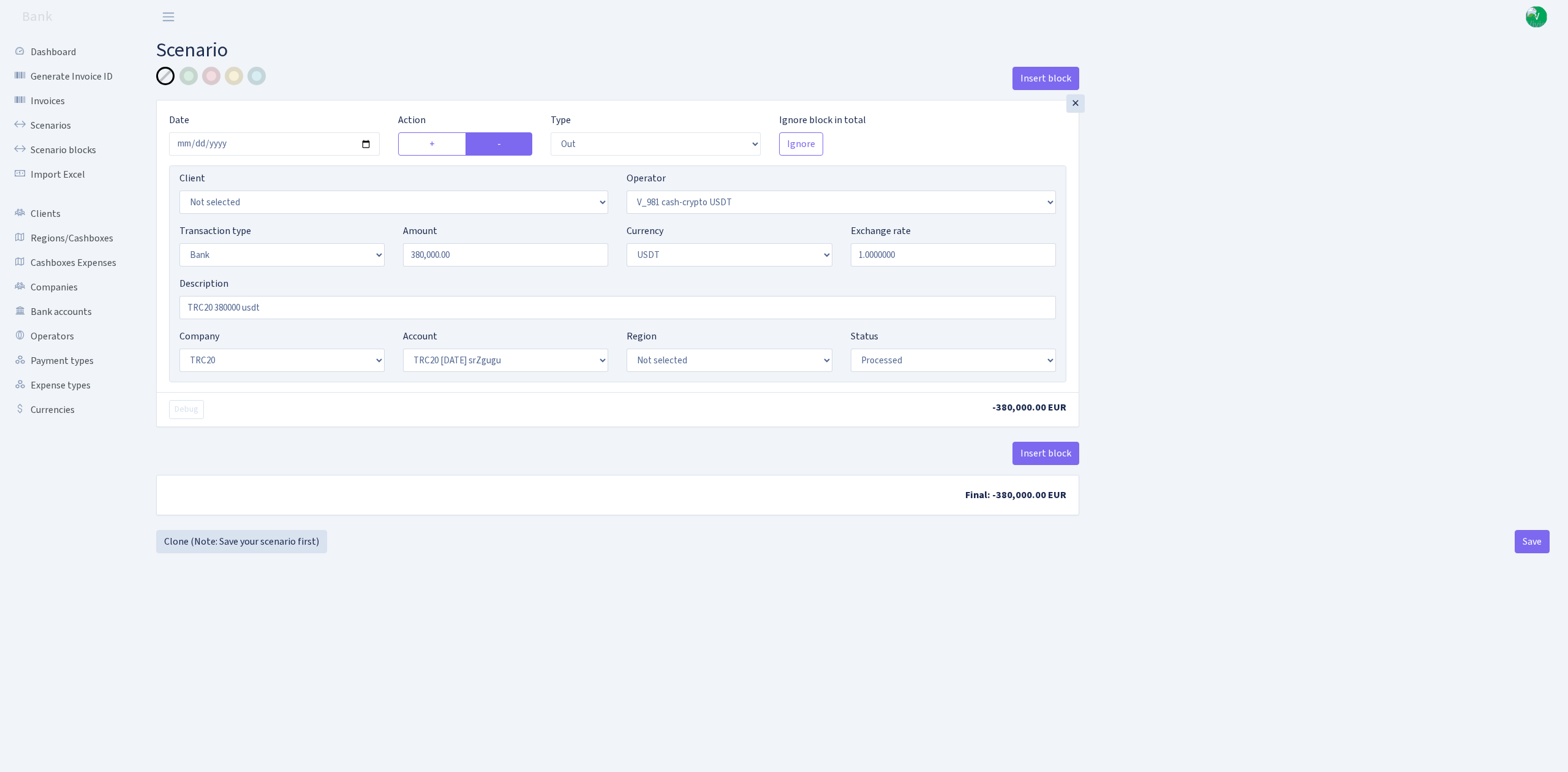
select select "61"
select select "processed"
click at [366, 143] on input "2025-08-01" at bounding box center [274, 144] width 211 height 23
type input "[DATE]"
drag, startPoint x: 524, startPoint y: 263, endPoint x: 300, endPoint y: 240, distance: 225.2
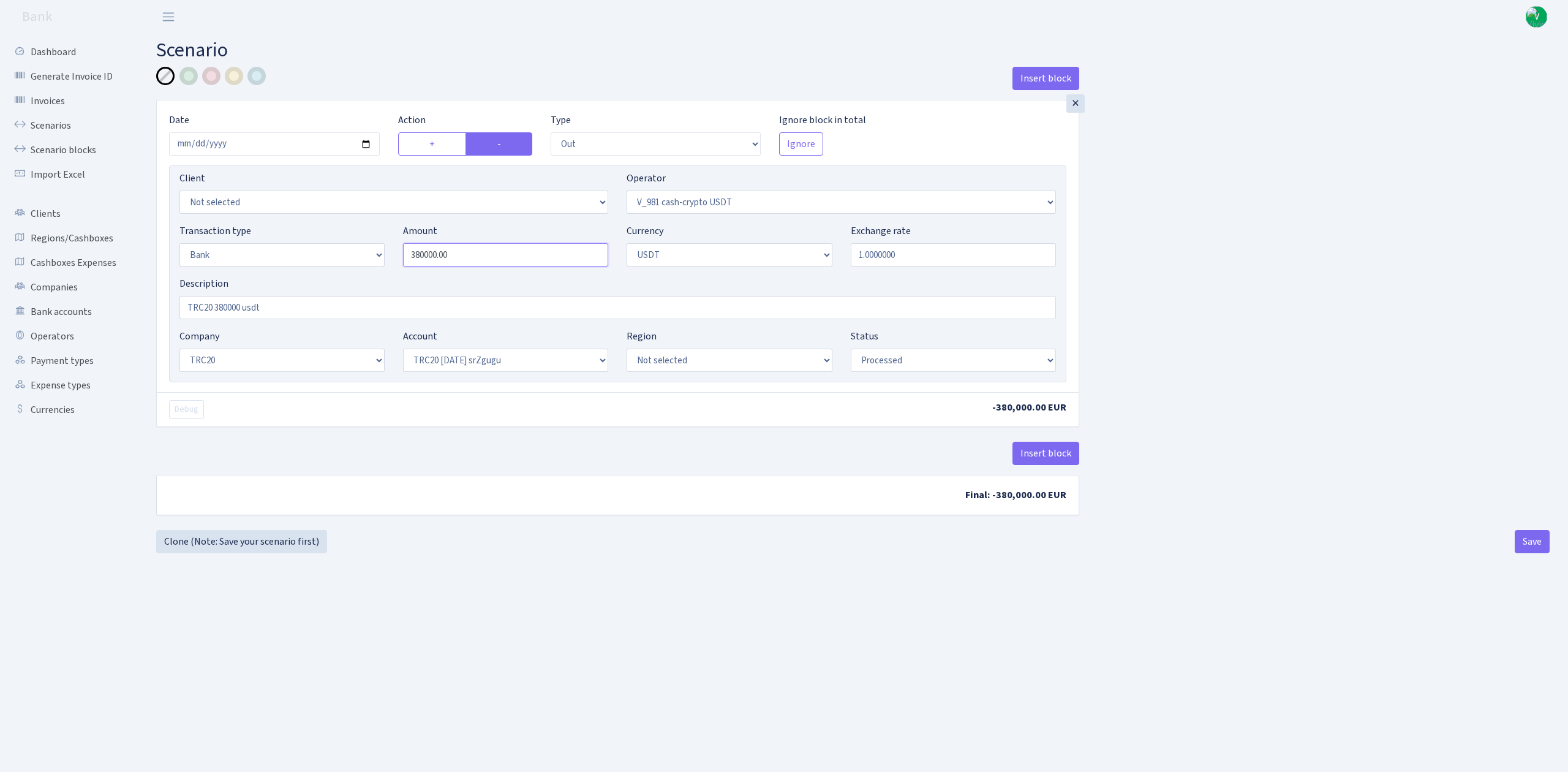
click at [306, 241] on div "Transaction type Not selected 981 ELF FISH crypto GIRT IVO dekl MM-BALTIC eur U…" at bounding box center [618, 249] width 895 height 52
type input "152,000.00"
click at [260, 305] on input "TRC20 380000 usdt" at bounding box center [618, 307] width 877 height 23
click at [229, 309] on input "TRC20 380000 usdt" at bounding box center [618, 307] width 877 height 23
type input "TRC20 152000 usdt"
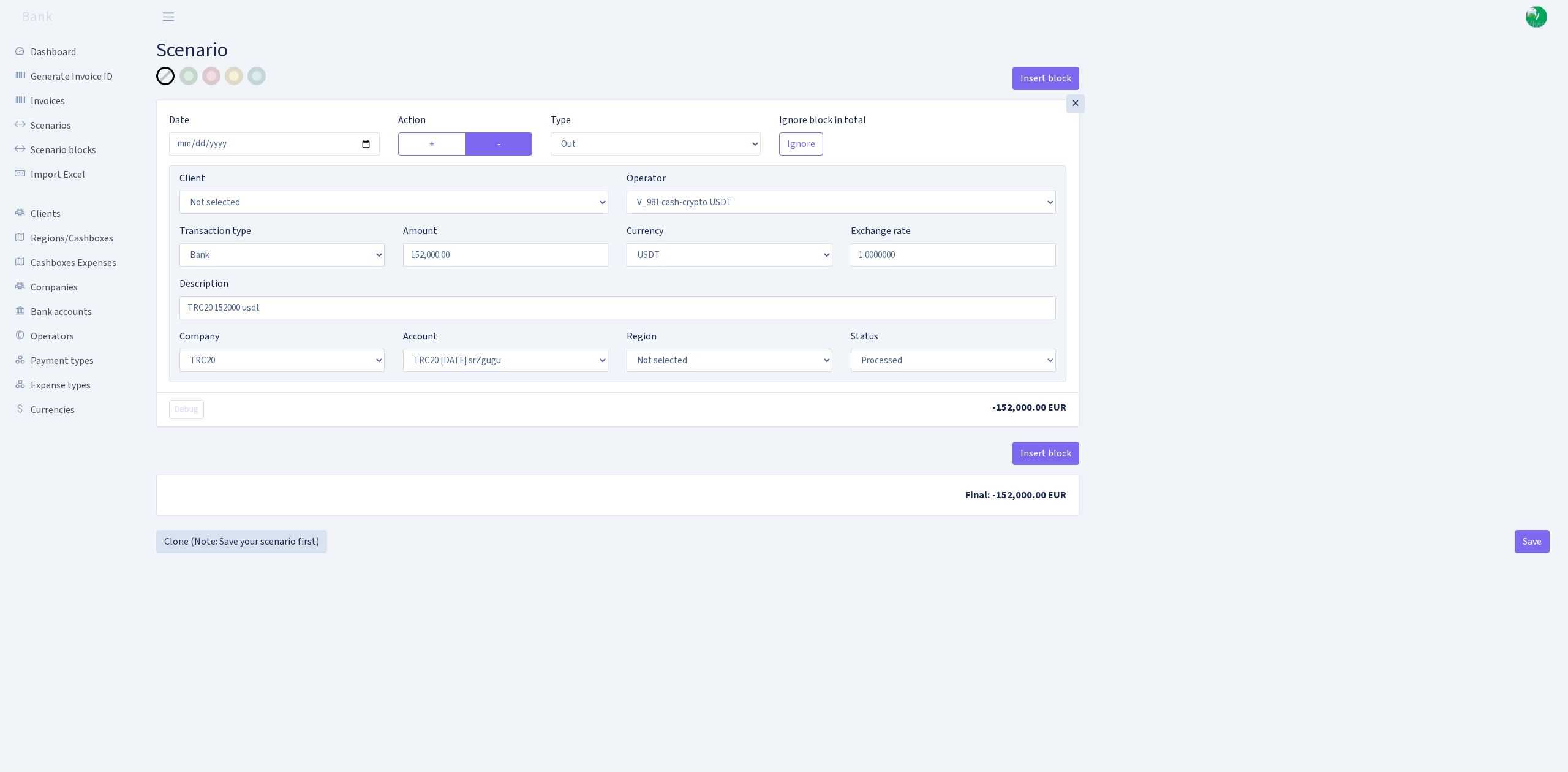
click at [651, 524] on div "Insert block × Date 2025-08-27 Action + - Type --- In Out Commission Field requ…" at bounding box center [618, 298] width 942 height 463
click at [1536, 549] on button "Save" at bounding box center [1532, 541] width 35 height 23
select select "out"
select select "435"
select select "2"
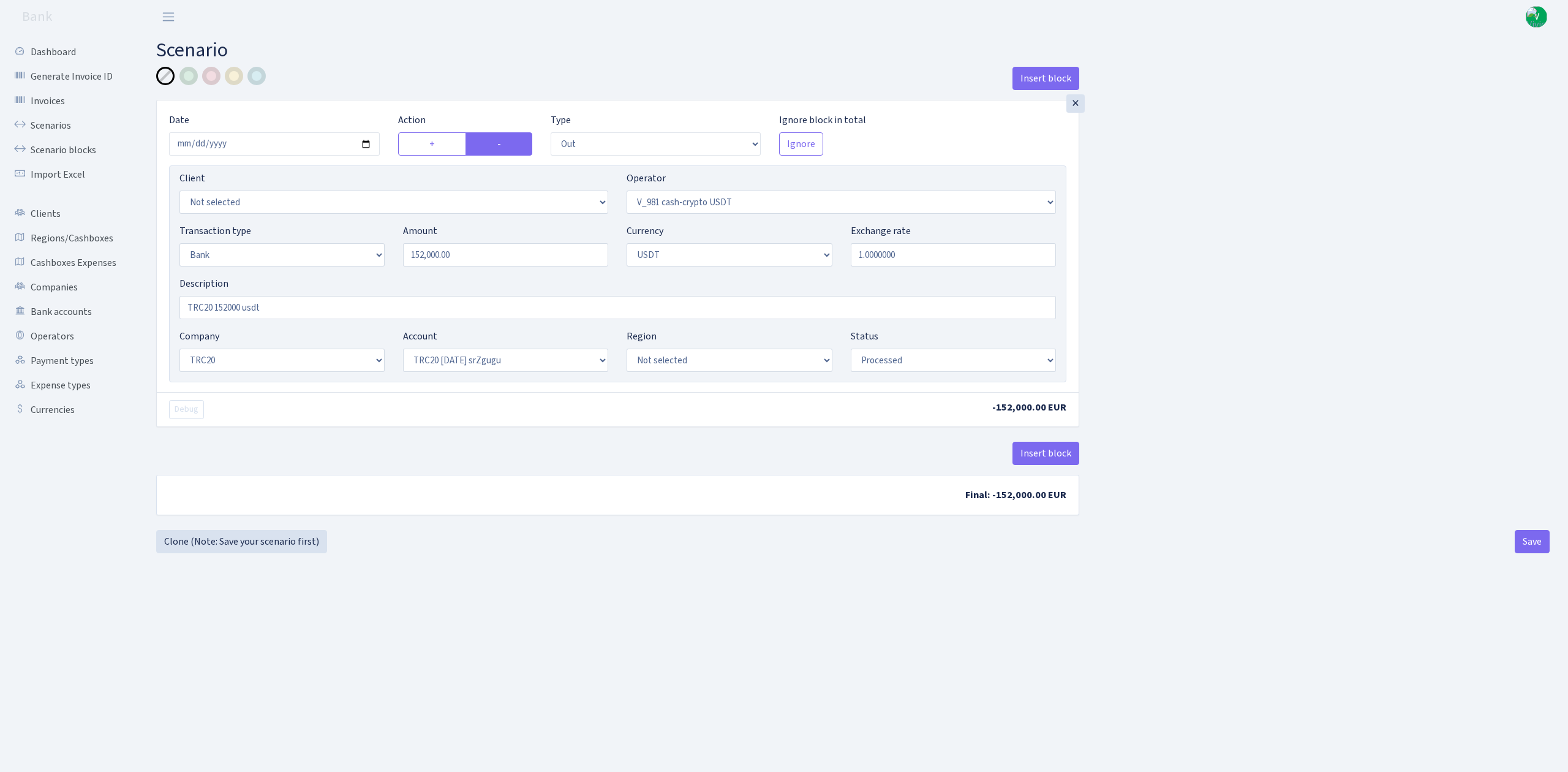
select select "6"
select select "20"
select select "61"
select select "processed"
click at [54, 125] on link "Scenarios" at bounding box center [67, 125] width 123 height 25
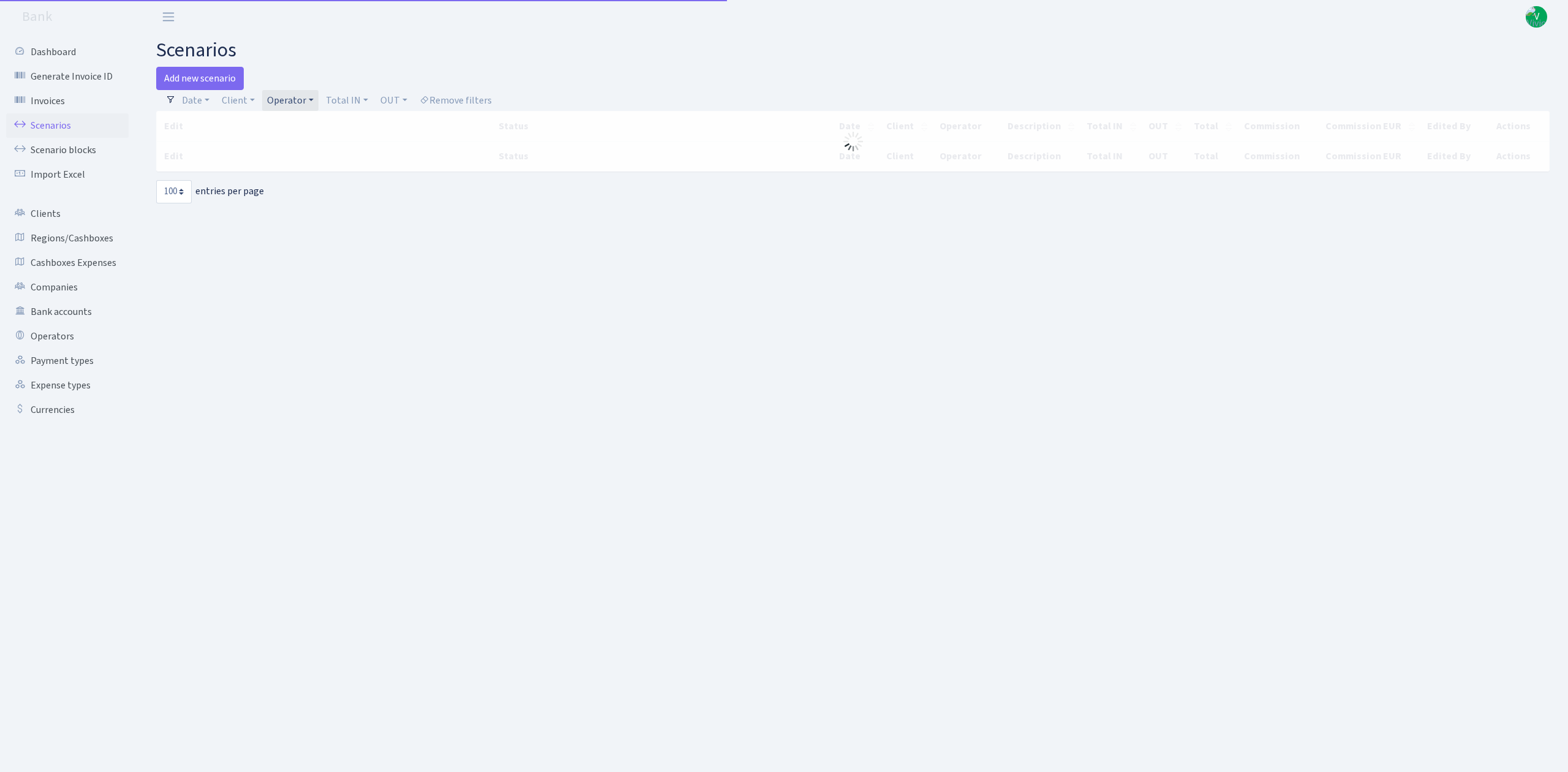
select select "100"
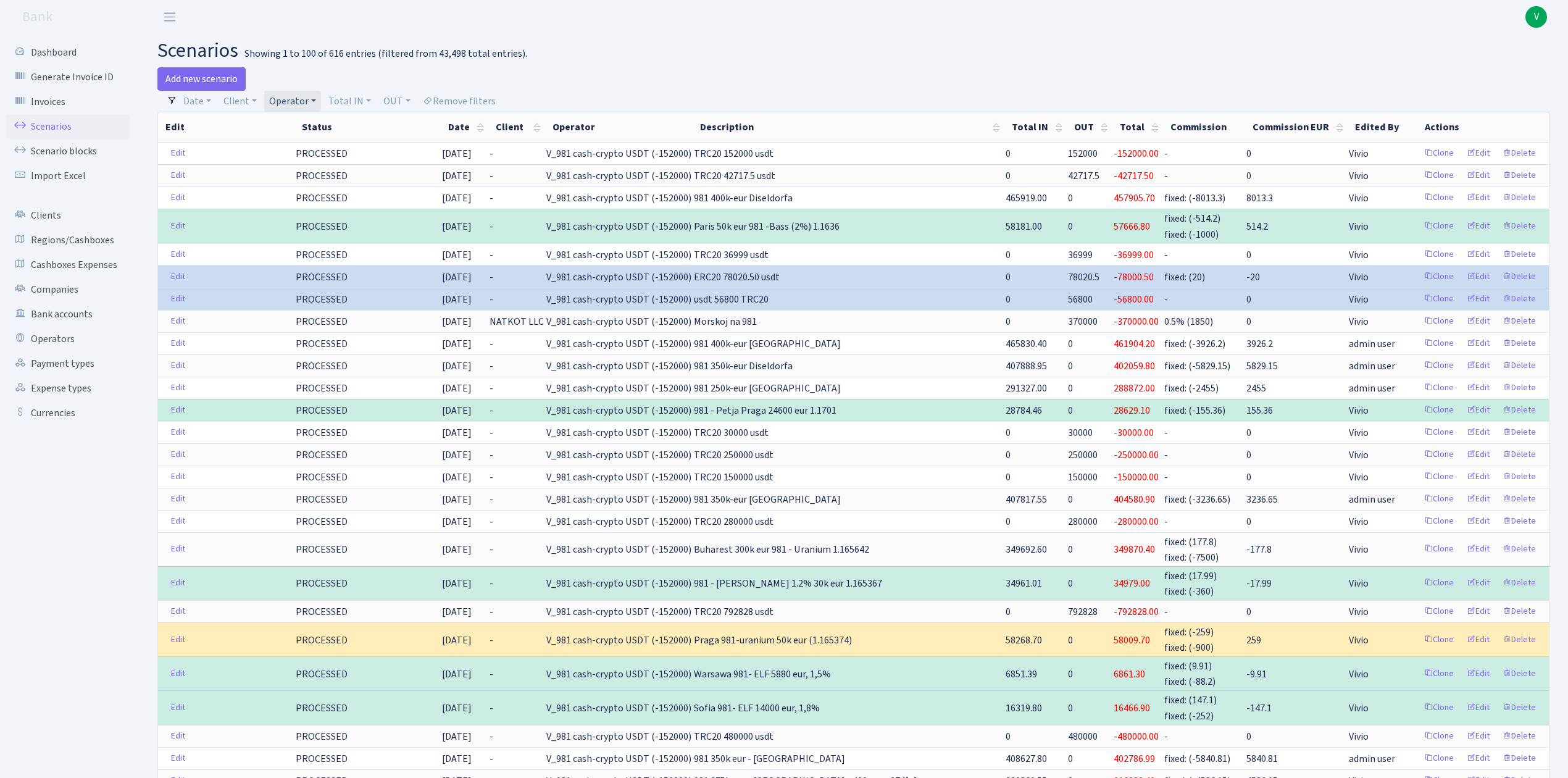
click at [279, 97] on link "Operator" at bounding box center [292, 101] width 57 height 21
select select
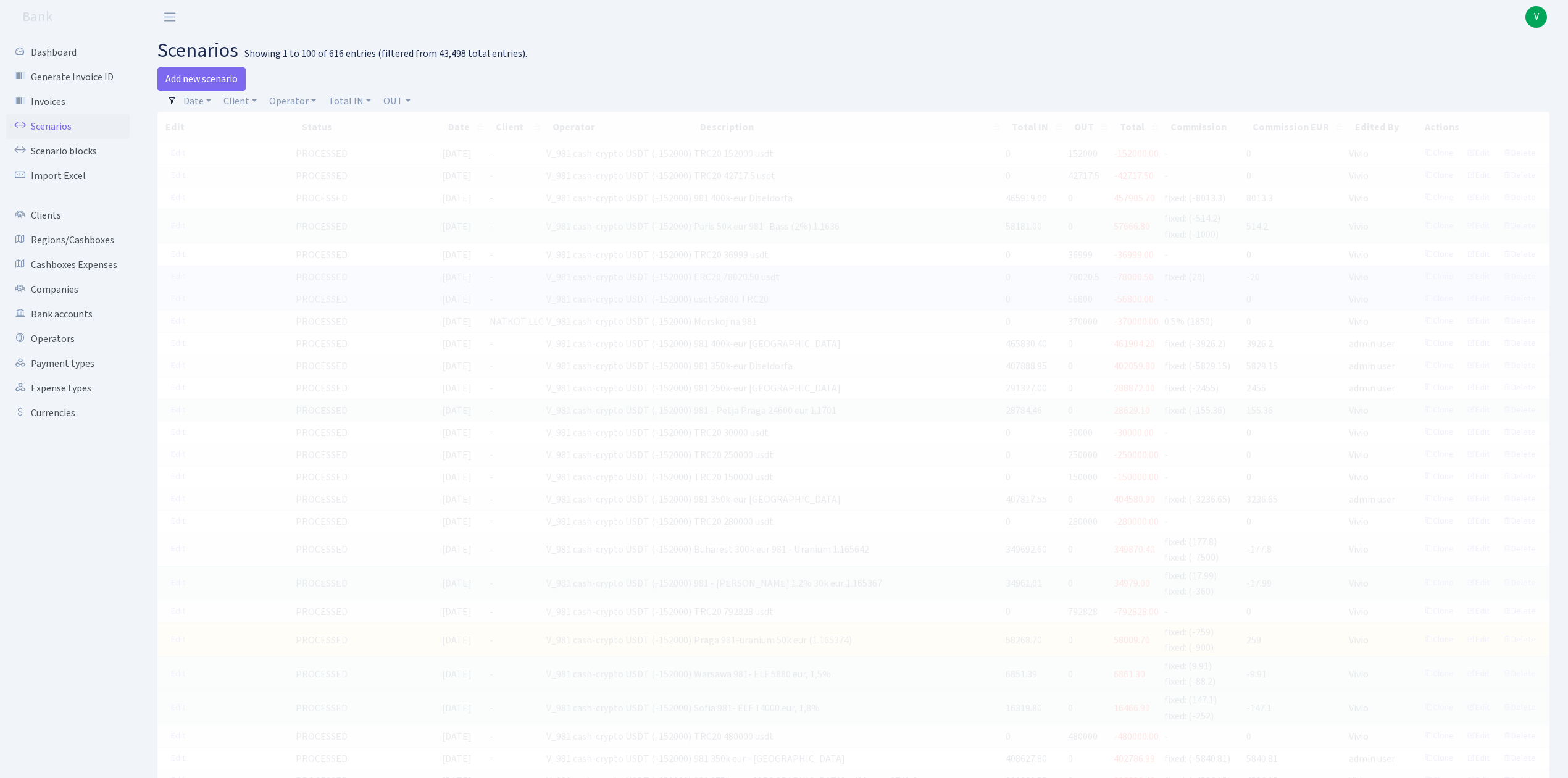
drag, startPoint x: 351, startPoint y: 125, endPoint x: 344, endPoint y: 120, distance: 8.6
click at [299, 97] on link "Operator" at bounding box center [292, 101] width 57 height 21
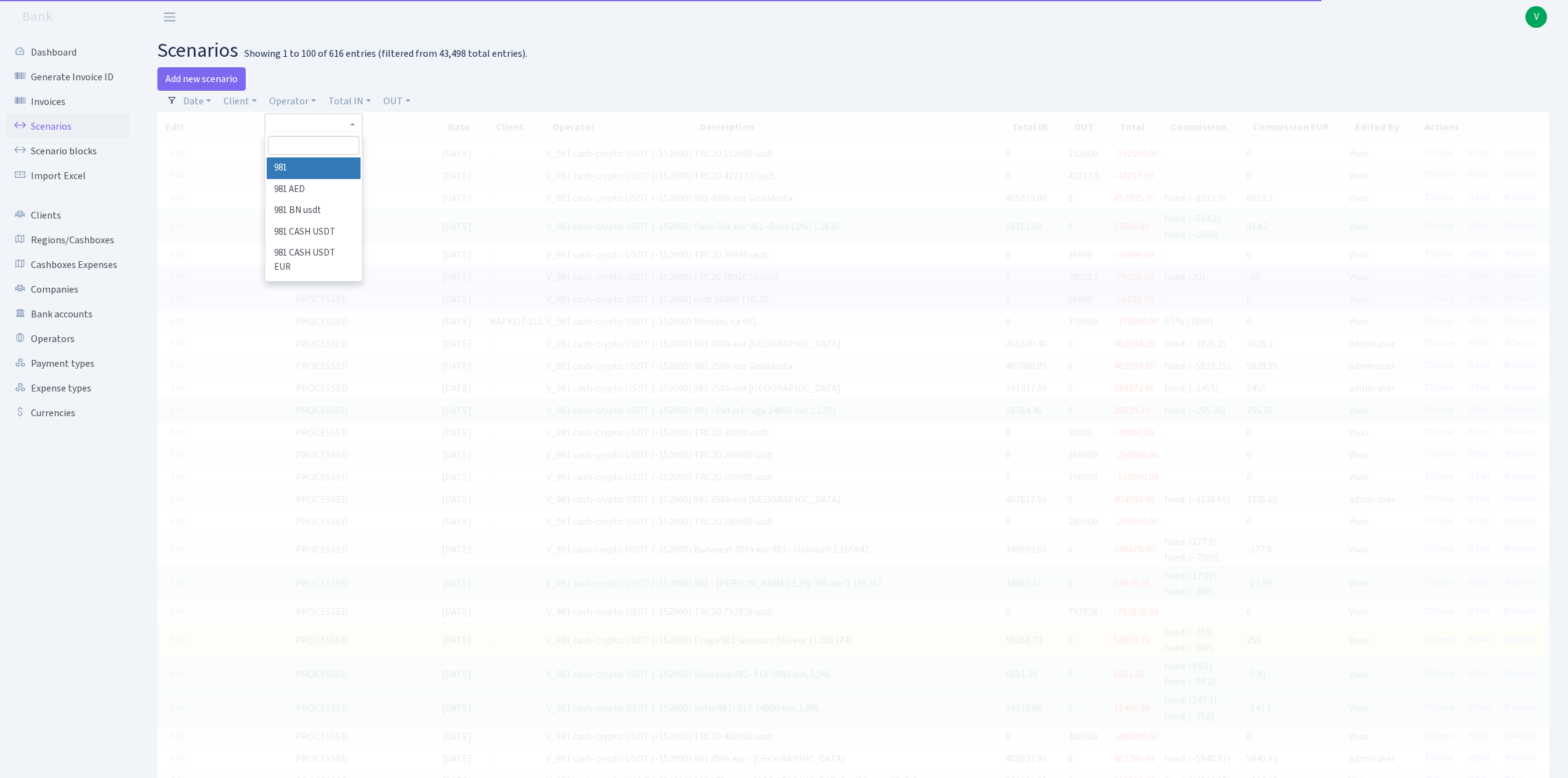
click at [310, 146] on input "search" at bounding box center [313, 145] width 91 height 19
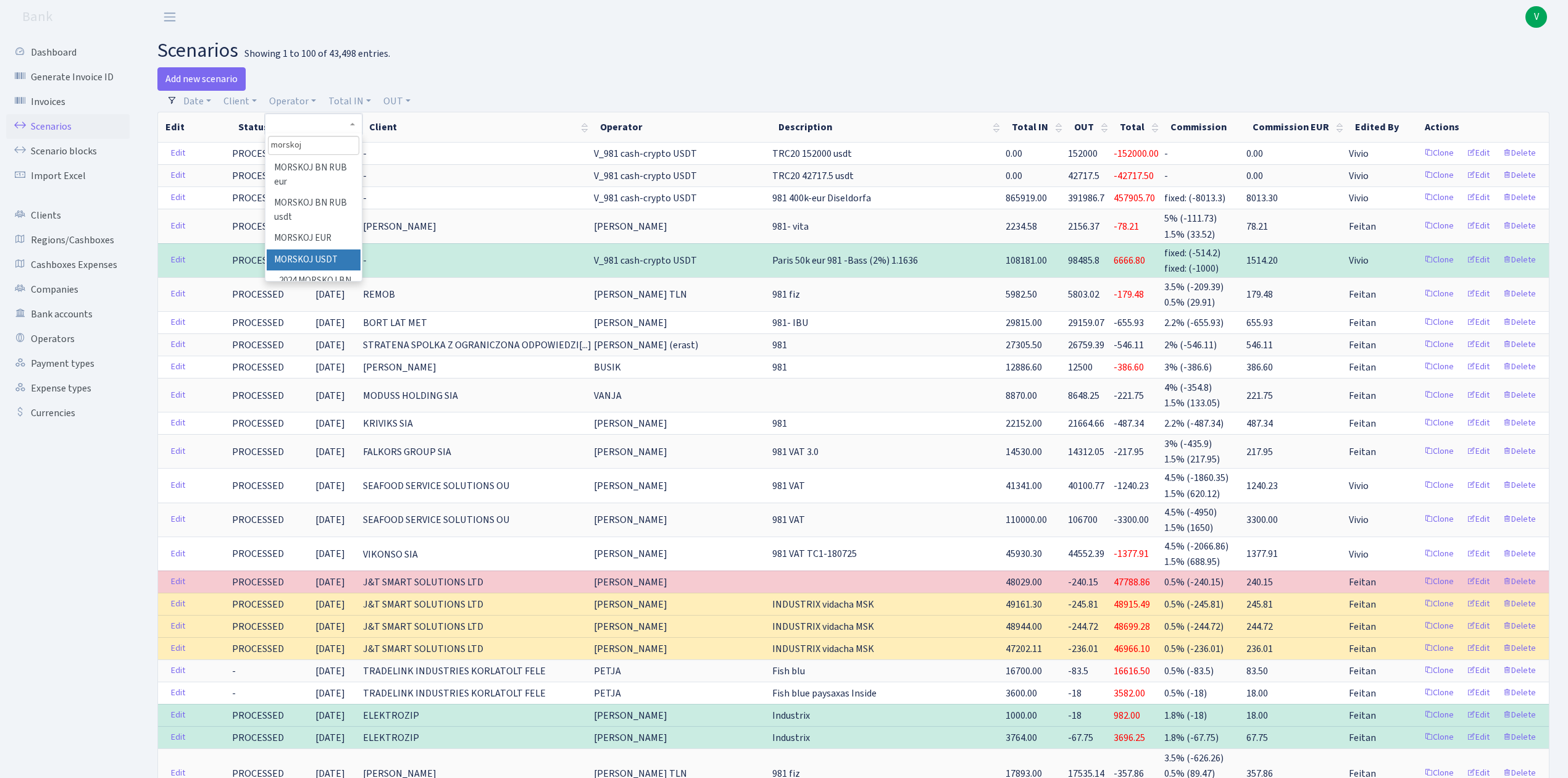
type input "morskoj"
click at [307, 255] on li "MORSKOJ USDT" at bounding box center [313, 260] width 93 height 21
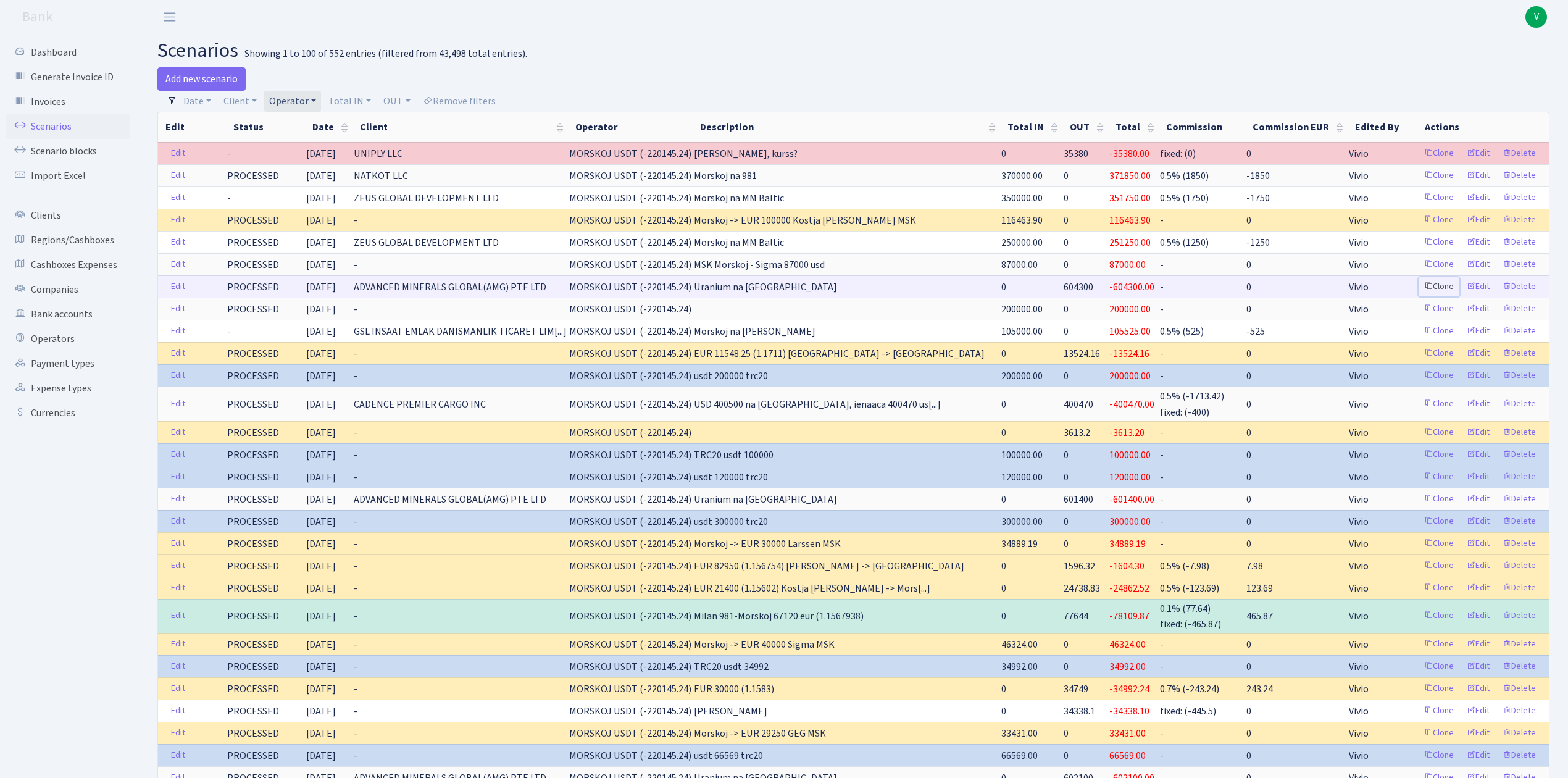
click at [1437, 288] on link "Clone" at bounding box center [1438, 286] width 41 height 19
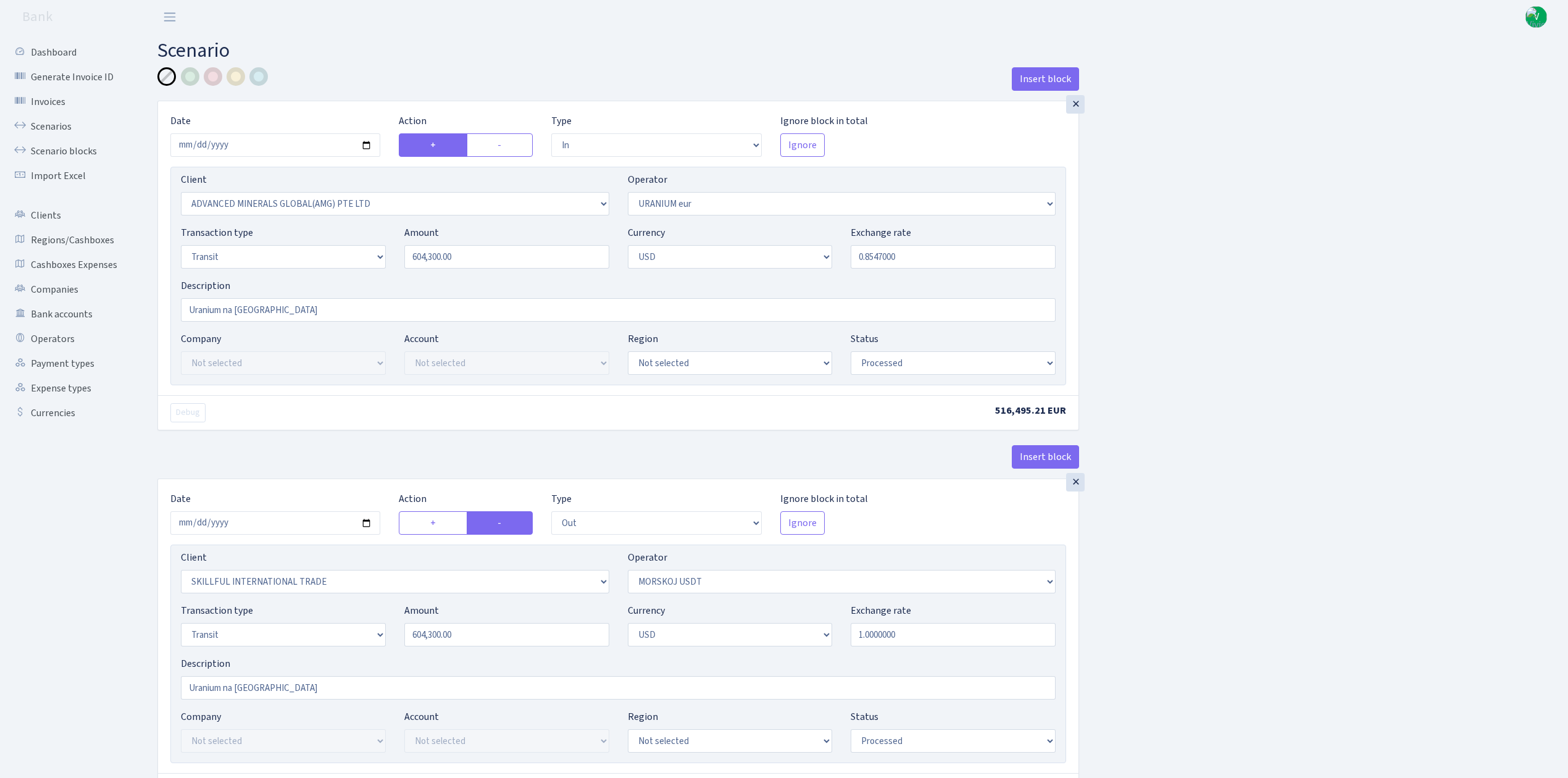
select select "in"
select select "2831"
select select "393"
select select "5"
select select "2"
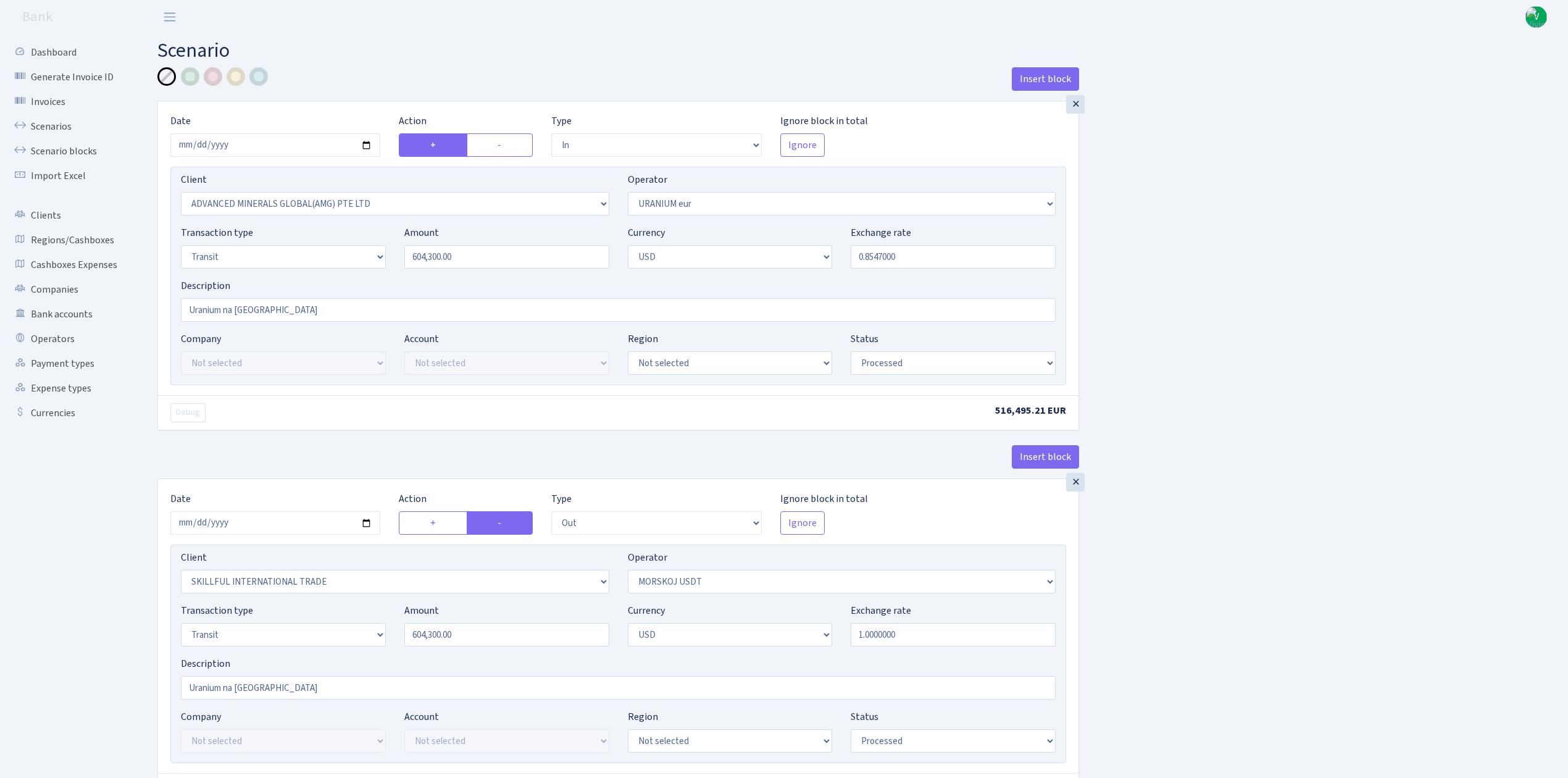
select select "processed"
select select "out"
select select "2655"
select select "324"
select select "5"
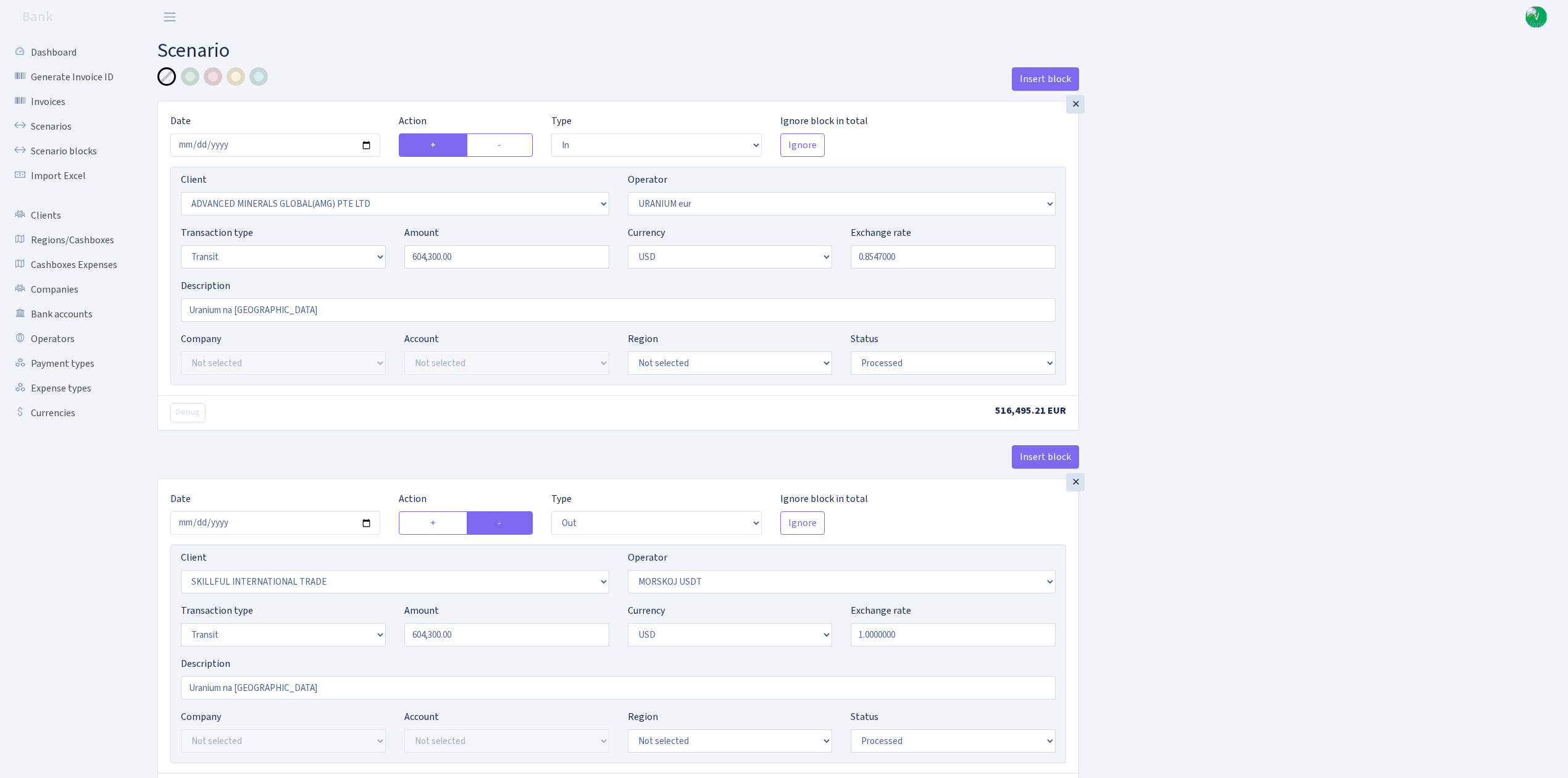
select select "2"
select select "processed"
click at [373, 142] on input "2025-08-18" at bounding box center [275, 145] width 210 height 23
click at [371, 142] on input "2025-08-18" at bounding box center [275, 145] width 210 height 23
type input "[DATE]"
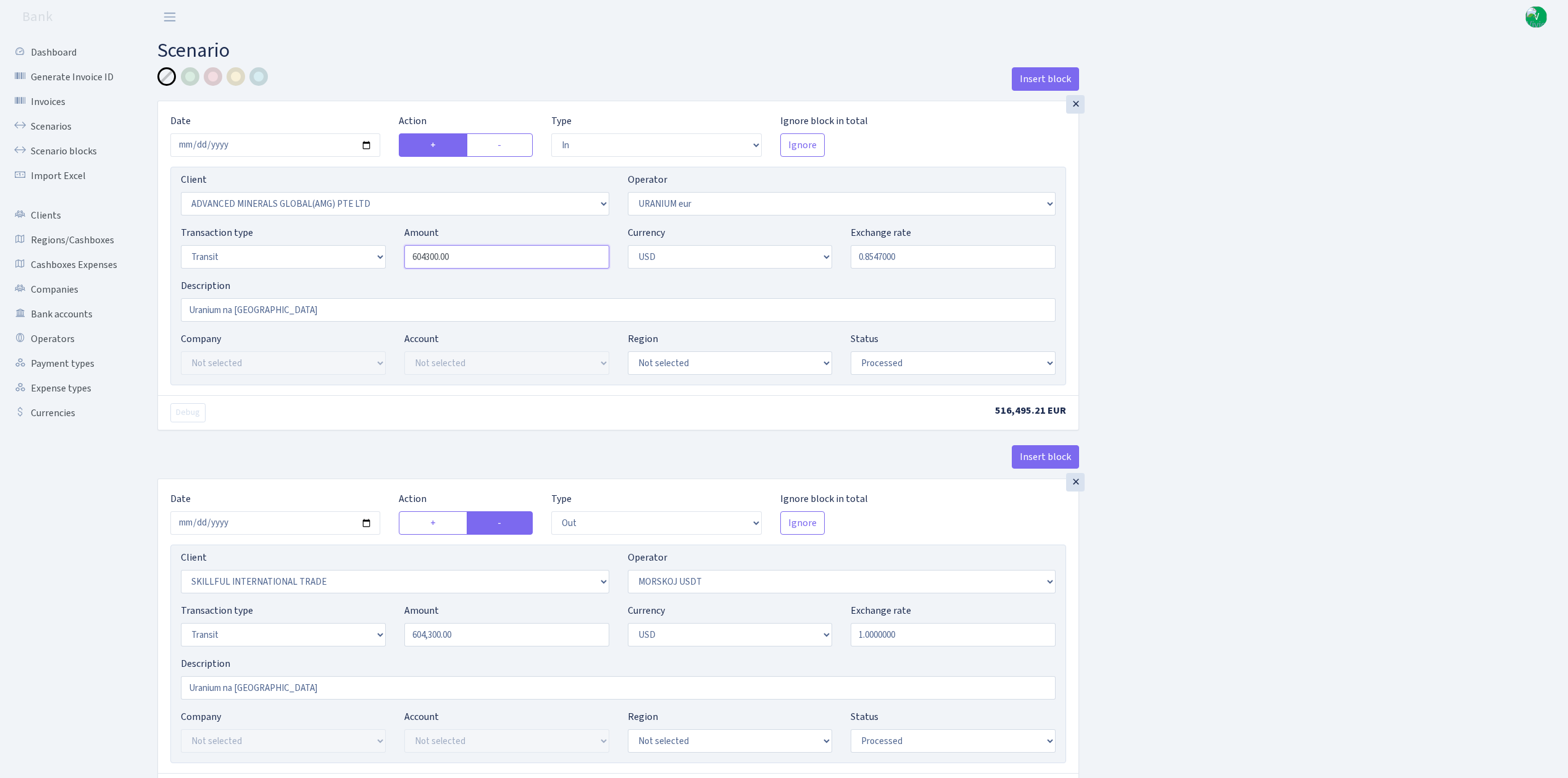
drag, startPoint x: 495, startPoint y: 258, endPoint x: 357, endPoint y: 250, distance: 138.2
click at [357, 250] on div "Transaction type Not selected 981 ELF FISH crypto GIRT IVO dekl MM-BALTIC eur U…" at bounding box center [618, 251] width 893 height 53
click at [941, 264] on input "0.8547000" at bounding box center [953, 256] width 205 height 23
type input "603,900.00"
drag, startPoint x: 867, startPoint y: 255, endPoint x: 973, endPoint y: 259, distance: 106.1
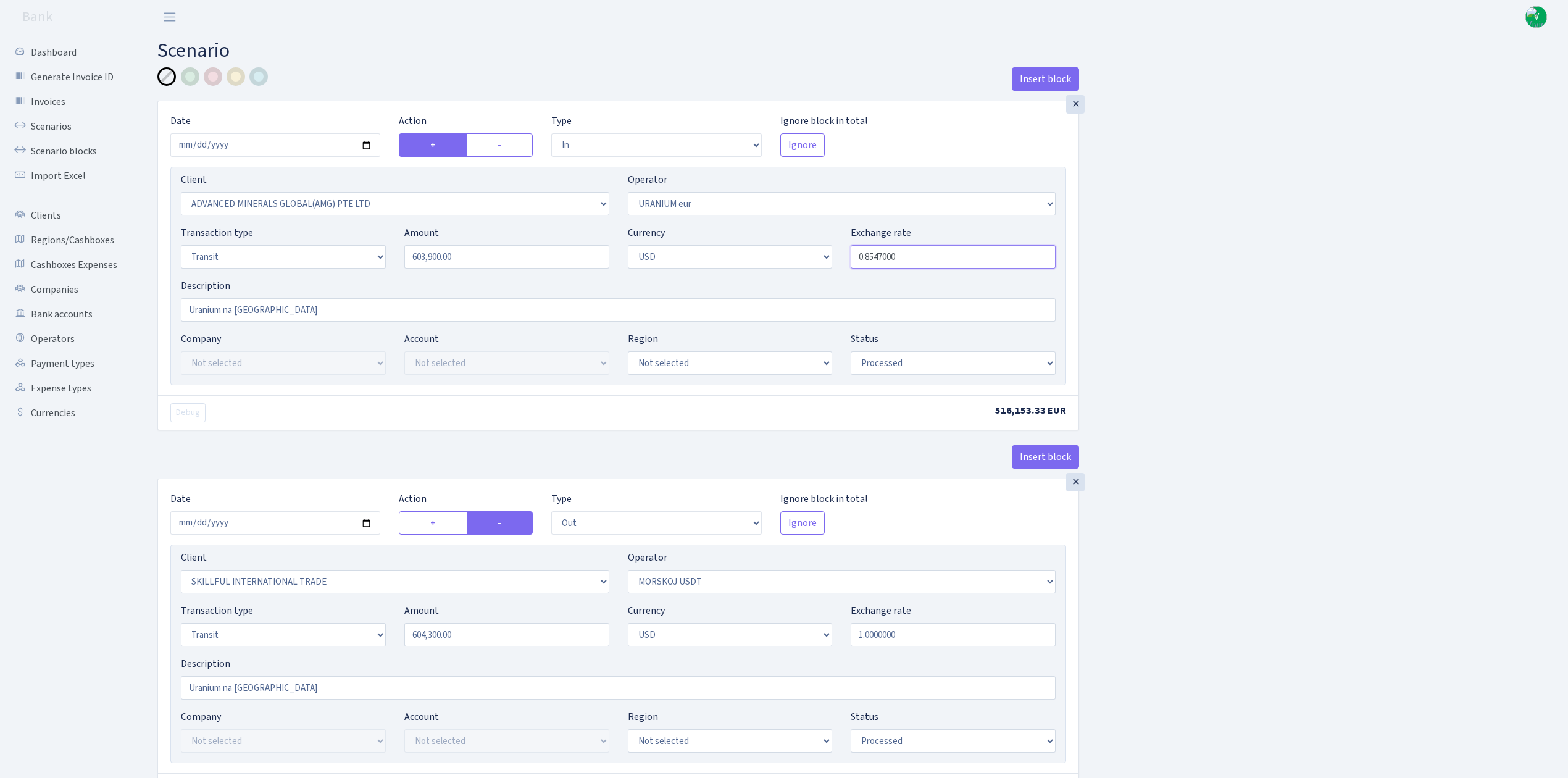
click at [973, 259] on input "0.8547000" at bounding box center [953, 256] width 205 height 23
click at [1365, 342] on div "Insert block × Date 2025-08-27 Action + - Type --- In Out Commission Field requ…" at bounding box center [853, 490] width 1410 height 844
type input "0.8000000"
click at [290, 305] on input "Uranium na [GEOGRAPHIC_DATA]" at bounding box center [618, 309] width 875 height 23
type input "Uranium na [GEOGRAPHIC_DATA], kurss?"
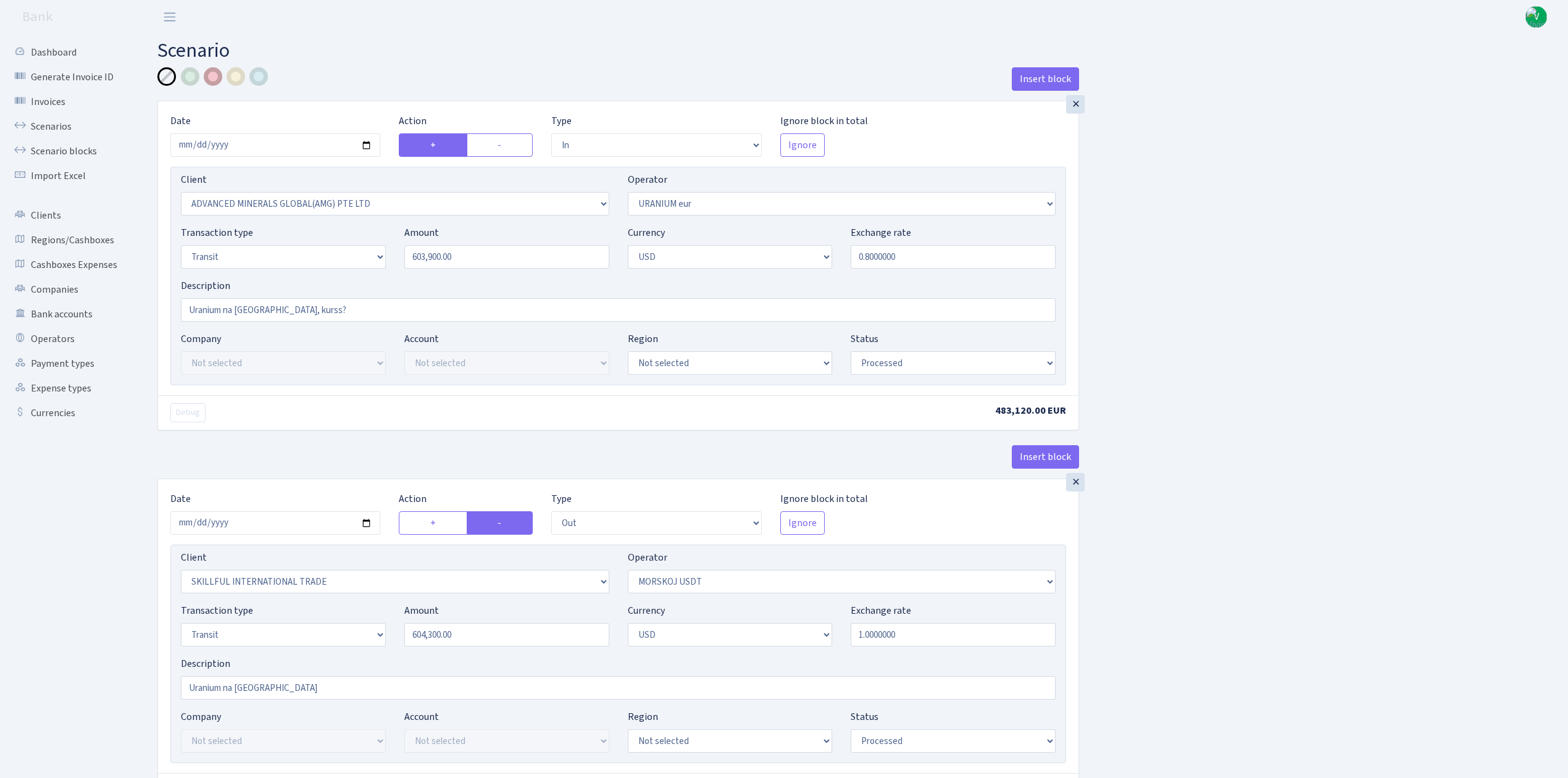
click at [212, 77] on div at bounding box center [213, 77] width 19 height 19
click at [1453, 444] on div "Insert block × Date 2025-08-27 Action + - Type --- In Out Commission Field requ…" at bounding box center [853, 490] width 1410 height 844
click at [371, 526] on input "2025-08-18" at bounding box center [275, 522] width 210 height 23
type input "2025-08-27"
drag, startPoint x: 475, startPoint y: 259, endPoint x: 388, endPoint y: 242, distance: 88.6
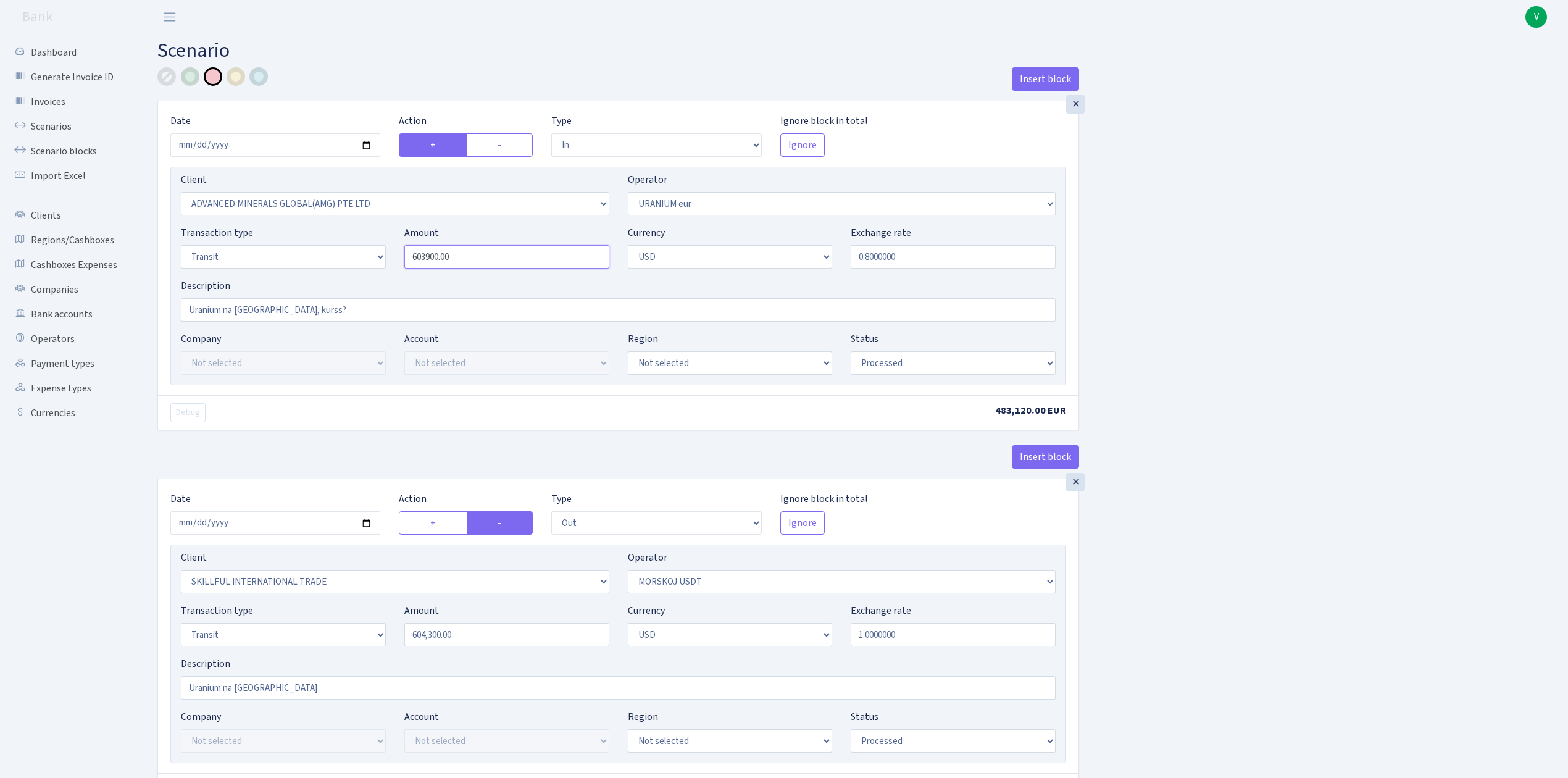
click at [388, 242] on div "Transaction type Not selected 981 ELF FISH crypto GIRT IVO dekl MM-BALTIC eur U…" at bounding box center [618, 251] width 893 height 53
click at [440, 643] on input "604,300.00" at bounding box center [506, 634] width 205 height 23
type input "603,900.00"
drag, startPoint x: 494, startPoint y: 644, endPoint x: 345, endPoint y: 618, distance: 151.3
click at [347, 623] on div "Transaction type Not selected 981 ELF FISH crypto GIRT IVO dekl MM-BALTIC eur U…" at bounding box center [618, 629] width 893 height 53
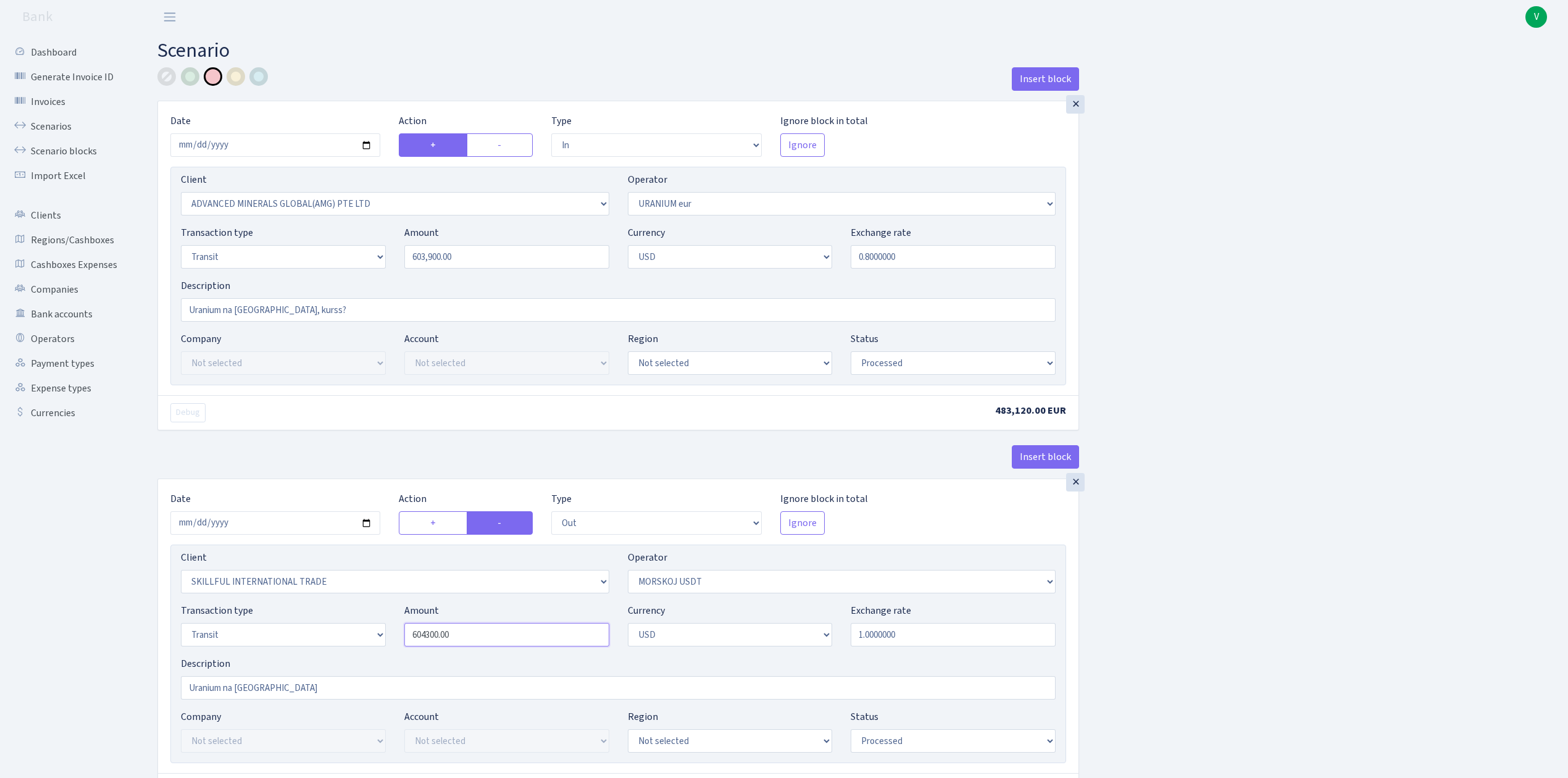
paste input "39"
click at [1169, 666] on div "Insert block × Date 2025-08-27 Action + - Type --- In Out Commission Field requ…" at bounding box center [853, 490] width 1410 height 844
type input "603,900.00"
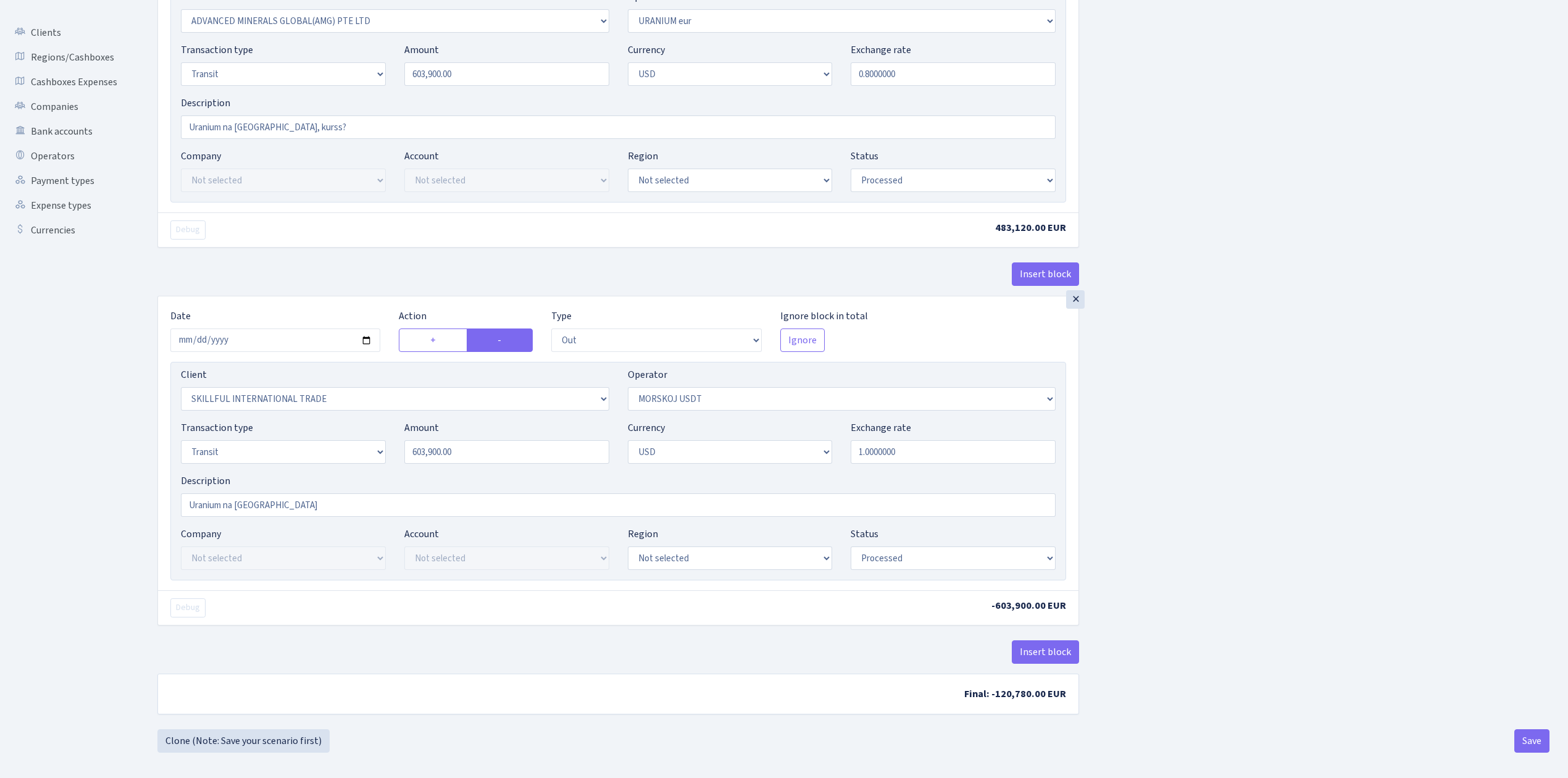
scroll to position [194, 0]
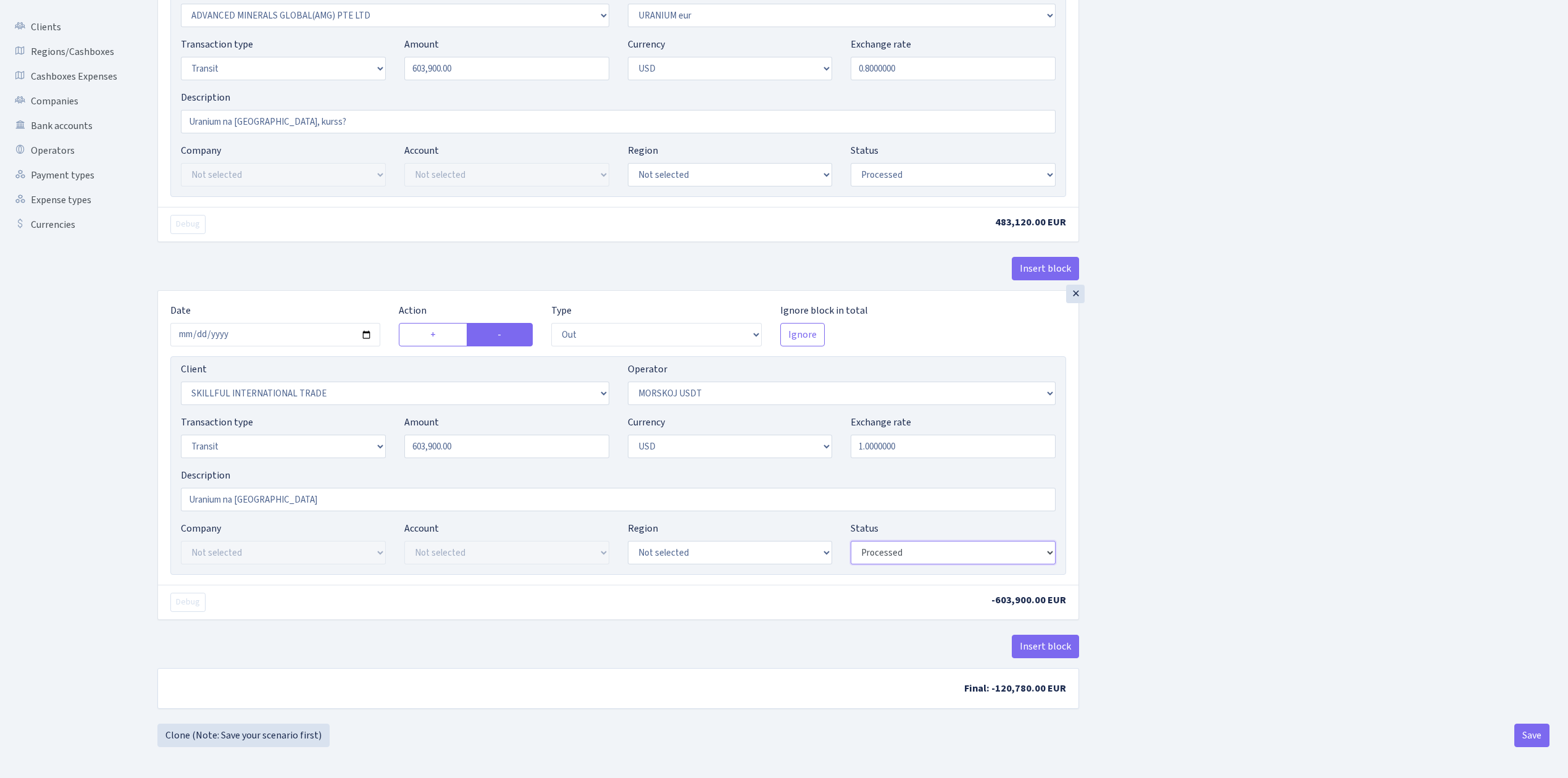
click at [922, 553] on select "Draft Pending Later Never Processed" at bounding box center [953, 552] width 205 height 23
click at [851, 541] on select "Draft Pending Later Never Processed" at bounding box center [953, 552] width 205 height 23
click at [1279, 705] on div "Insert block × Date [DATE] Action + - Type --- In Out Commission Field required…" at bounding box center [853, 301] width 1410 height 844
click at [1537, 734] on button "Save" at bounding box center [1531, 735] width 35 height 23
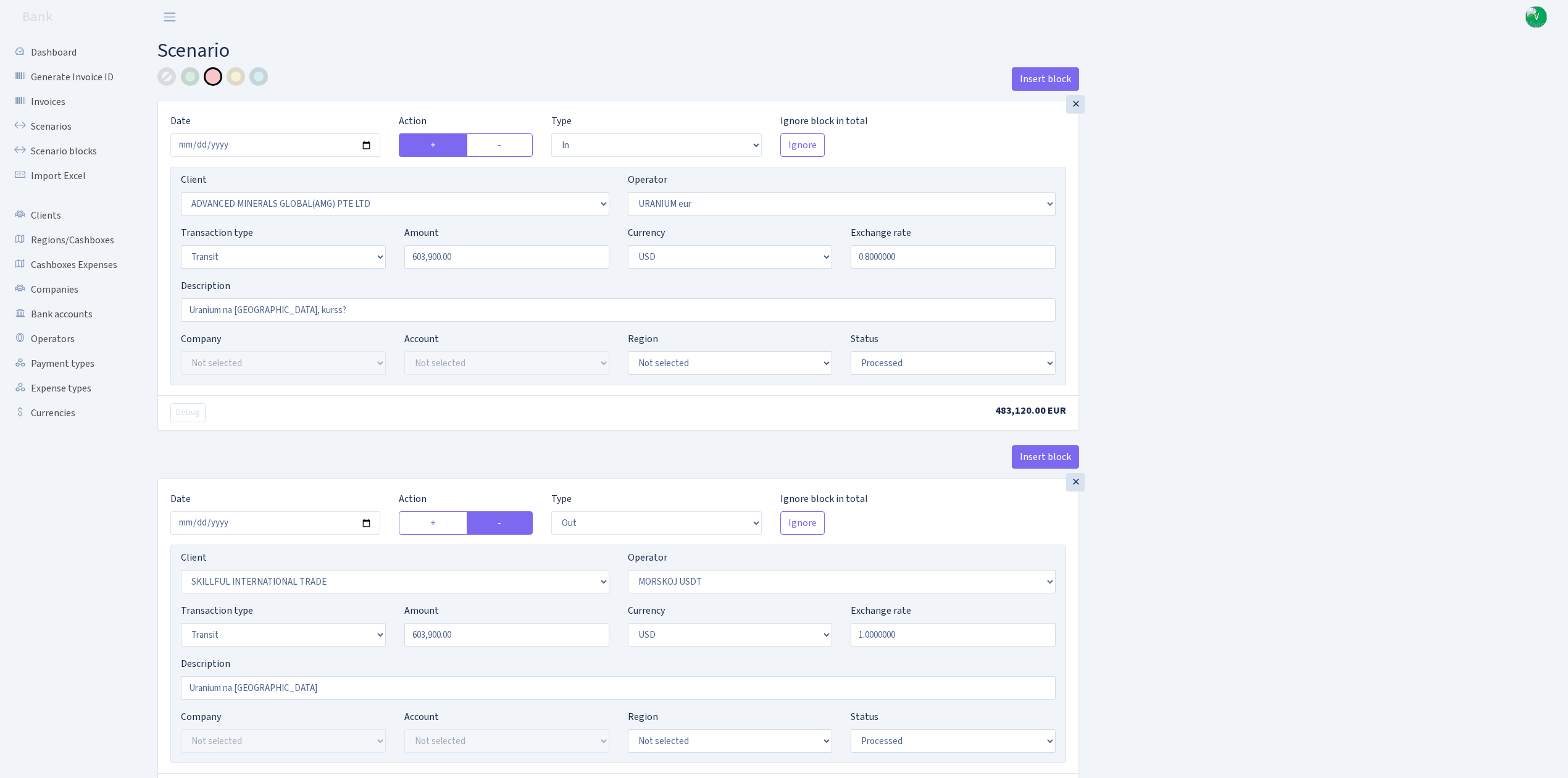
select select "in"
select select "2831"
select select "393"
select select "5"
select select "2"
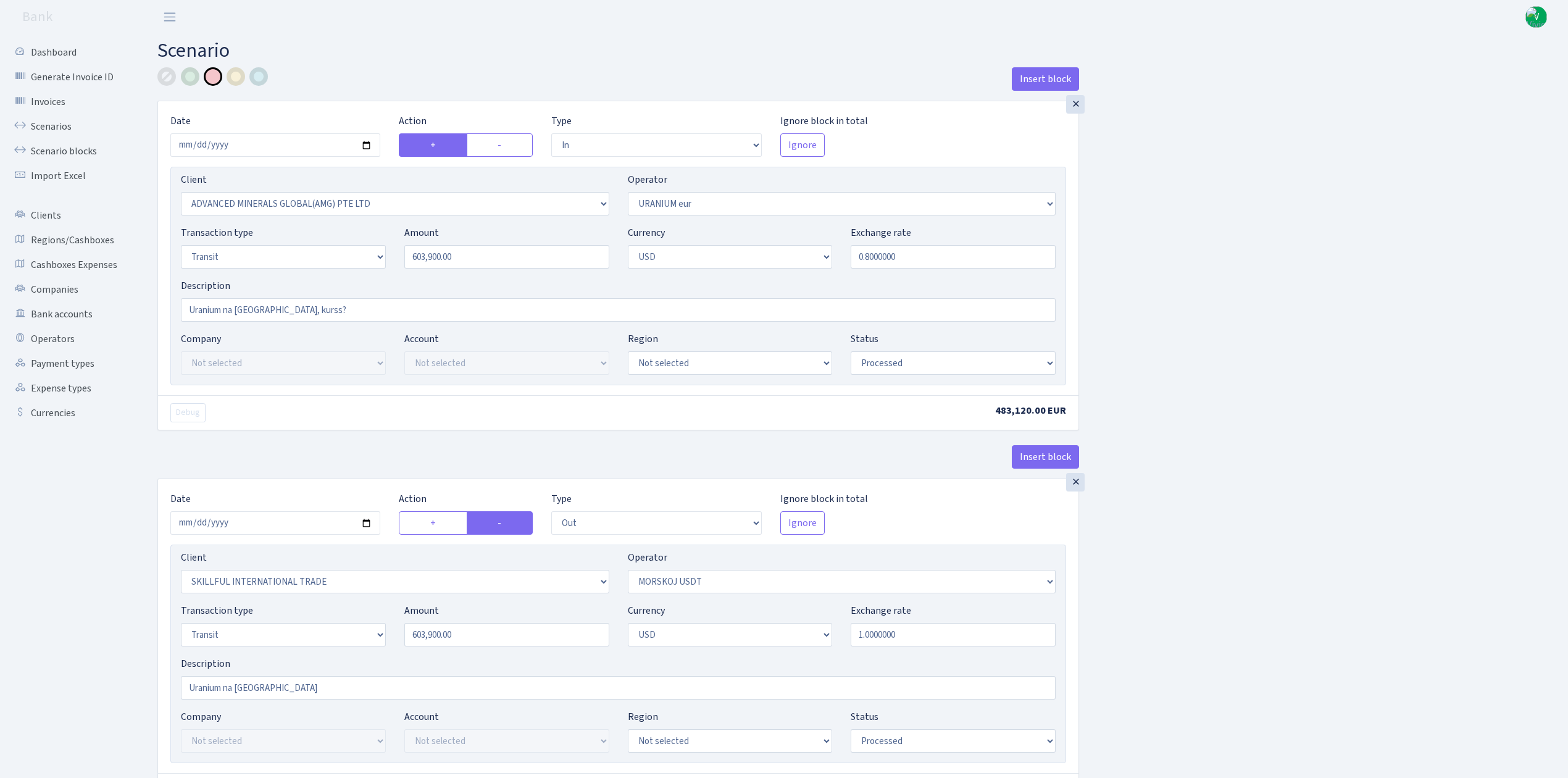
select select "processed"
select select "out"
select select "2655"
select select "324"
select select "5"
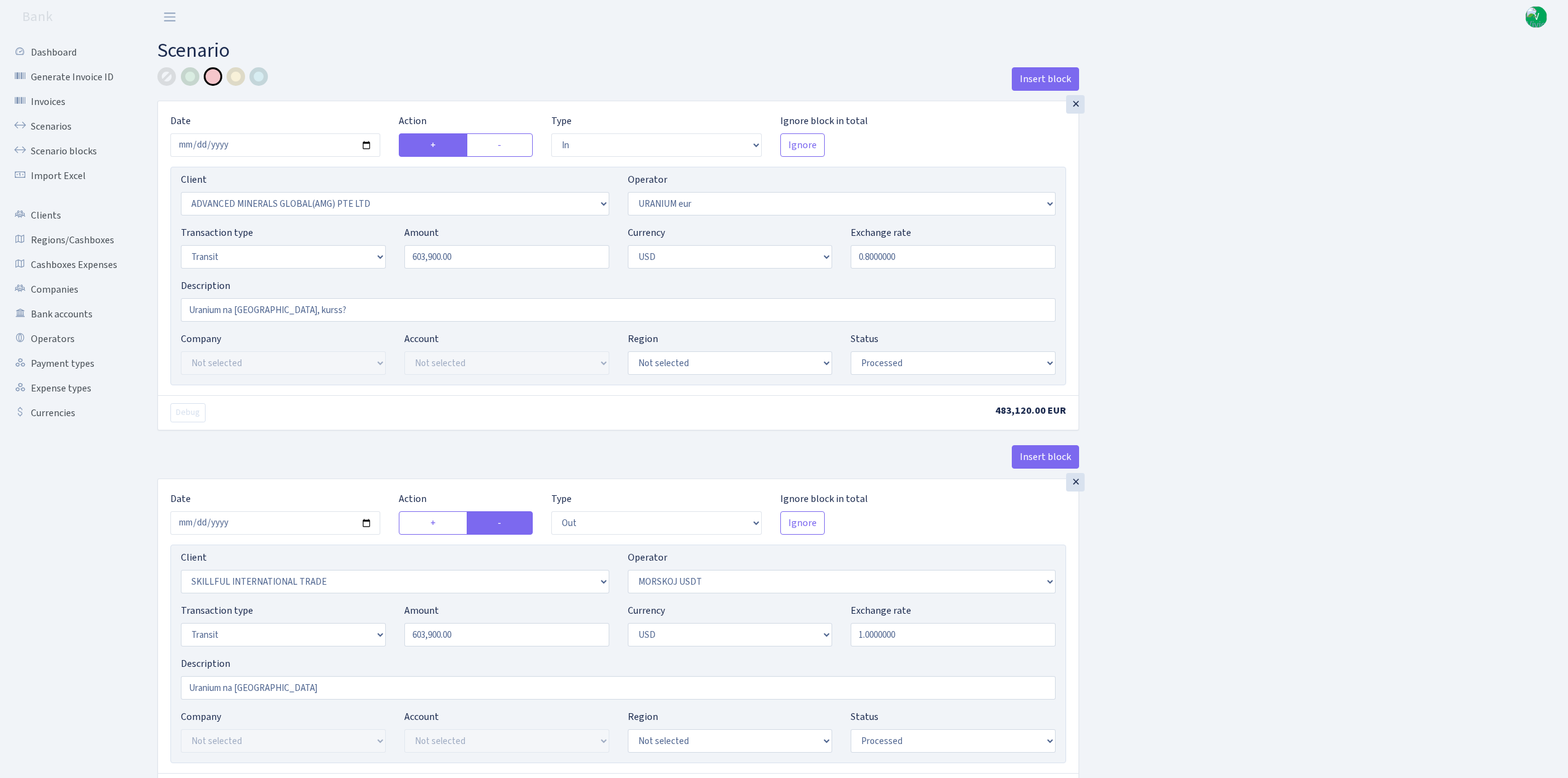
select select "2"
select select "processed"
click at [49, 121] on link "Scenarios" at bounding box center [67, 126] width 124 height 25
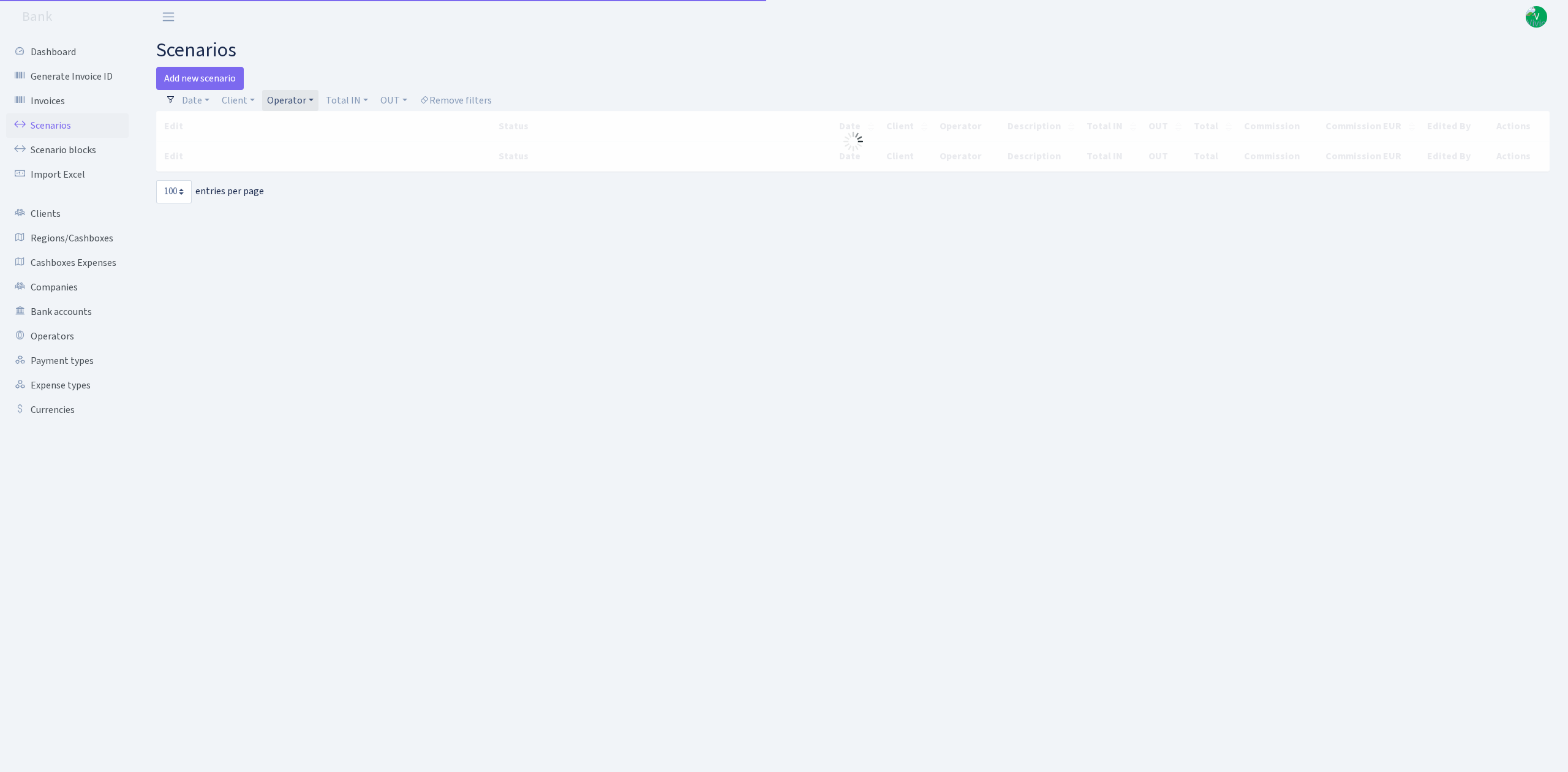
select select "100"
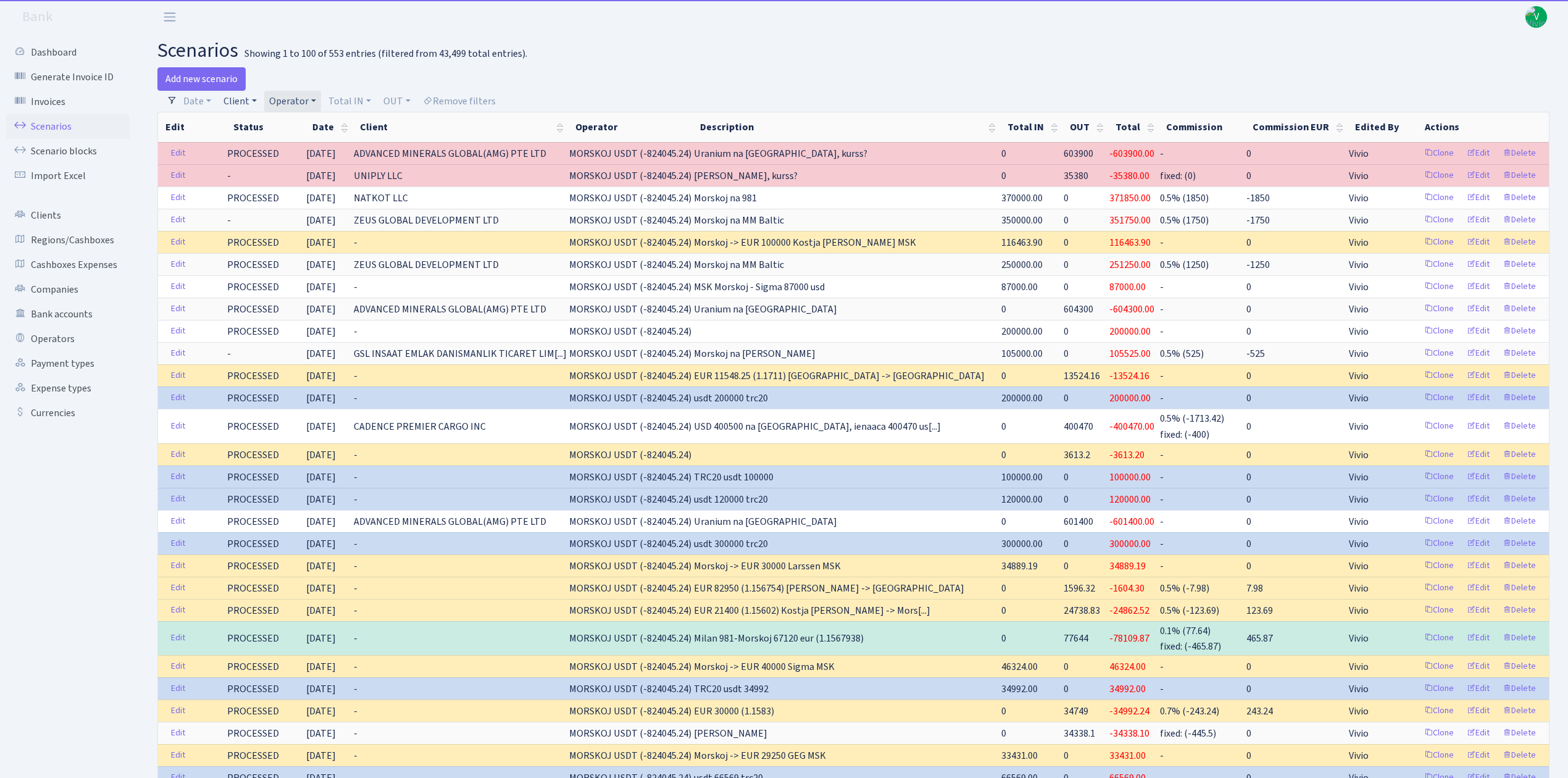
drag, startPoint x: 243, startPoint y: 104, endPoint x: 270, endPoint y: 122, distance: 32.4
click at [243, 104] on link "Client" at bounding box center [240, 101] width 43 height 21
click at [279, 146] on input "search" at bounding box center [268, 145] width 91 height 19
type input "paradi"
click at [568, 74] on div "Add new scenario" at bounding box center [501, 79] width 687 height 23
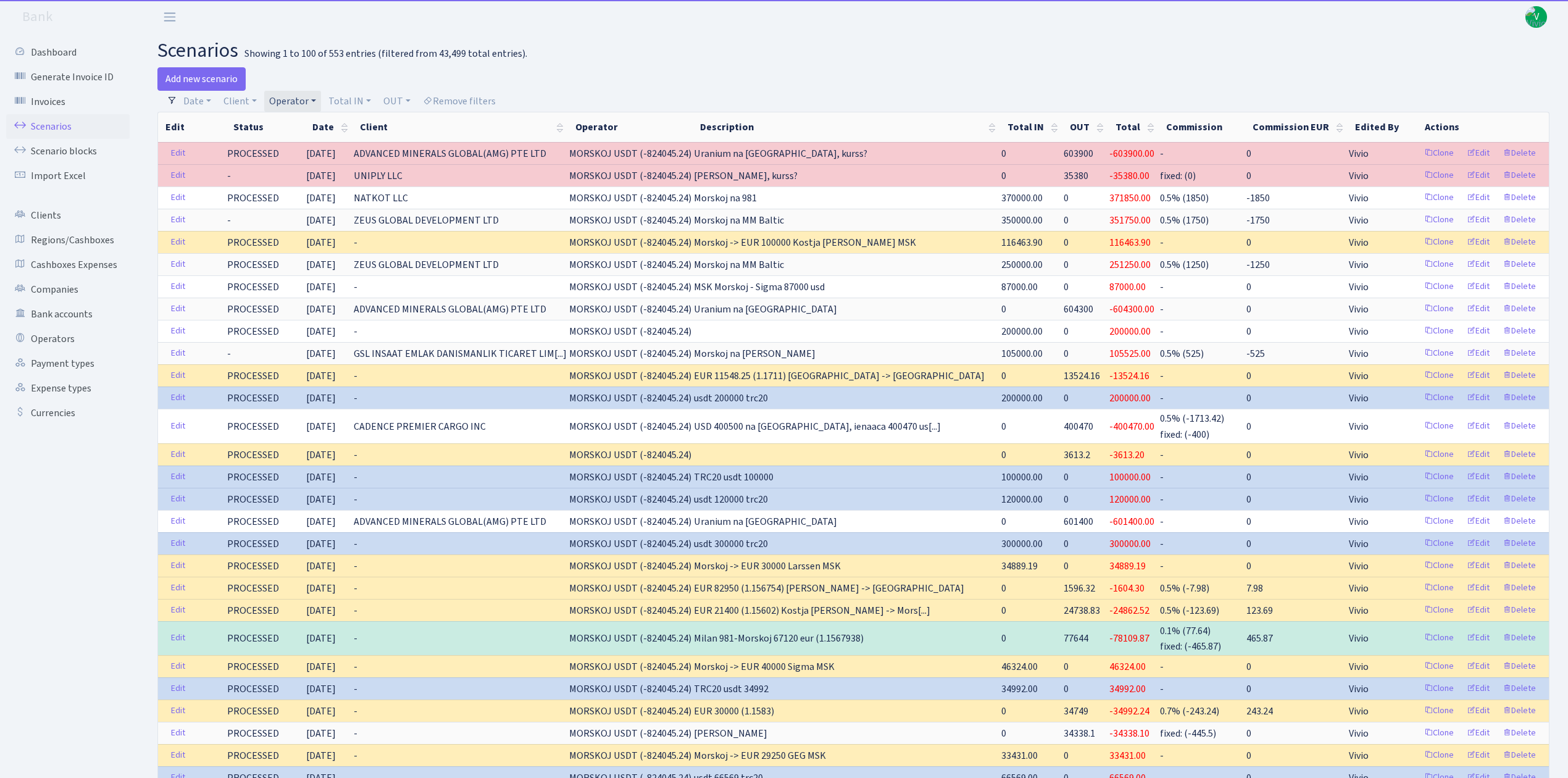
click at [306, 102] on link "Operator" at bounding box center [292, 101] width 57 height 21
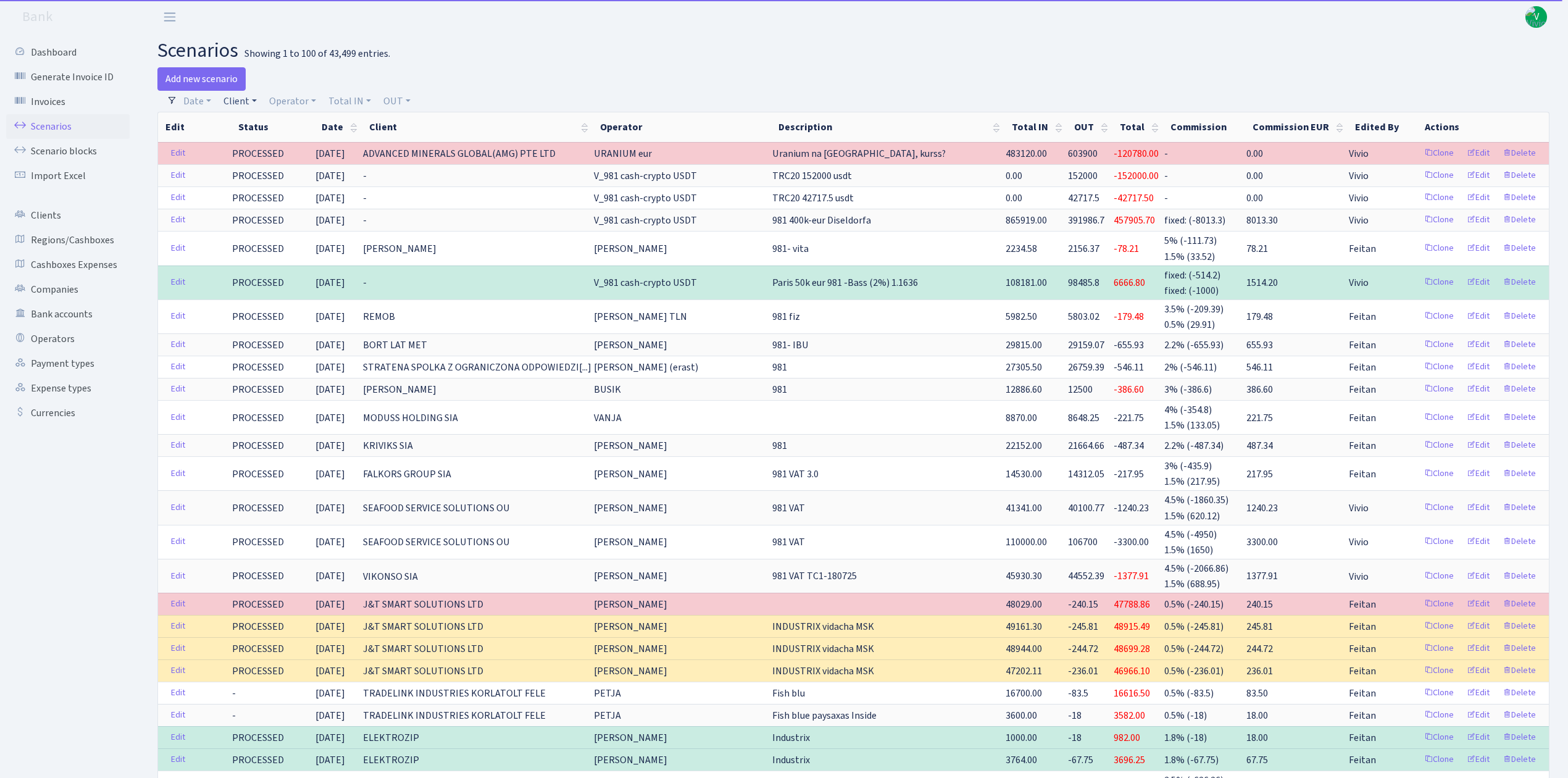
click at [245, 104] on link "Client" at bounding box center [240, 101] width 43 height 21
click at [264, 149] on input "search" at bounding box center [268, 145] width 91 height 19
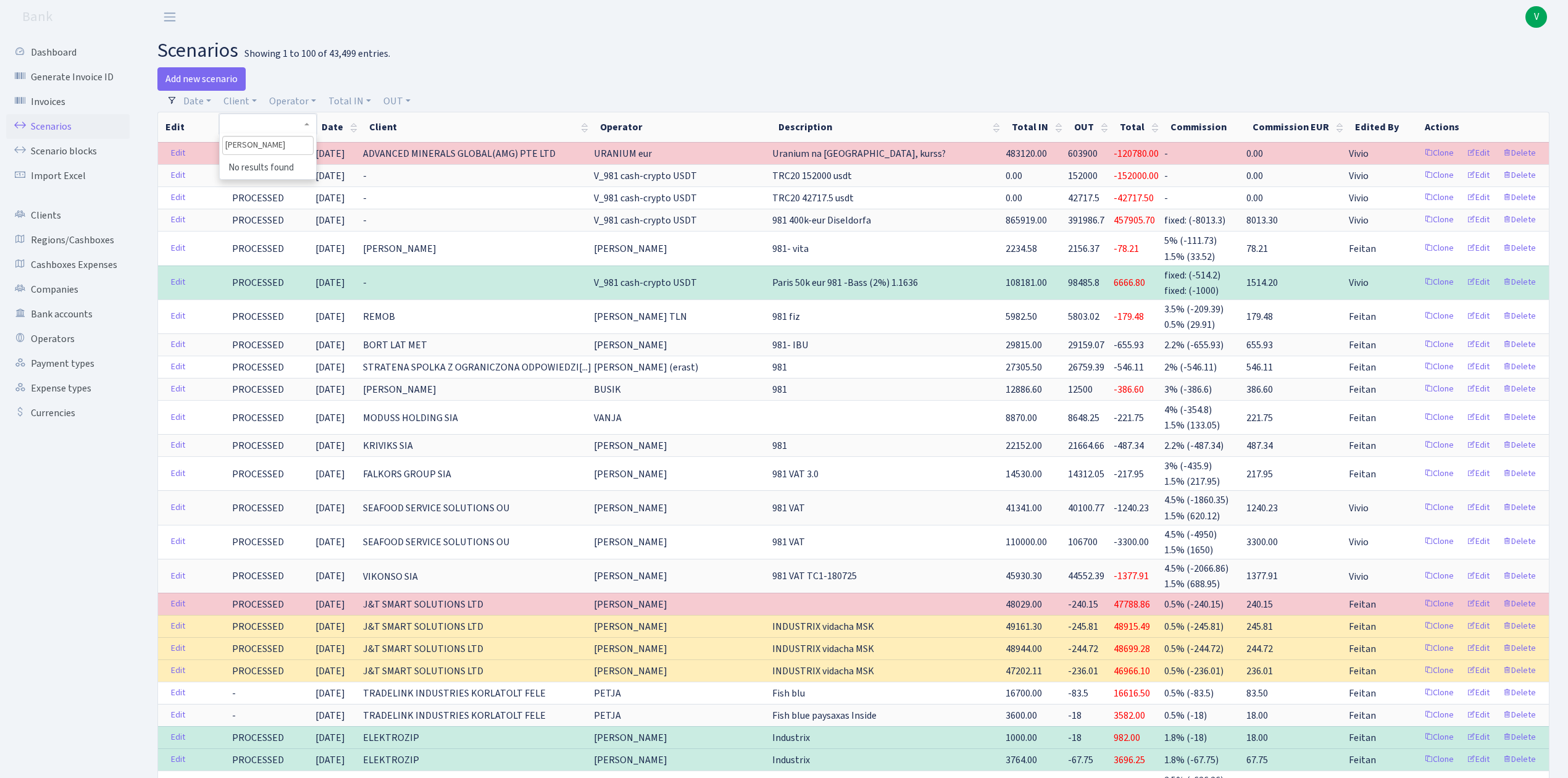
type input "paradise"
click at [566, 70] on div "Add new scenario" at bounding box center [501, 79] width 687 height 23
click at [47, 211] on link "Clients" at bounding box center [67, 215] width 124 height 25
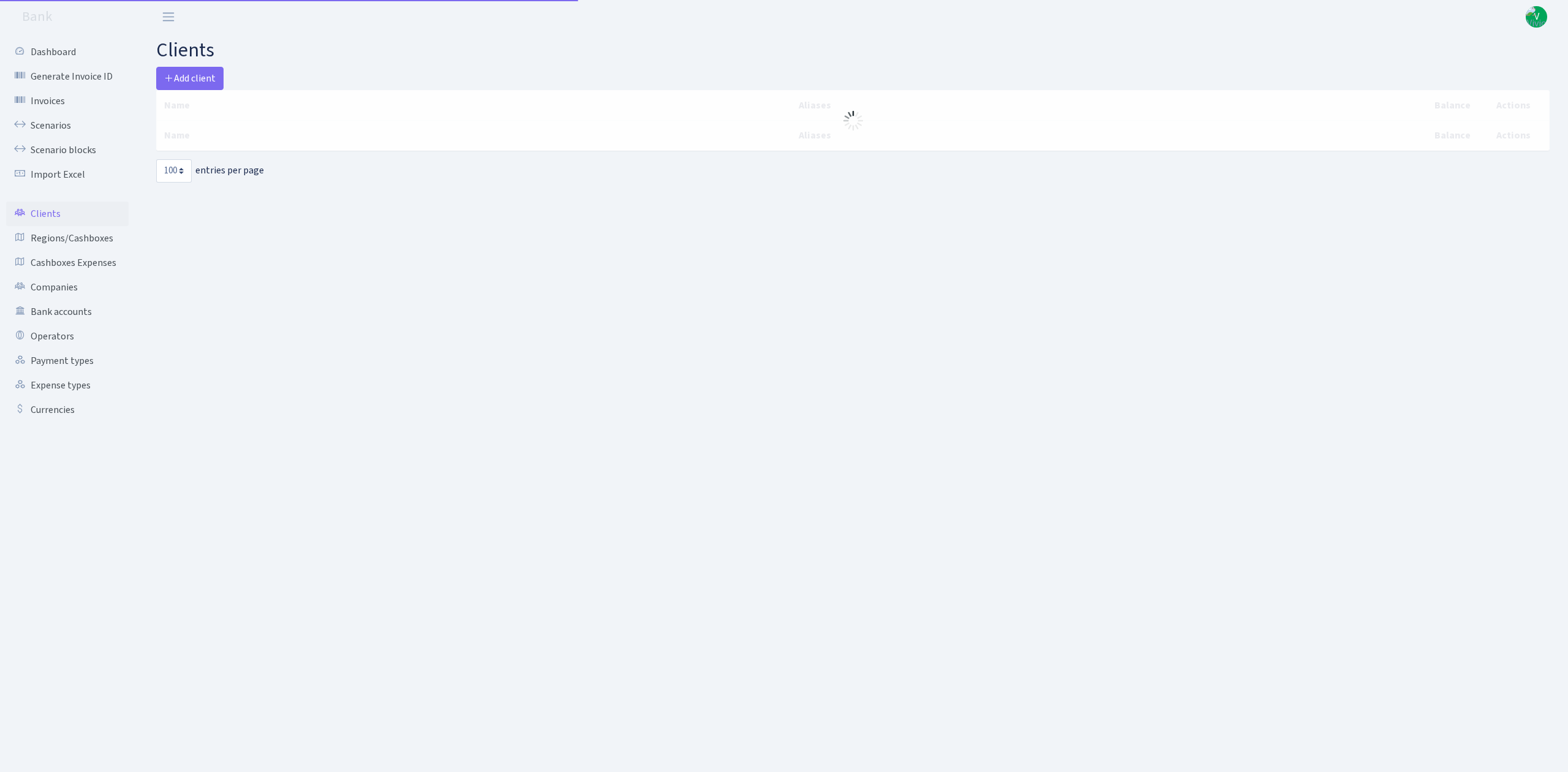
select select "100"
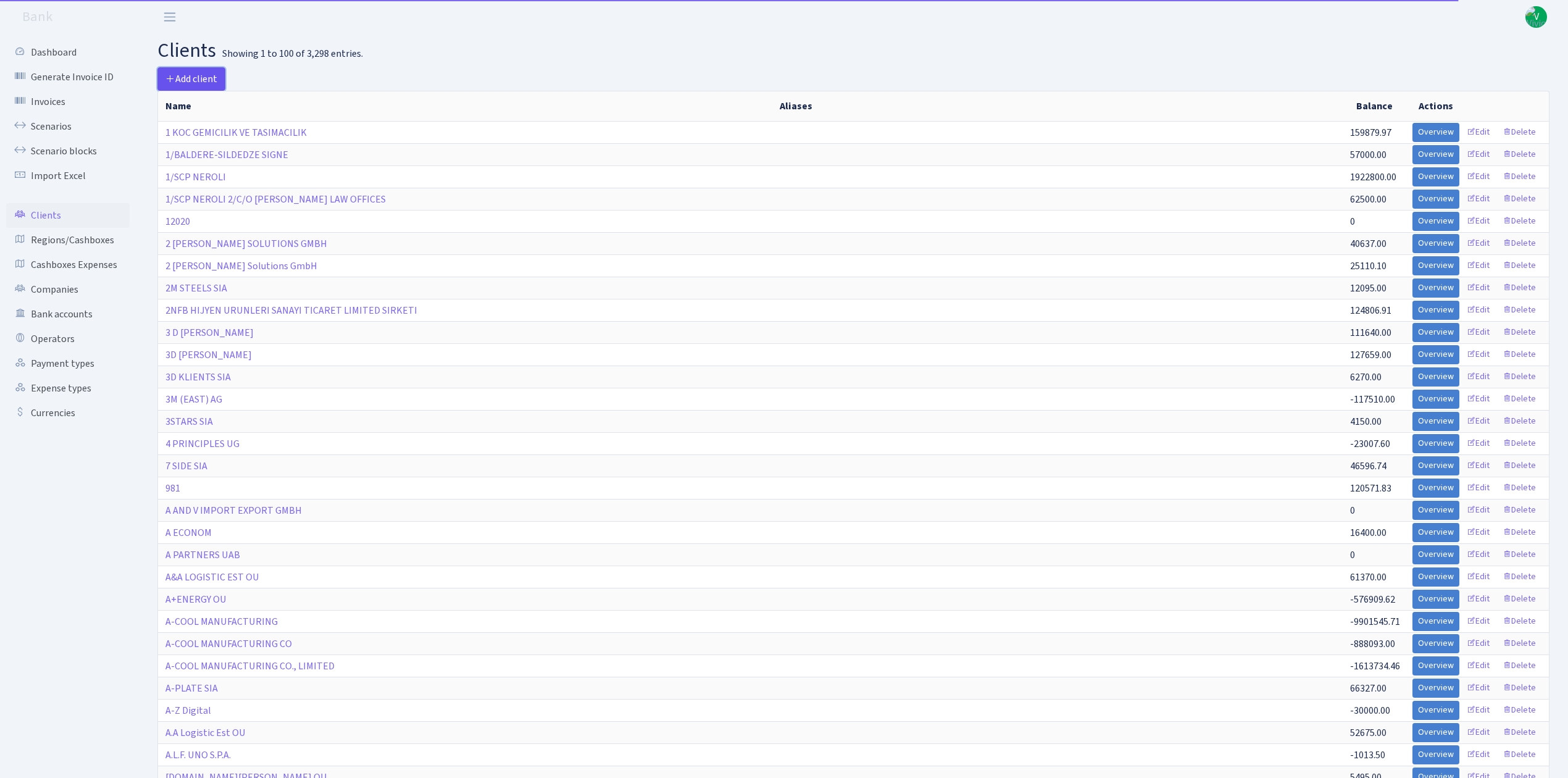
click at [198, 79] on span "Add client" at bounding box center [192, 79] width 52 height 13
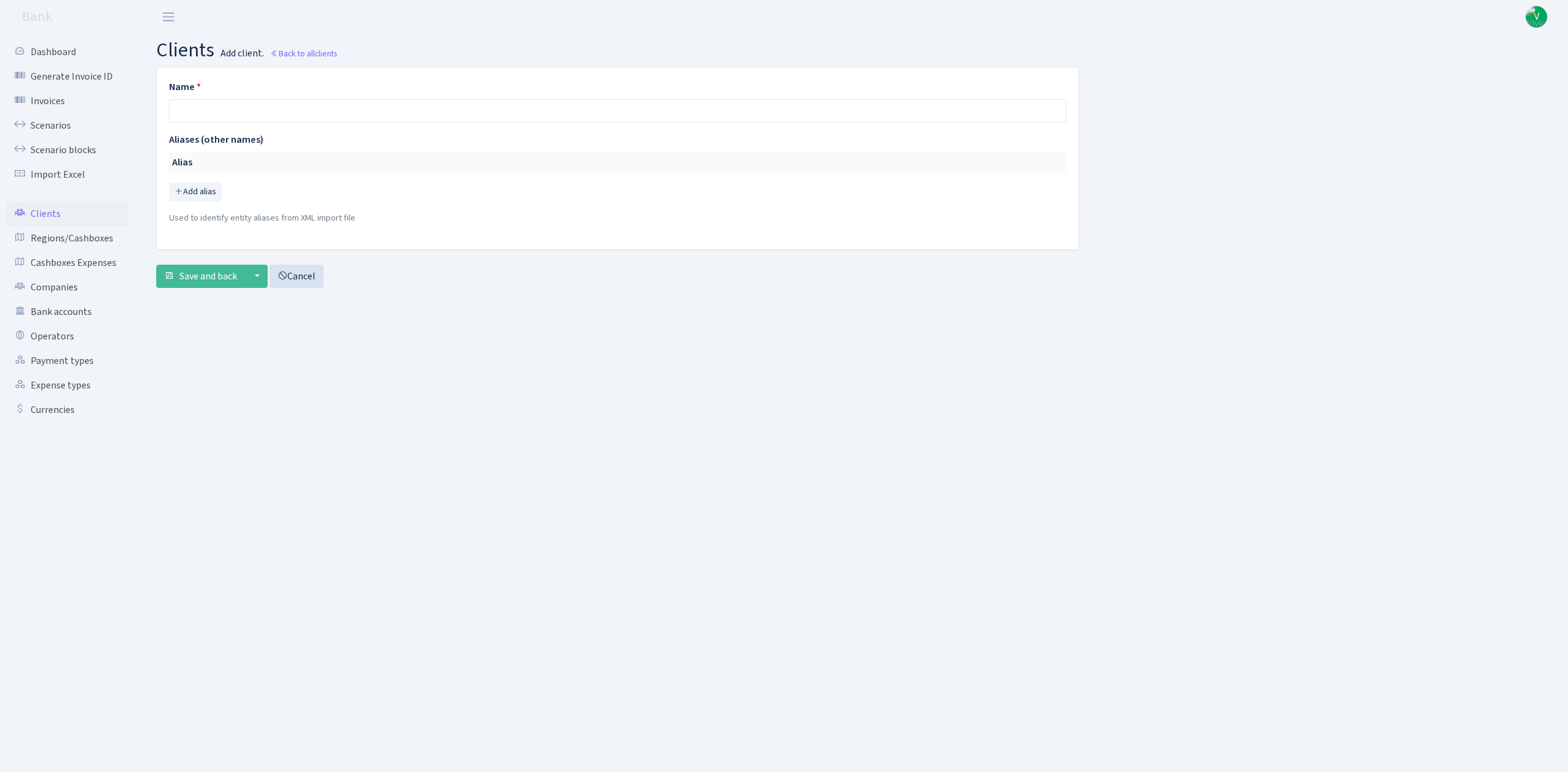
type input "t"
drag, startPoint x: 194, startPoint y: 111, endPoint x: 135, endPoint y: 107, distance: 59.1
click at [135, 107] on div "Dashboard Generate Invoice ID Invoices Scenarios Scenario blocks Import Excel C…" at bounding box center [784, 387] width 1568 height 707
type input "PARADISE IRREVOCABLE TRUST"
click at [221, 278] on span "Save and back" at bounding box center [208, 276] width 58 height 13
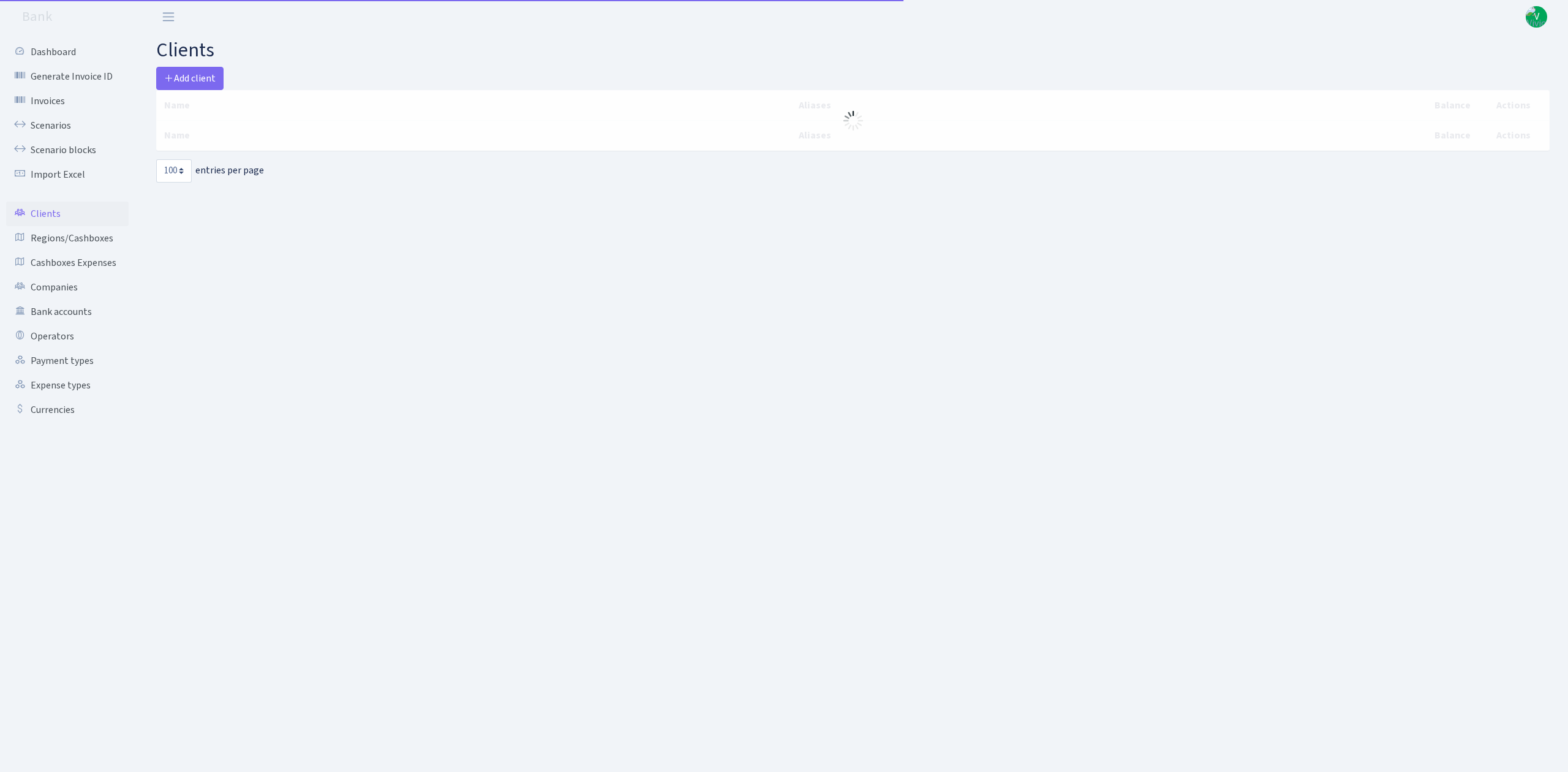
select select "100"
drag, startPoint x: 0, startPoint y: 0, endPoint x: 61, endPoint y: 124, distance: 138.2
click at [61, 124] on link "Scenarios" at bounding box center [67, 125] width 123 height 25
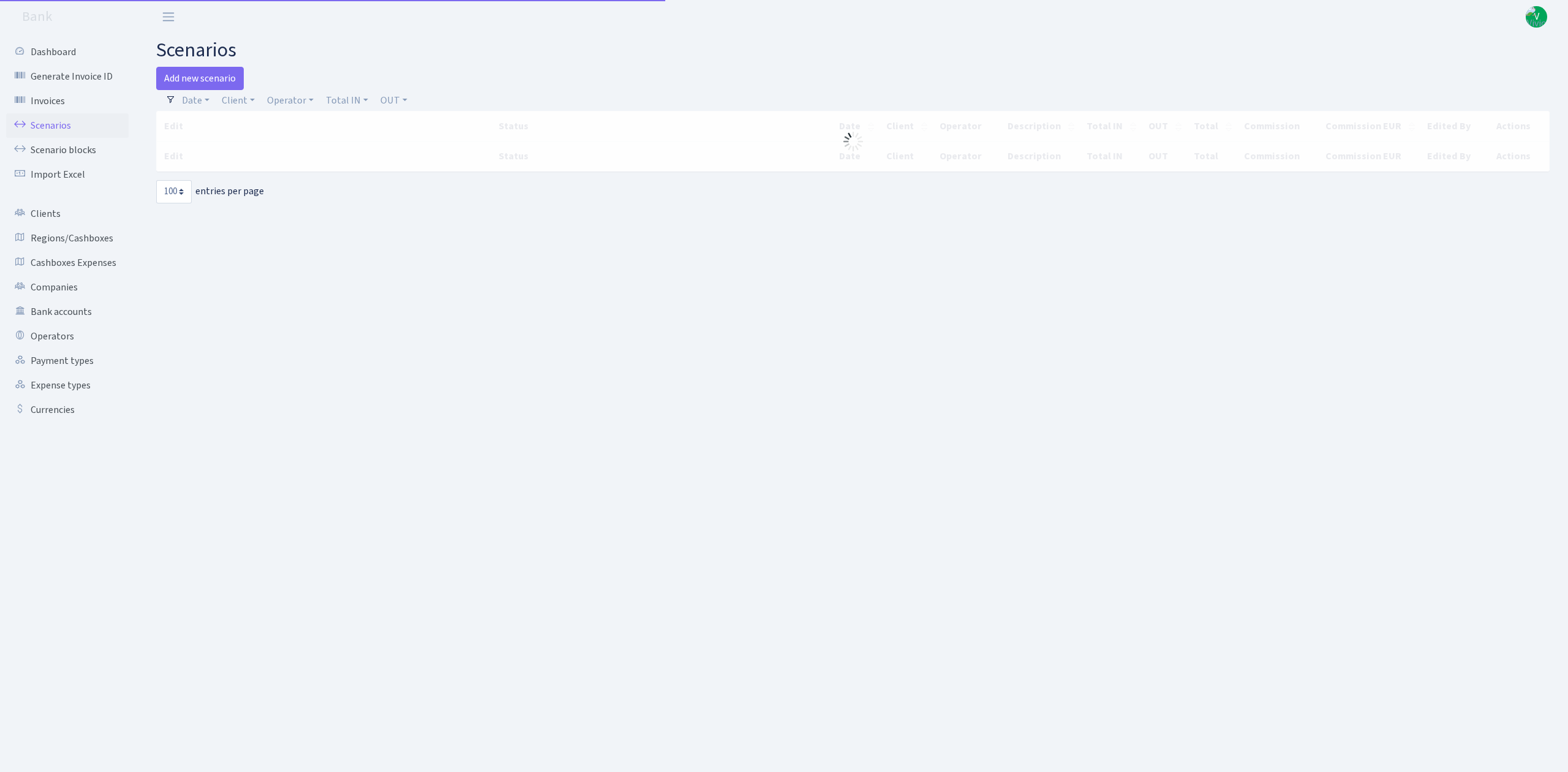
select select "100"
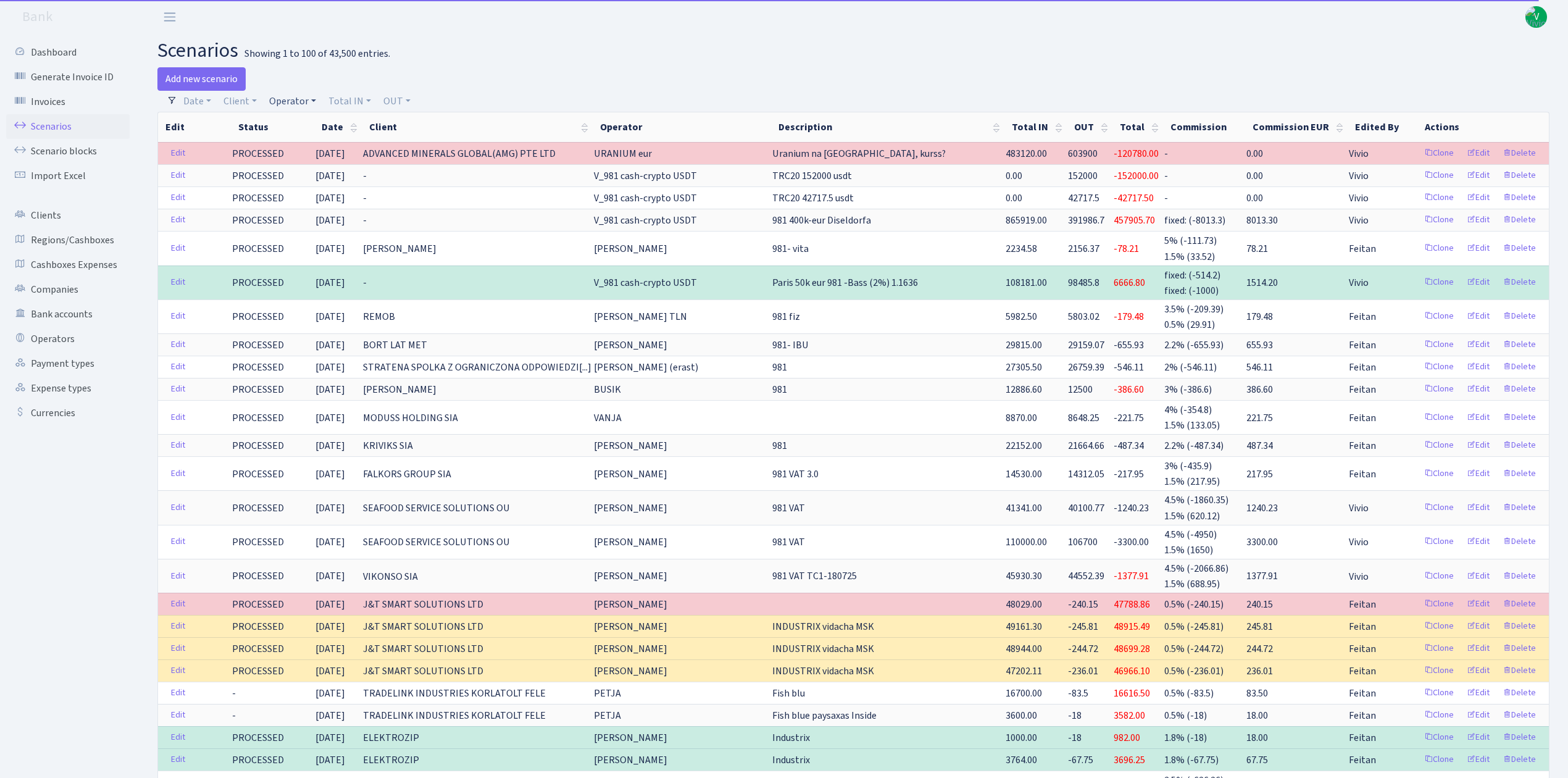
click at [295, 104] on link "Operator" at bounding box center [292, 101] width 57 height 21
click at [305, 143] on input "search" at bounding box center [313, 145] width 91 height 19
type input "MORSJO"
click at [371, 48] on div "Showing 1 to 100 of 43,500 entries." at bounding box center [317, 54] width 146 height 12
click at [280, 102] on link "Operator" at bounding box center [292, 101] width 57 height 21
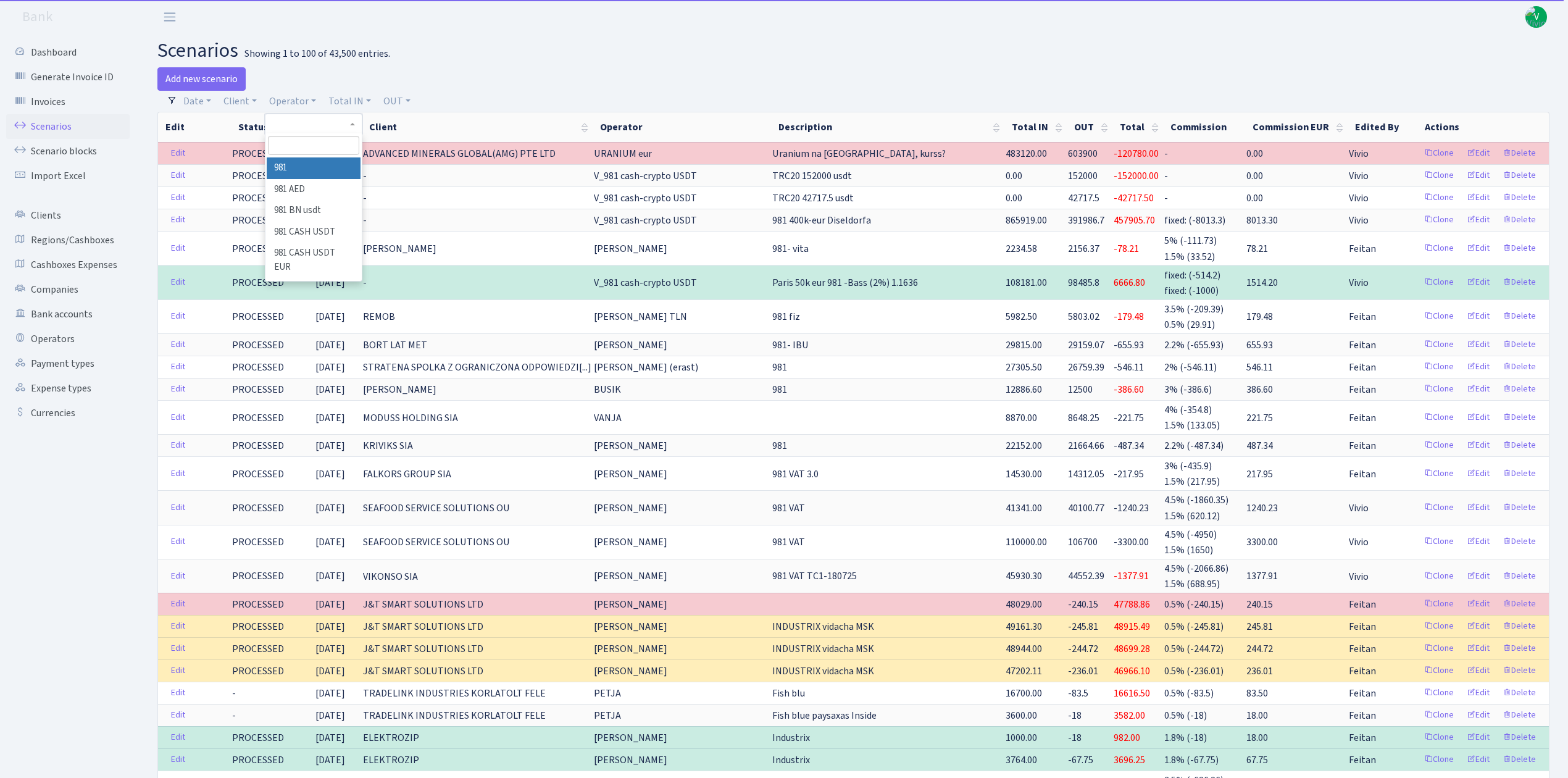
click at [297, 144] on input "search" at bounding box center [313, 145] width 91 height 19
type input "MOR"
click at [322, 255] on li "MORSKOJ USDT" at bounding box center [313, 260] width 93 height 21
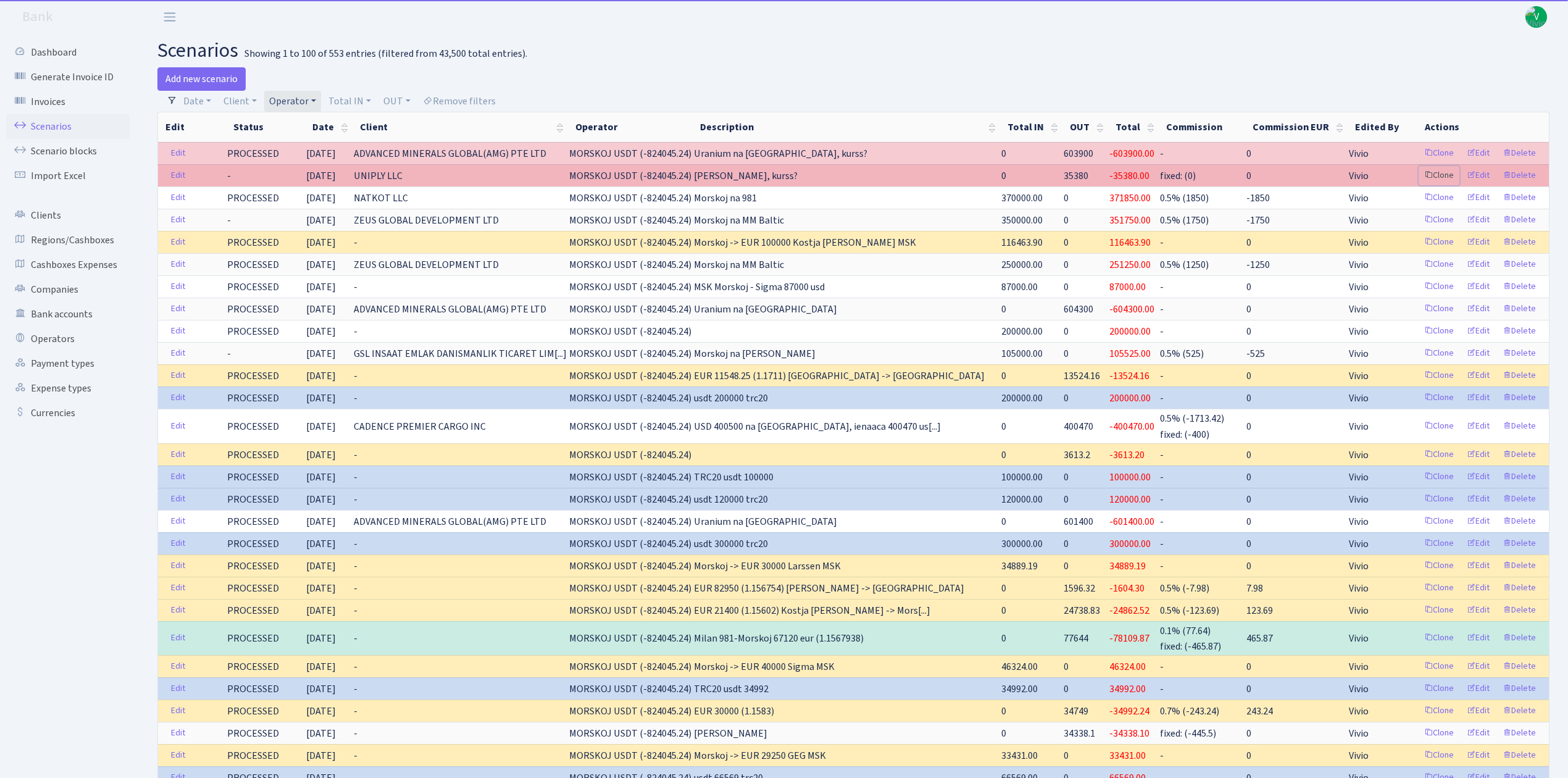
click at [1446, 176] on link "Clone" at bounding box center [1438, 176] width 41 height 19
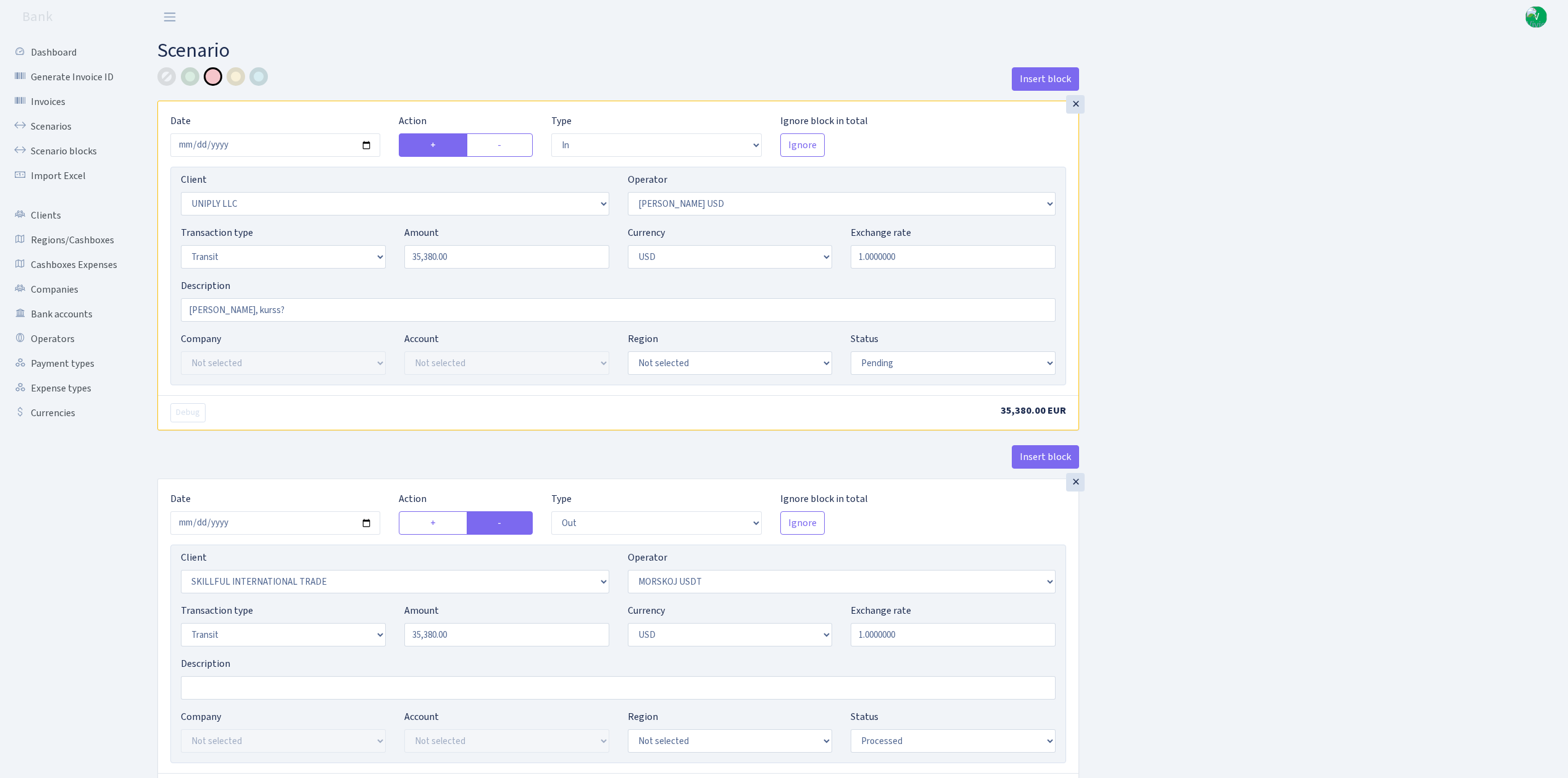
select select "in"
select select "2838"
select select "321"
select select "5"
select select "2"
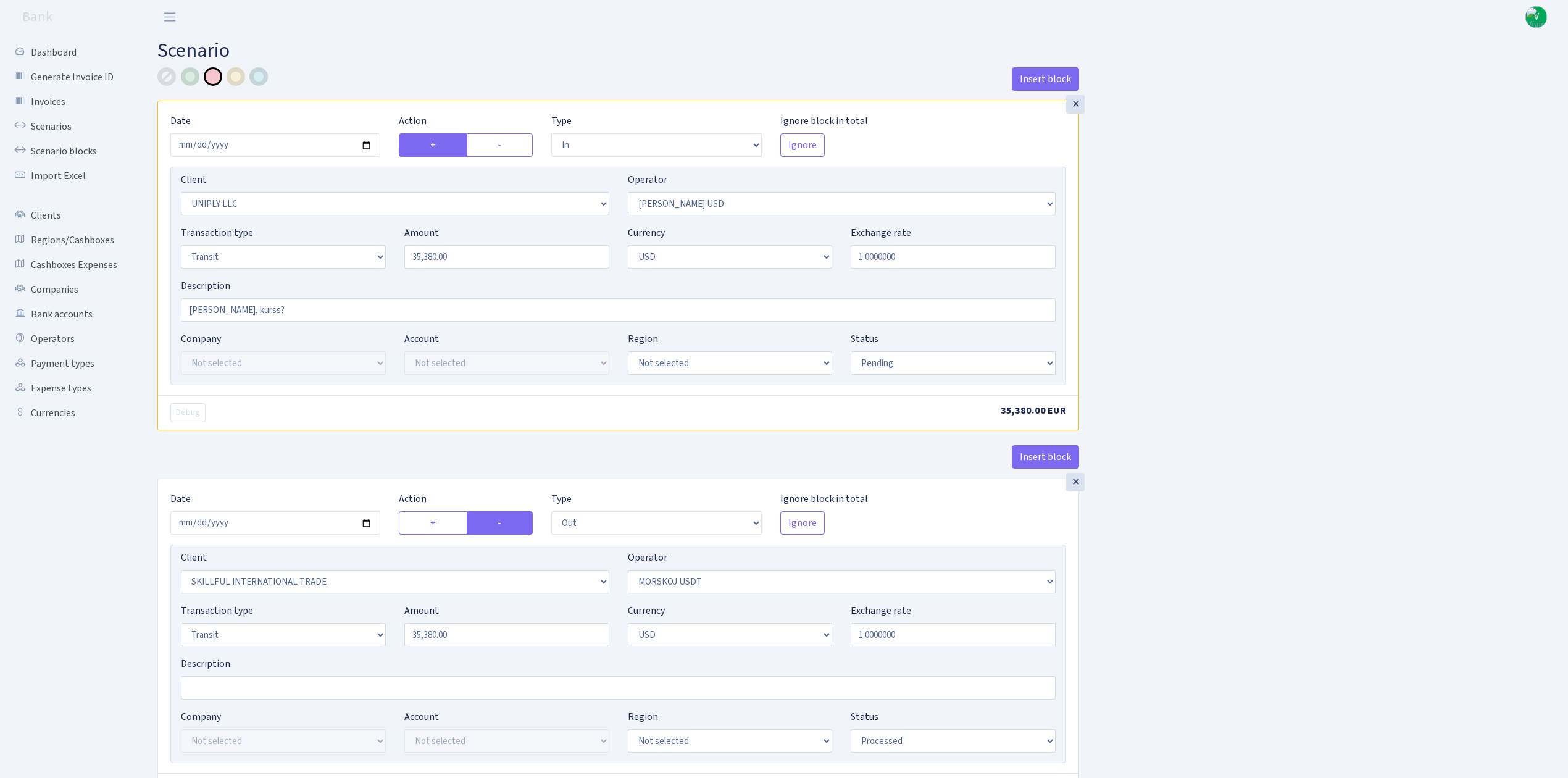
select select "pending"
select select "out"
select select "2655"
select select "324"
select select "5"
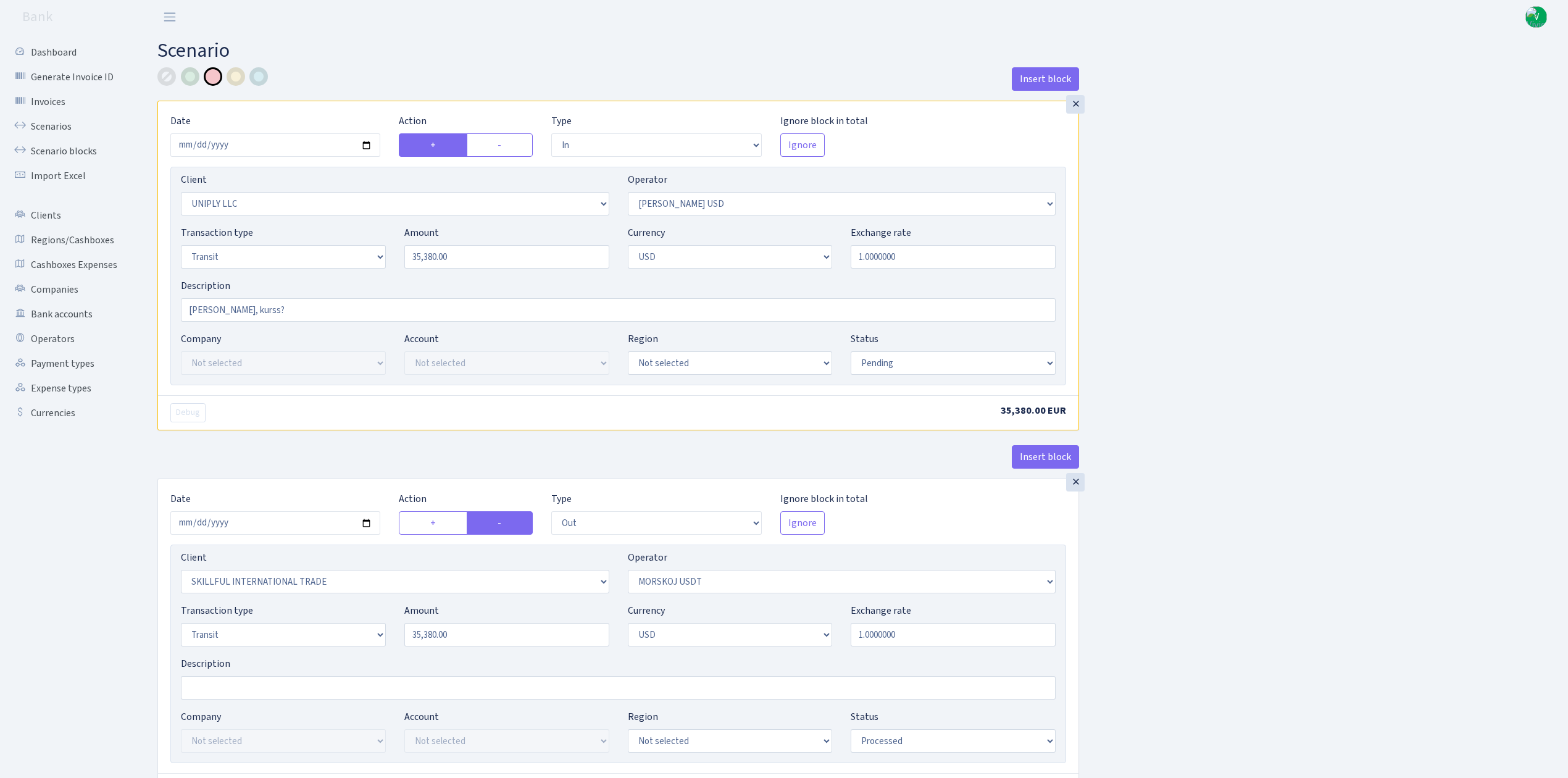
select select "2"
select select "processed"
select select "out"
select select "321"
select select "15"
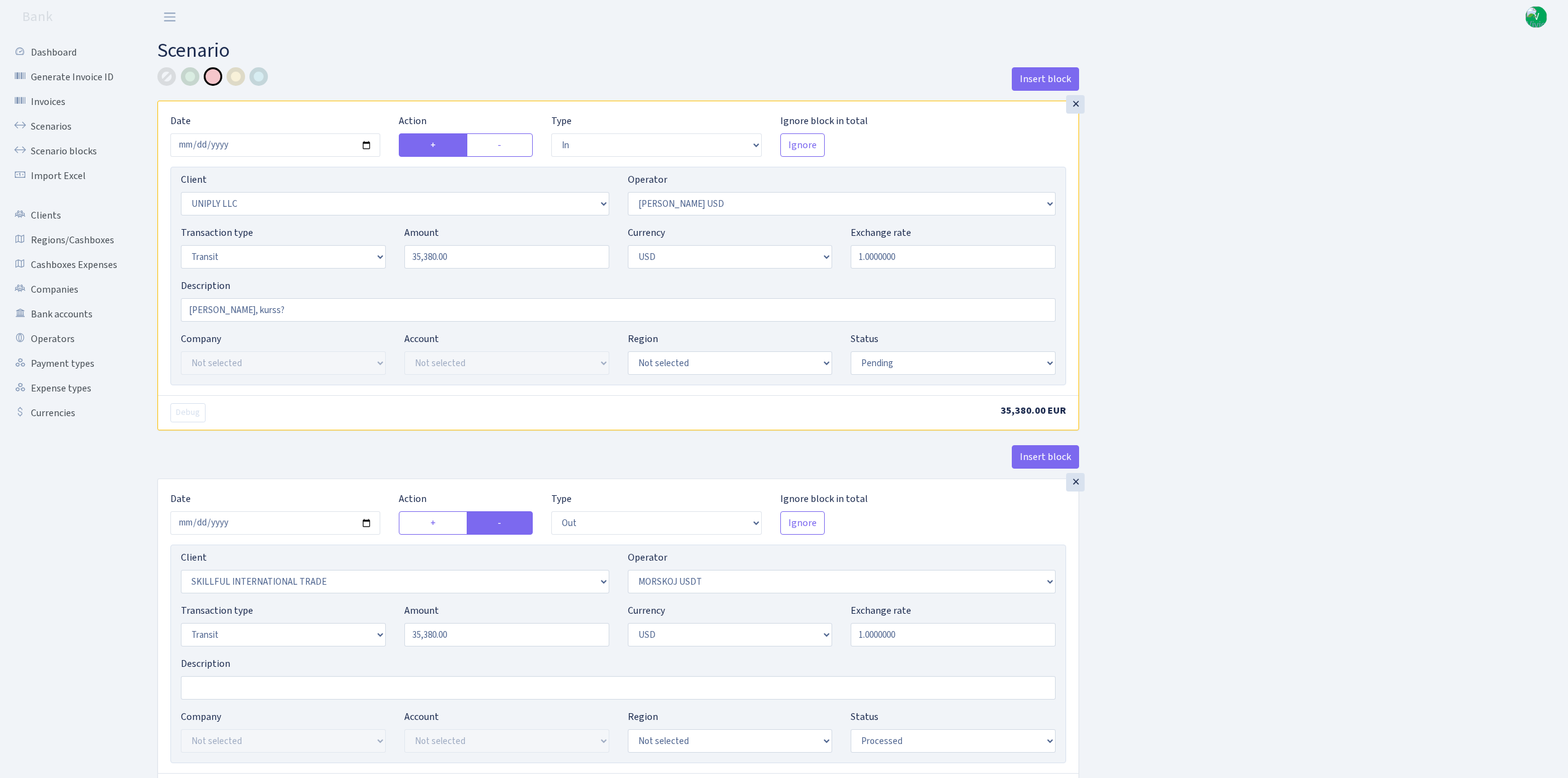
select select "2"
select select "pending"
select select "in"
select select "319"
select select "2"
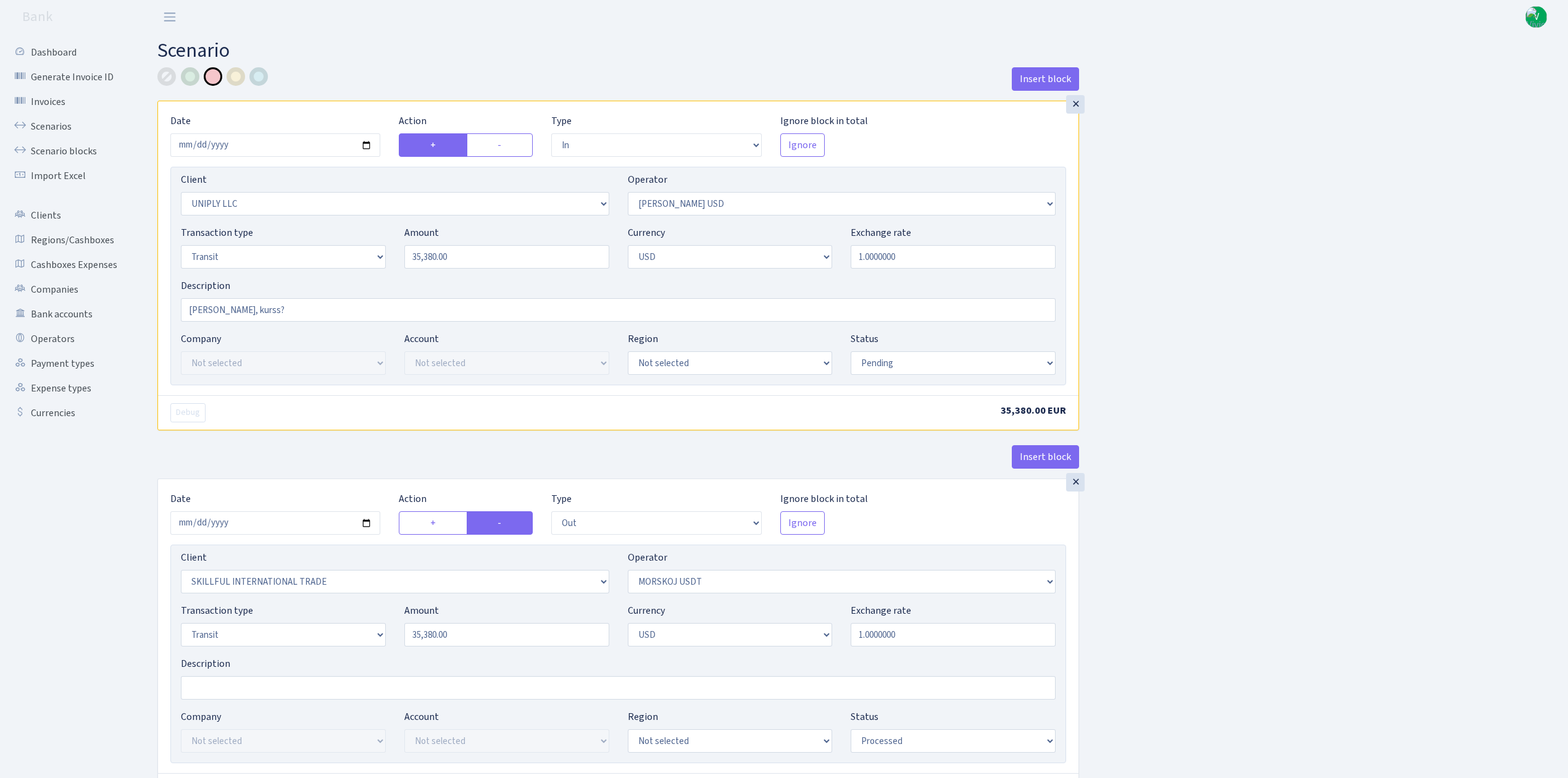
select select "pending"
select select "commission"
select select "fixed"
select select "319"
select select "pending"
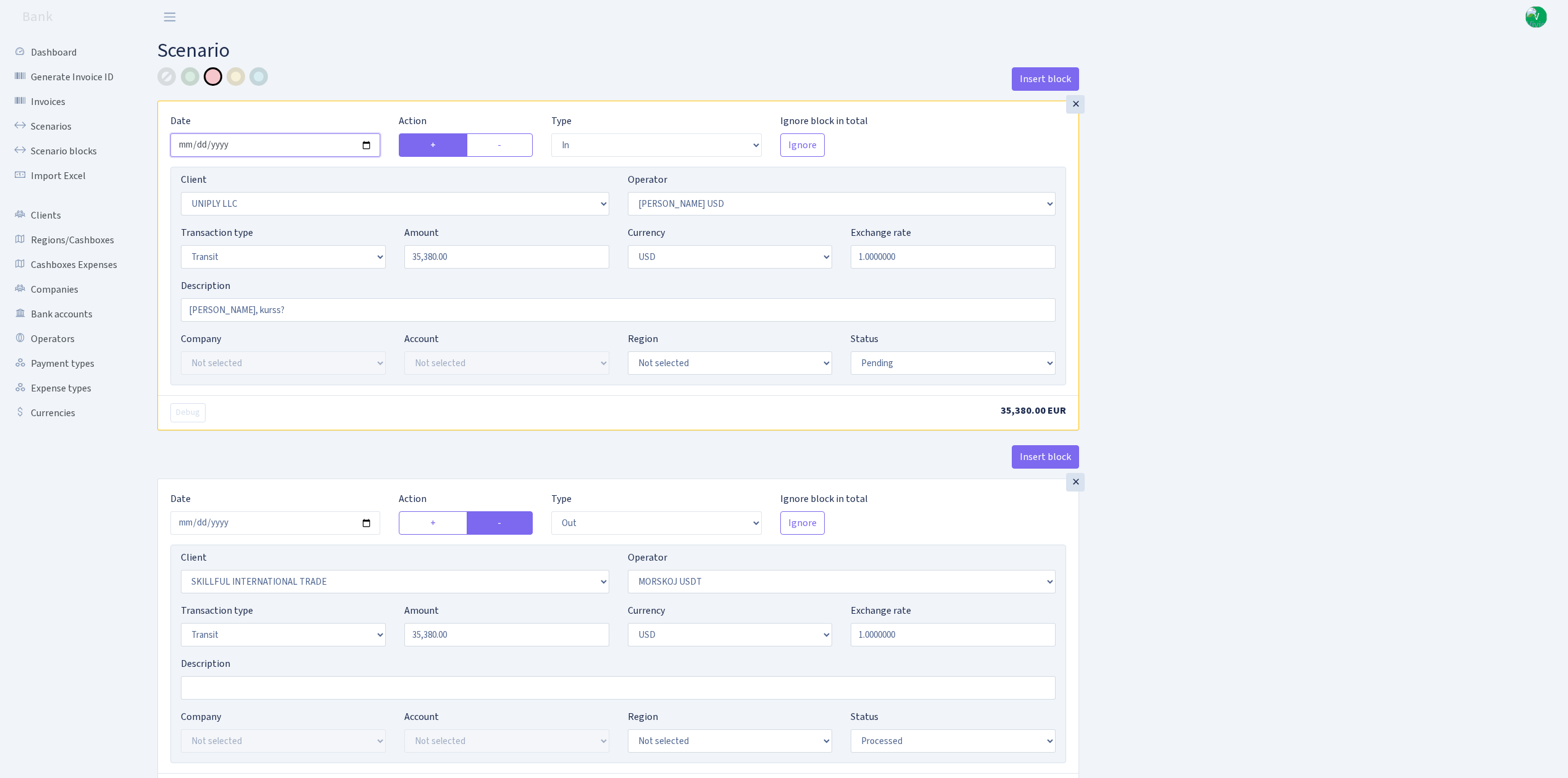
click at [365, 144] on input "2025-08-26" at bounding box center [275, 145] width 210 height 23
type input "2025-08-27"
drag, startPoint x: 492, startPoint y: 258, endPoint x: 359, endPoint y: 254, distance: 133.1
click at [359, 254] on div "Transaction type Not selected 981 ELF FISH crypto GIRT IVO dekl MM-BALTIC eur U…" at bounding box center [618, 251] width 893 height 53
click at [771, 210] on select "Not selected 981 981 AED 981 BN usdt 981 CASH USDT 981 CASH USDT EUR 981 GOLD 9…" at bounding box center [841, 203] width 428 height 23
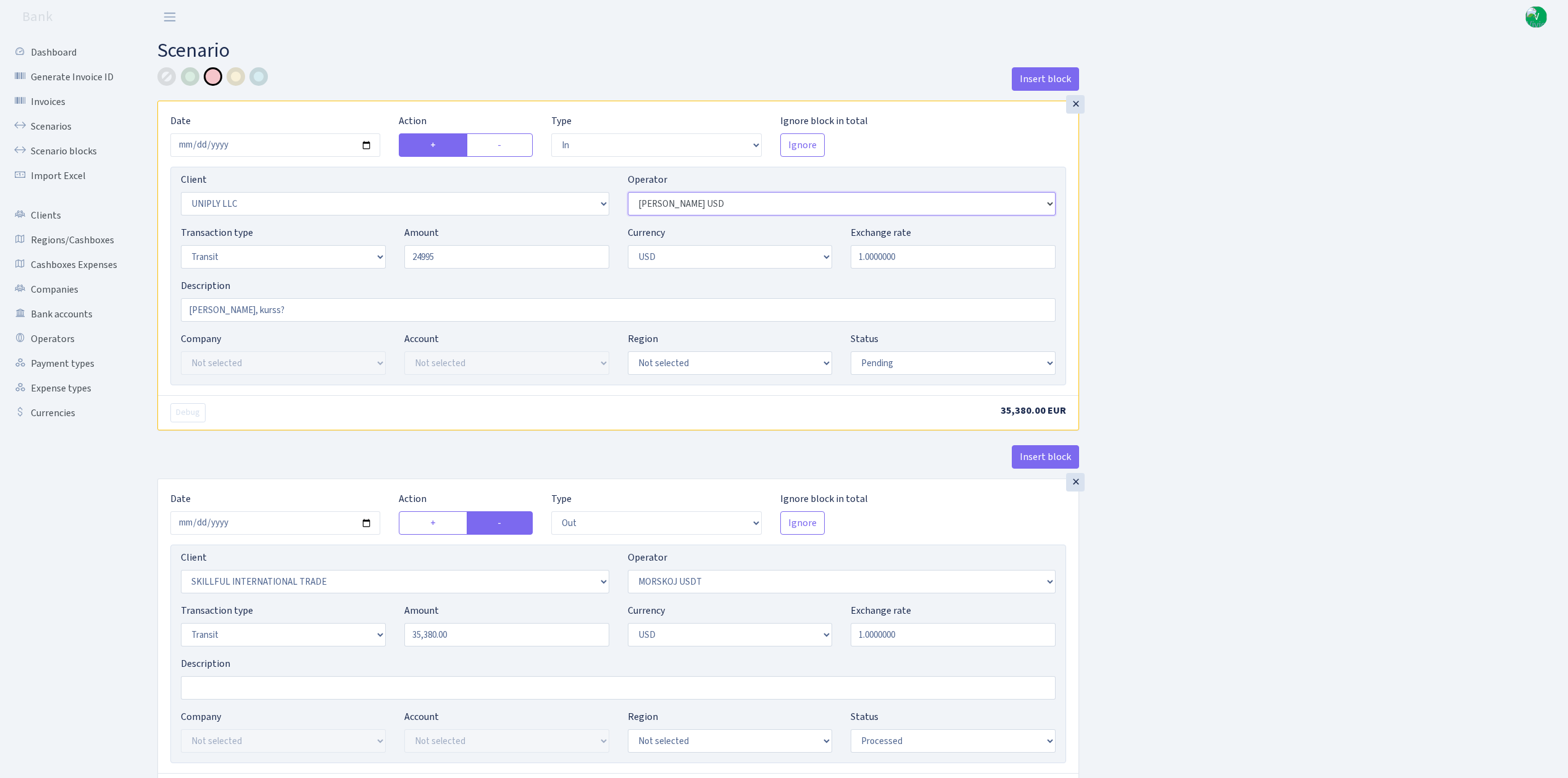
type input "24,995.00"
select select "164"
click at [628, 193] on select "Not selected 981 981 AED 981 BN usdt 981 CASH USDT 981 CASH USDT EUR 981 GOLD 9…" at bounding box center [841, 203] width 428 height 23
click at [405, 205] on select "Not selected 1 KOC GEMICILIK VE TASIMACILIK 1/BALDERE-SILDEDZE SIGNE 1/SCP NERO…" at bounding box center [395, 203] width 428 height 23
select select "3324"
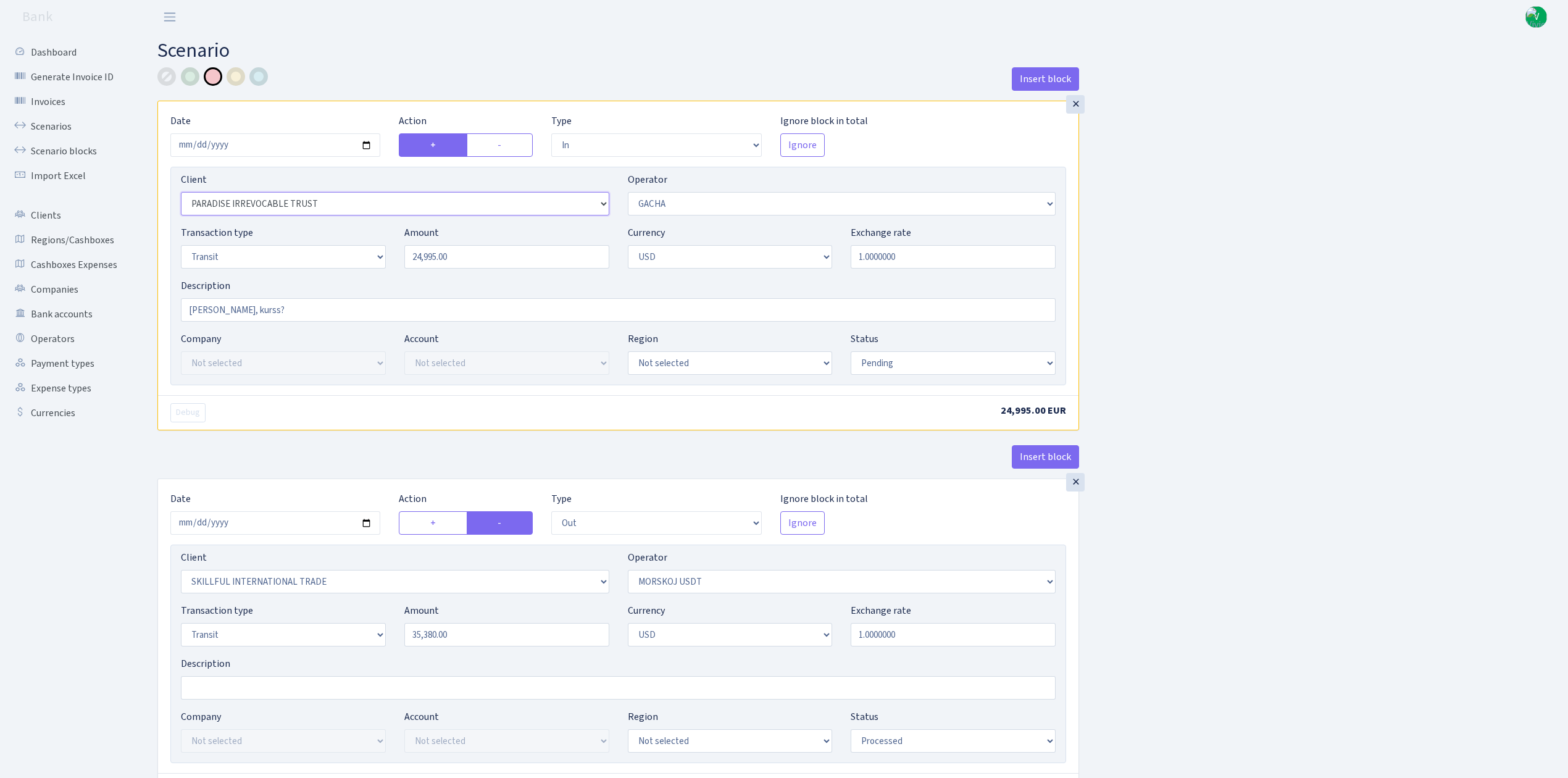
click at [181, 193] on select "Not selected 1 KOC GEMICILIK VE TASIMACILIK 1/BALDERE-SILDEDZE SIGNE 1/SCP NERO…" at bounding box center [395, 203] width 428 height 23
drag, startPoint x: 238, startPoint y: 309, endPoint x: 68, endPoint y: 274, distance: 173.6
click at [312, 316] on input "Gacha - Morskoj, kurss?" at bounding box center [618, 309] width 875 height 23
type input "Gacha - Morskoj, kurss? (uzlika 25000usd, ienaaca 24995usd)"
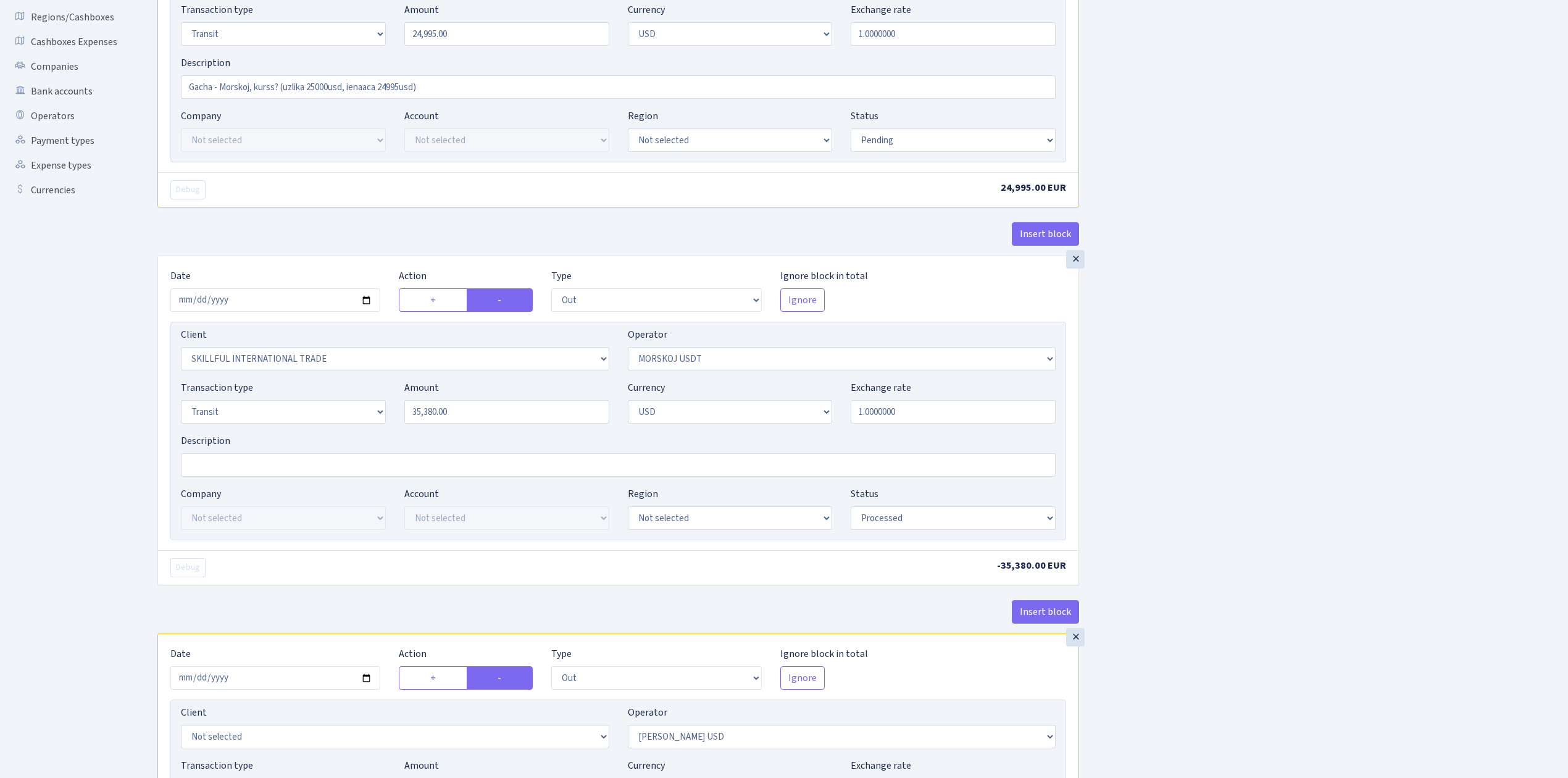
scroll to position [247, 0]
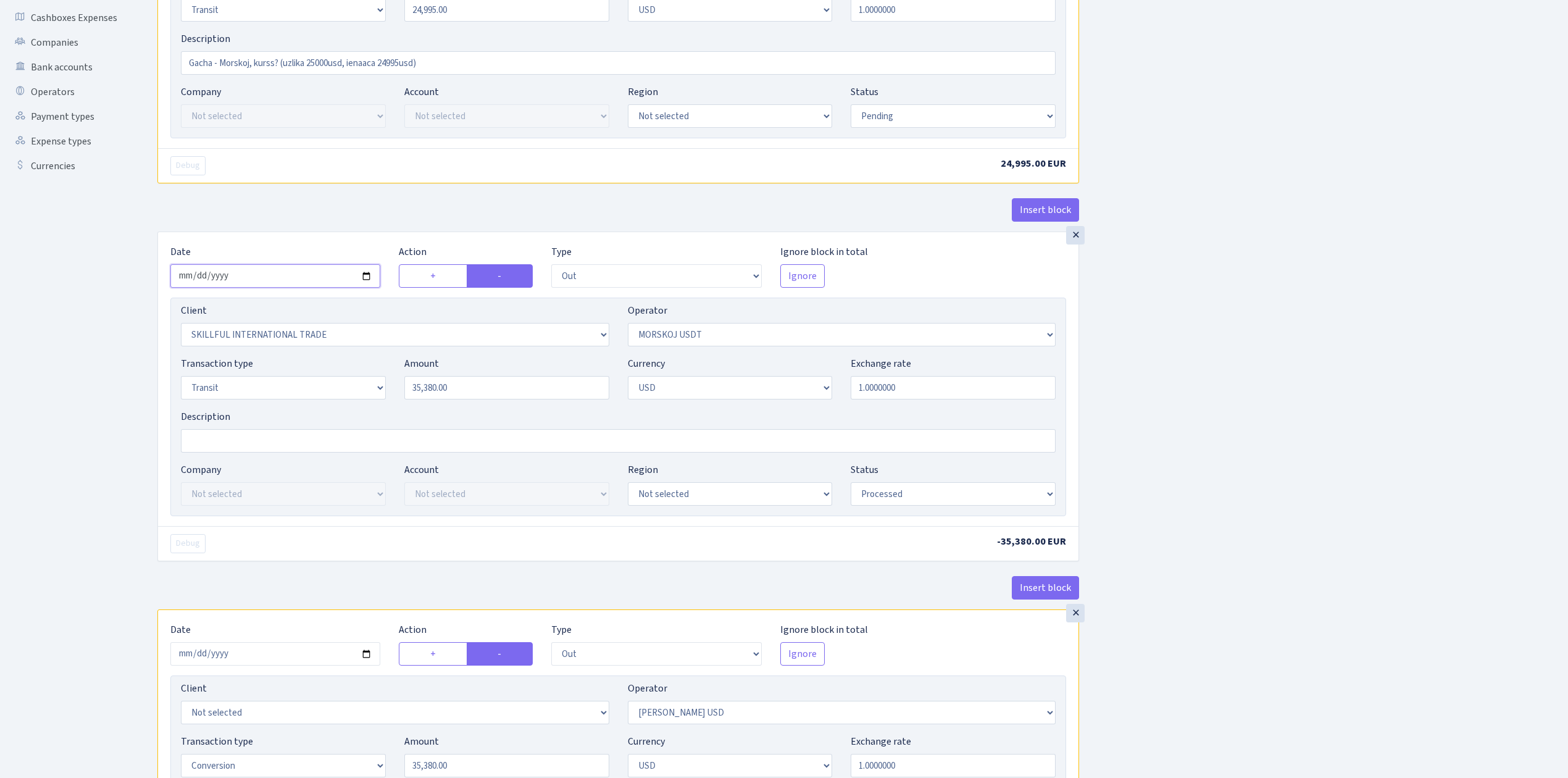
click at [367, 279] on input "2025-08-26" at bounding box center [275, 276] width 210 height 23
type input "2025-08-27"
click at [342, 332] on select "Not selected 1 KOC GEMICILIK VE TASIMACILIK 1/BALDERE-SILDEDZE SIGNE 1/SCP NERO…" at bounding box center [395, 334] width 428 height 23
select select "2041"
click at [181, 327] on select "Not selected 1 KOC GEMICILIK VE TASIMACILIK 1/BALDERE-SILDEDZE SIGNE 1/SCP NERO…" at bounding box center [395, 334] width 428 height 23
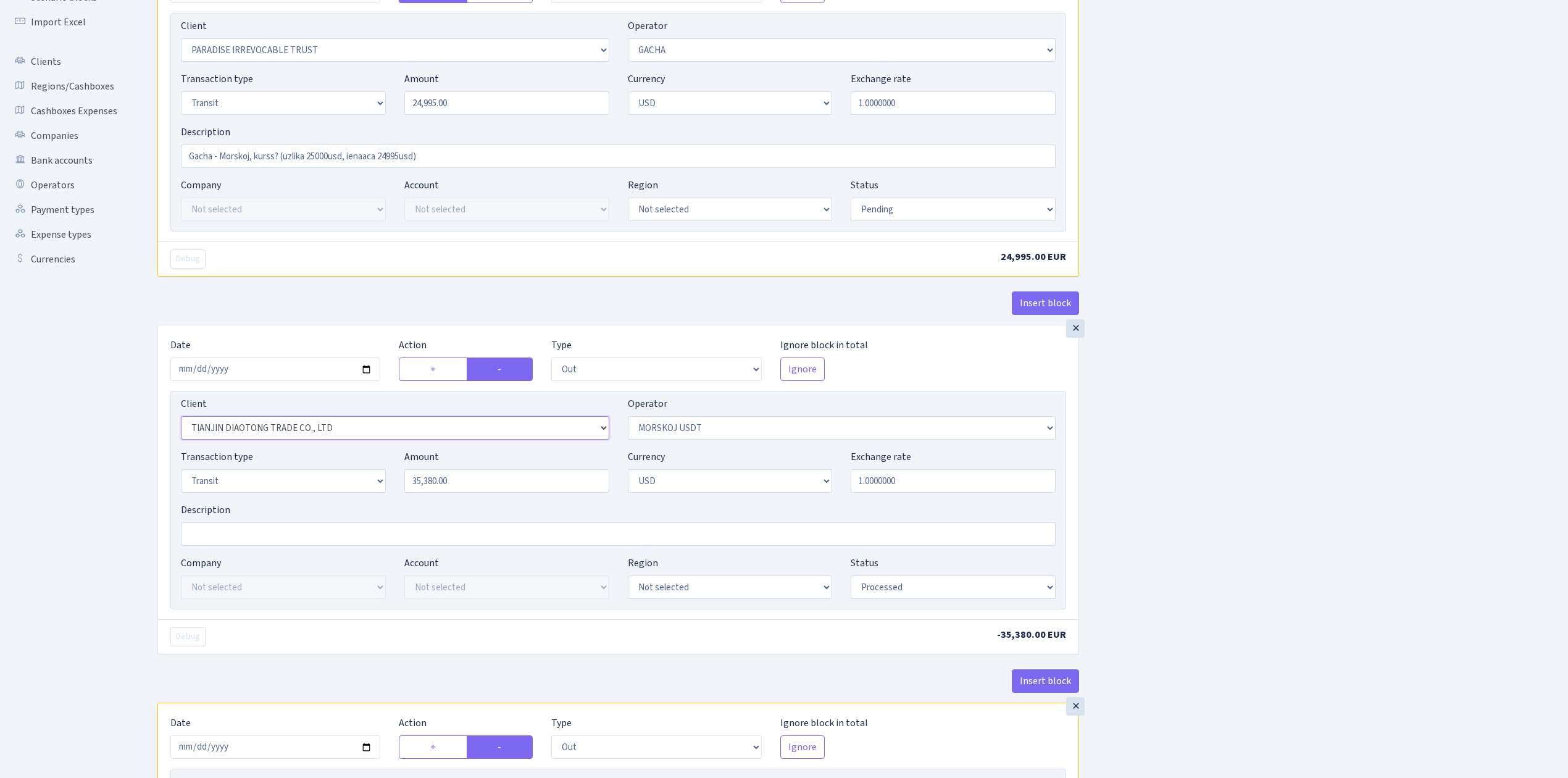
scroll to position [82, 0]
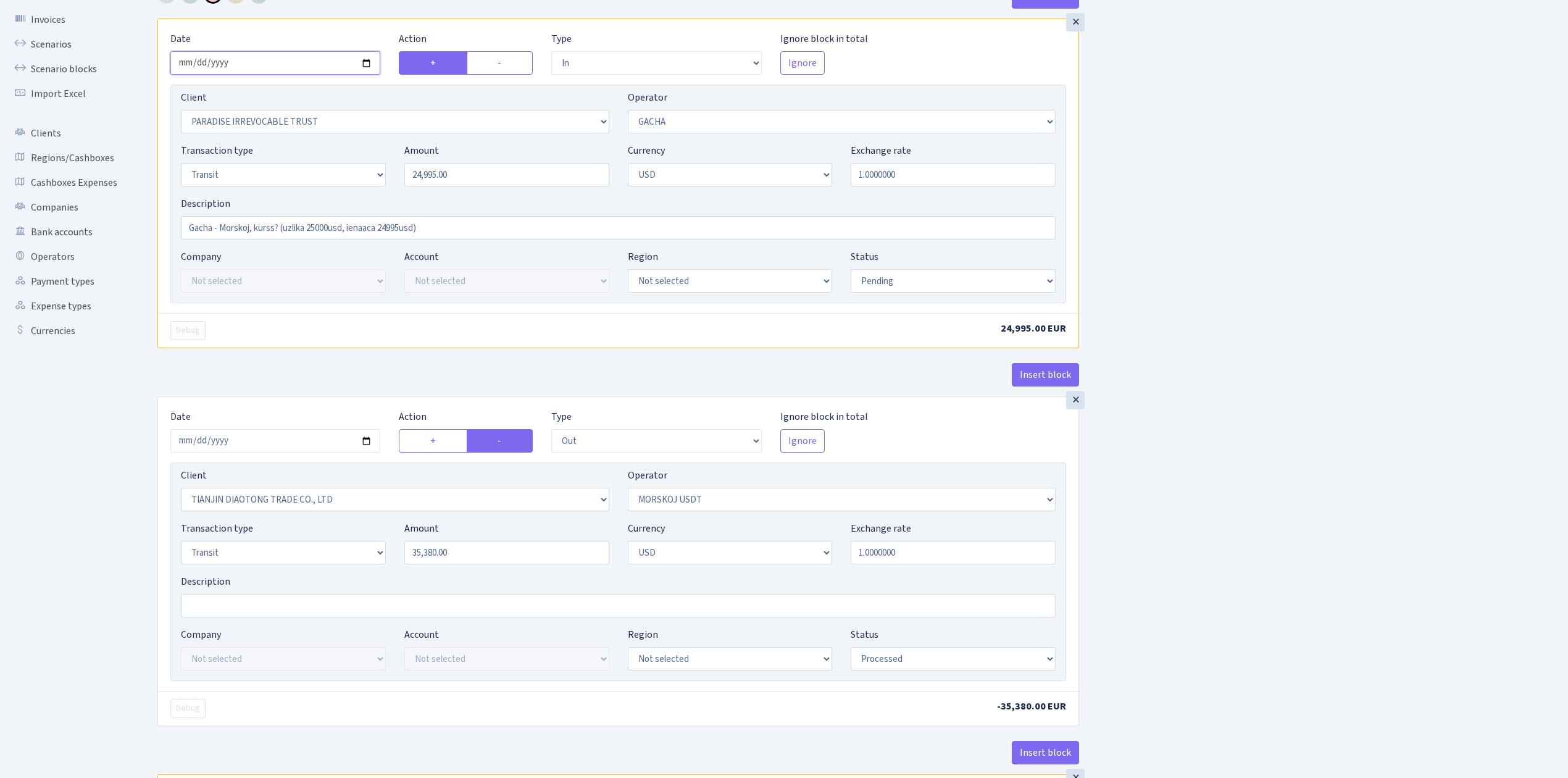
click at [368, 63] on input "2025-08-27" at bounding box center [275, 63] width 210 height 23
type input "2025-08-28"
click at [365, 441] on input "2025-08-27" at bounding box center [275, 440] width 210 height 23
type input "2025-08-28"
click at [365, 61] on input "2025-08-28" at bounding box center [275, 63] width 210 height 23
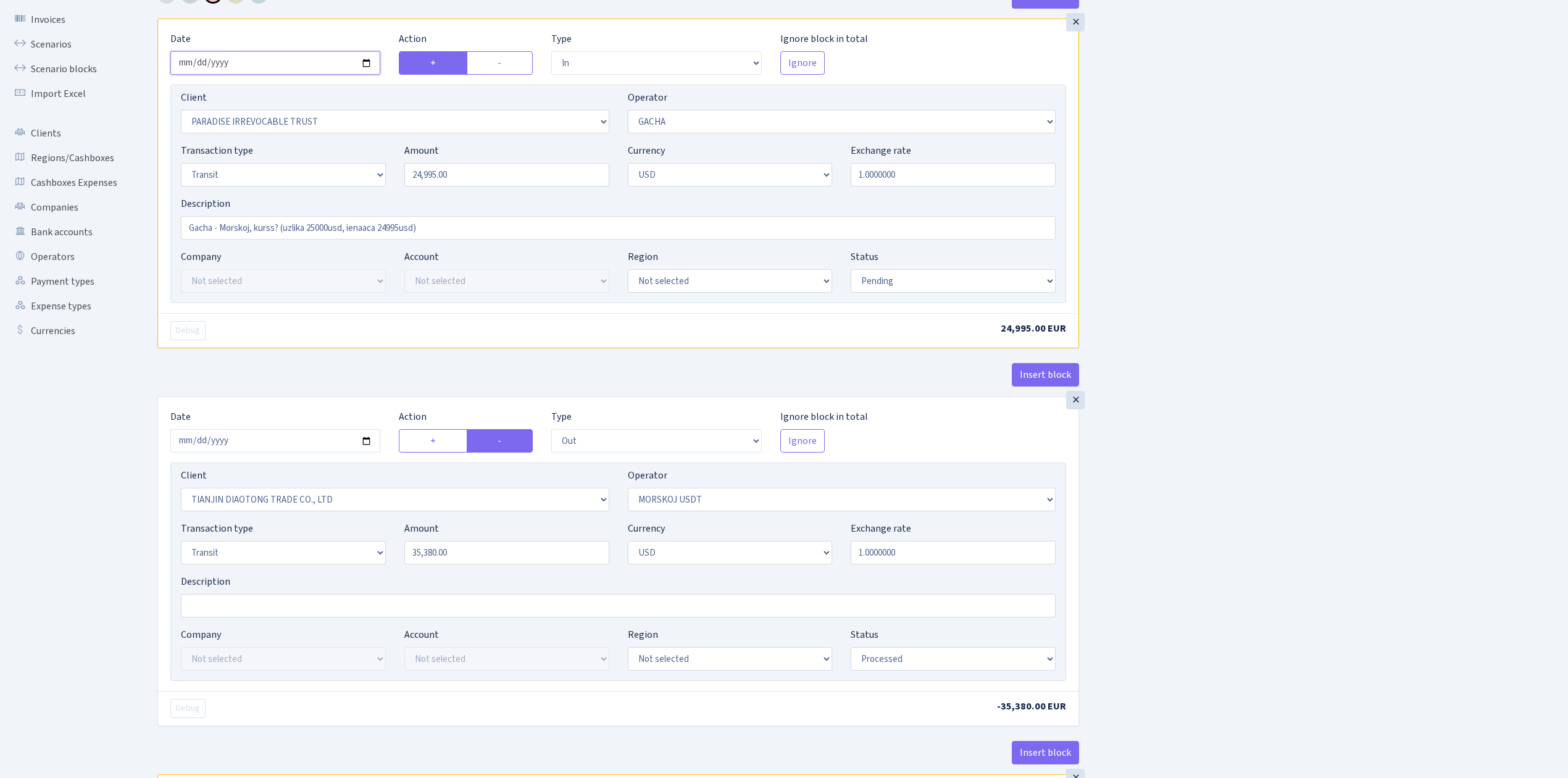
type input "2025-08-20"
click at [968, 279] on select "Draft Pending Later Never Processed" at bounding box center [953, 280] width 205 height 23
select select "processed"
click at [851, 270] on select "Draft Pending Later Never Processed" at bounding box center [953, 280] width 205 height 23
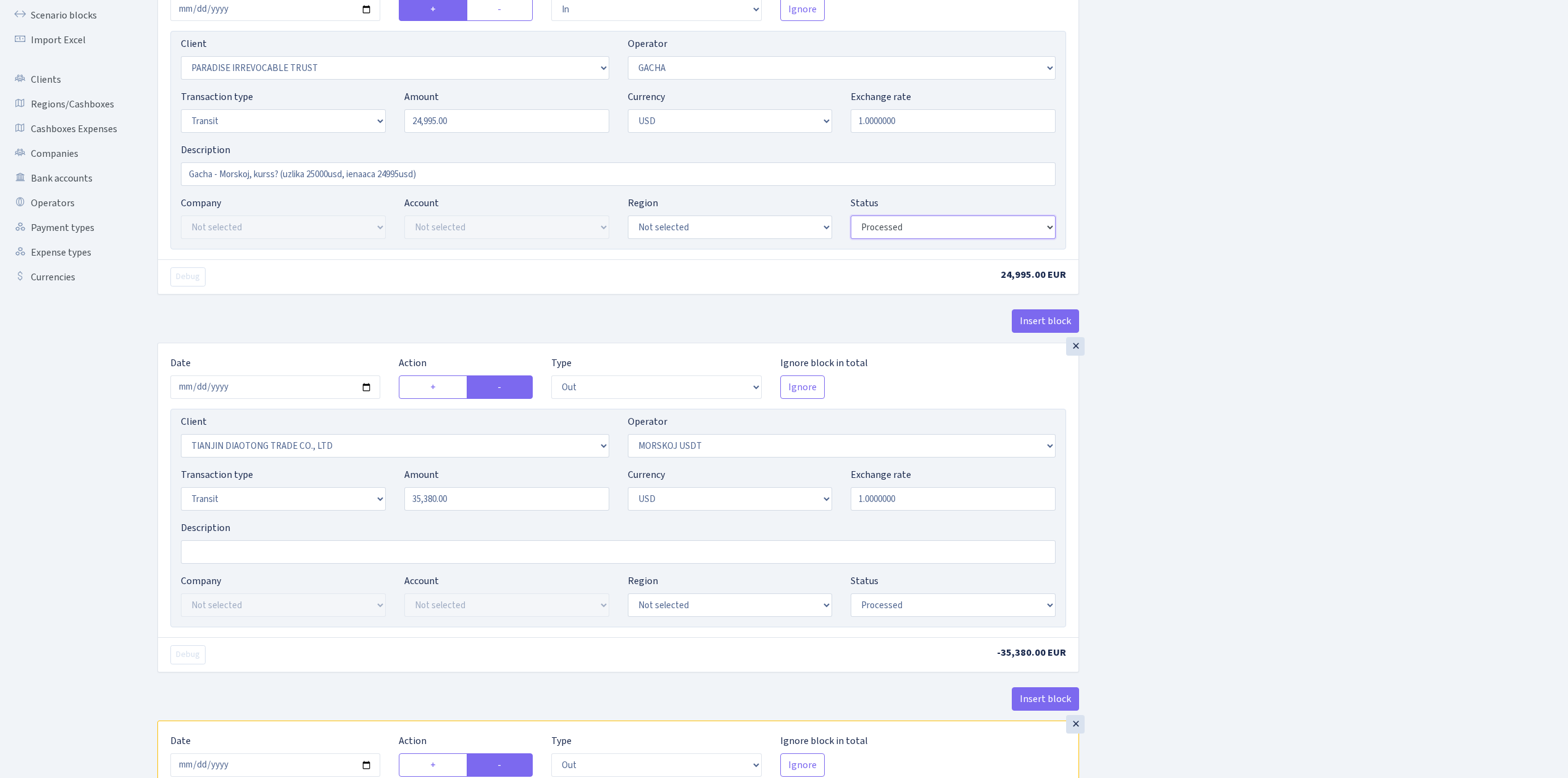
scroll to position [164, 0]
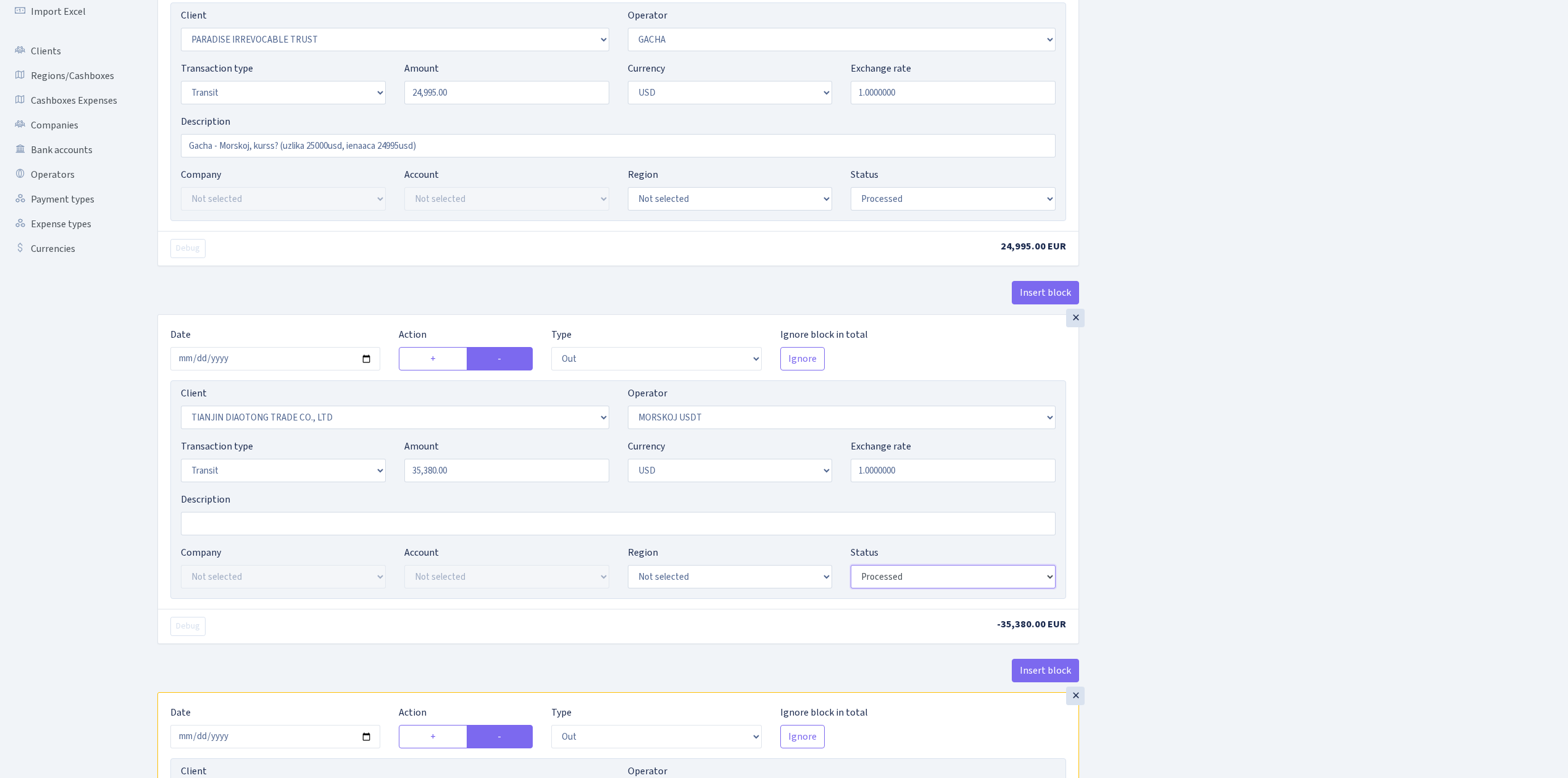
click at [931, 588] on select "Draft Pending Later Never Processed" at bounding box center [953, 576] width 205 height 23
click at [851, 568] on select "Draft Pending Later Never Processed" at bounding box center [953, 576] width 205 height 23
drag, startPoint x: 412, startPoint y: 471, endPoint x: 389, endPoint y: 467, distance: 23.3
click at [396, 470] on div "Amount 35380.00" at bounding box center [506, 460] width 224 height 43
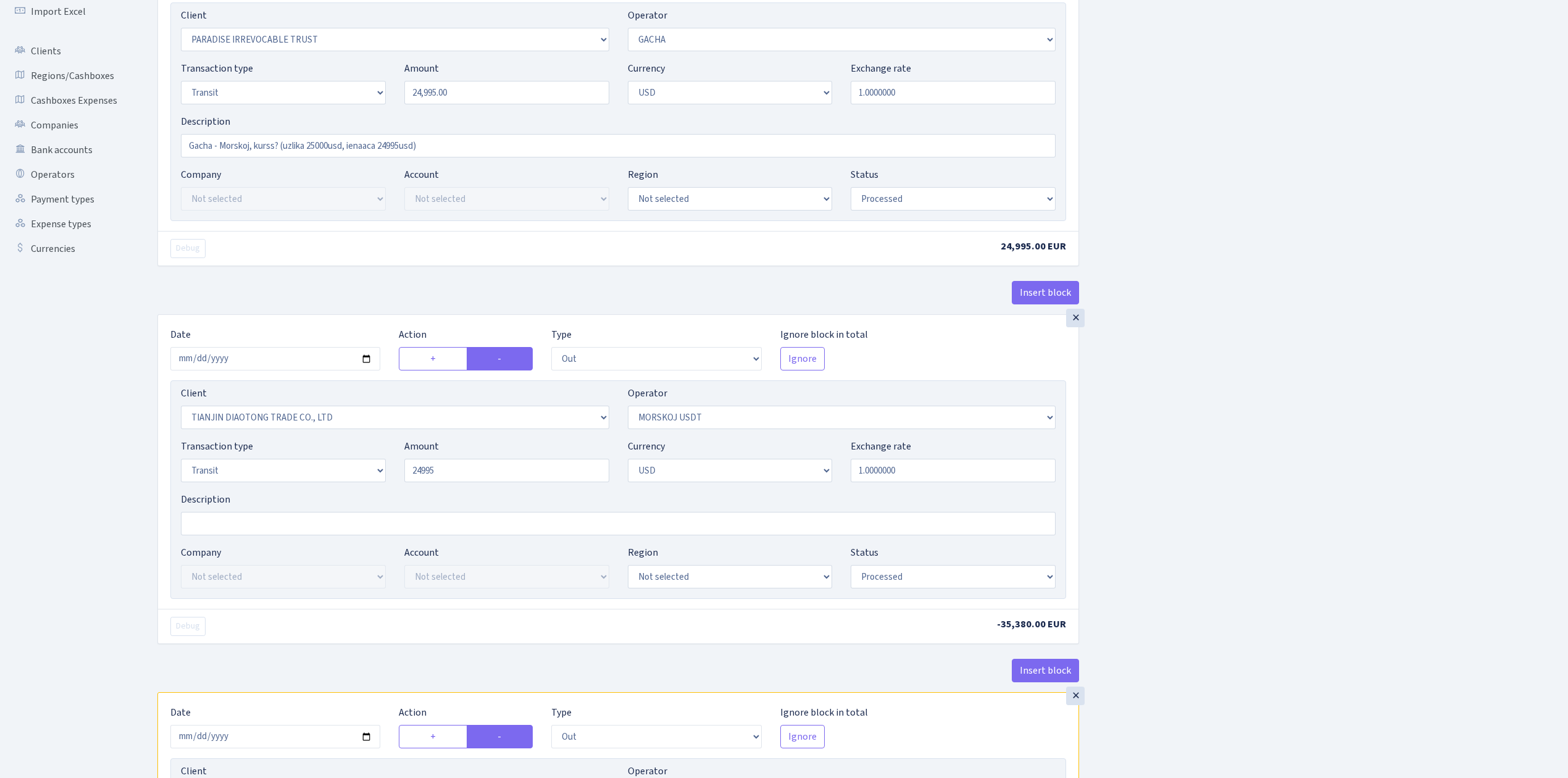
type input "24,995.00"
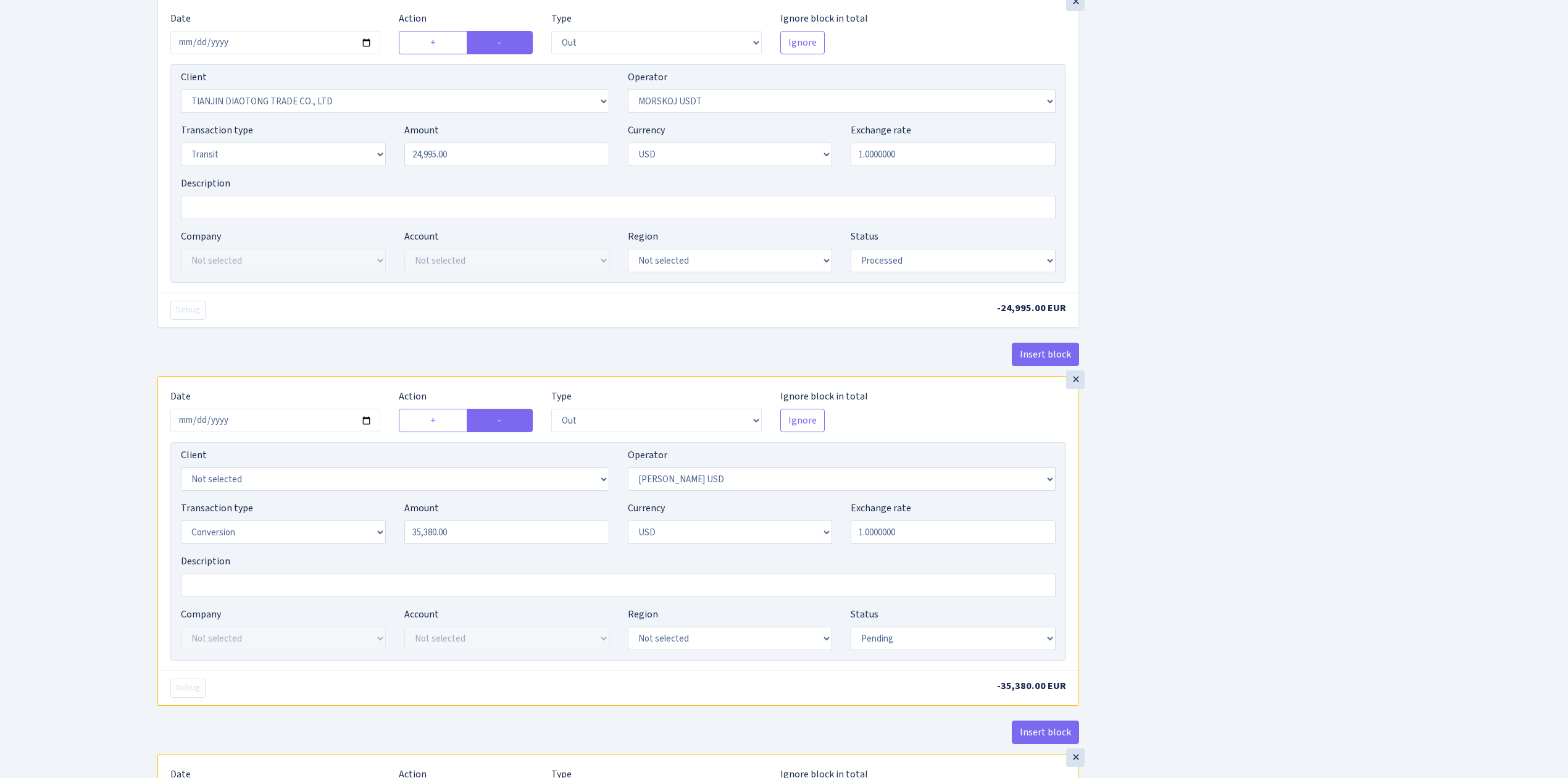
scroll to position [494, 0]
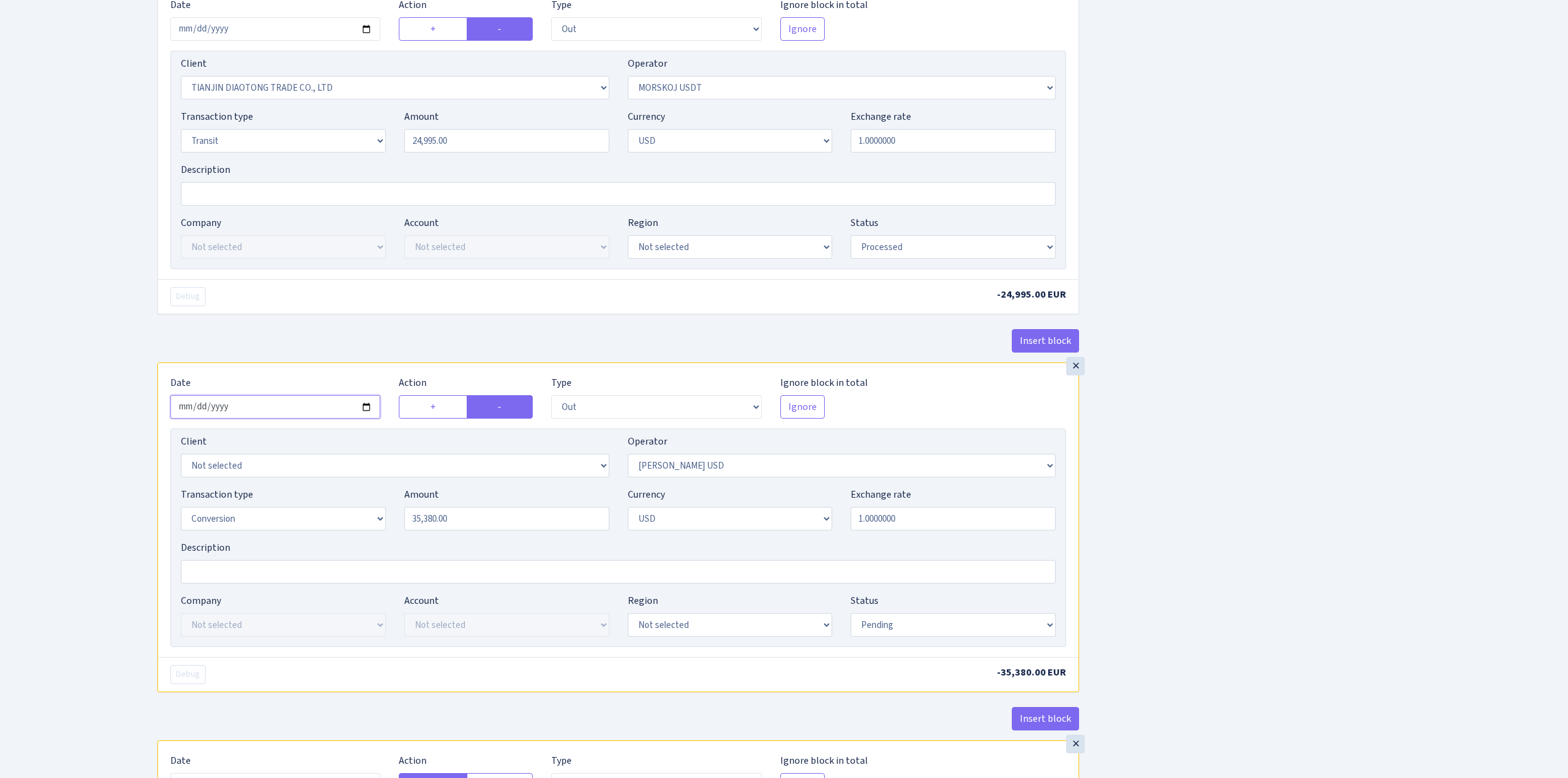
click at [364, 408] on input "2025-08-26" at bounding box center [275, 406] width 210 height 23
type input "2025-08-28"
drag, startPoint x: 487, startPoint y: 512, endPoint x: 362, endPoint y: 518, distance: 125.1
click at [362, 518] on div "Transaction type Not selected 981 ELF FISH crypto GIRT IVO dekl MM-BALTIC eur U…" at bounding box center [618, 513] width 893 height 53
click at [1220, 475] on div "Insert block × Date 2025-08-20 Action + - Type --- In Out Commission Field requ…" at bounding box center [853, 536] width 1410 height 1925
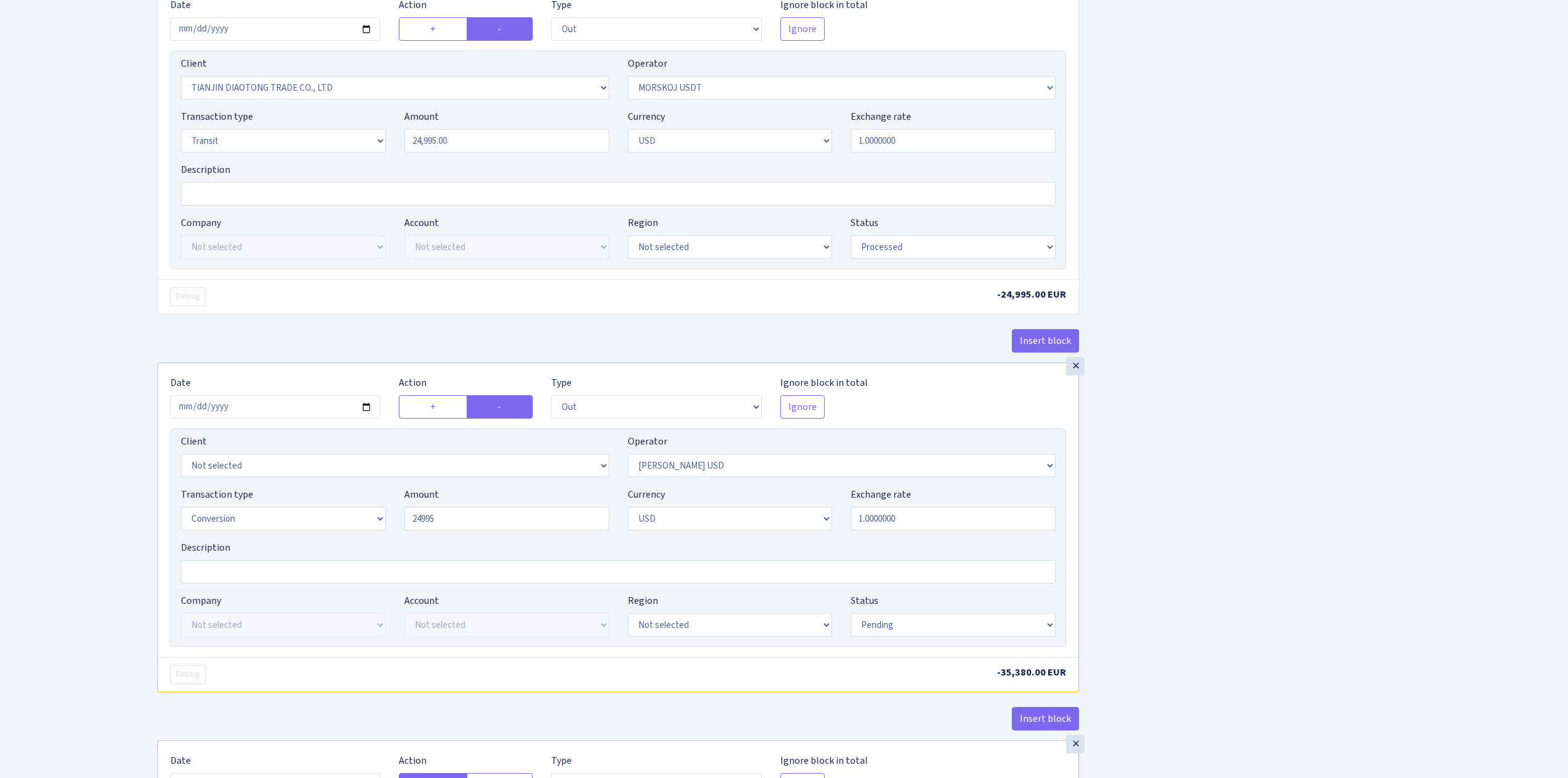
type input "24,995.00"
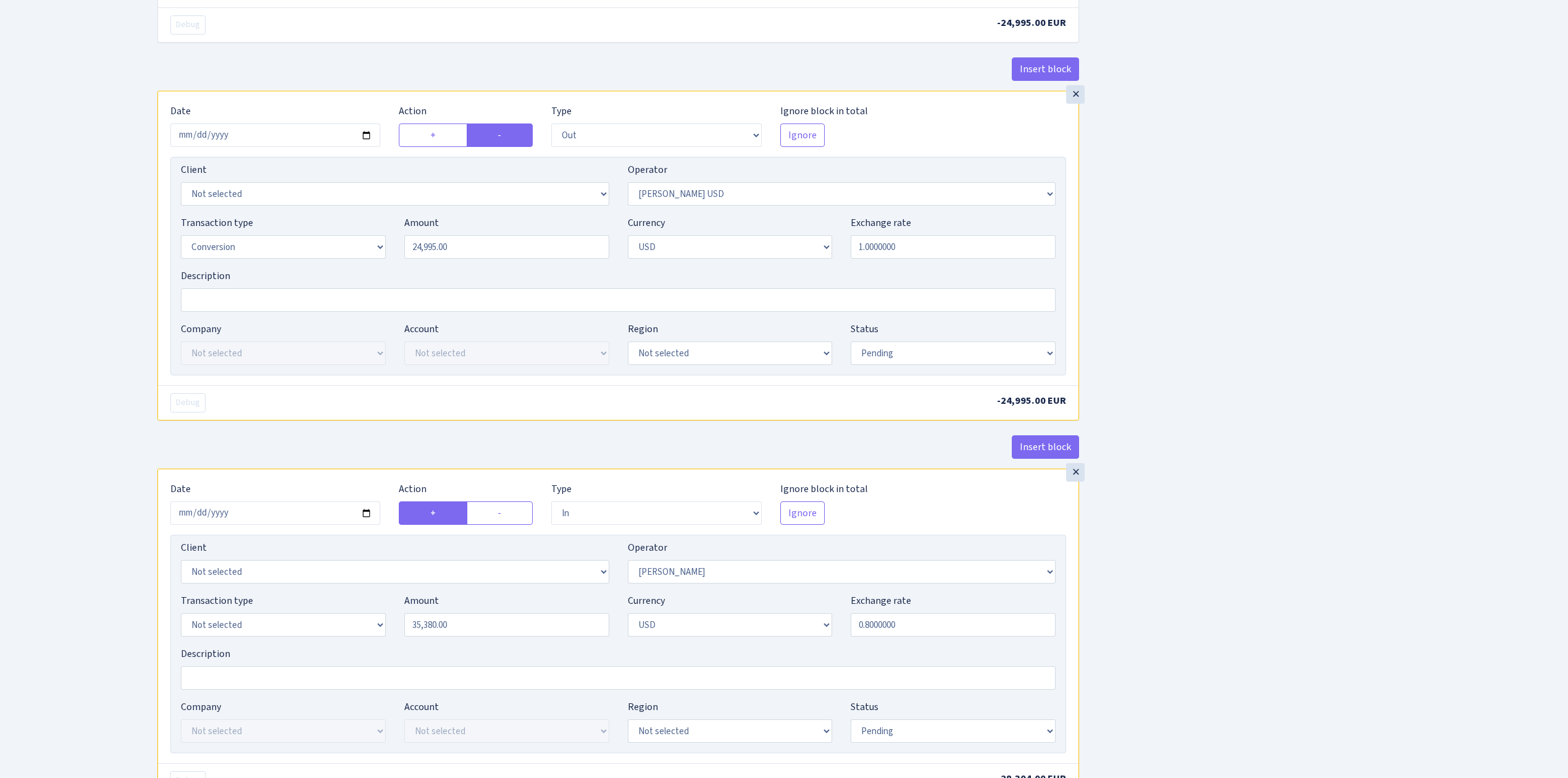
scroll to position [823, 0]
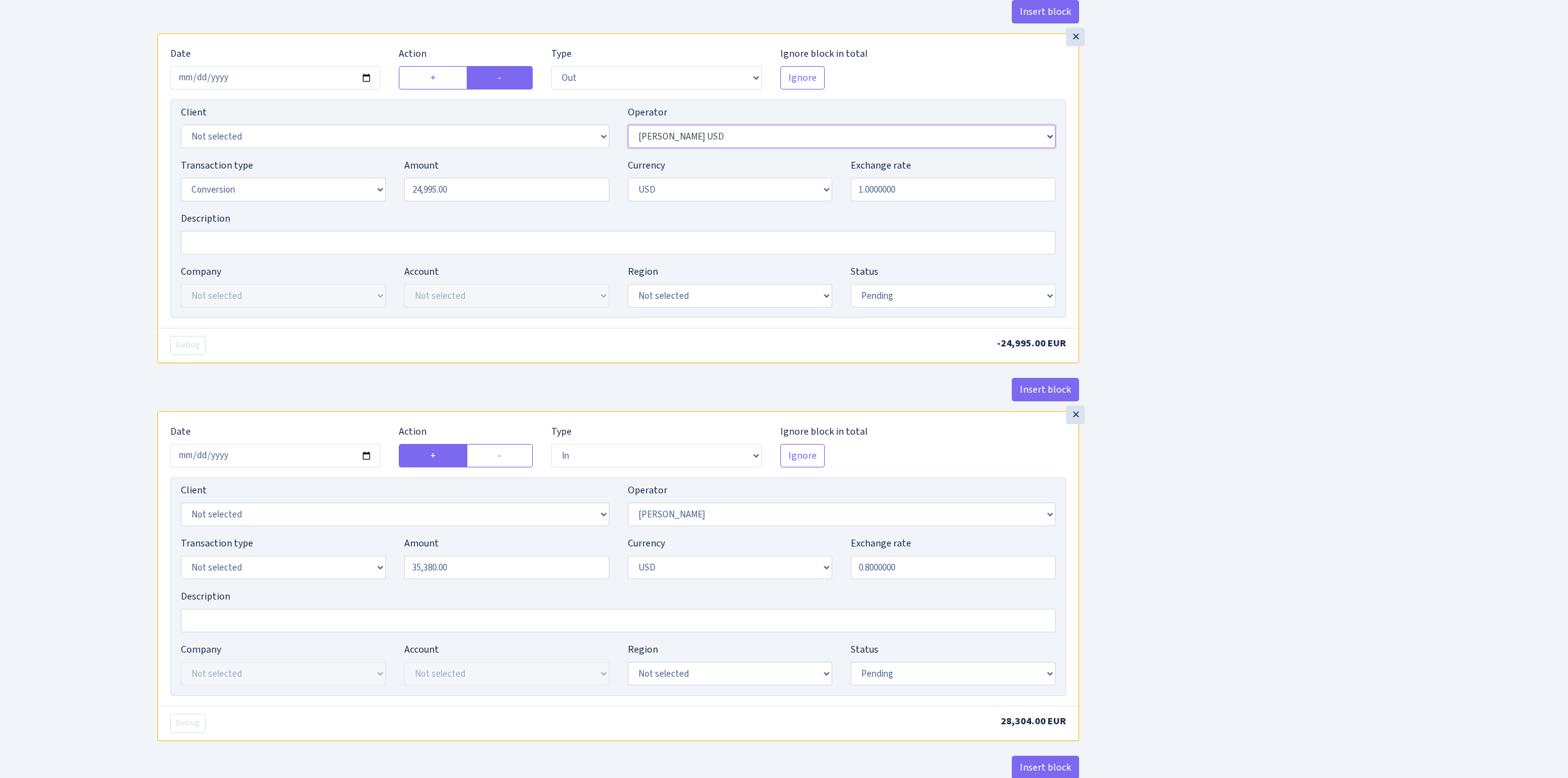
click at [710, 141] on select "Not selected 981 981 AED 981 BN usdt 981 CASH USDT 981 CASH USDT EUR 981 GOLD 9…" at bounding box center [841, 136] width 428 height 23
select select "316"
click at [628, 130] on select "Not selected 981 981 AED 981 BN usdt 981 CASH USDT 981 CASH USDT EUR 981 GOLD 9…" at bounding box center [841, 136] width 428 height 23
click at [748, 526] on select "Not selected 981 981 AED 981 BN usdt 981 CASH USDT 981 CASH USDT EUR 981 GOLD 9…" at bounding box center [841, 514] width 428 height 23
select select "164"
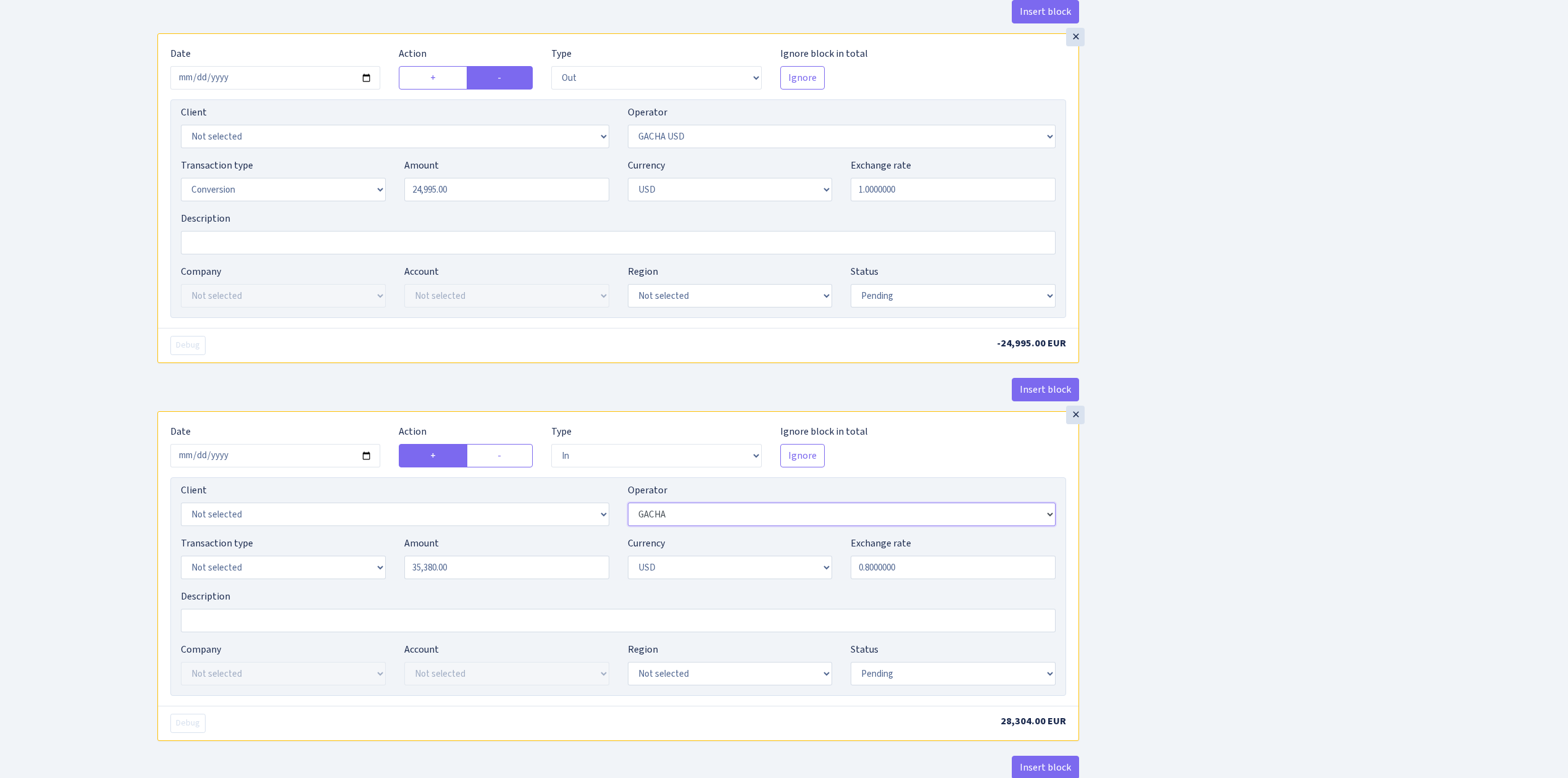
click at [628, 510] on select "Not selected 981 981 AED 981 BN usdt 981 CASH USDT 981 CASH USDT EUR 981 GOLD 9…" at bounding box center [841, 514] width 428 height 23
click at [371, 461] on input "2025-08-26" at bounding box center [275, 455] width 210 height 23
click at [367, 461] on input "2025-08-26" at bounding box center [275, 455] width 210 height 23
type input "2025-08-28"
drag, startPoint x: 489, startPoint y: 581, endPoint x: 246, endPoint y: 537, distance: 247.0
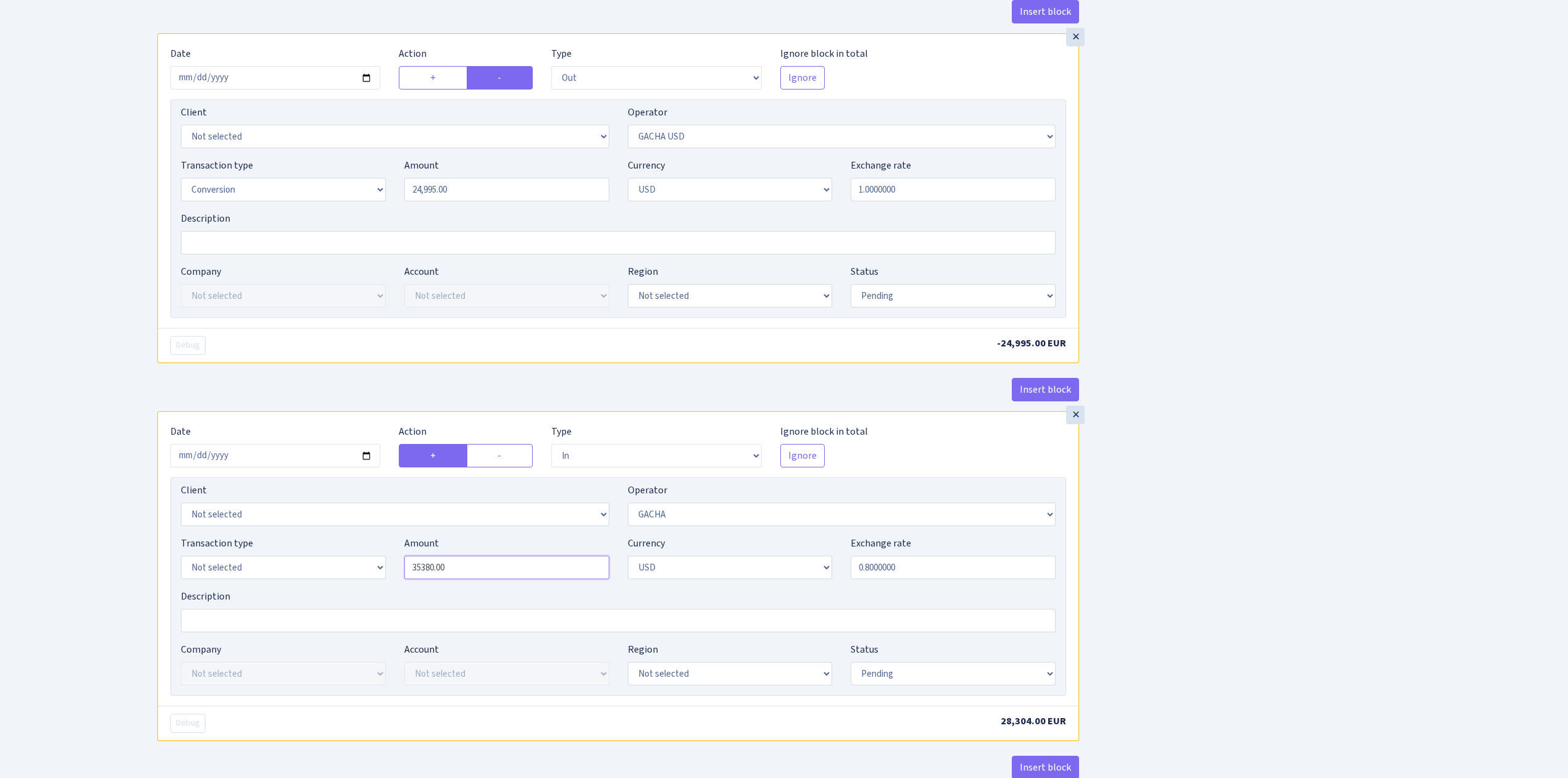
click at [259, 554] on div "Transaction type Not selected 981 ELF FISH crypto GIRT IVO dekl MM-BALTIC eur U…" at bounding box center [618, 562] width 893 height 53
click at [1213, 494] on div "Insert block × Date 2025-08-20 Action + - Type --- In Out Commission Field requ…" at bounding box center [853, 207] width 1410 height 1925
type input "24,995.00"
click at [1242, 488] on div "Insert block × Date 2025-08-20 Action + - Type --- In Out Commission Field requ…" at bounding box center [853, 207] width 1410 height 1925
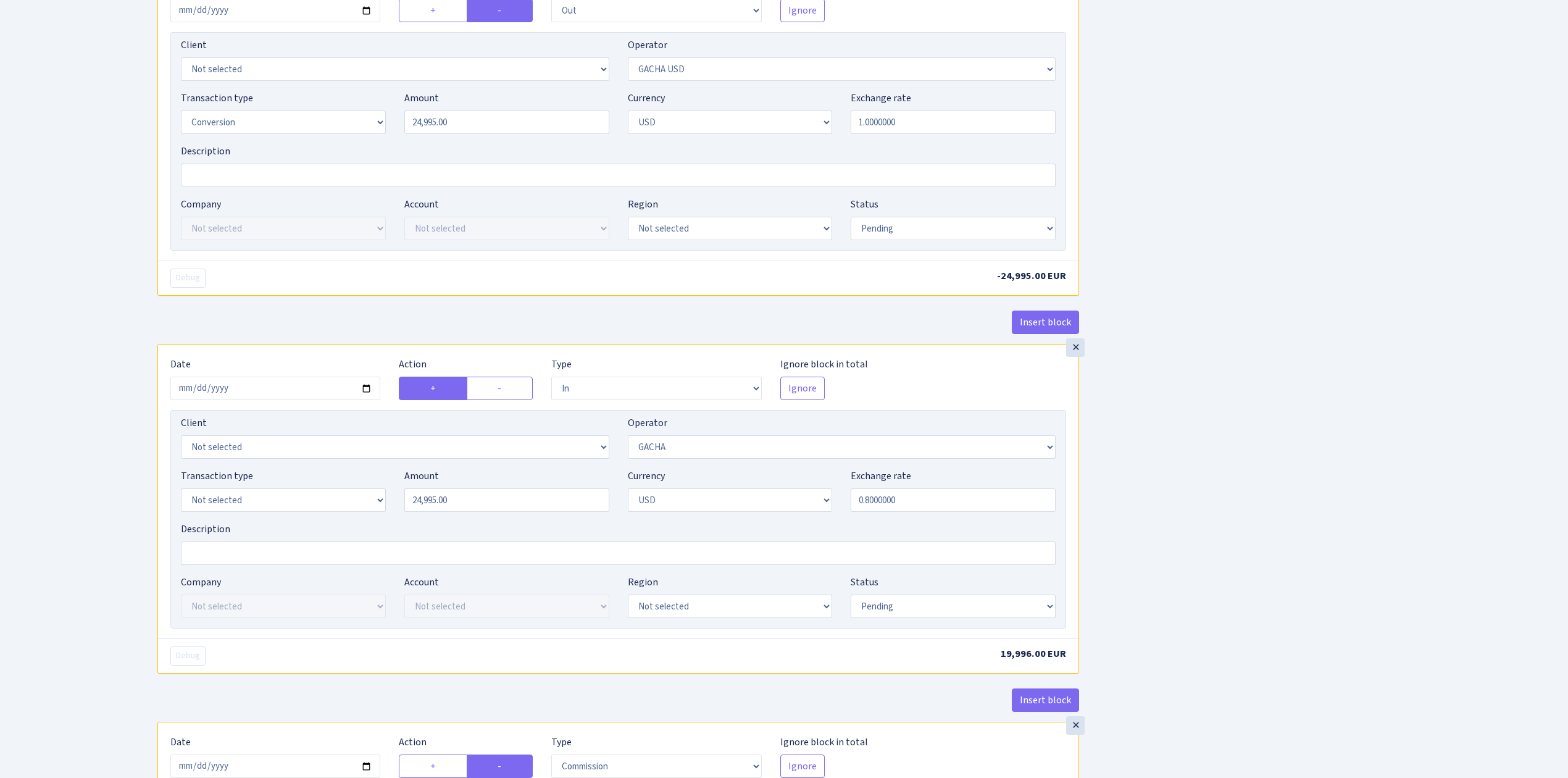
scroll to position [1152, 0]
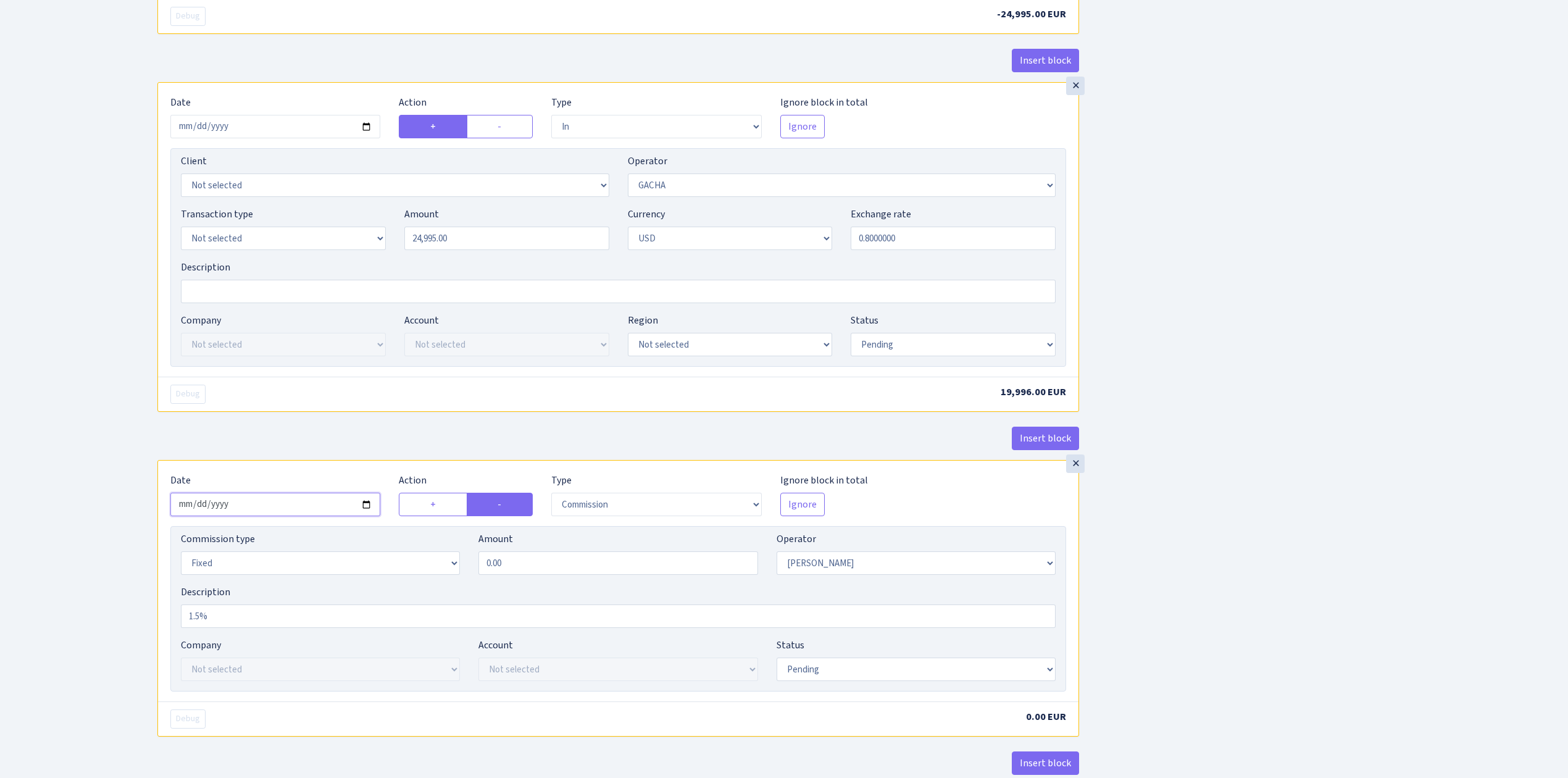
click at [366, 512] on input "2025-08-26" at bounding box center [275, 504] width 210 height 23
type input "2025-08-28"
drag, startPoint x: 248, startPoint y: 627, endPoint x: 132, endPoint y: 618, distance: 116.3
click at [649, 509] on select "--- In Out Commission" at bounding box center [656, 504] width 210 height 23
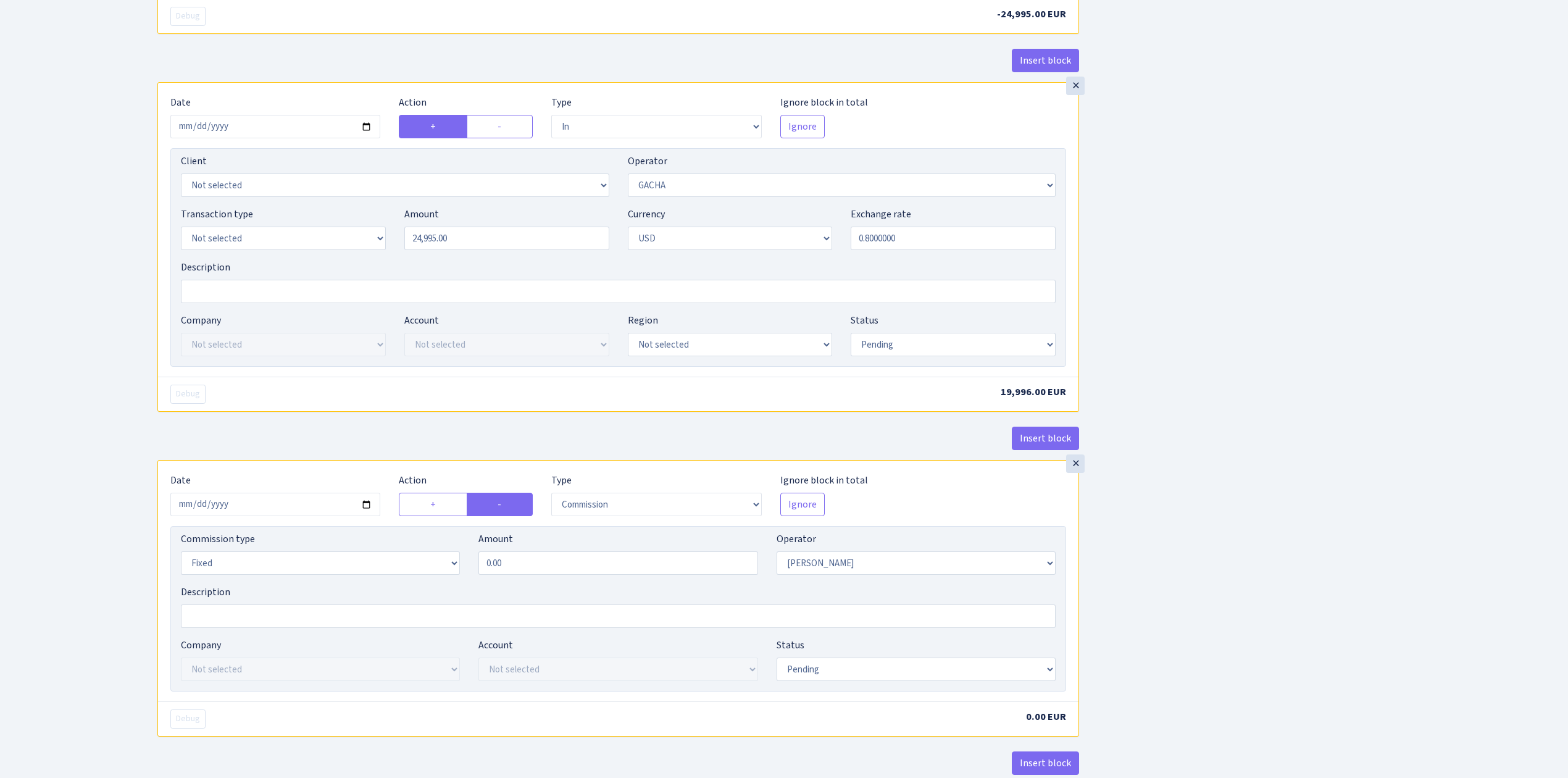
click at [663, 483] on div "Type --- In Out Commission Field required." at bounding box center [656, 494] width 228 height 43
click at [805, 573] on select "Not selected 981 981 AED 981 BN usdt 981 CASH USDT 981 CASH USDT EUR 981 GOLD 9…" at bounding box center [916, 562] width 279 height 23
select select "164"
click at [777, 561] on select "Not selected 981 981 AED 981 BN usdt 981 CASH USDT 981 CASH USDT EUR 981 GOLD 9…" at bounding box center [916, 562] width 279 height 23
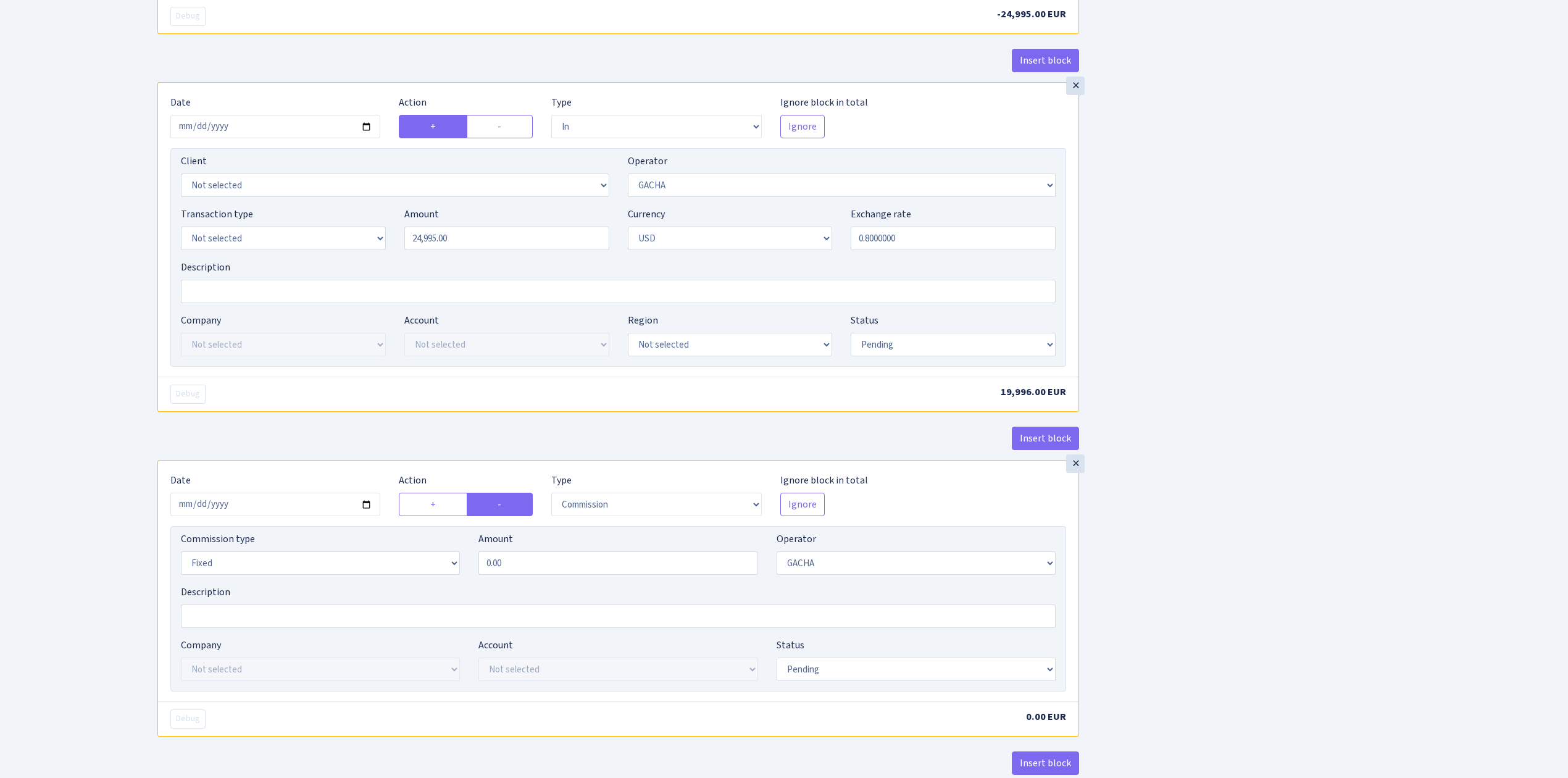
scroll to position [1282, 0]
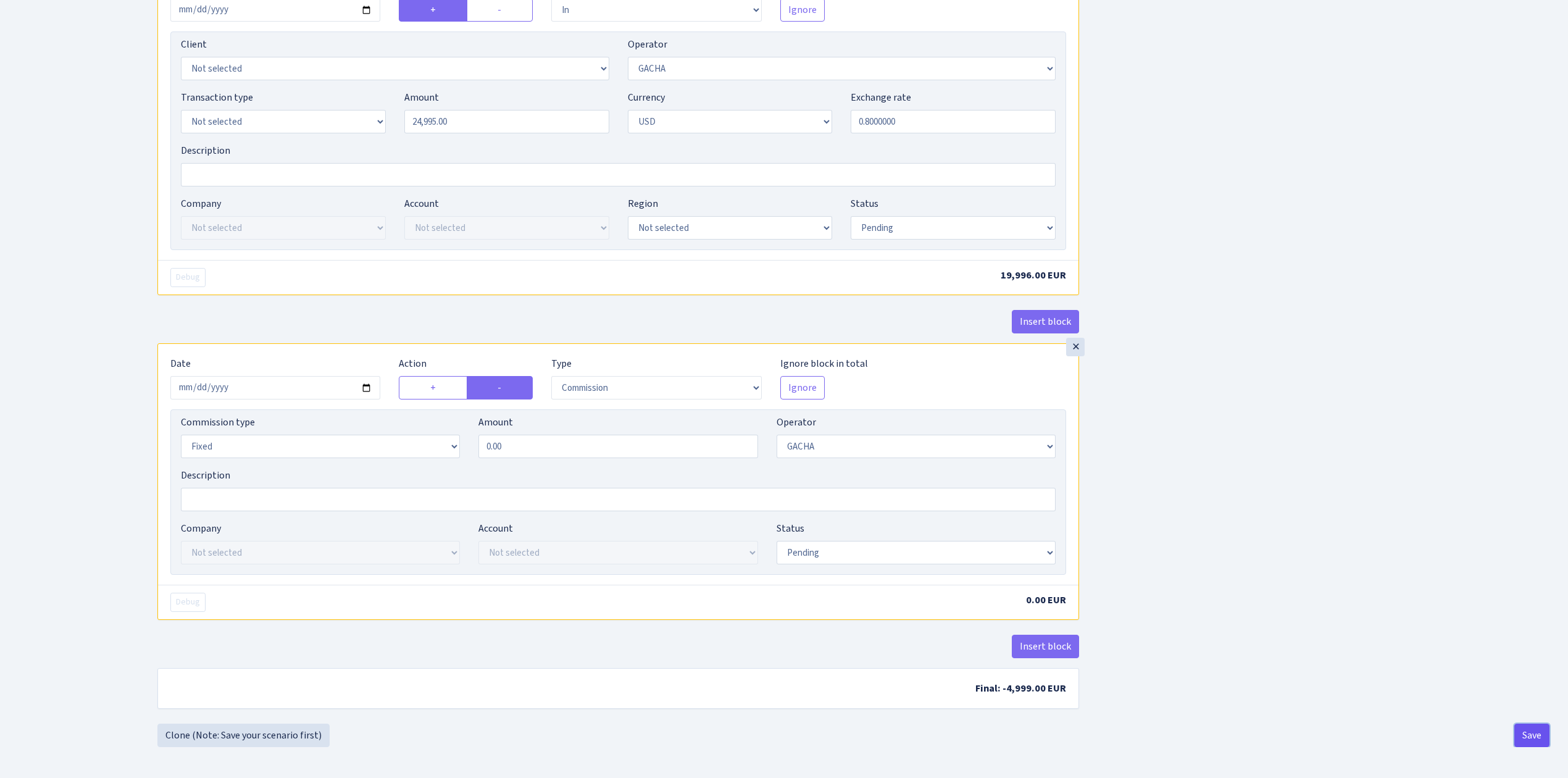
click at [1533, 729] on button "Save" at bounding box center [1531, 735] width 35 height 23
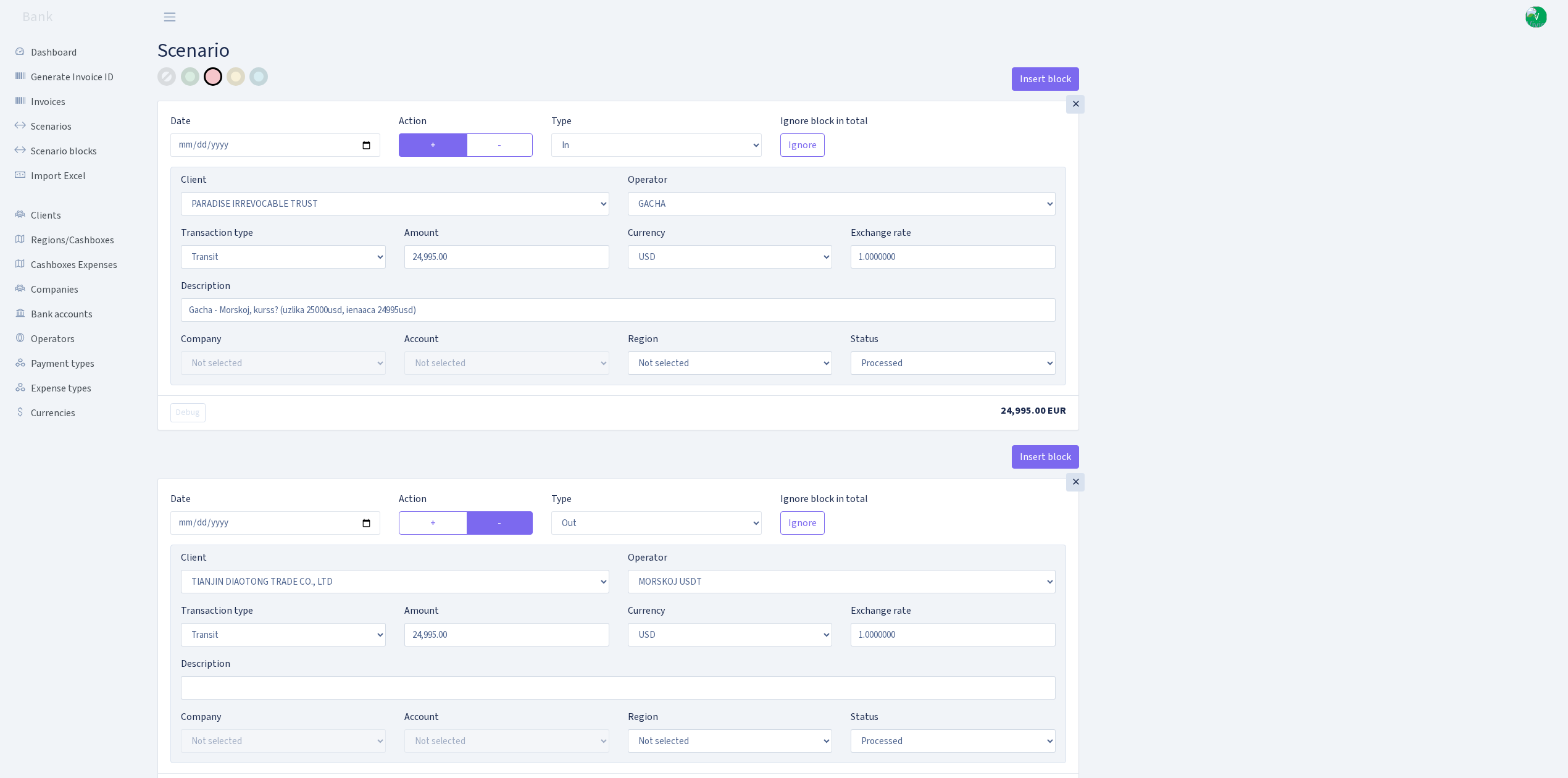
select select "in"
select select "3324"
select select "164"
select select "5"
select select "2"
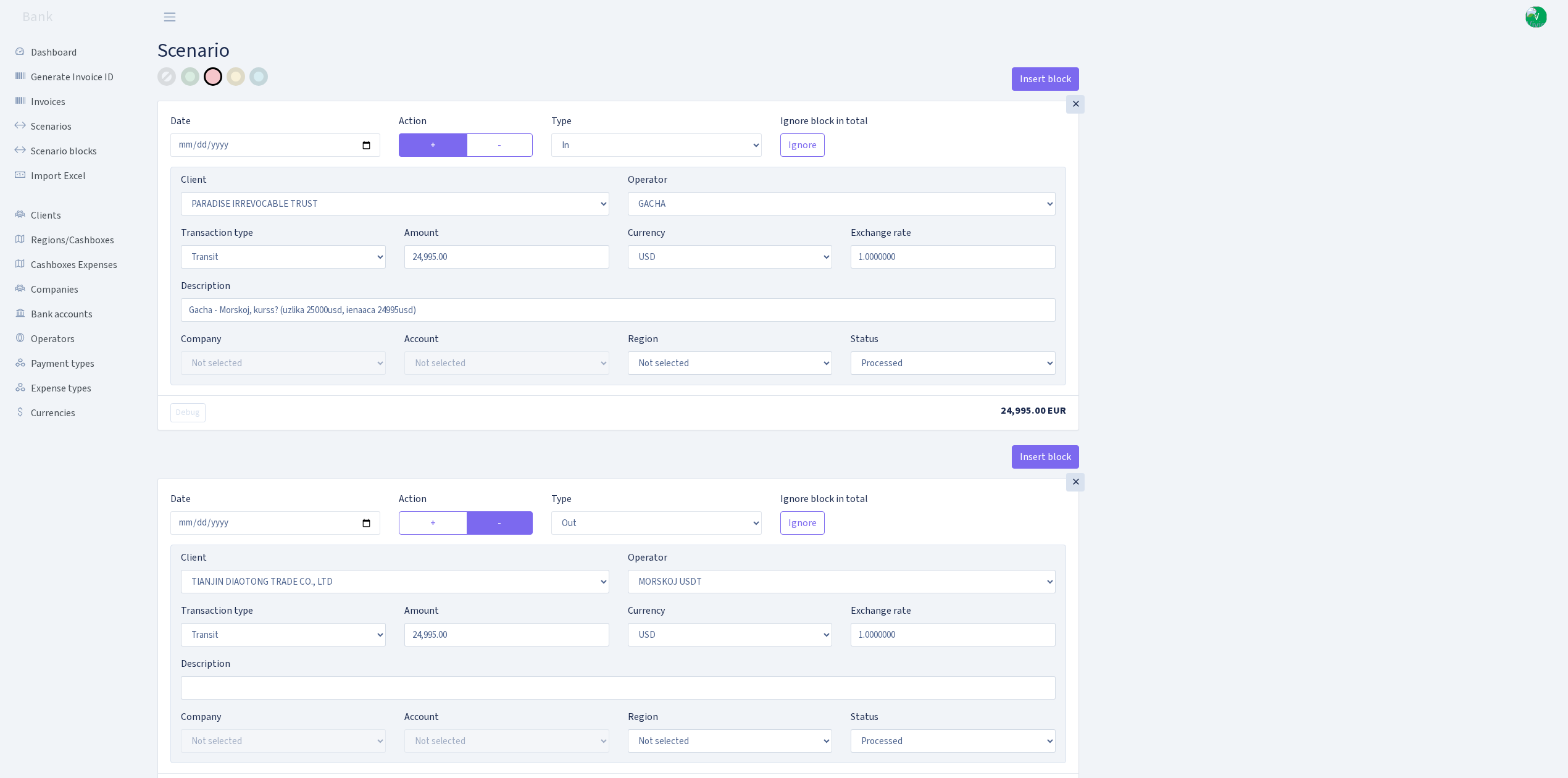
select select "processed"
select select "out"
select select "2041"
select select "324"
select select "5"
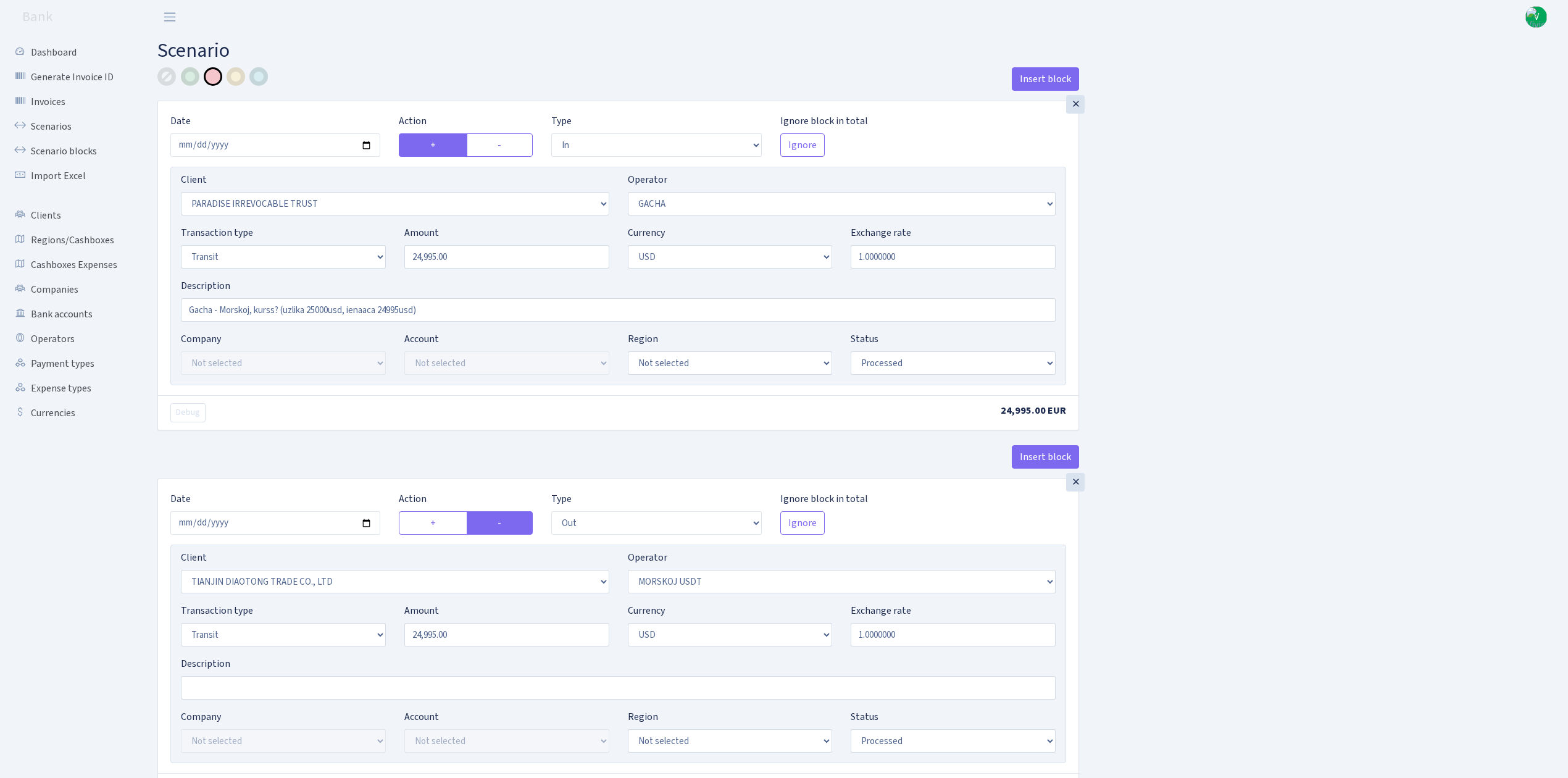
select select "2"
select select "processed"
select select "out"
select select "316"
select select "15"
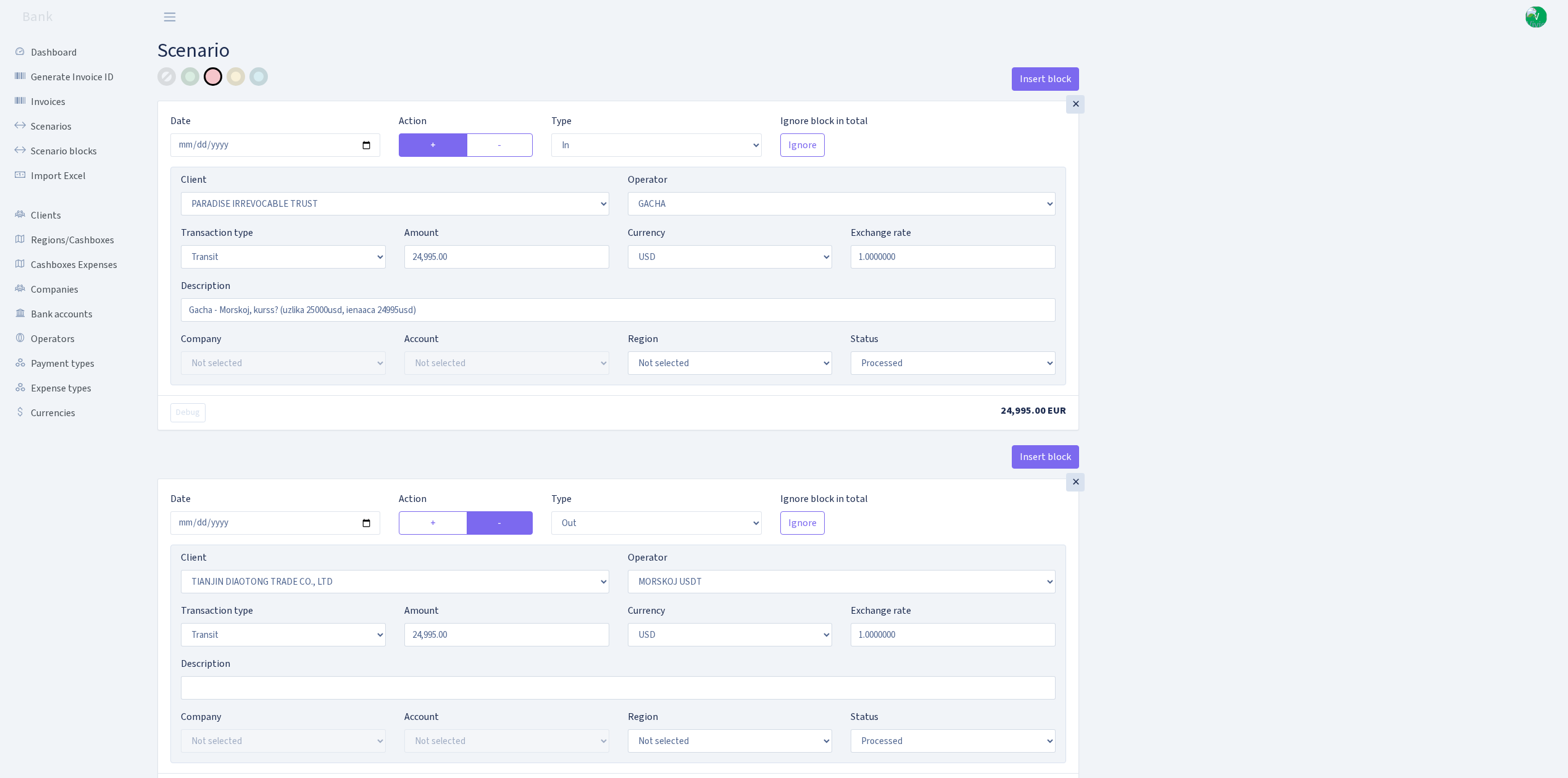
select select "2"
select select "pending"
select select "in"
select select "164"
select select "2"
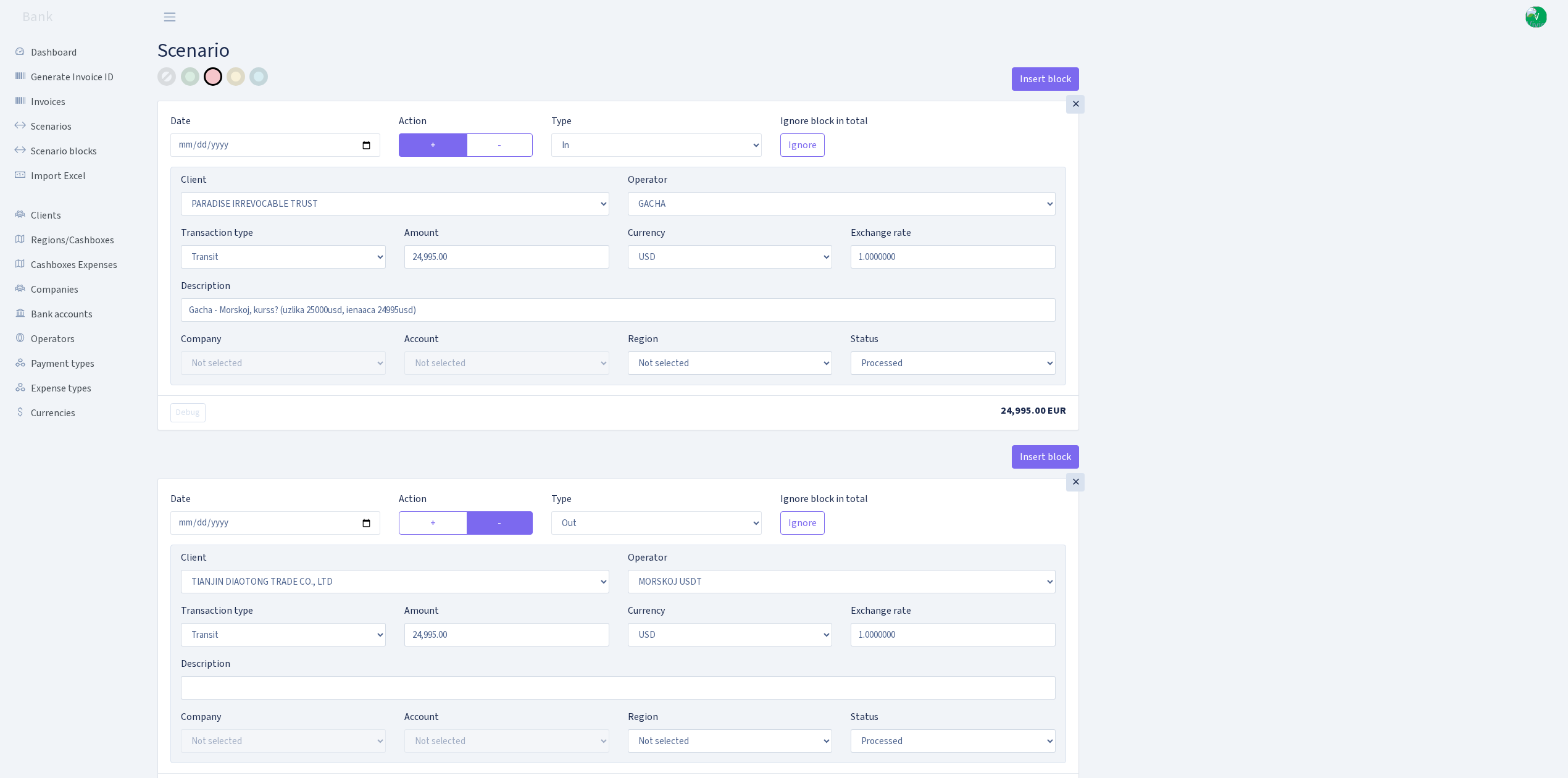
select select "pending"
select select "commission"
select select "fixed"
select select "164"
select select "pending"
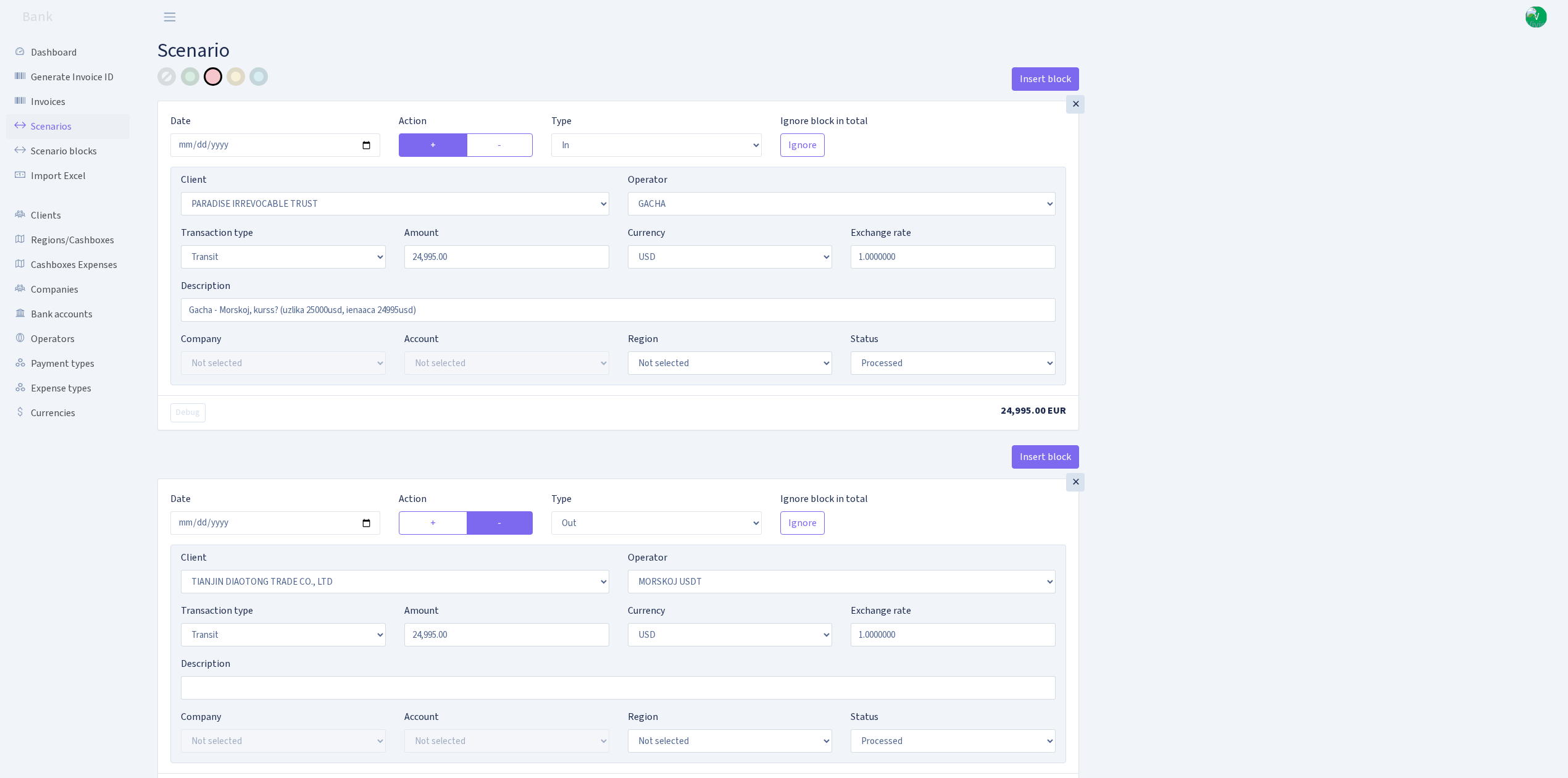
click at [61, 121] on link "Scenarios" at bounding box center [67, 126] width 124 height 25
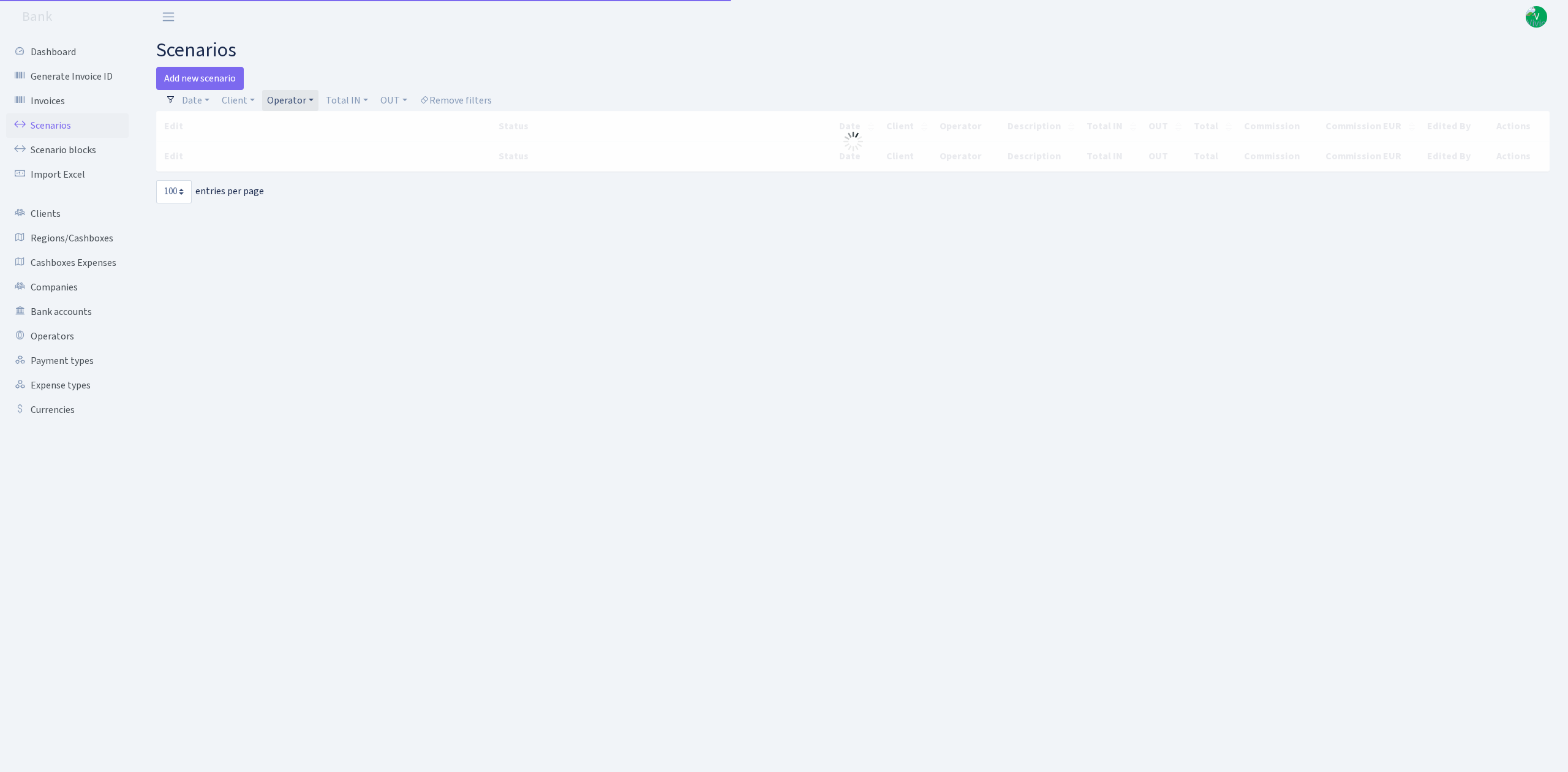
select select "100"
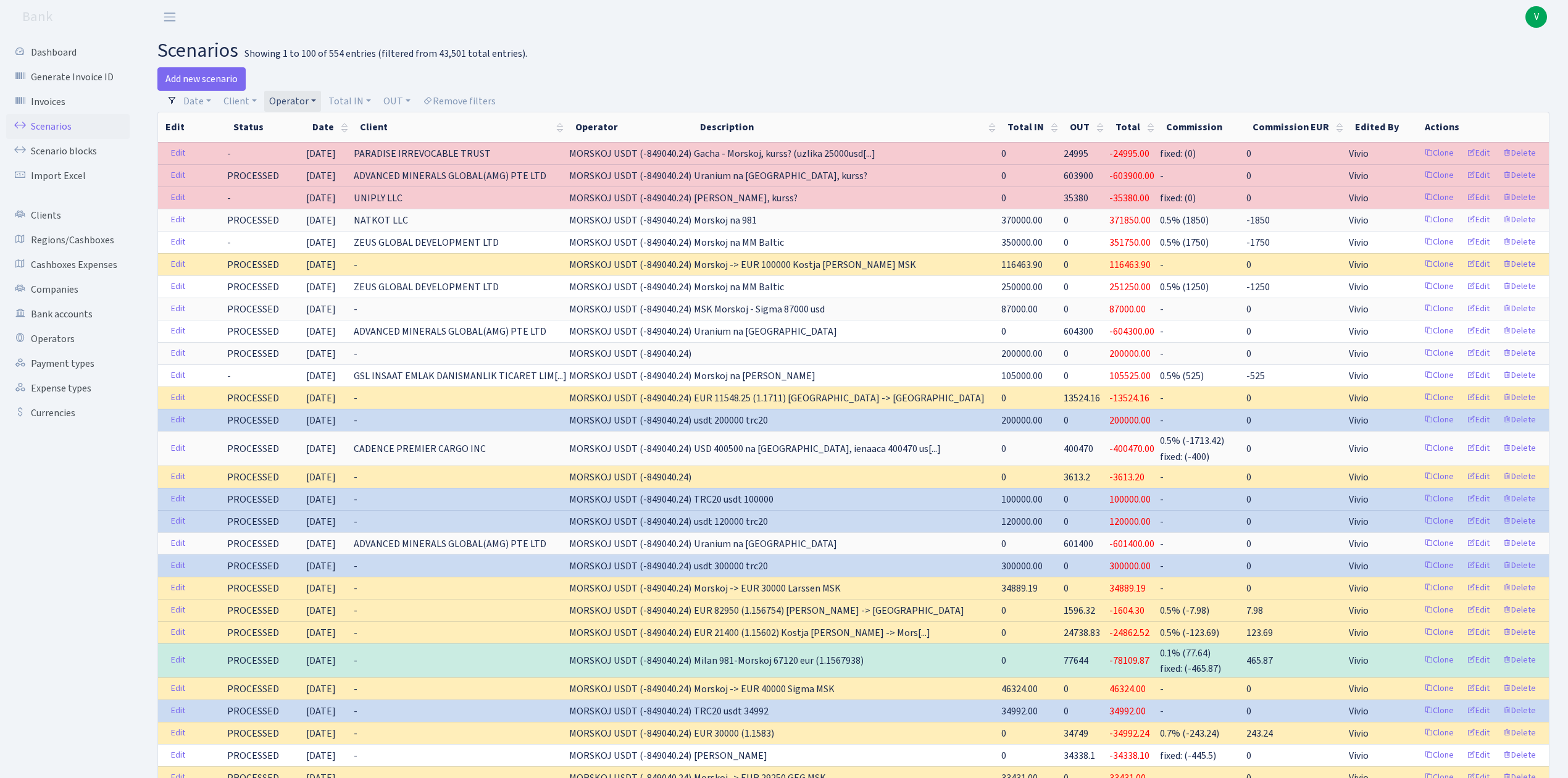
click at [55, 122] on link "Scenarios" at bounding box center [67, 126] width 124 height 25
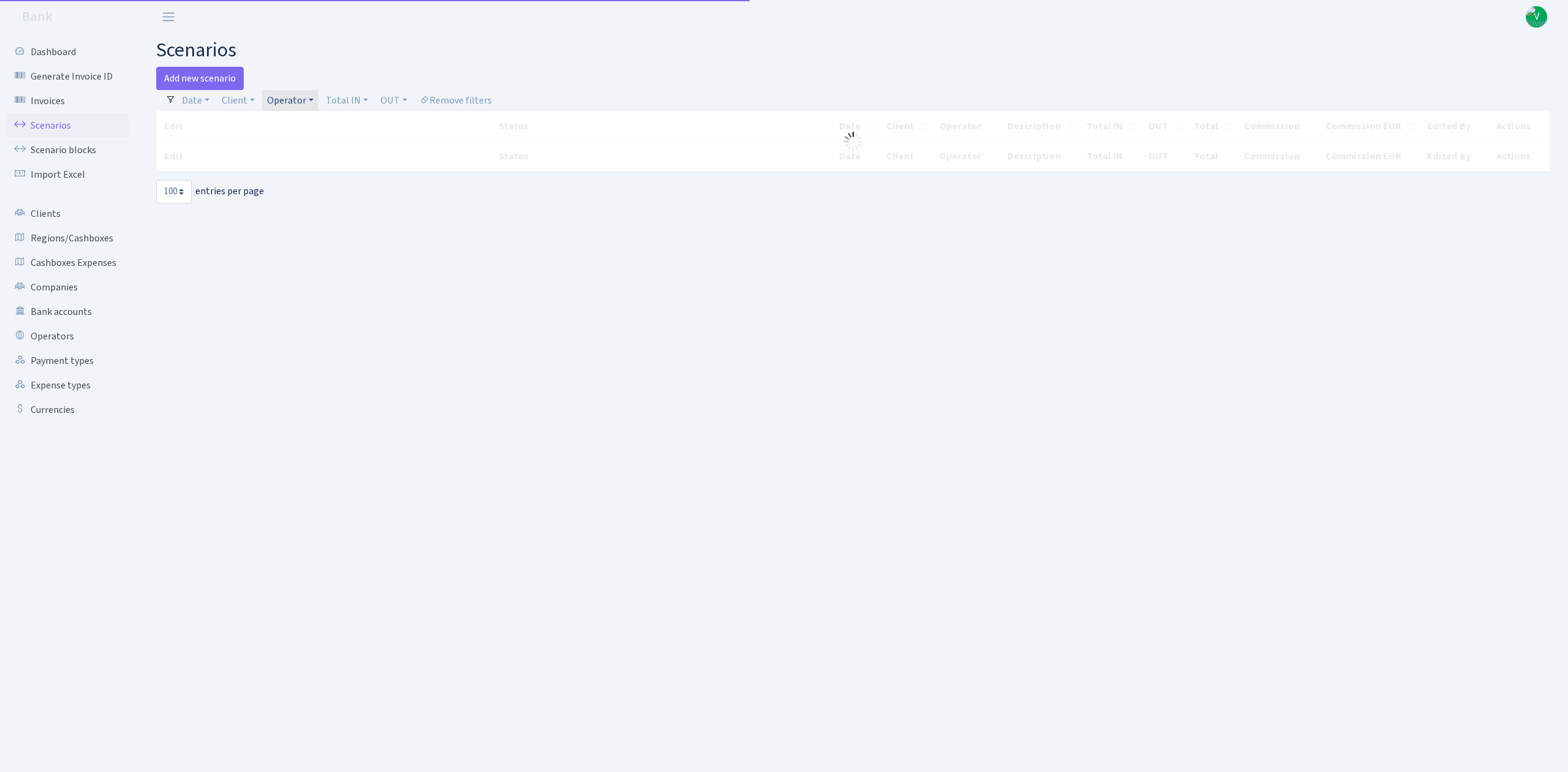
select select "100"
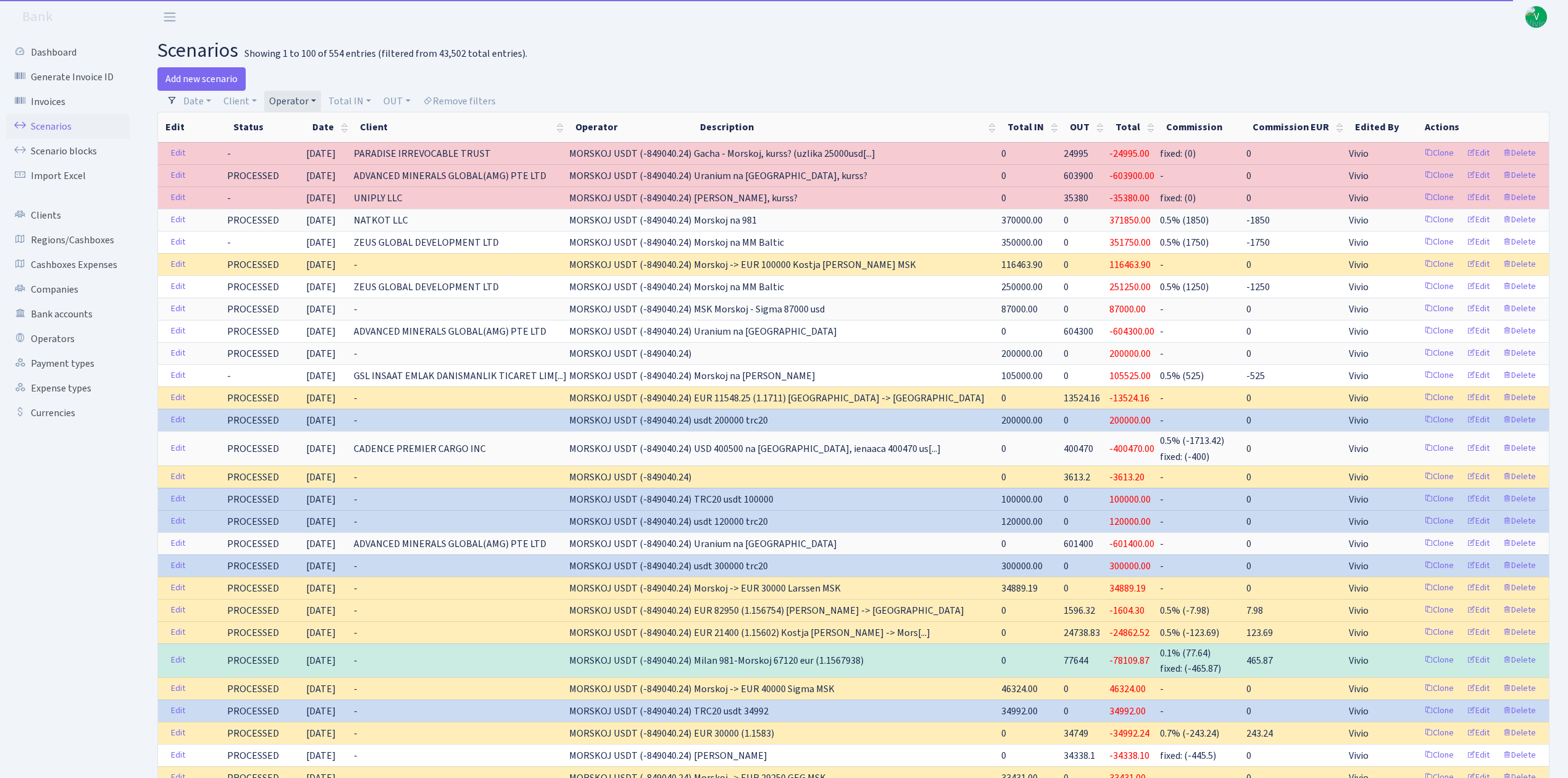
click at [303, 100] on link "Operator" at bounding box center [292, 101] width 57 height 21
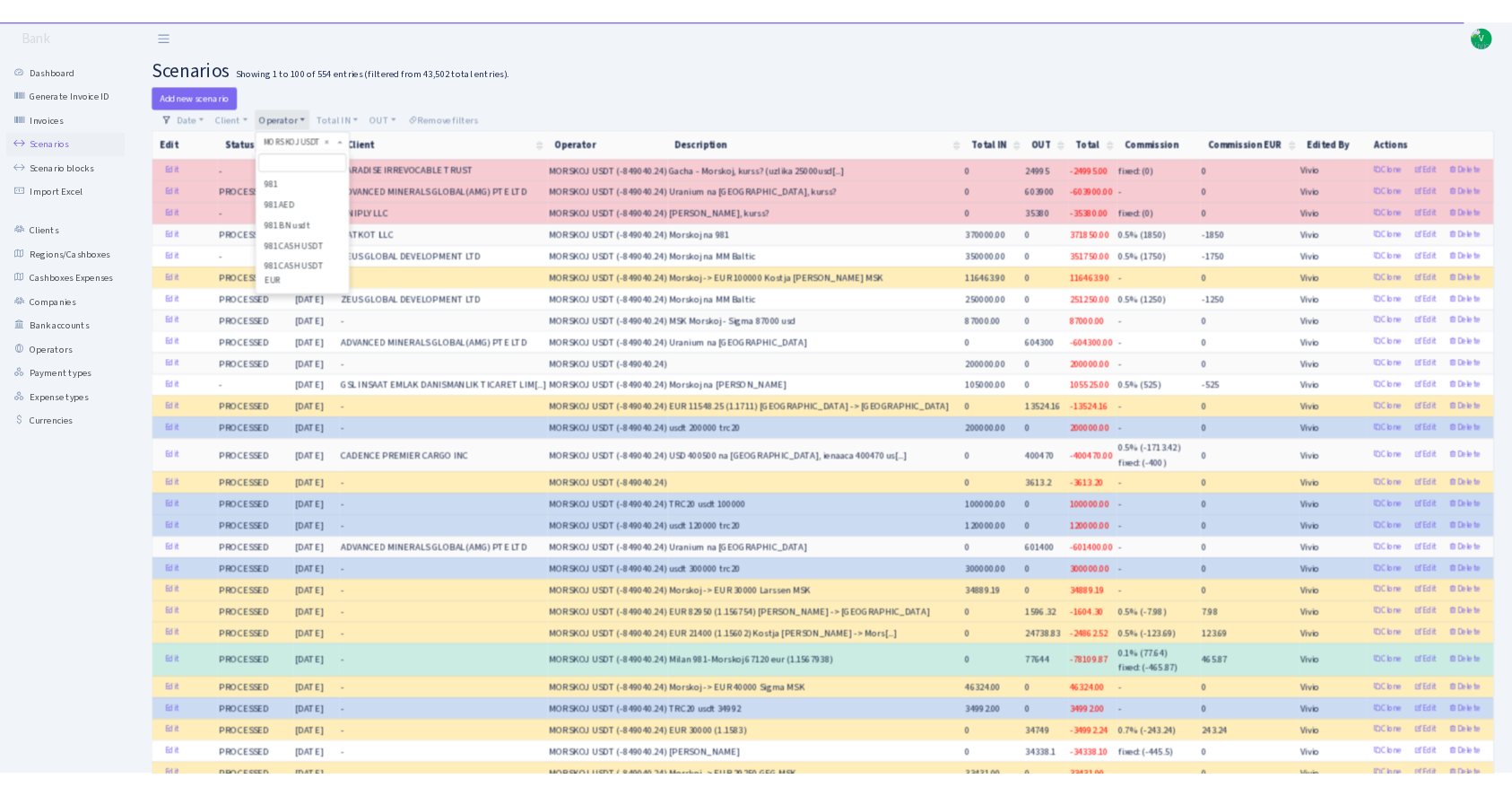
scroll to position [7495, 0]
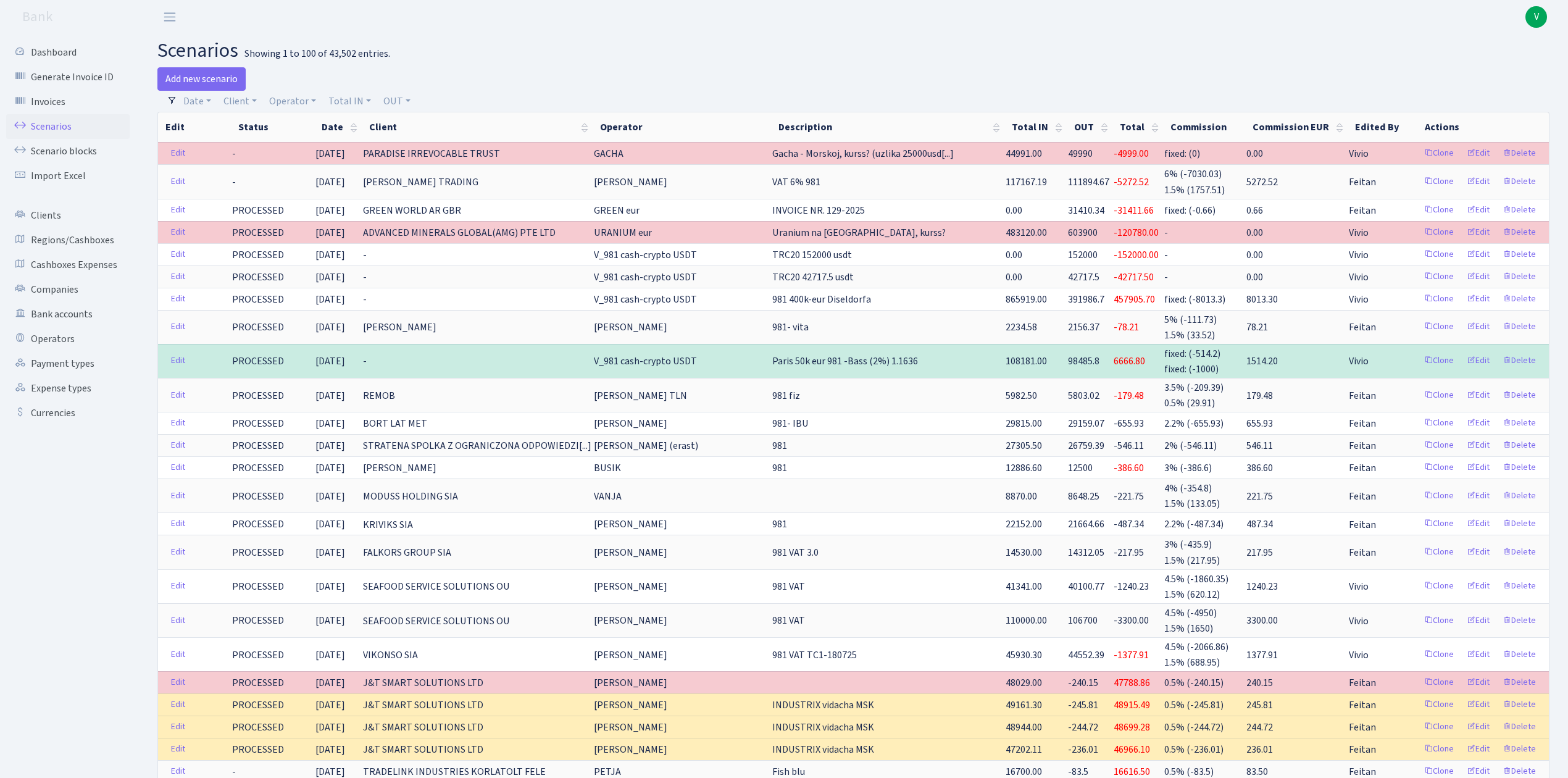
click at [808, 51] on h2 "scenarios Showing 1 to 100 of 43,502 entries." at bounding box center [853, 50] width 1392 height 23
